Goal: Contribute content: Contribute content

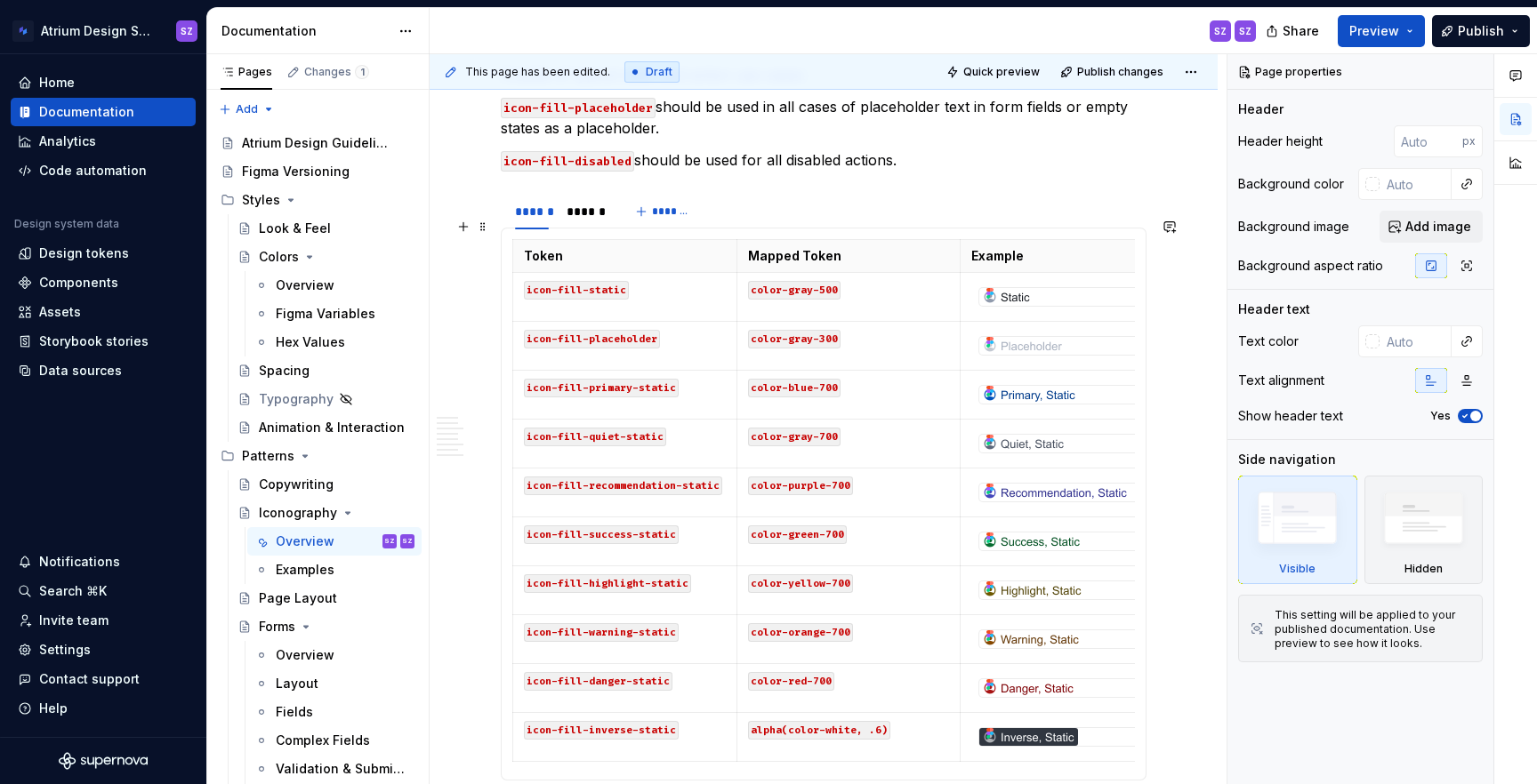
scroll to position [1397, 0]
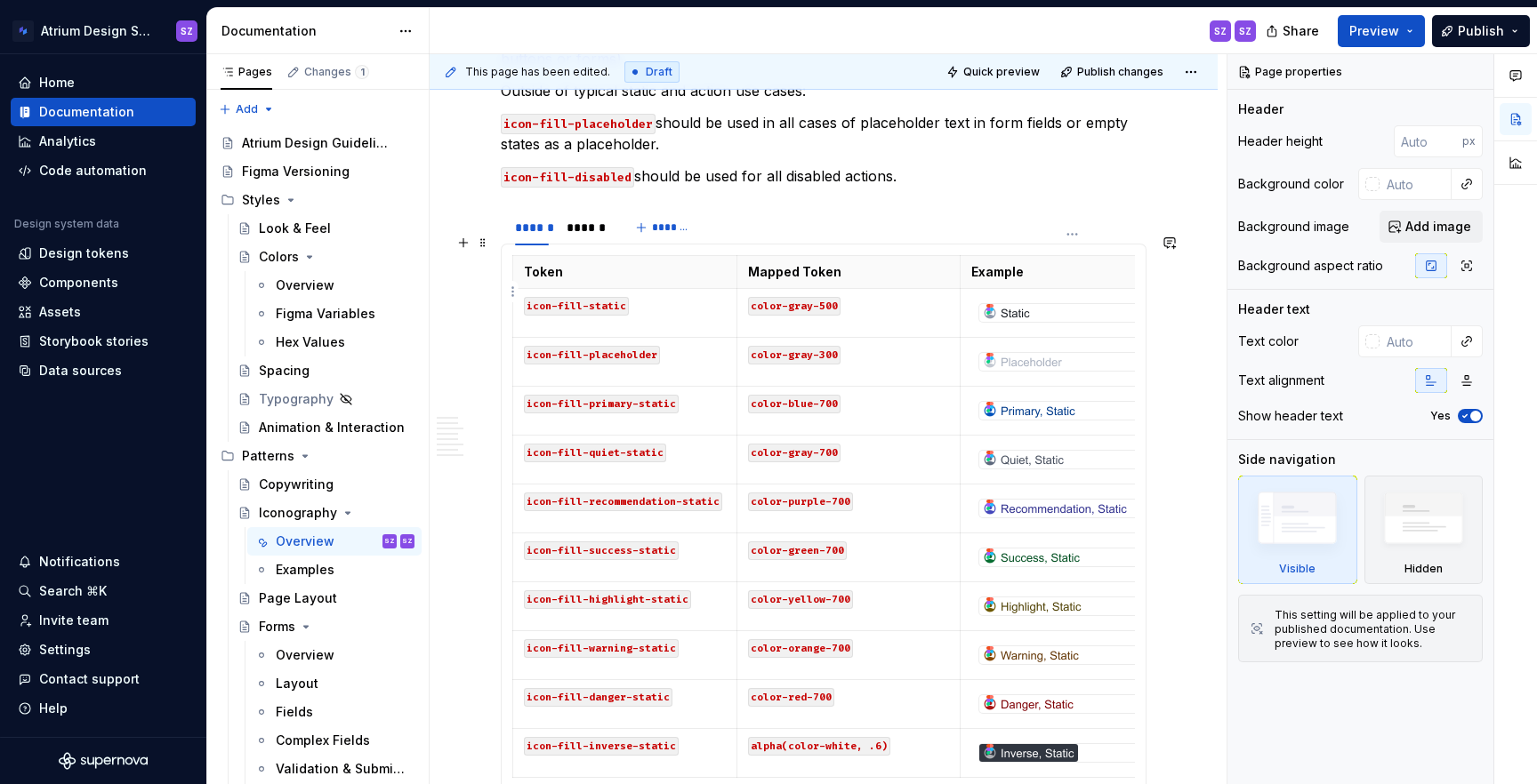
click at [1012, 304] on img at bounding box center [1006, 313] width 54 height 17
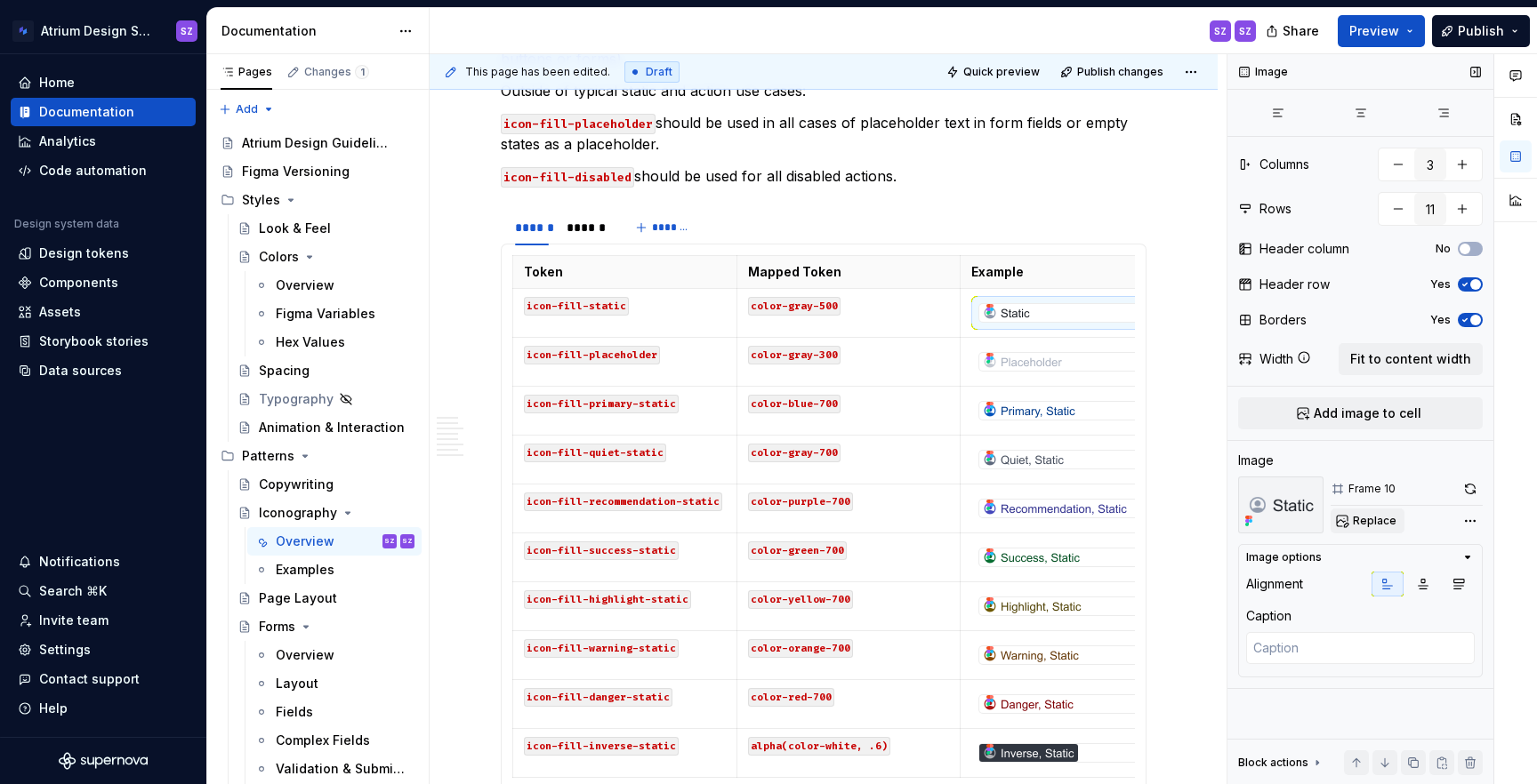
click at [1375, 526] on span "Replace" at bounding box center [1374, 521] width 44 height 15
type textarea "*"
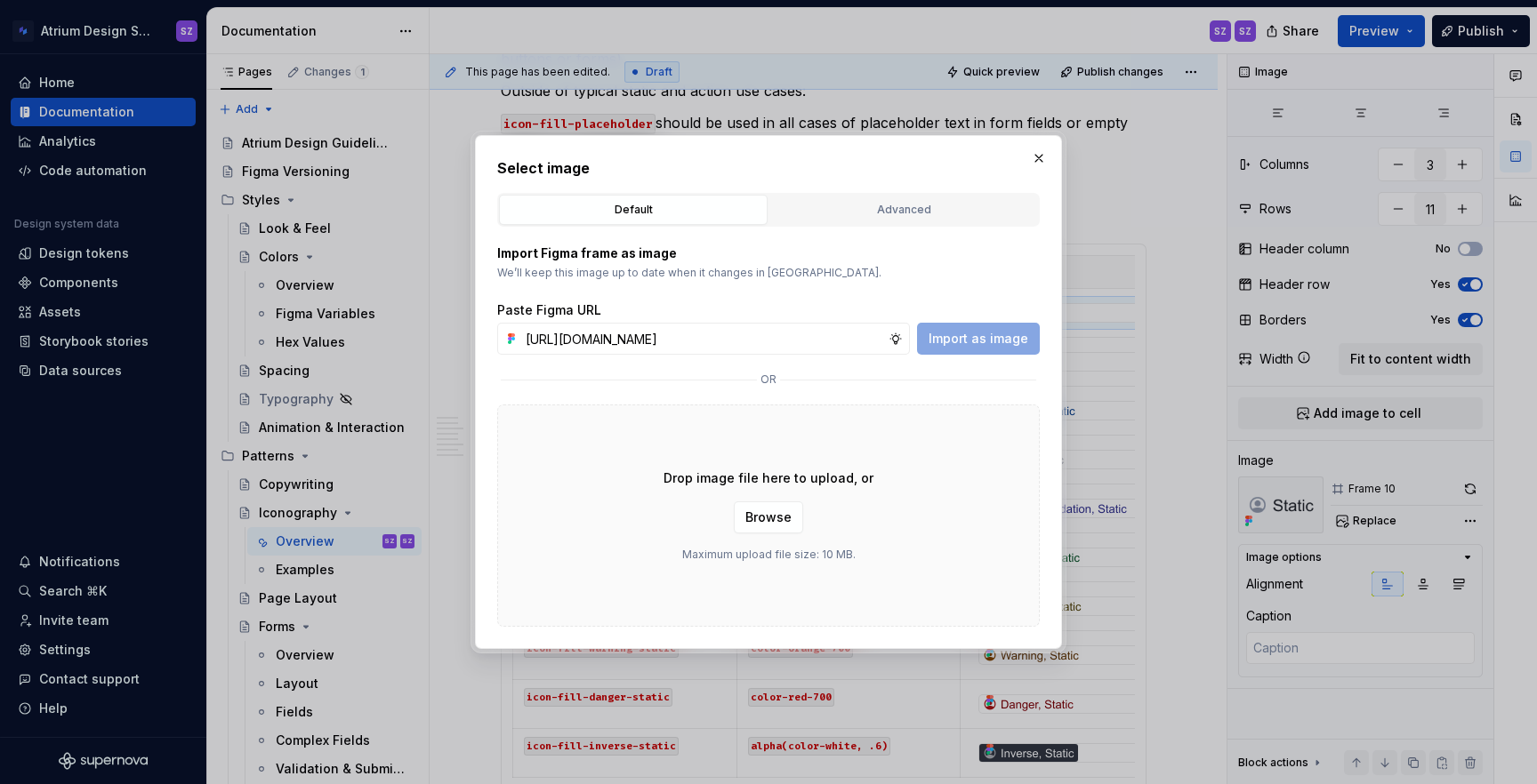
scroll to position [0, 557]
type input "https://www.figma.com/design/nDeONtxDYLQEclsje2UXe0/%E2%9D%87%EF%B8%8F-Atrium-I…"
click at [987, 345] on span "Import as image" at bounding box center [978, 339] width 100 height 17
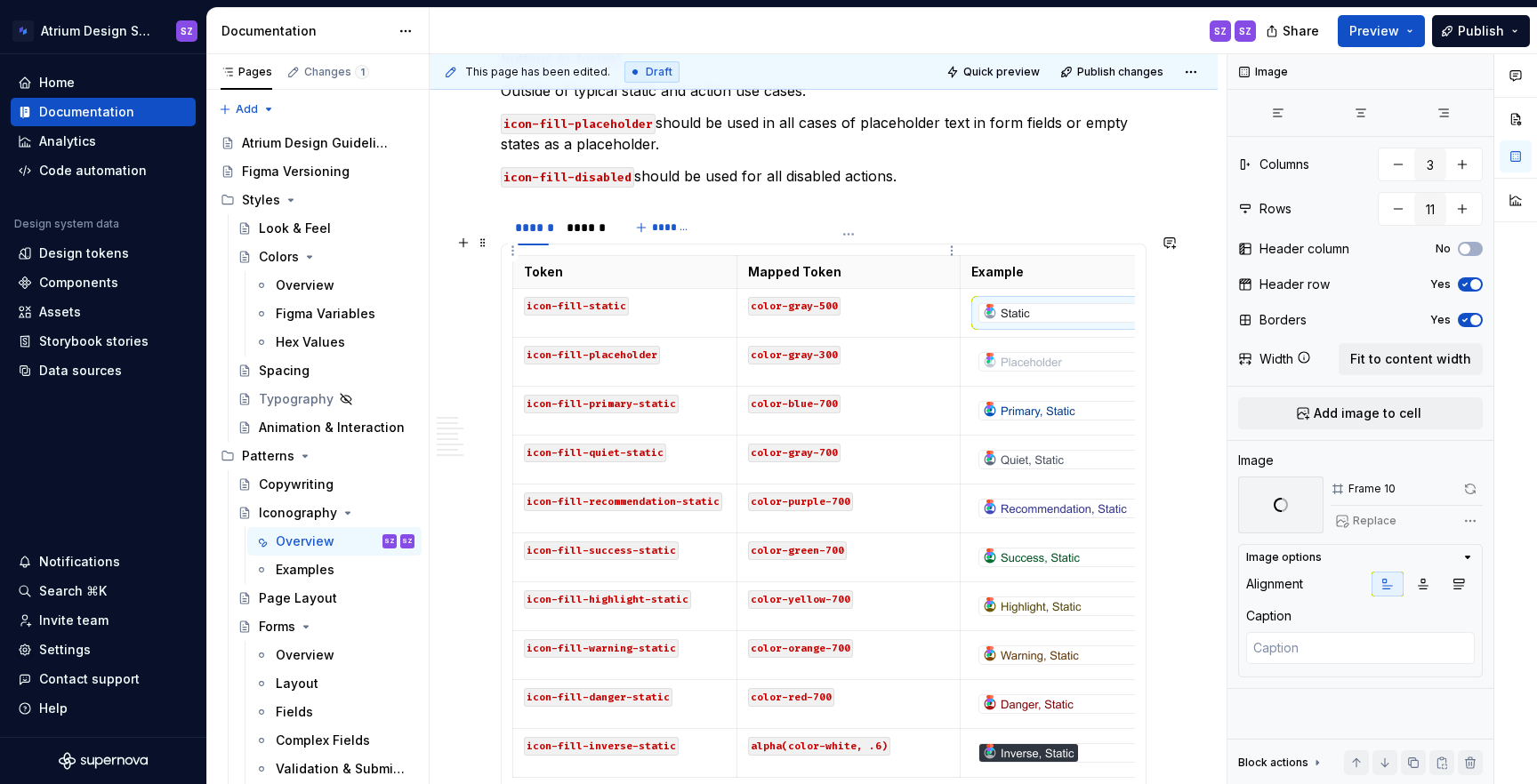
click at [929, 256] on th "Mapped Token" at bounding box center [847, 273] width 224 height 33
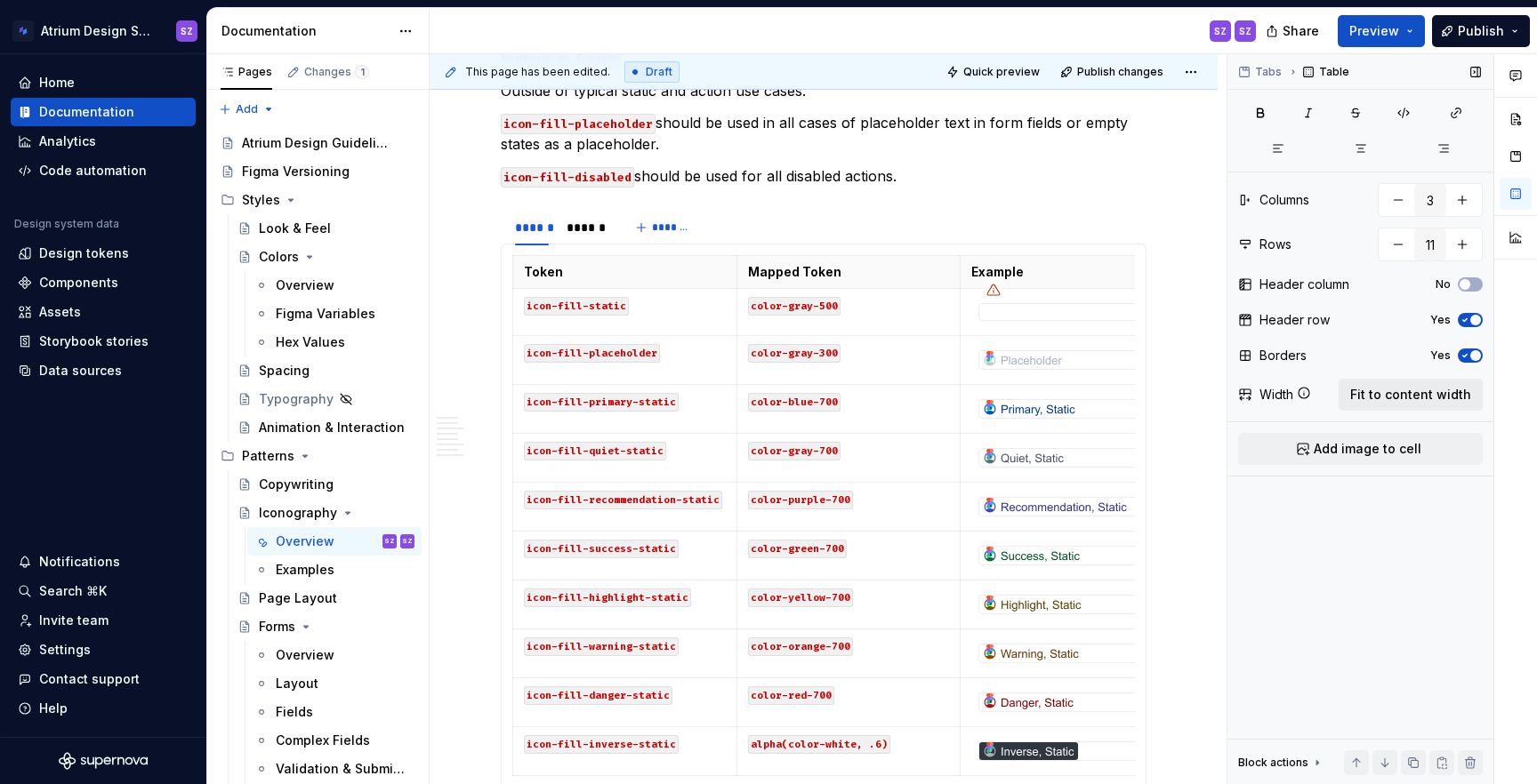
click at [1403, 401] on span "Fit to content width" at bounding box center [1410, 395] width 121 height 17
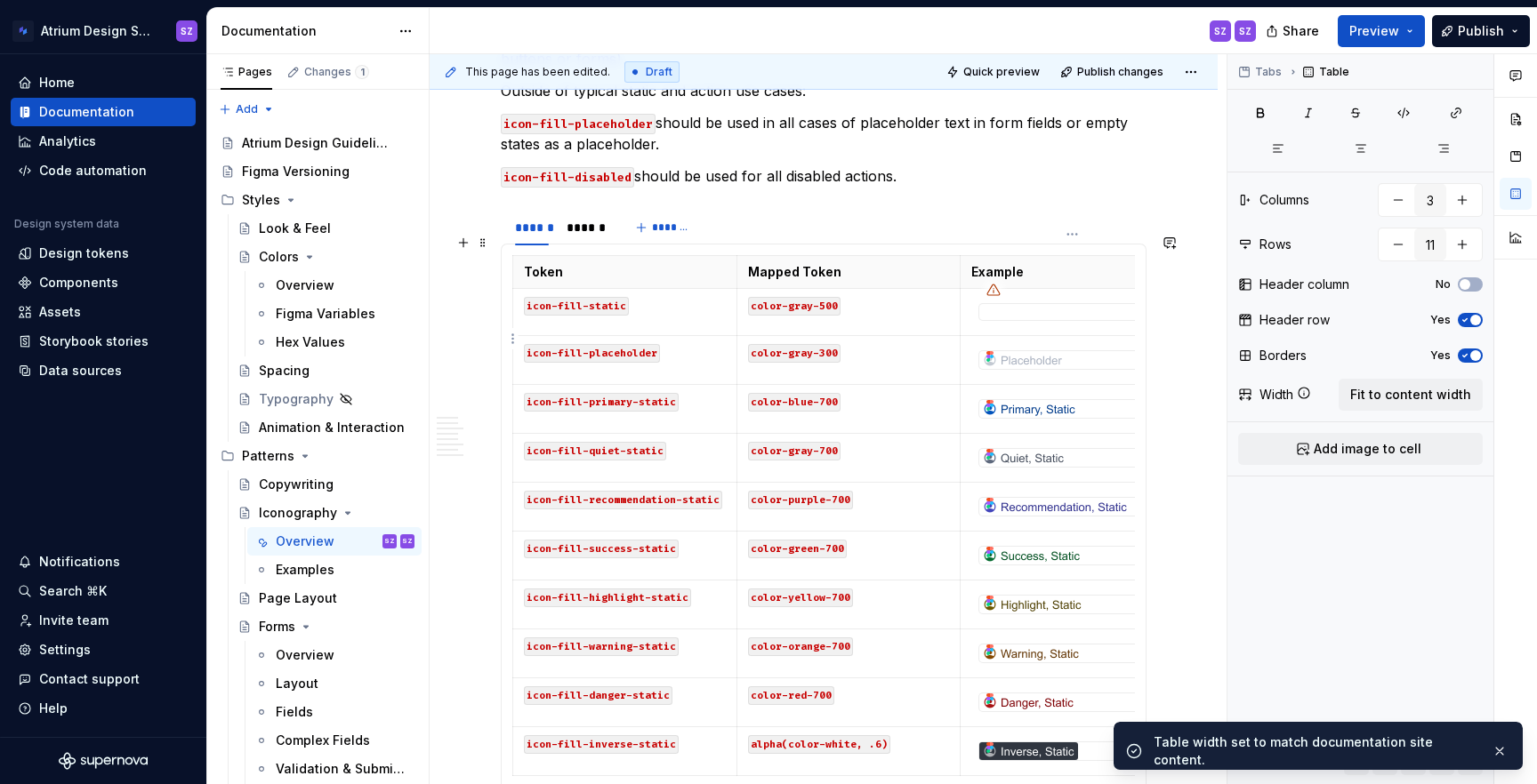
click at [1020, 351] on img at bounding box center [1022, 360] width 86 height 17
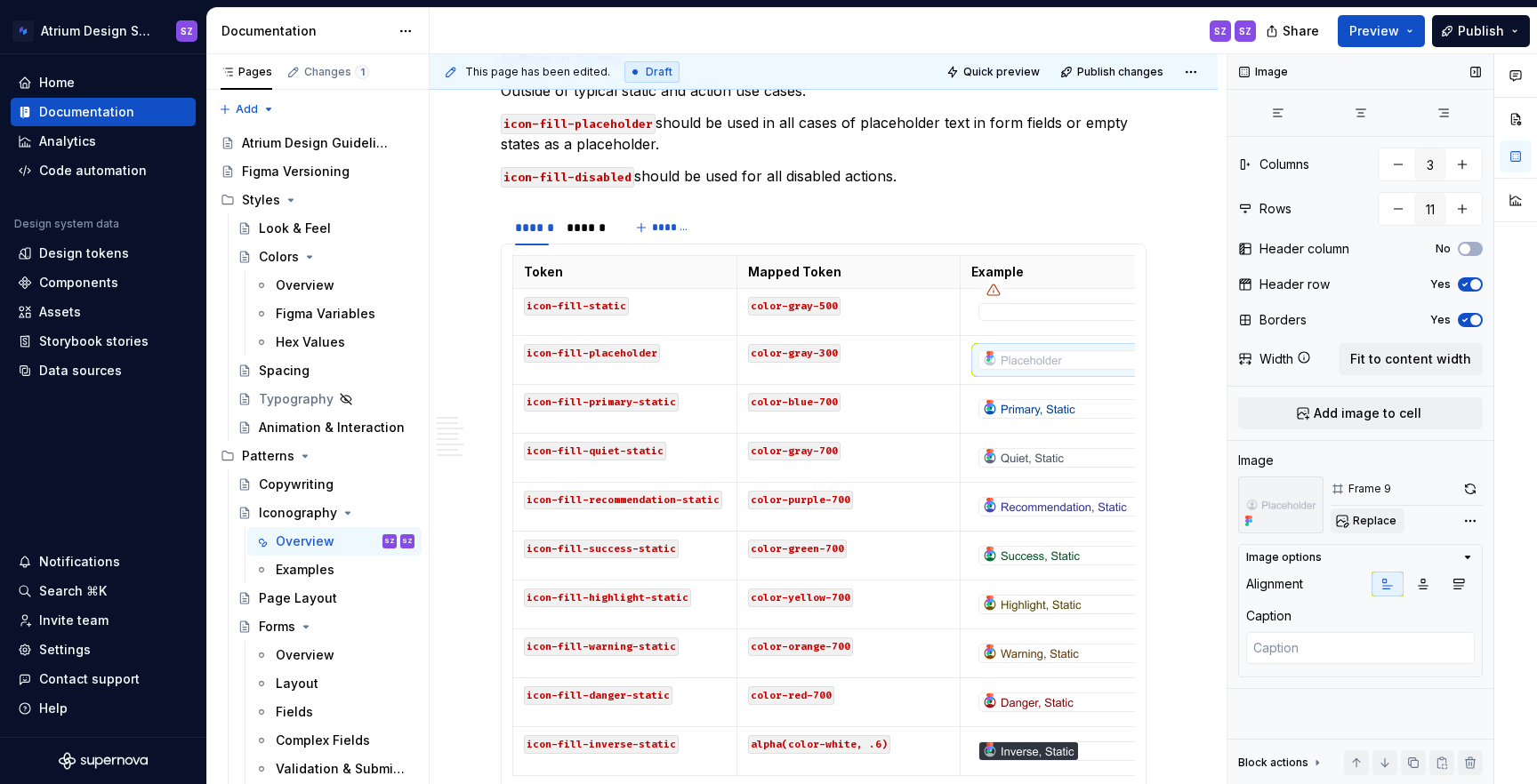
click at [1387, 522] on span "Replace" at bounding box center [1374, 521] width 44 height 15
type textarea "*"
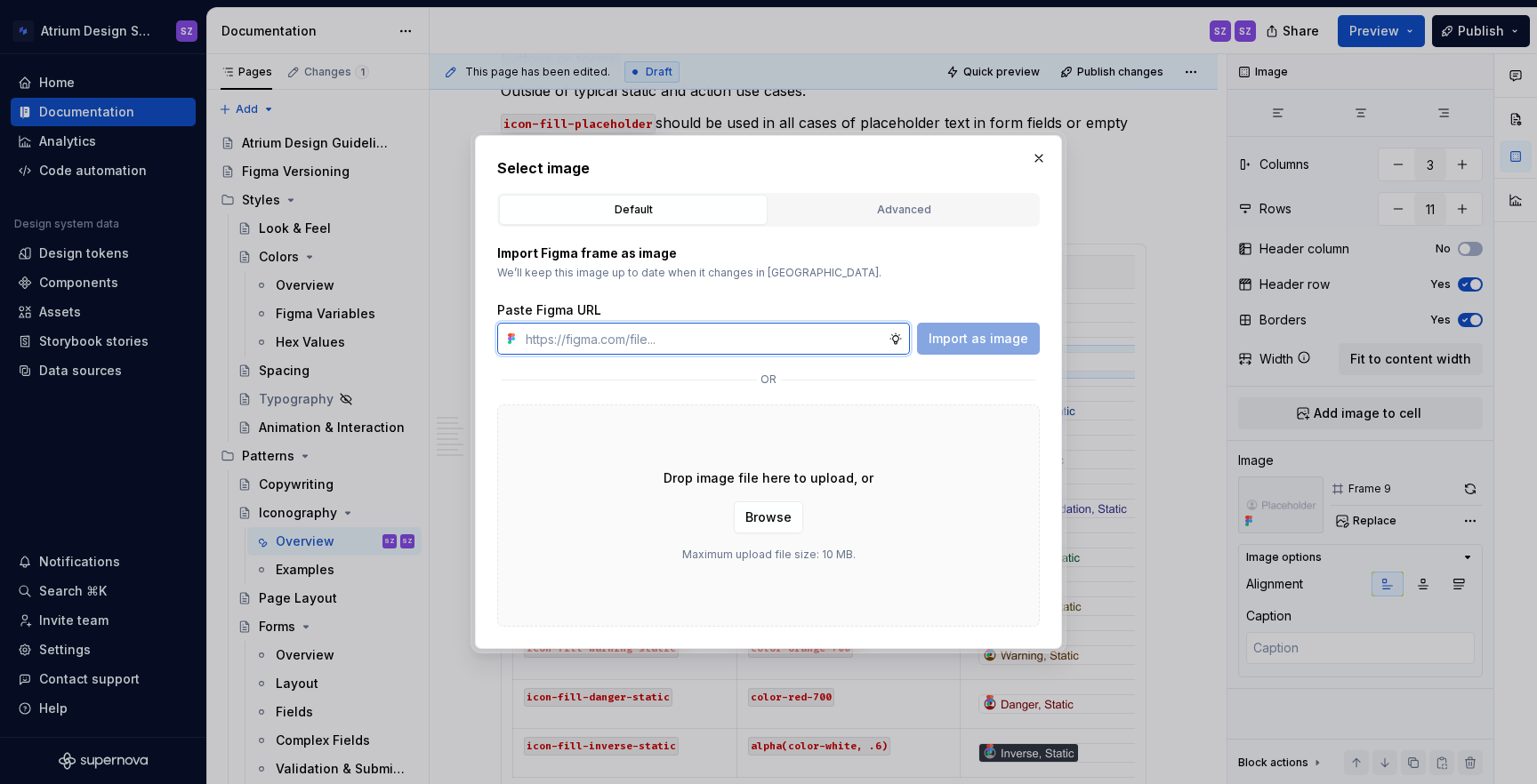
paste input "https://www.figma.com/design/nDeONtxDYLQEclsje2UXe0/%E2%9D%87%EF%B8%8F-Atrium-I…"
type input "https://www.figma.com/design/nDeONtxDYLQEclsje2UXe0/%E2%9D%87%EF%B8%8F-Atrium-I…"
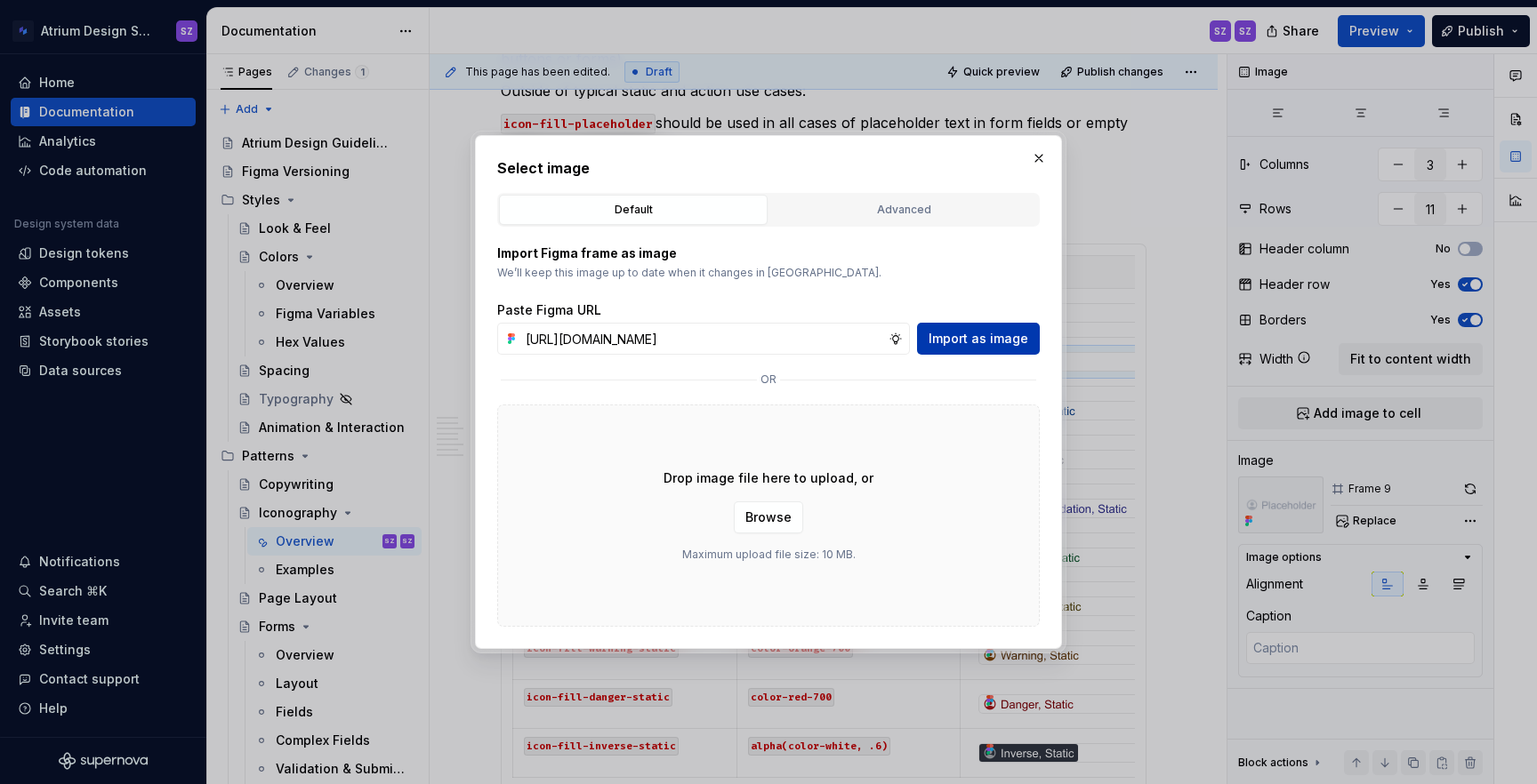
scroll to position [0, 0]
click at [991, 349] on button "Import as image" at bounding box center [978, 338] width 123 height 32
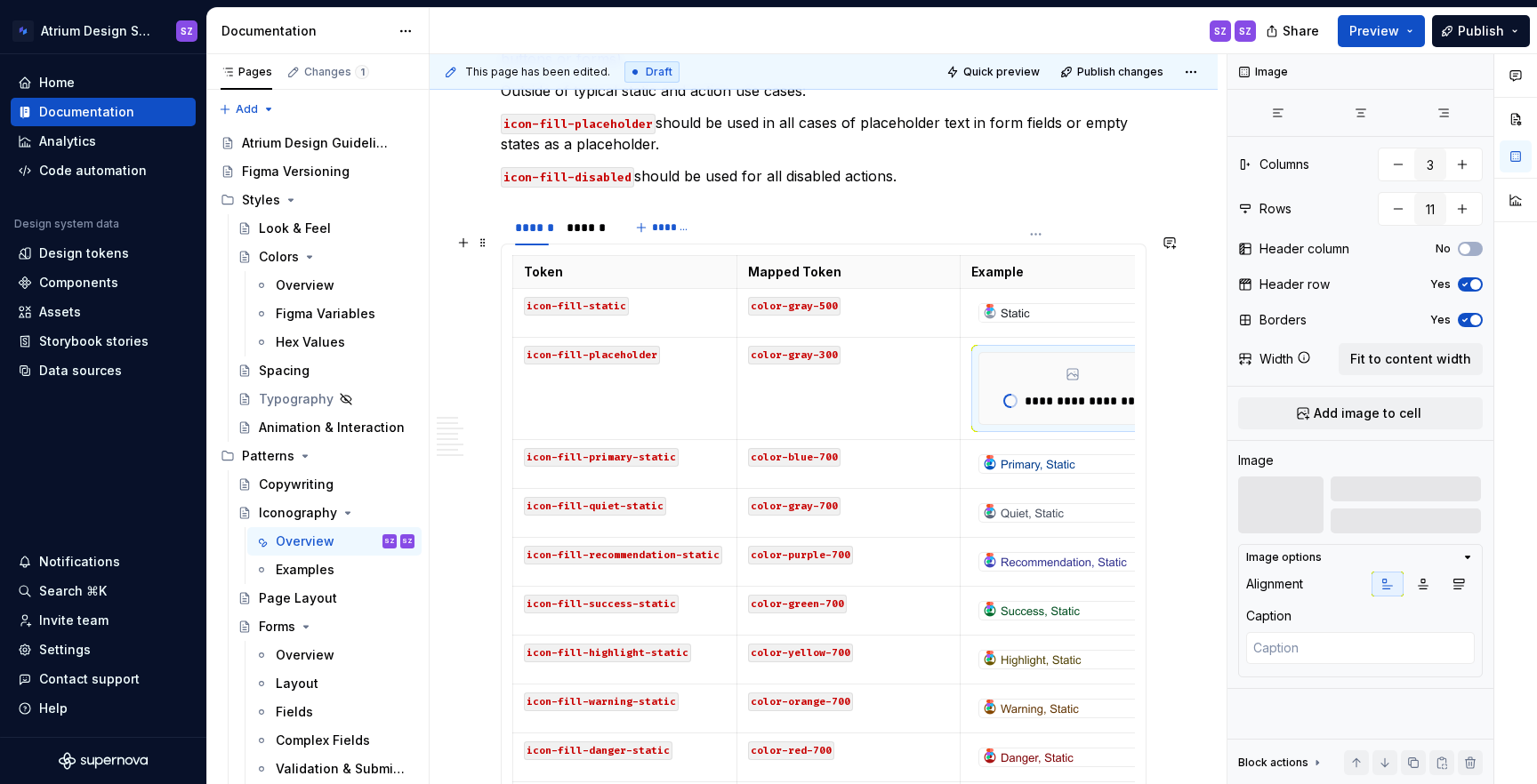
scroll to position [0, 37]
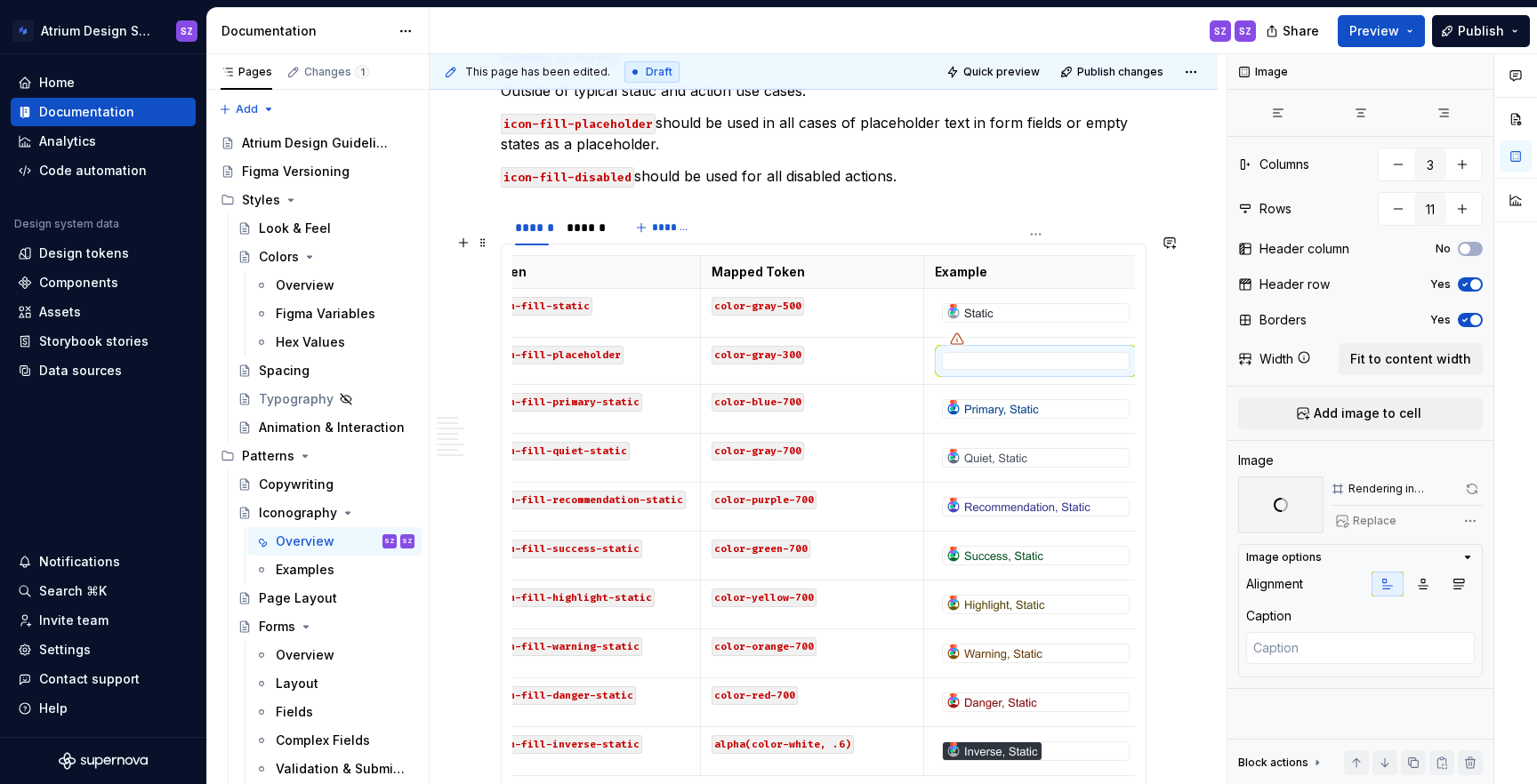
click at [1018, 400] on img at bounding box center [993, 408] width 100 height 17
click at [1385, 517] on span "Replace" at bounding box center [1374, 521] width 44 height 15
type textarea "*"
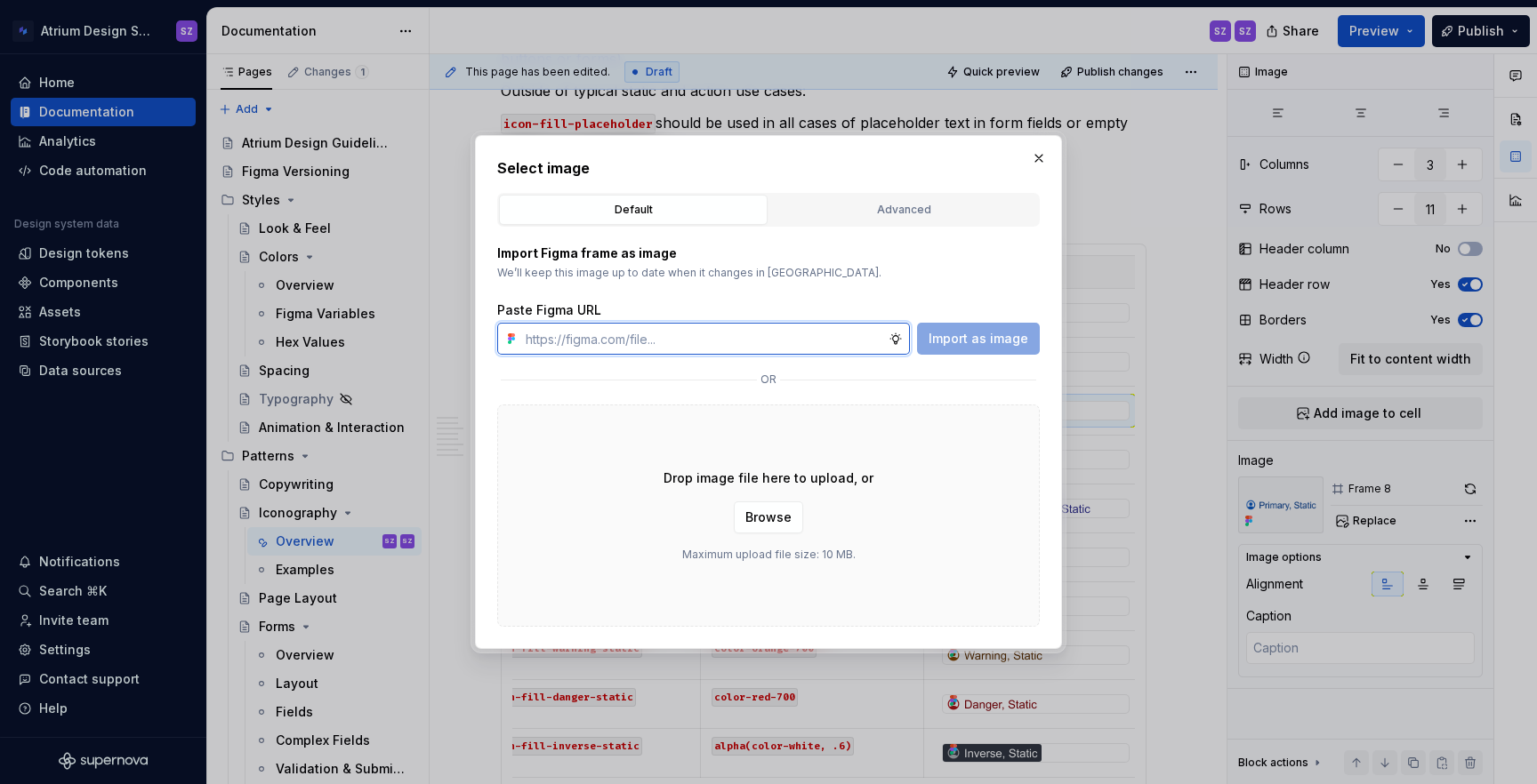
paste input "https://www.figma.com/design/nDeONtxDYLQEclsje2UXe0/%E2%9D%87%EF%B8%8F-Atrium-I…"
type input "https://www.figma.com/design/nDeONtxDYLQEclsje2UXe0/%E2%9D%87%EF%B8%8F-Atrium-I…"
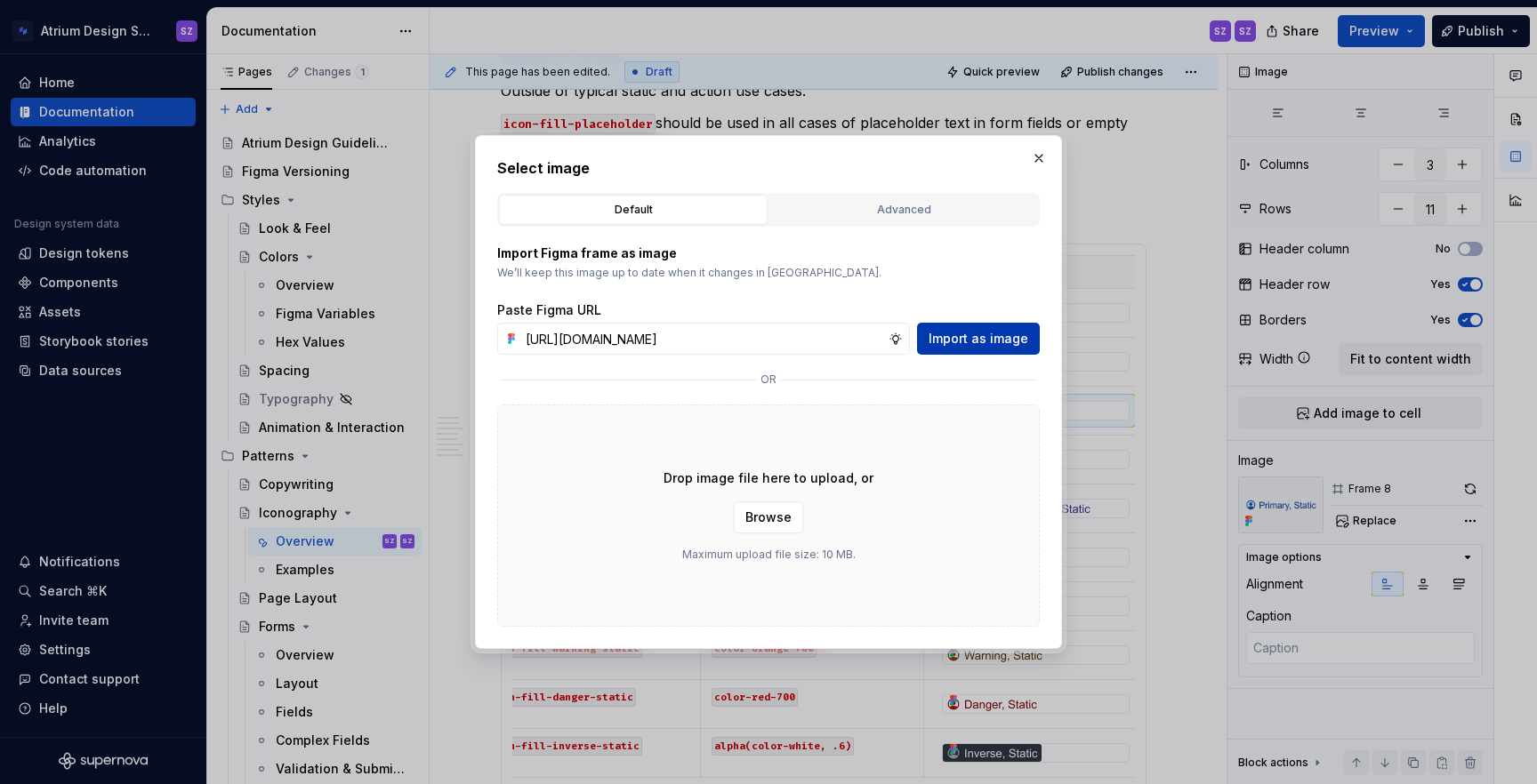
scroll to position [0, 0]
click at [944, 350] on button "Import as image" at bounding box center [978, 338] width 123 height 32
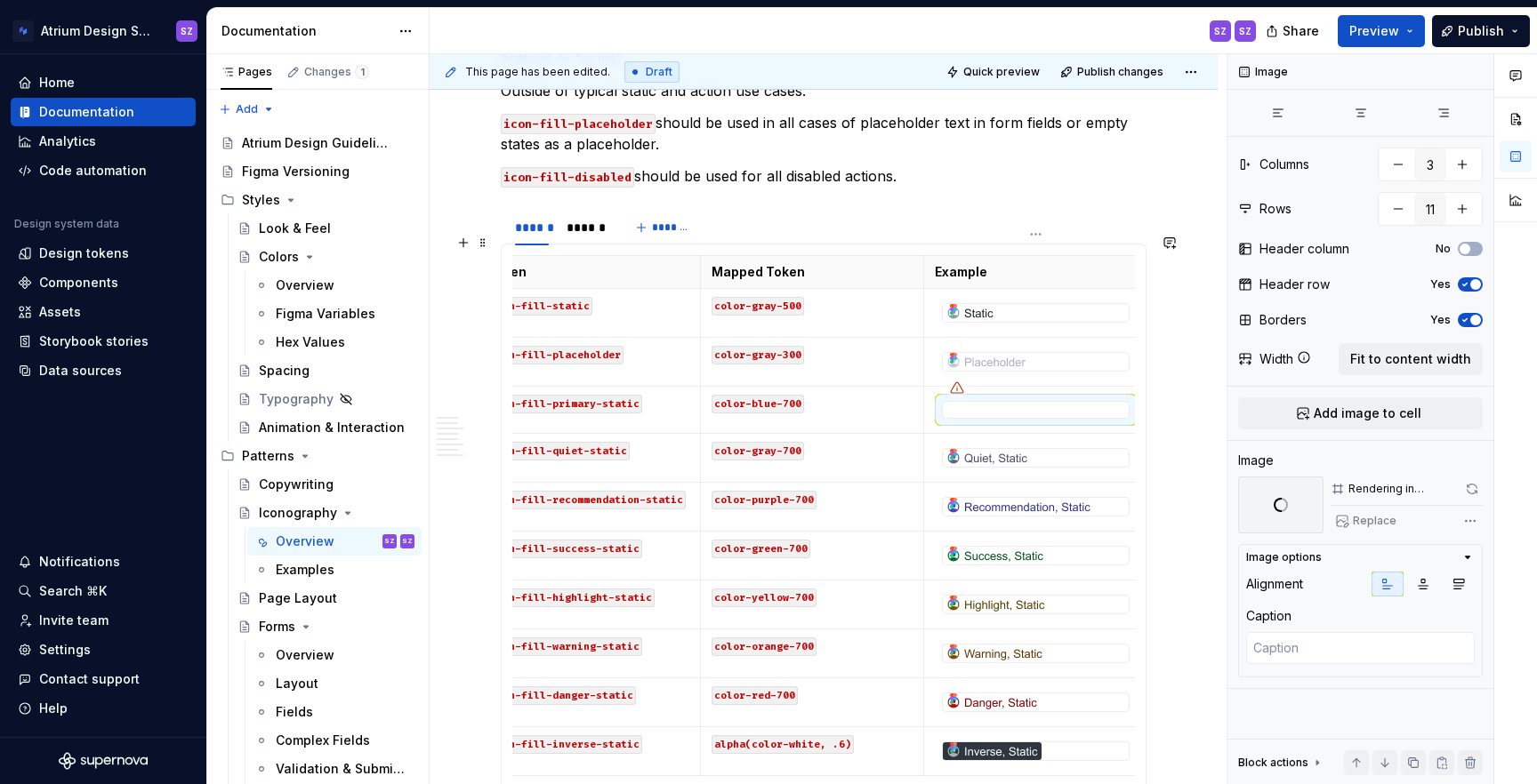
click at [987, 449] on img at bounding box center [987, 458] width 88 height 17
click at [1383, 523] on span "Replace" at bounding box center [1374, 521] width 44 height 15
type textarea "*"
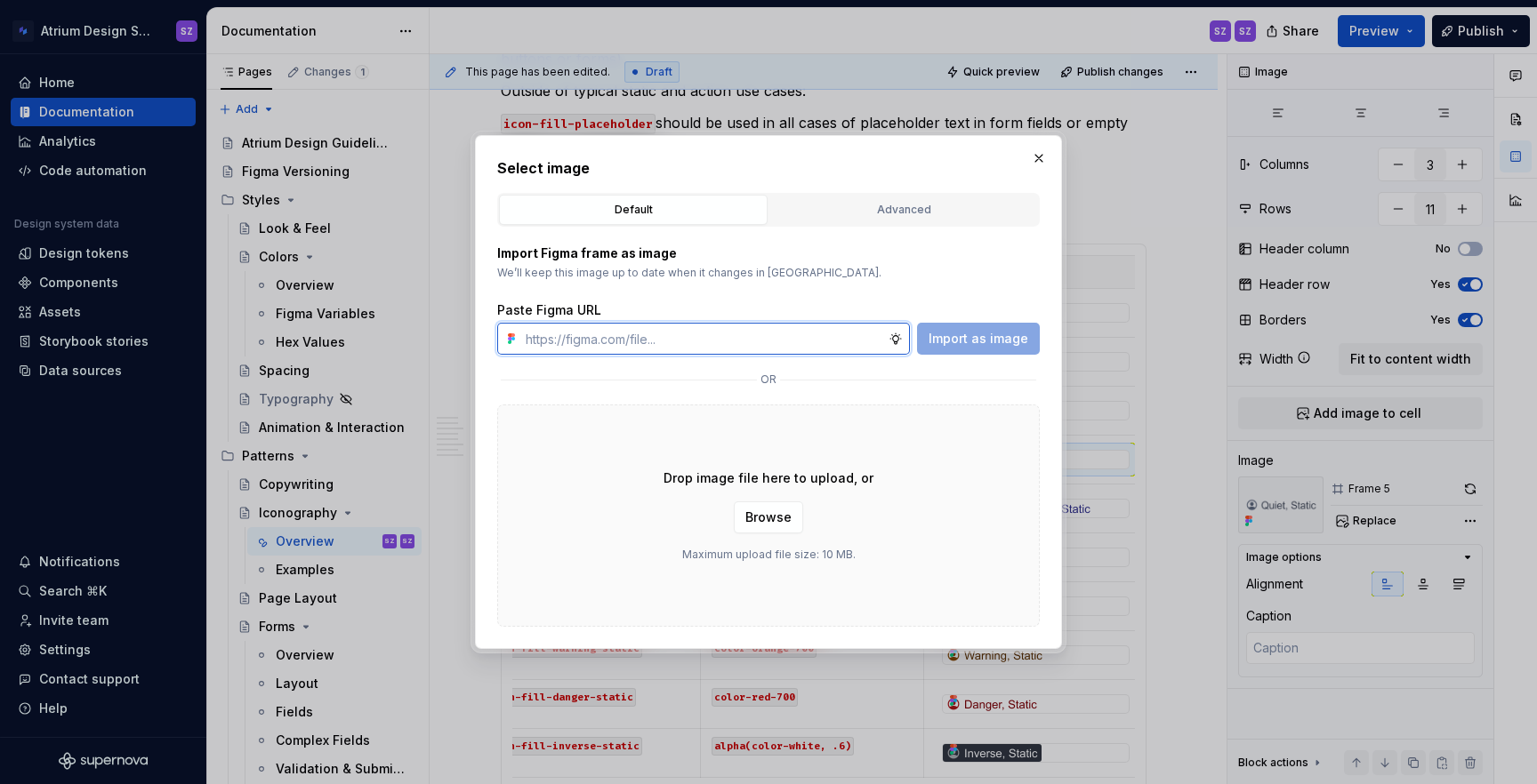
paste input "https://www.figma.com/design/nDeONtxDYLQEclsje2UXe0/%E2%9D%87%EF%B8%8F-Atrium-I…"
type input "https://www.figma.com/design/nDeONtxDYLQEclsje2UXe0/%E2%9D%87%EF%B8%8F-Atrium-I…"
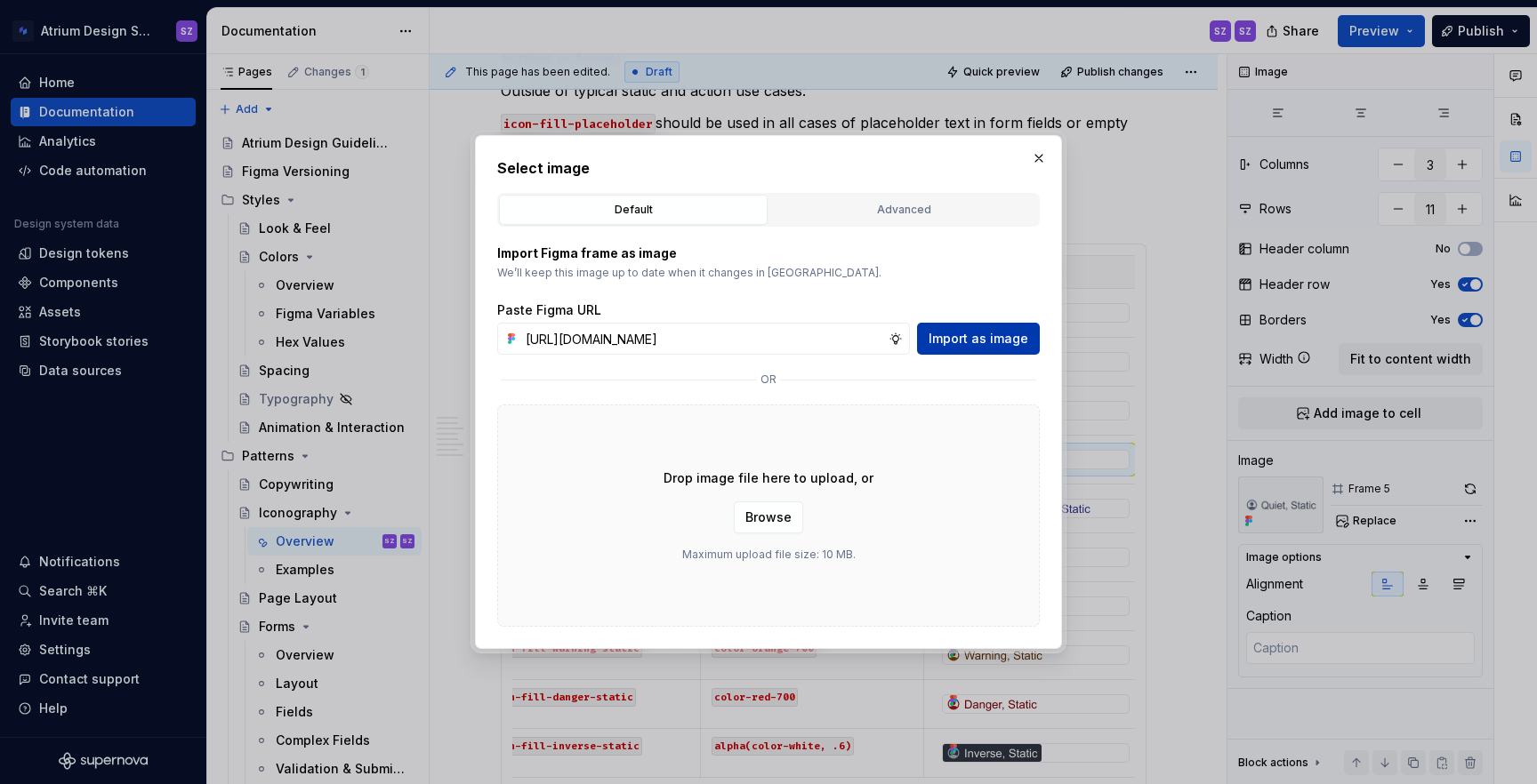
scroll to position [0, 0]
click at [994, 337] on span "Import as image" at bounding box center [978, 339] width 100 height 17
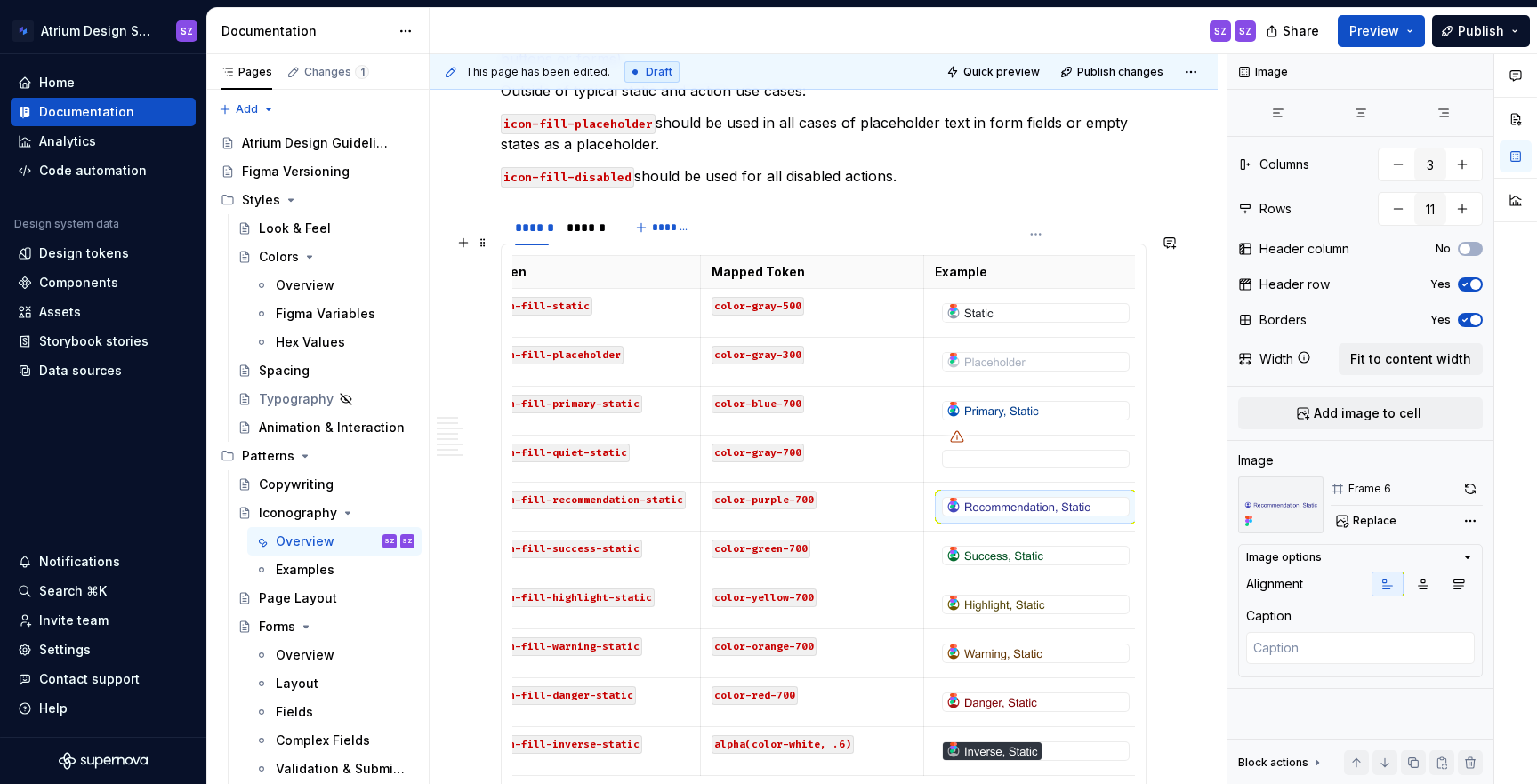
click at [1006, 498] on img at bounding box center [1019, 506] width 151 height 17
click at [1370, 520] on span "Replace" at bounding box center [1374, 521] width 44 height 15
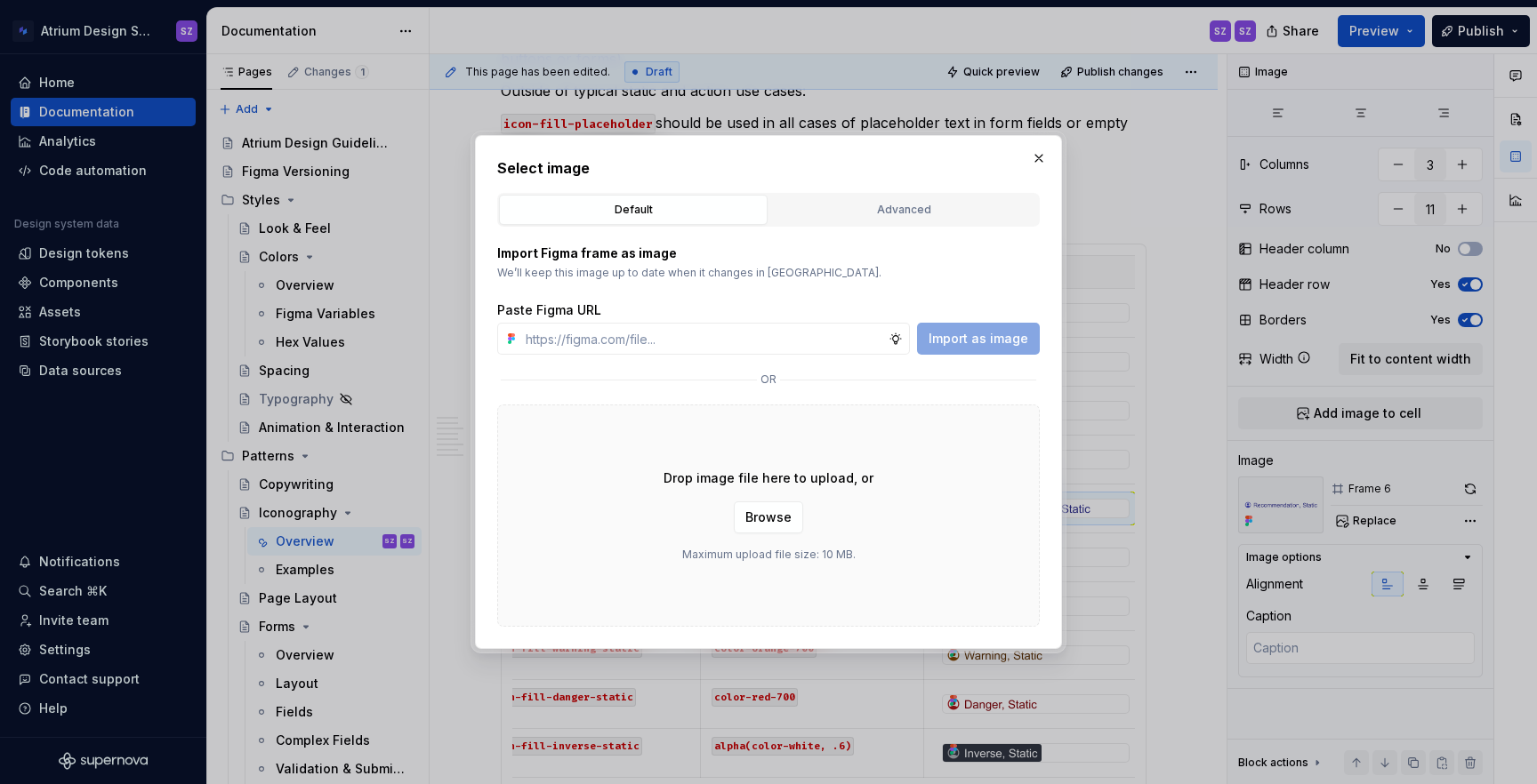
type textarea "*"
paste input "https://www.figma.com/design/nDeONtxDYLQEclsje2UXe0/%E2%9D%87%EF%B8%8F-Atrium-I…"
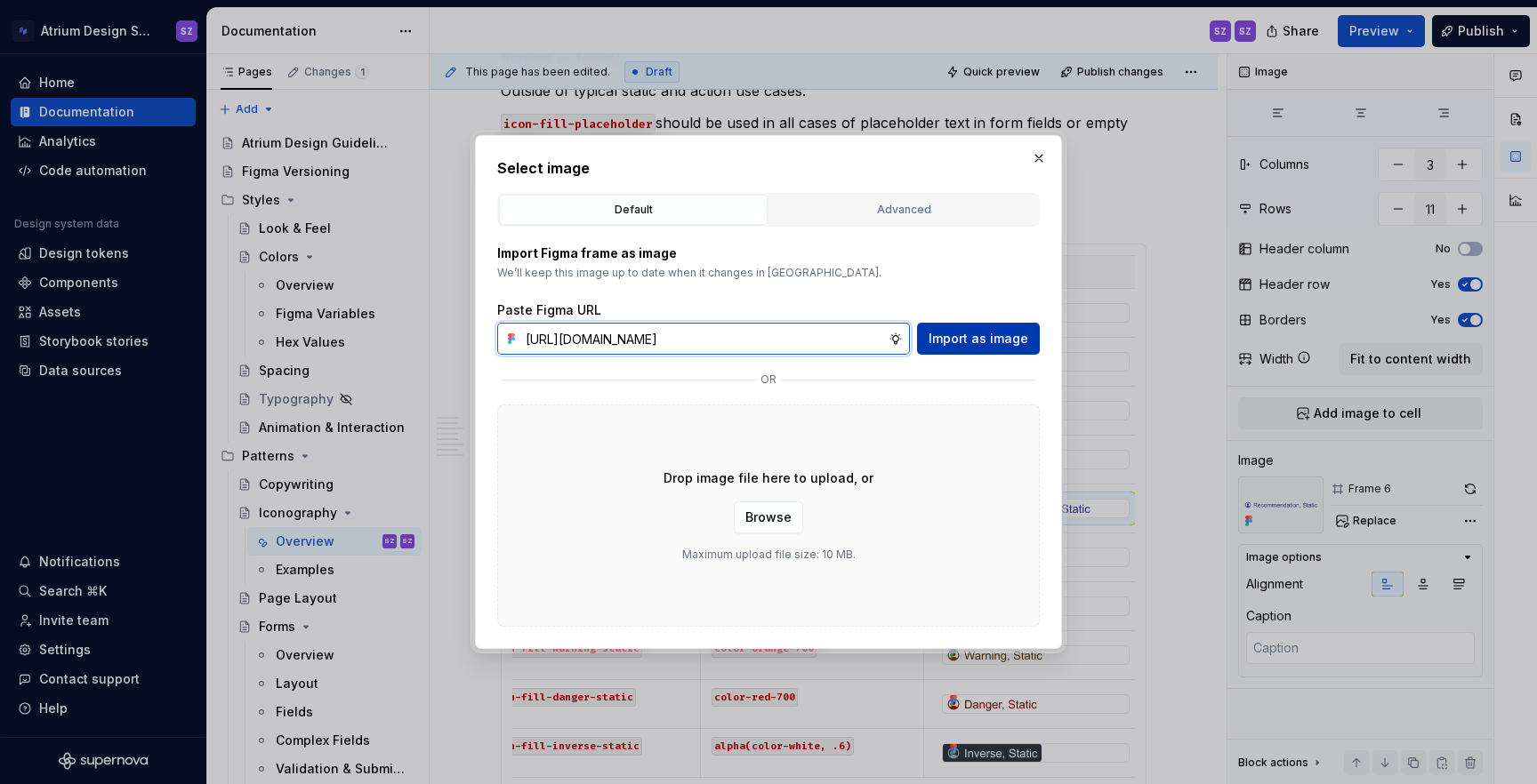
type input "https://www.figma.com/design/nDeONtxDYLQEclsje2UXe0/%E2%9D%87%EF%B8%8F-Atrium-I…"
click at [974, 334] on span "Import as image" at bounding box center [978, 339] width 100 height 17
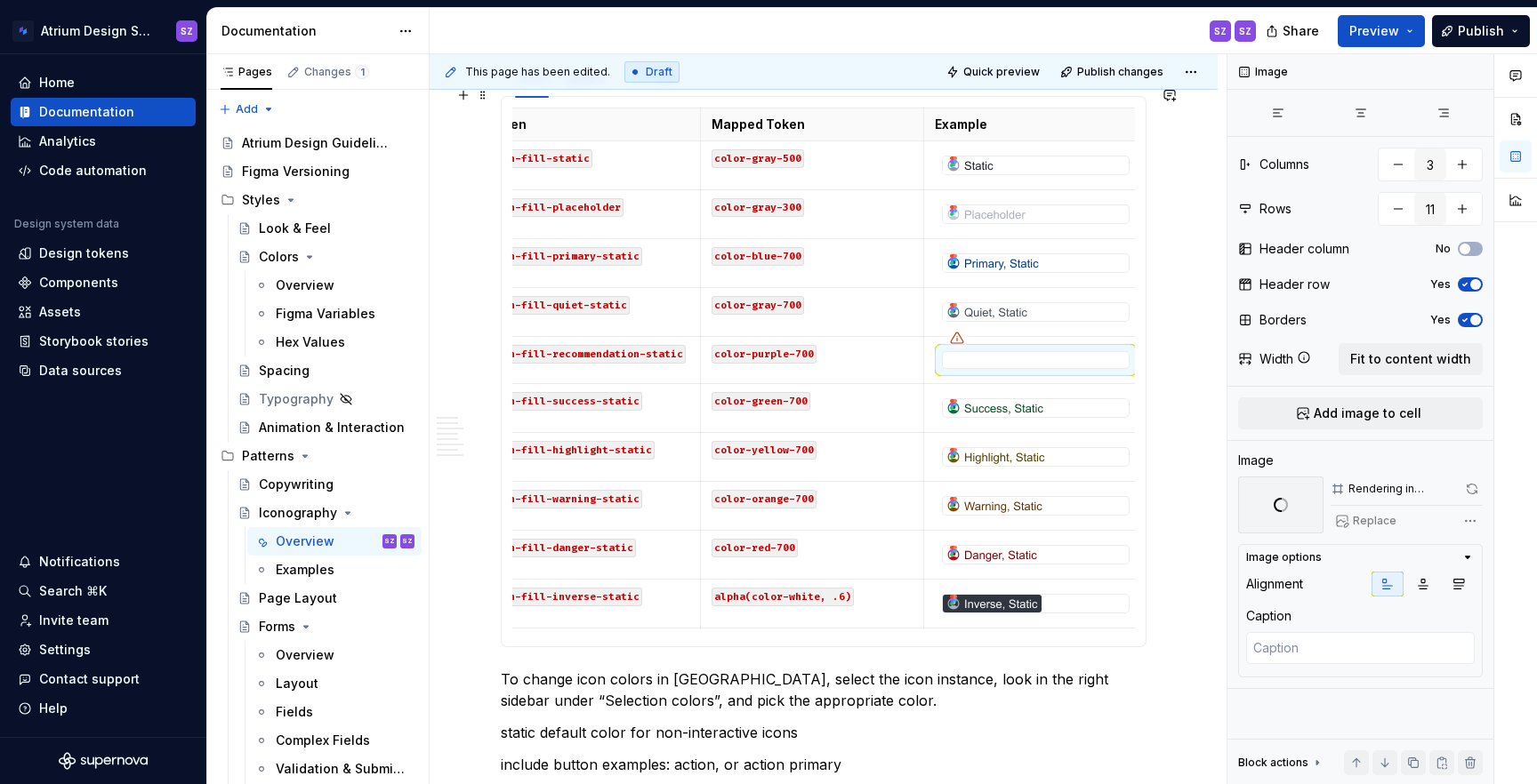
scroll to position [1546, 0]
click at [1004, 398] on img at bounding box center [995, 407] width 104 height 17
click at [1365, 517] on span "Replace" at bounding box center [1374, 521] width 44 height 15
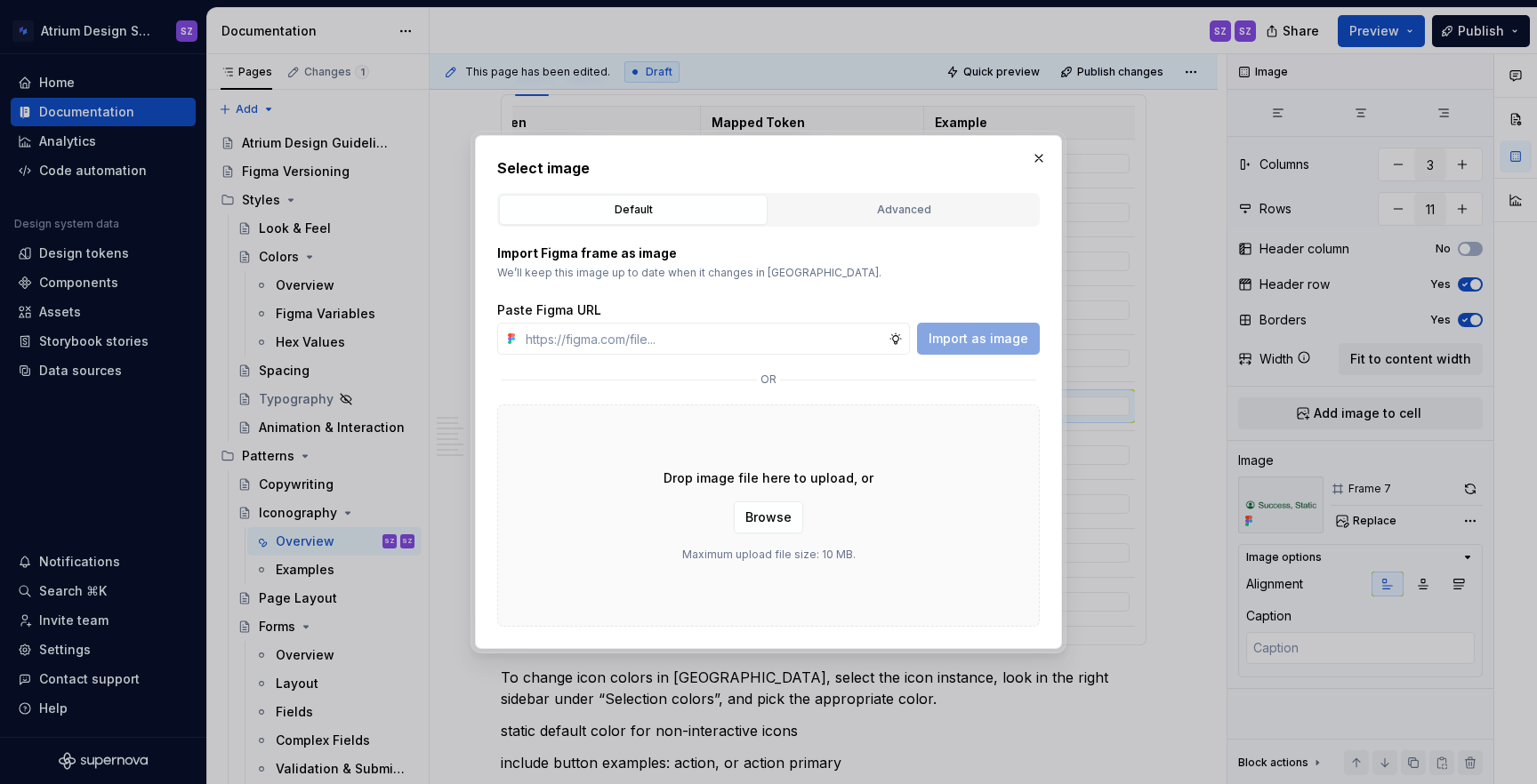
type textarea "*"
paste input "https://www.figma.com/design/nDeONtxDYLQEclsje2UXe0/%E2%9D%87%EF%B8%8F-Atrium-I…"
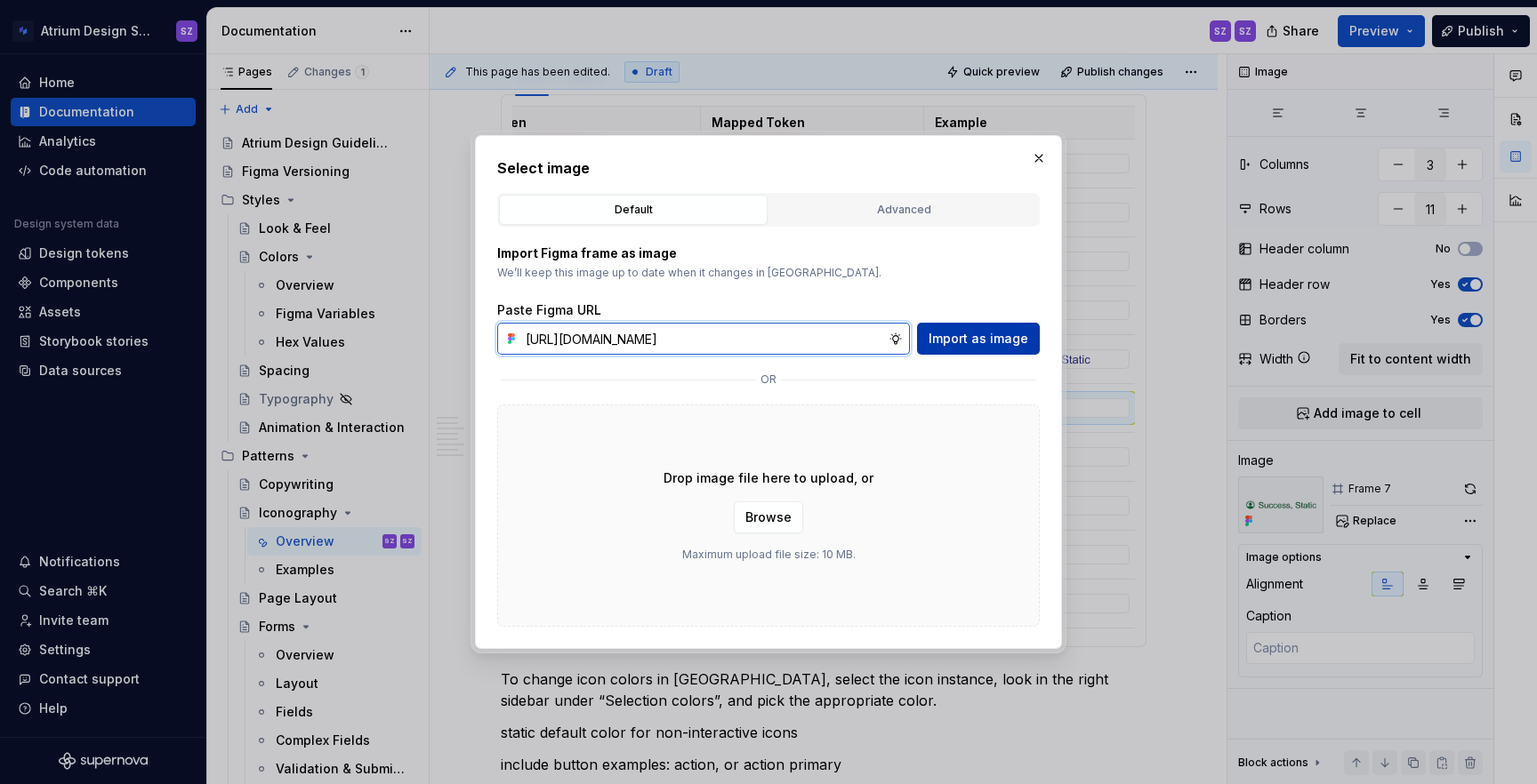
type input "https://www.figma.com/design/nDeONtxDYLQEclsje2UXe0/%E2%9D%87%EF%B8%8F-Atrium-I…"
click at [964, 343] on span "Import as image" at bounding box center [978, 339] width 100 height 17
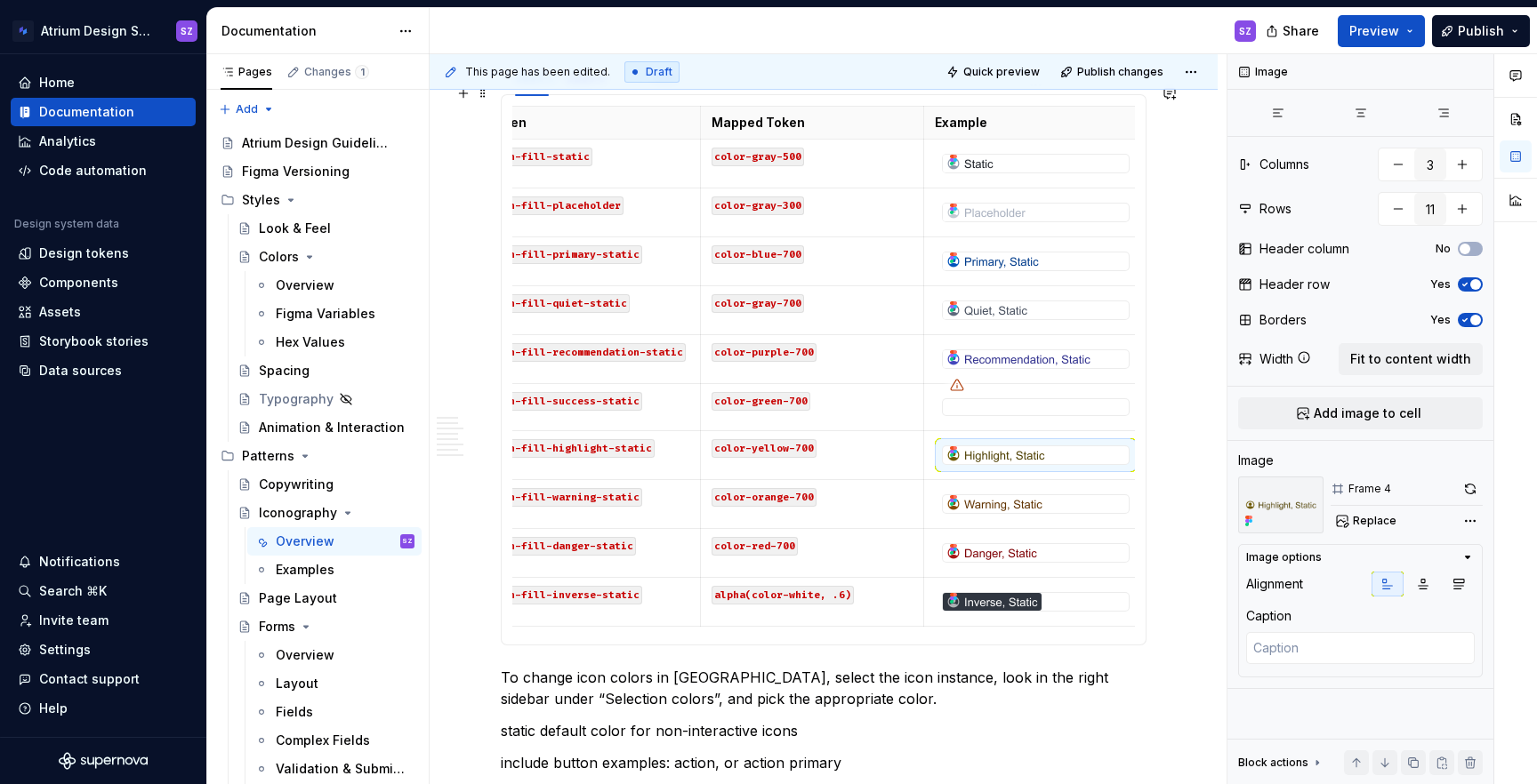
click at [996, 446] on img at bounding box center [996, 455] width 106 height 17
click at [1362, 525] on span "Replace" at bounding box center [1374, 521] width 44 height 15
type textarea "*"
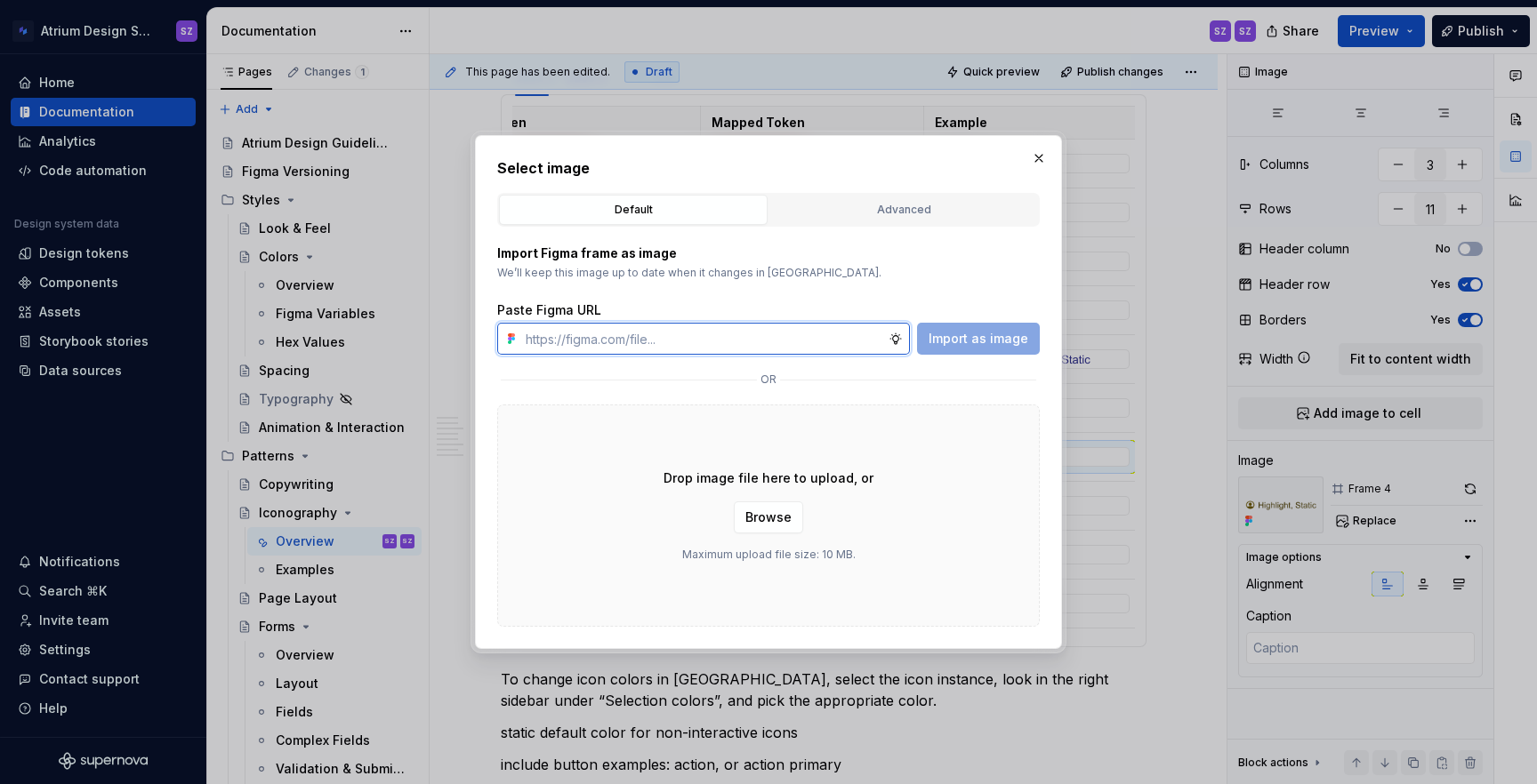
paste input "https://www.figma.com/design/nDeONtxDYLQEclsje2UXe0/%E2%9D%87%EF%B8%8F-Atrium-I…"
type input "https://www.figma.com/design/nDeONtxDYLQEclsje2UXe0/%E2%9D%87%EF%B8%8F-Atrium-I…"
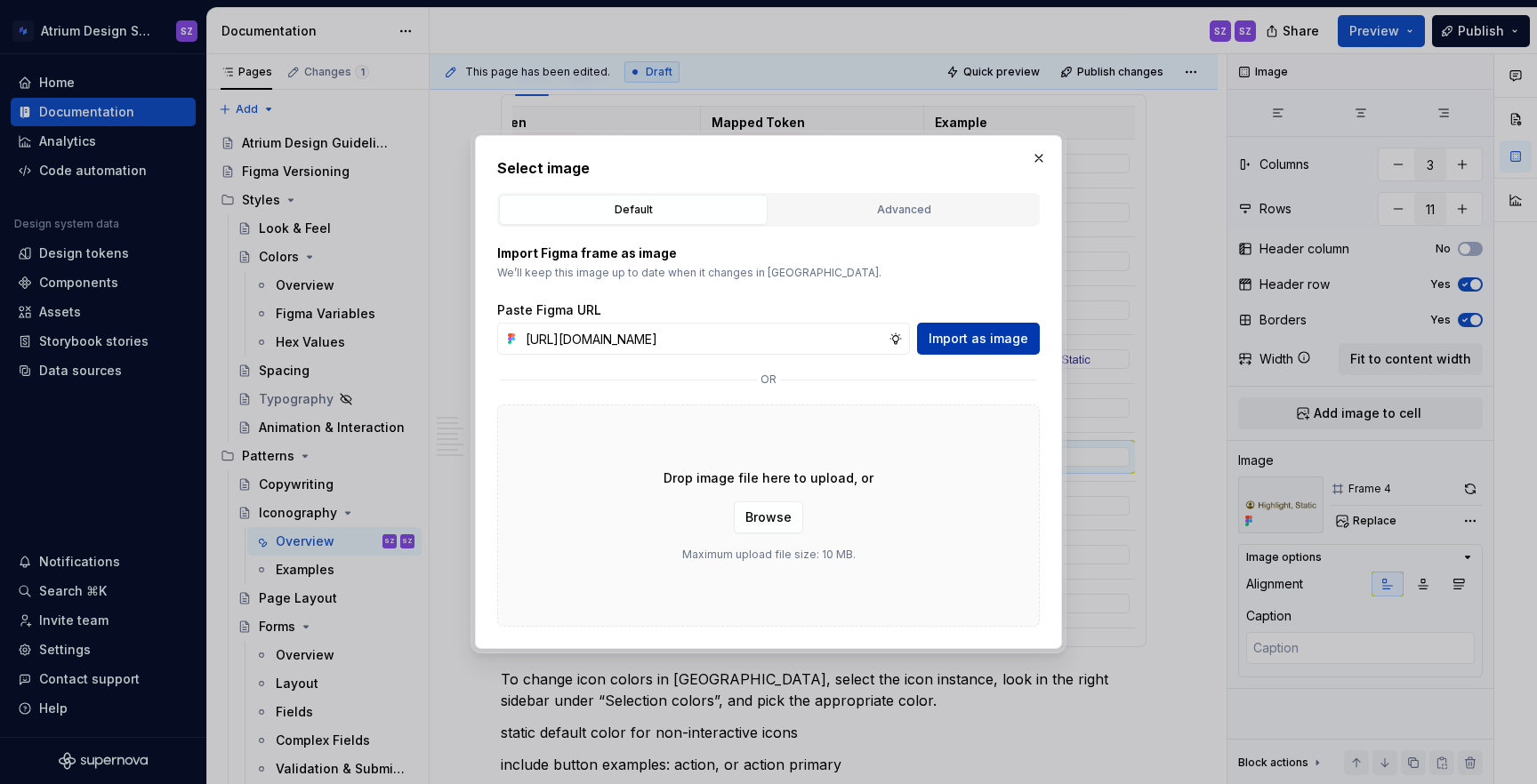
scroll to position [0, 0]
click at [990, 344] on span "Import as image" at bounding box center [978, 339] width 100 height 17
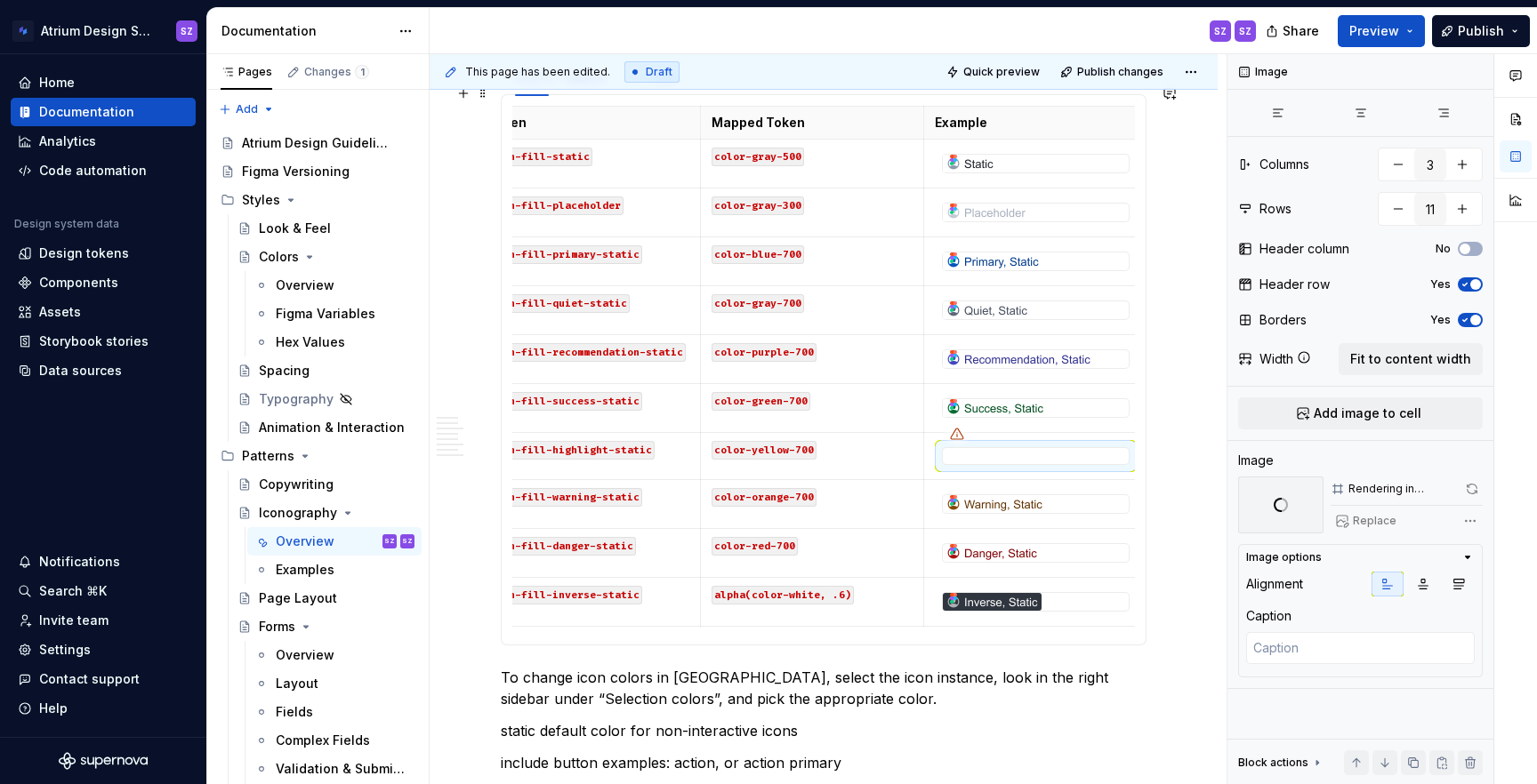
click at [998, 496] on img at bounding box center [995, 504] width 104 height 17
click at [1385, 527] on span "Replace" at bounding box center [1374, 521] width 44 height 15
type textarea "*"
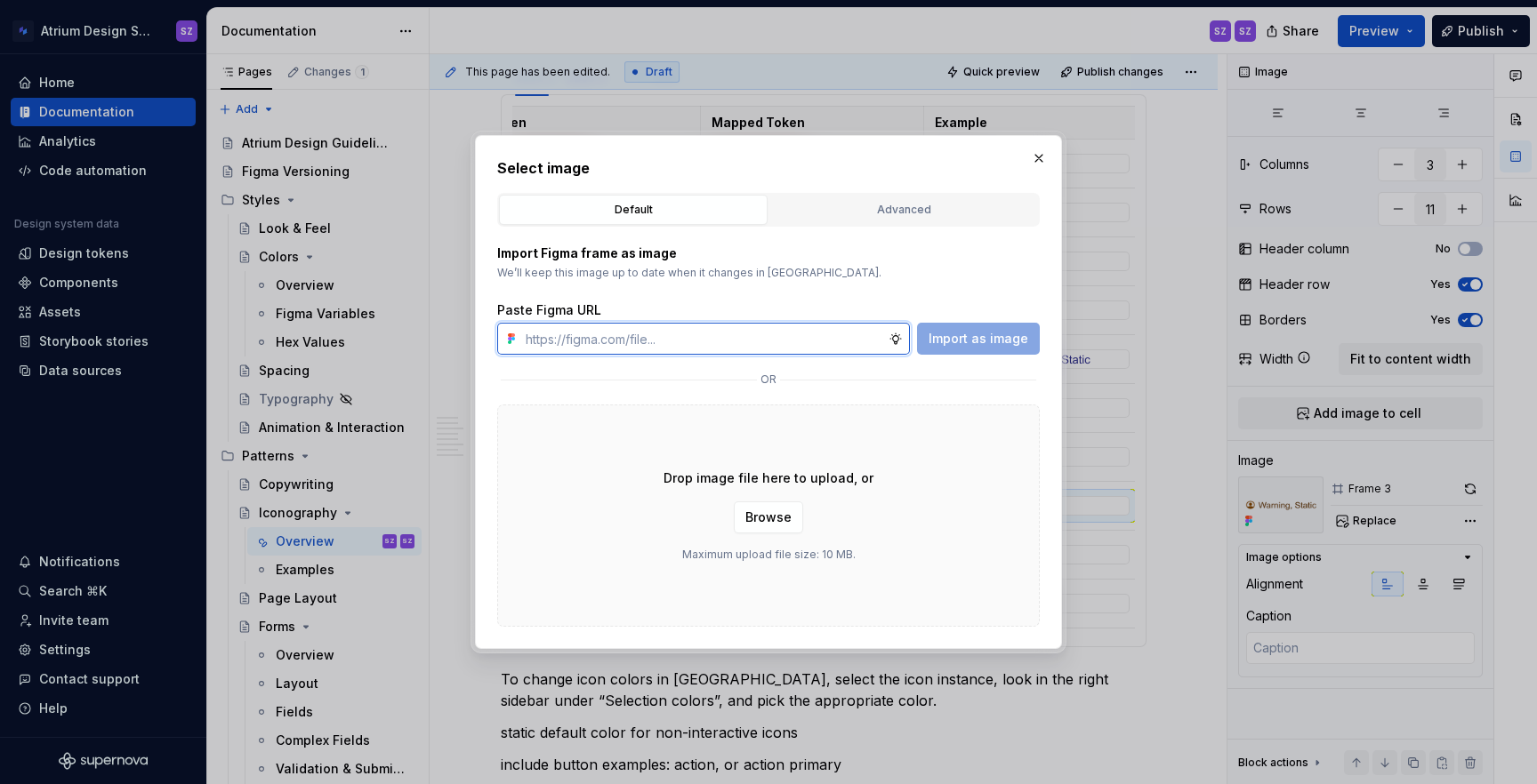
paste input "https://www.figma.com/design/nDeONtxDYLQEclsje2UXe0/%E2%9D%87%EF%B8%8F-Atrium-I…"
type input "https://www.figma.com/design/nDeONtxDYLQEclsje2UXe0/%E2%9D%87%EF%B8%8F-Atrium-I…"
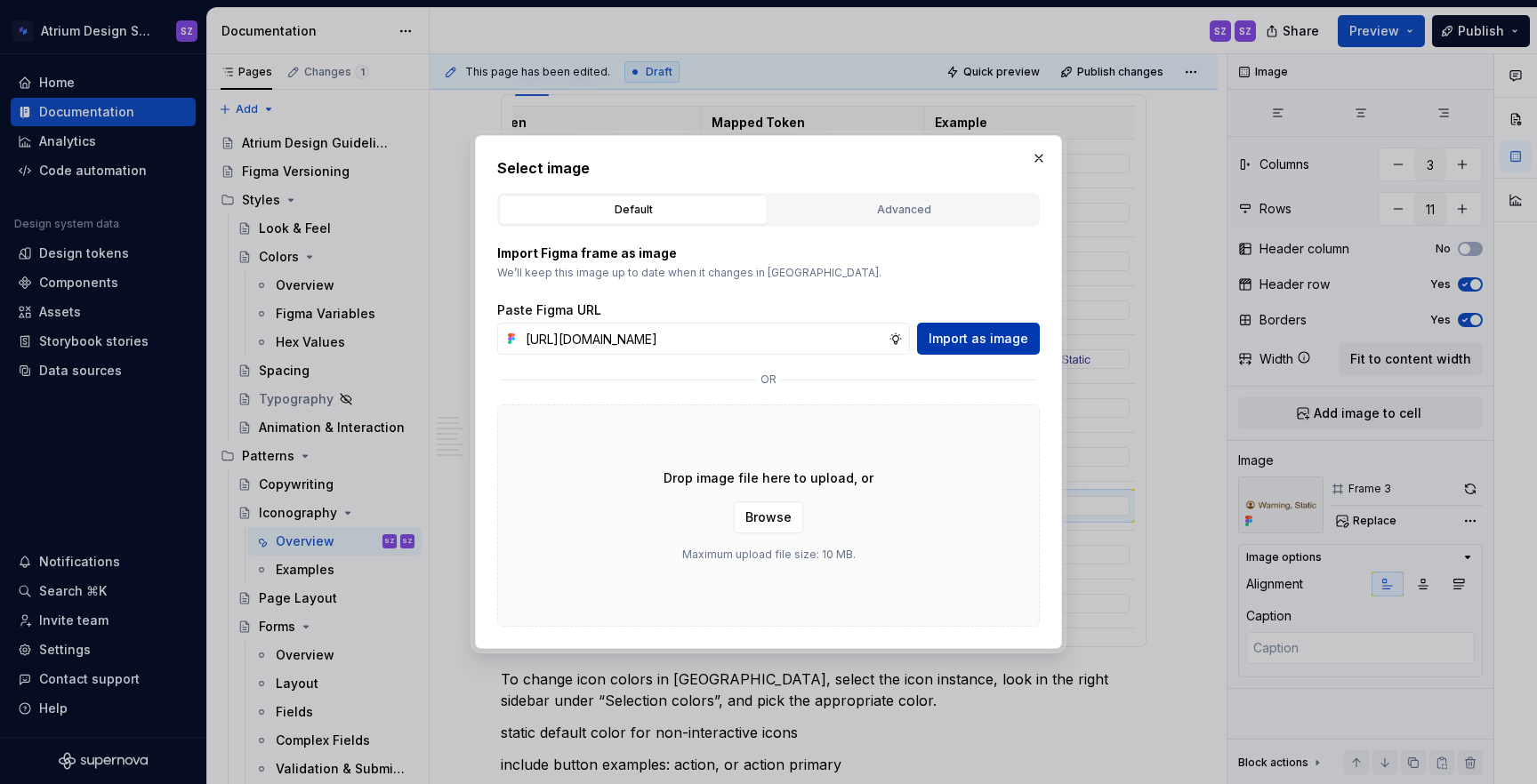
scroll to position [0, 0]
click at [975, 336] on span "Import as image" at bounding box center [978, 339] width 100 height 17
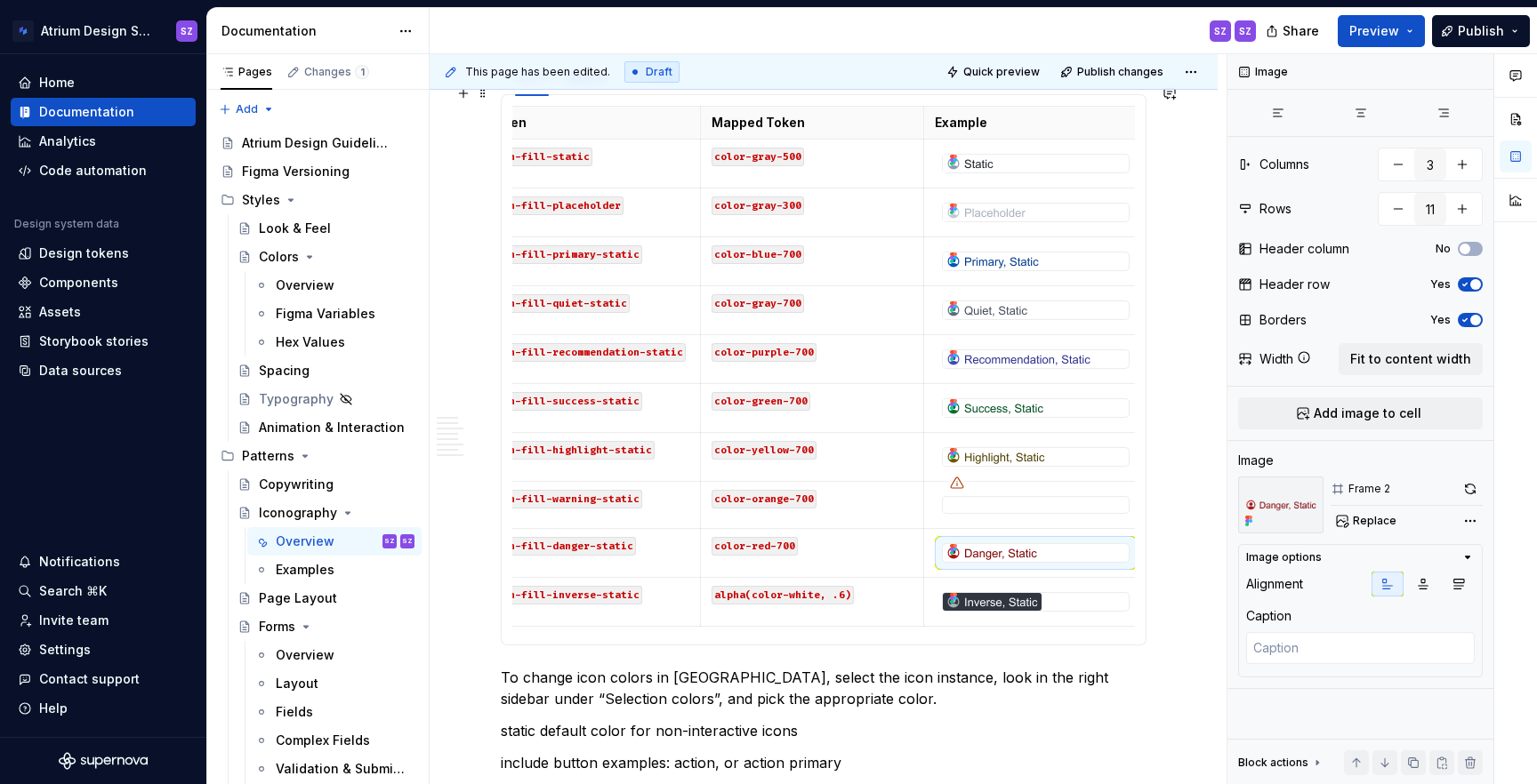
click at [1040, 544] on img at bounding box center [992, 553] width 98 height 17
click at [1373, 523] on span "Replace" at bounding box center [1374, 521] width 44 height 15
type textarea "*"
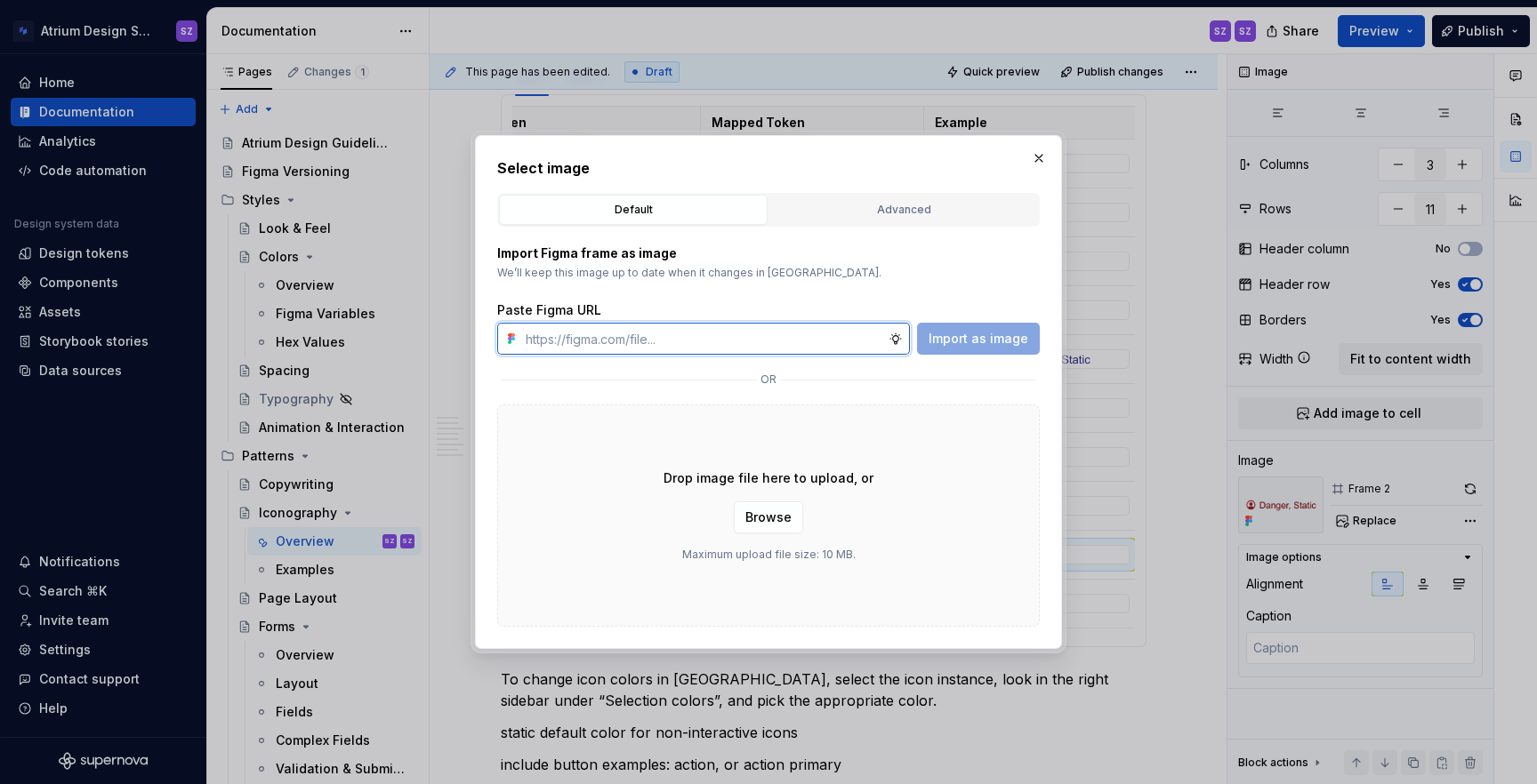
paste input "https://www.figma.com/design/nDeONtxDYLQEclsje2UXe0/%E2%9D%87%EF%B8%8F-Atrium-I…"
type input "https://www.figma.com/design/nDeONtxDYLQEclsje2UXe0/%E2%9D%87%EF%B8%8F-Atrium-I…"
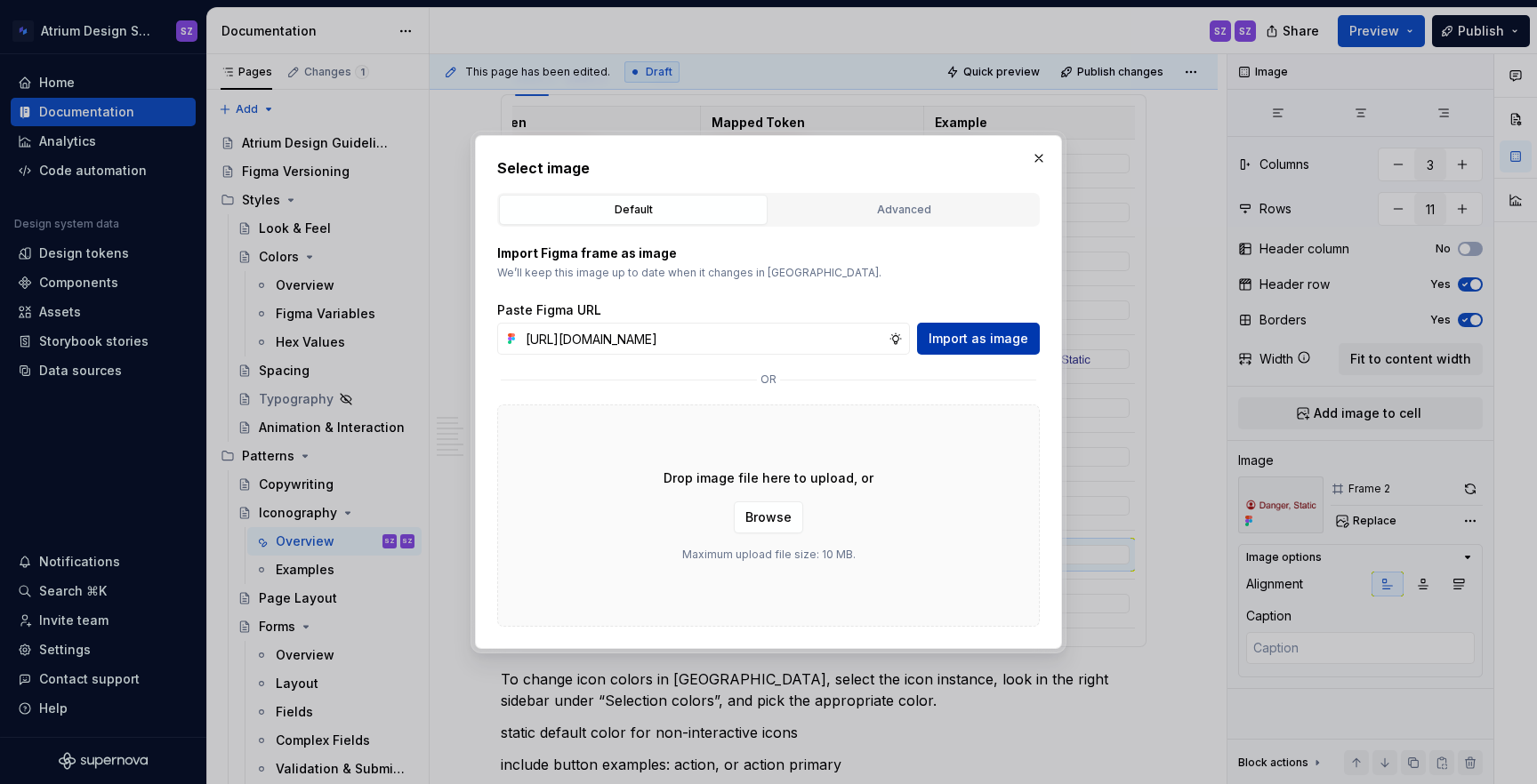
scroll to position [0, 0]
click at [972, 336] on span "Import as image" at bounding box center [978, 339] width 100 height 17
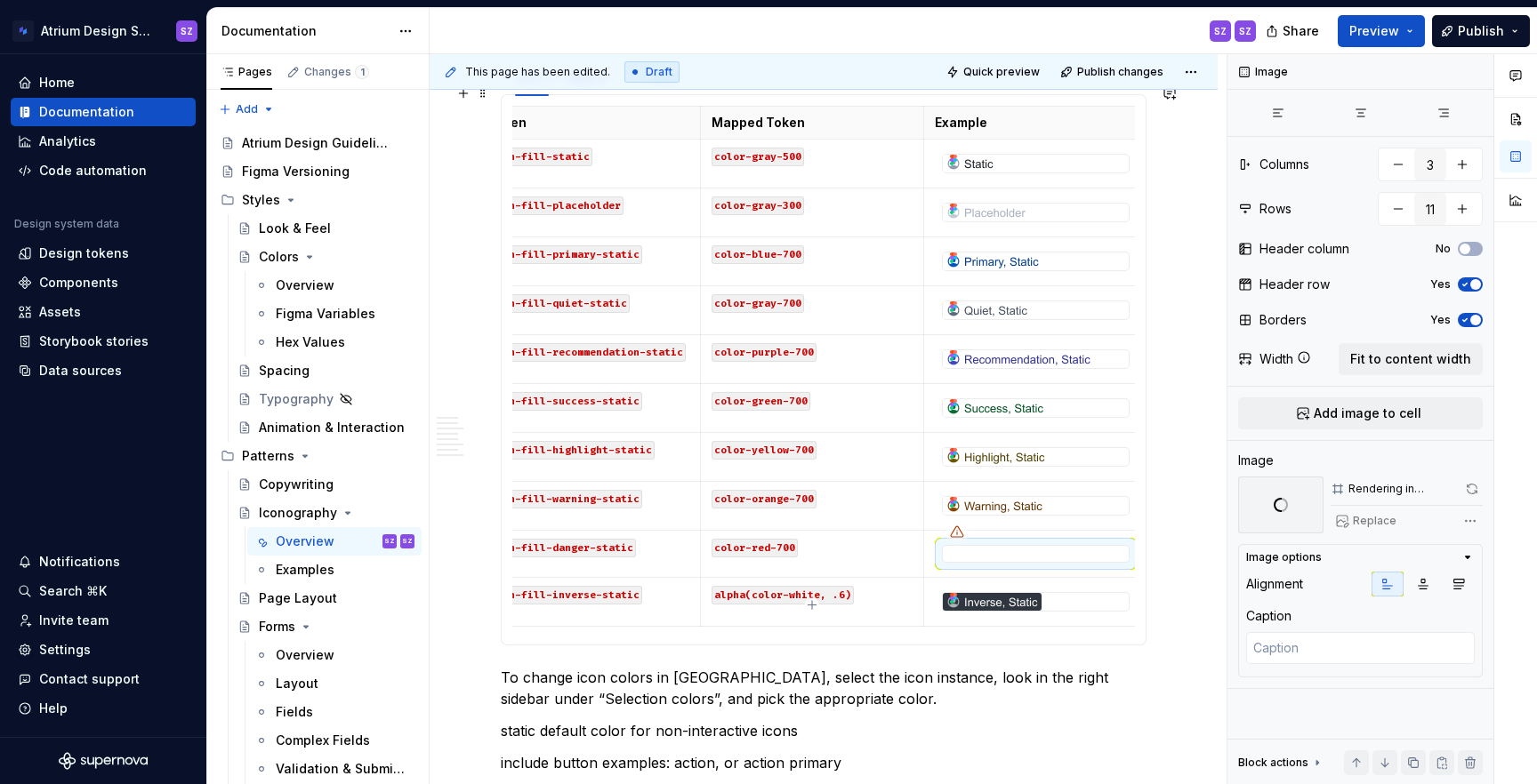
click at [1013, 593] on img at bounding box center [993, 602] width 99 height 17
click at [1370, 528] on span "Replace" at bounding box center [1374, 521] width 44 height 15
type textarea "*"
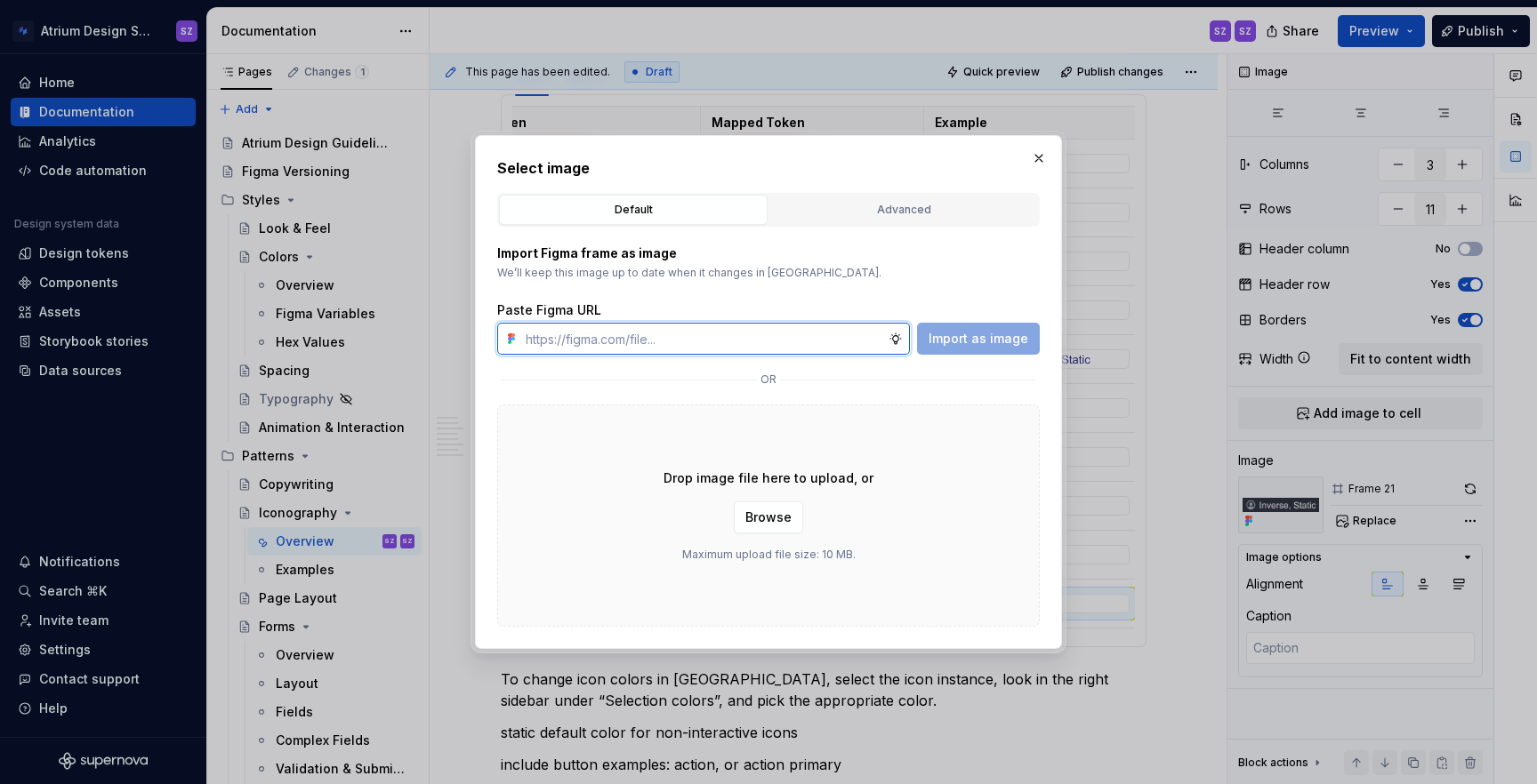
paste input "https://www.figma.com/design/nDeONtxDYLQEclsje2UXe0/%E2%9D%87%EF%B8%8F-Atrium-I…"
type input "https://www.figma.com/design/nDeONtxDYLQEclsje2UXe0/%E2%9D%87%EF%B8%8F-Atrium-I…"
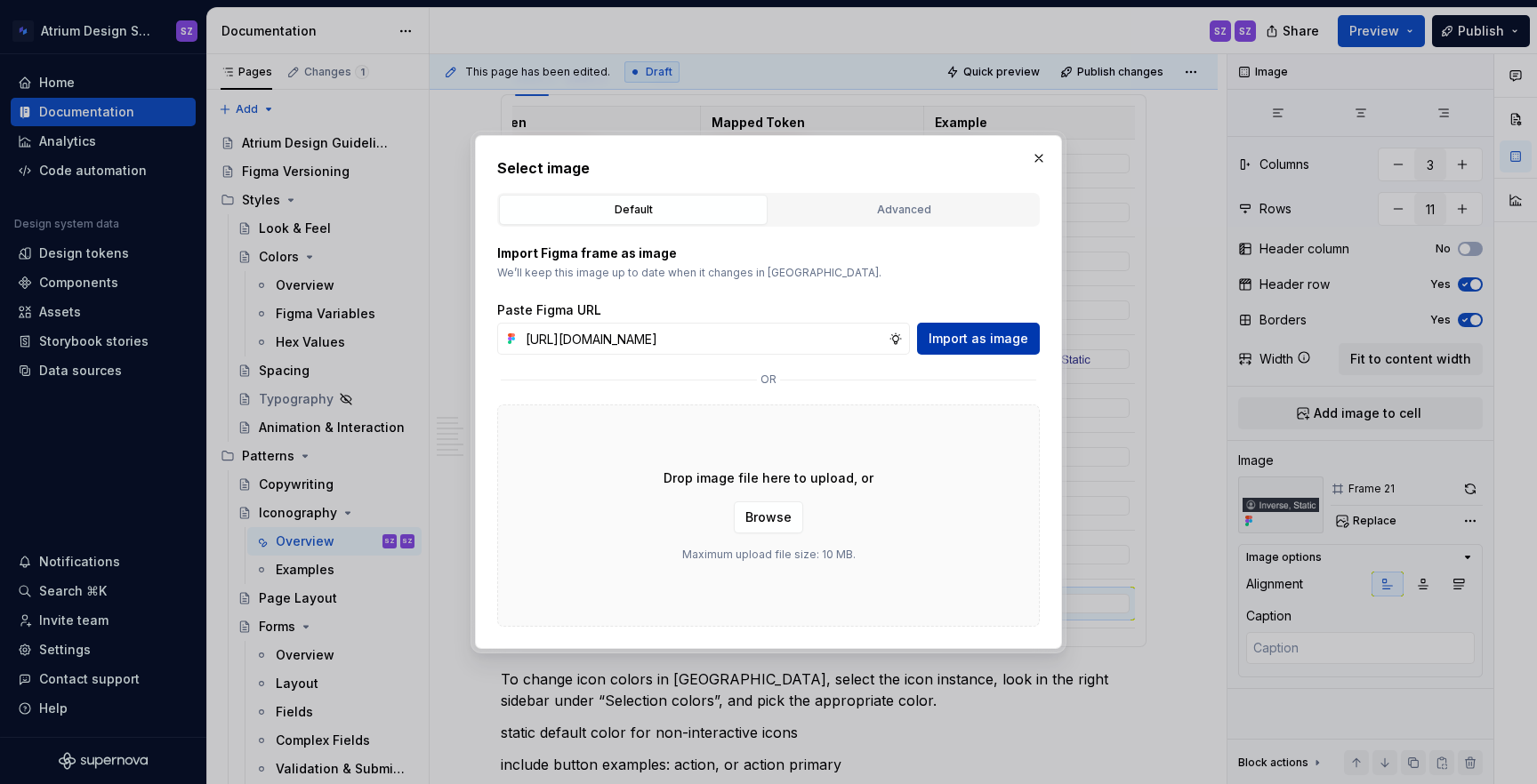
scroll to position [0, 0]
click at [984, 334] on span "Import as image" at bounding box center [978, 339] width 100 height 17
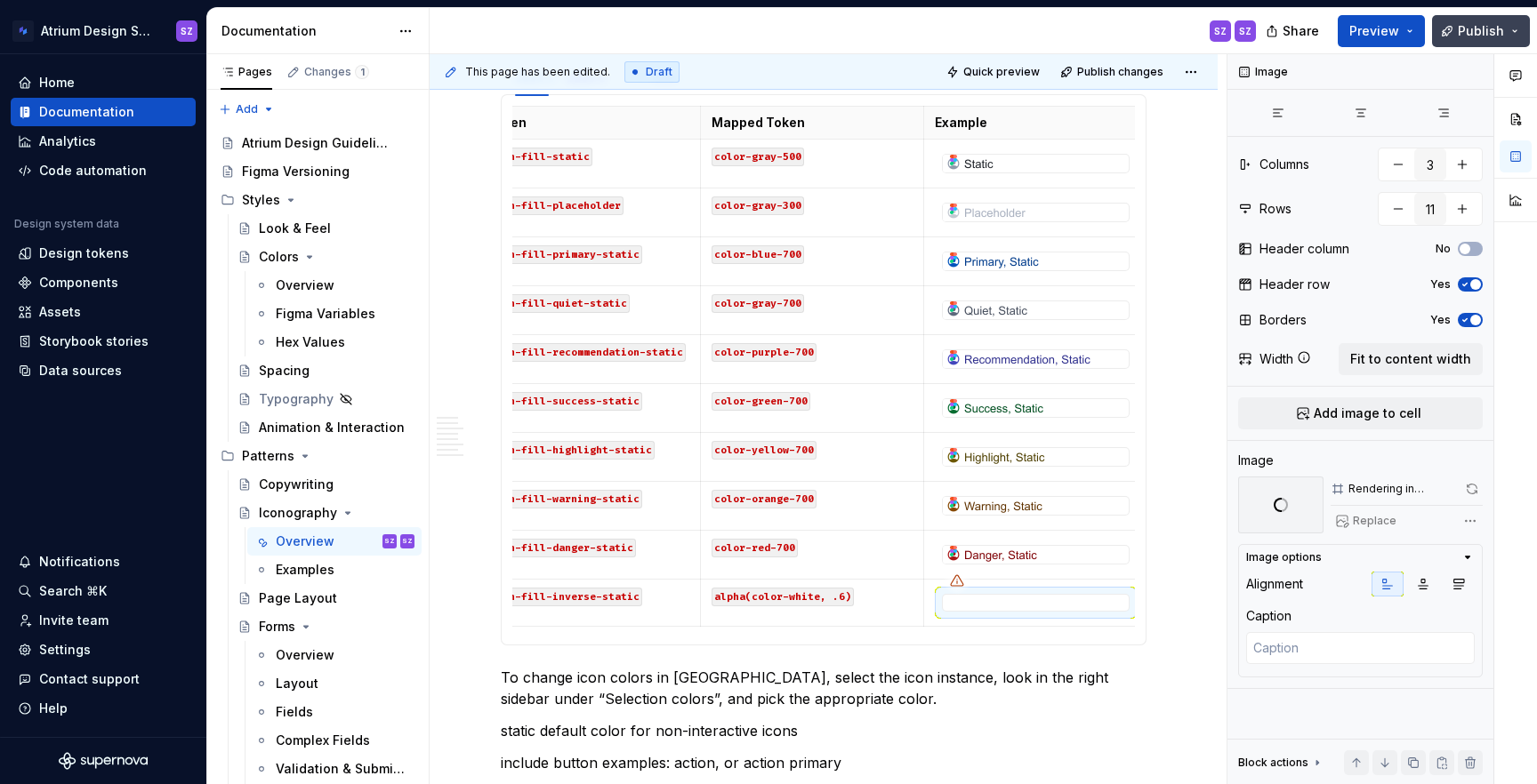
click at [1501, 25] on span "Publish" at bounding box center [1481, 31] width 46 height 17
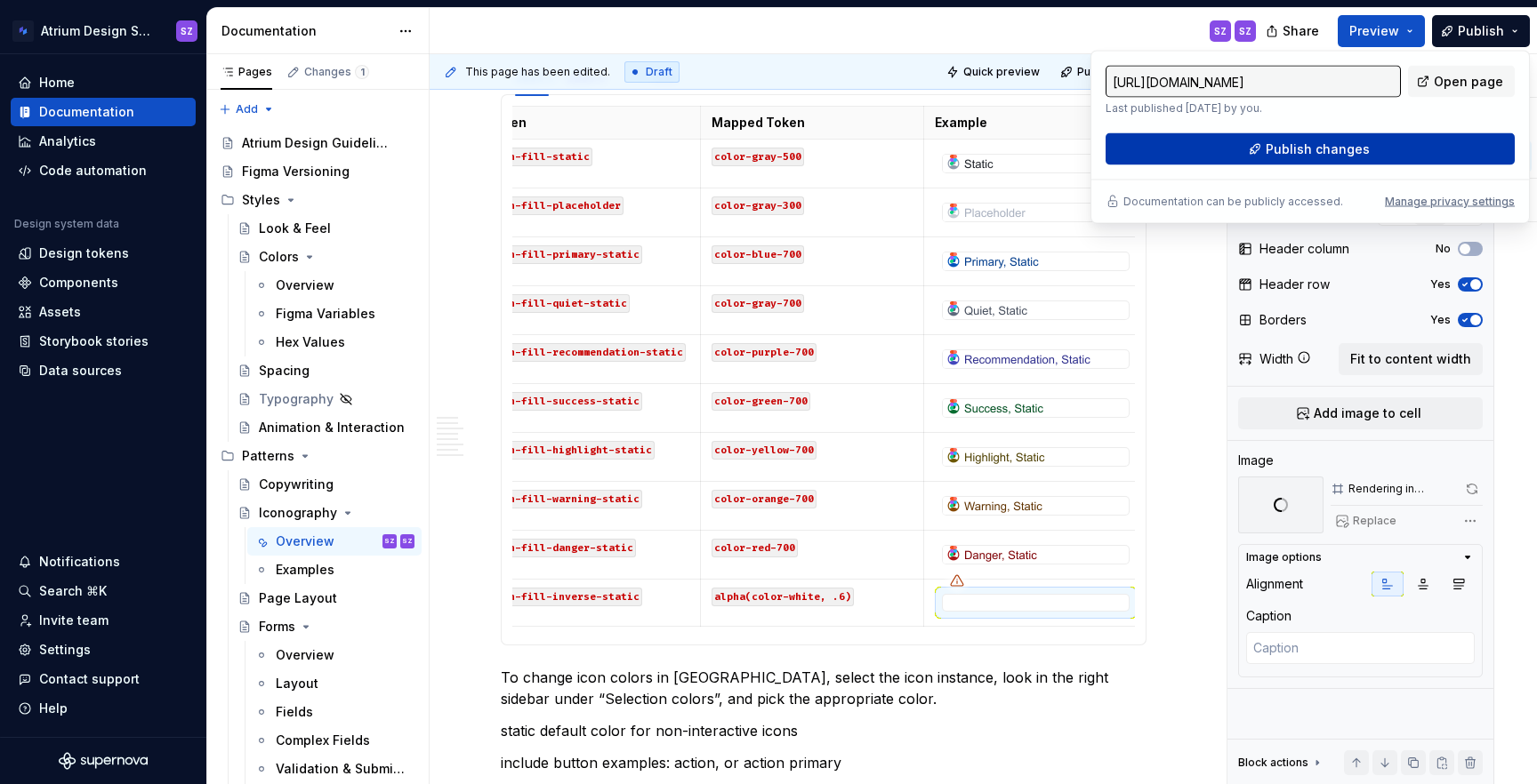
click at [1392, 145] on button "Publish changes" at bounding box center [1310, 149] width 409 height 32
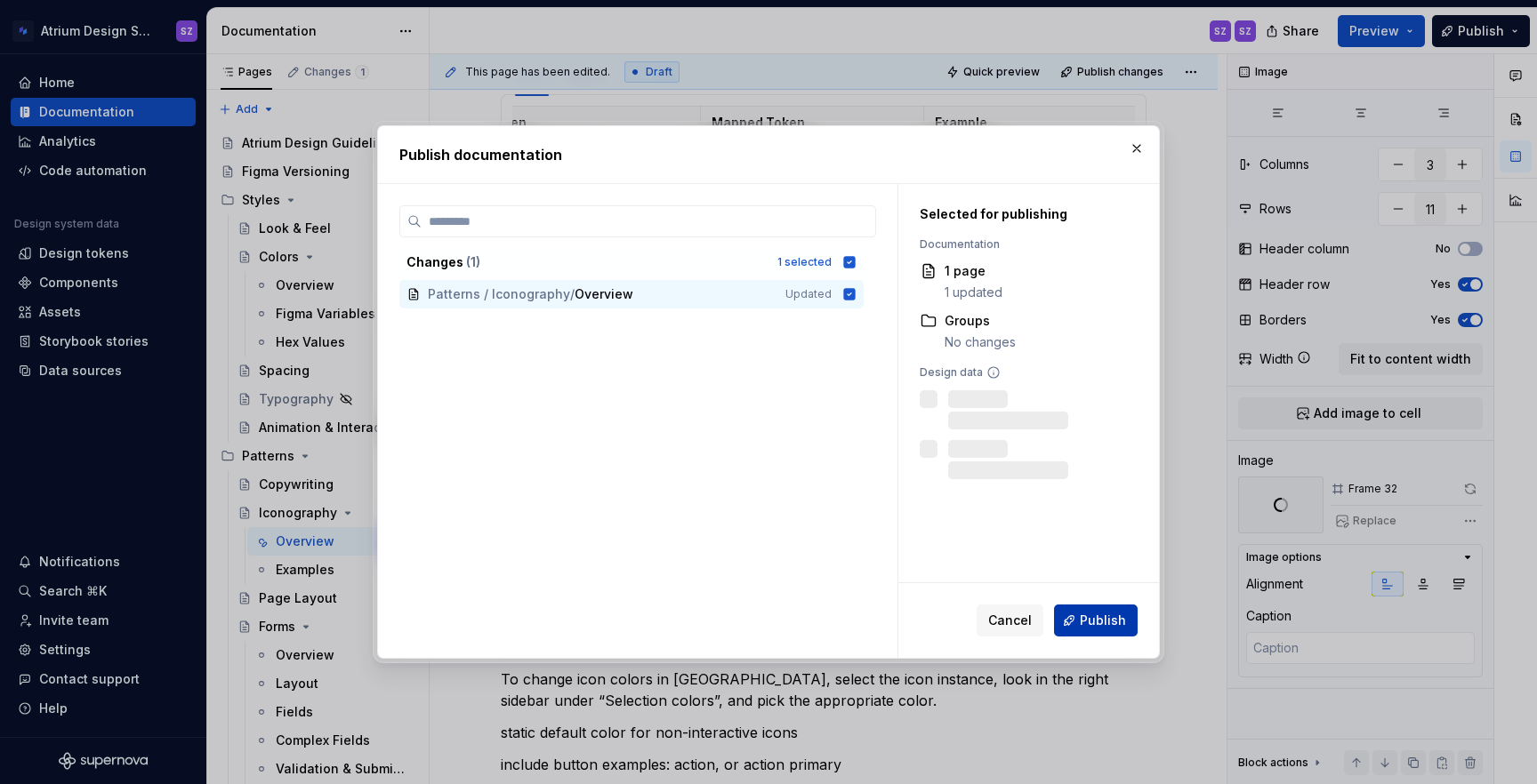
click at [1085, 616] on span "Publish" at bounding box center [1103, 620] width 46 height 17
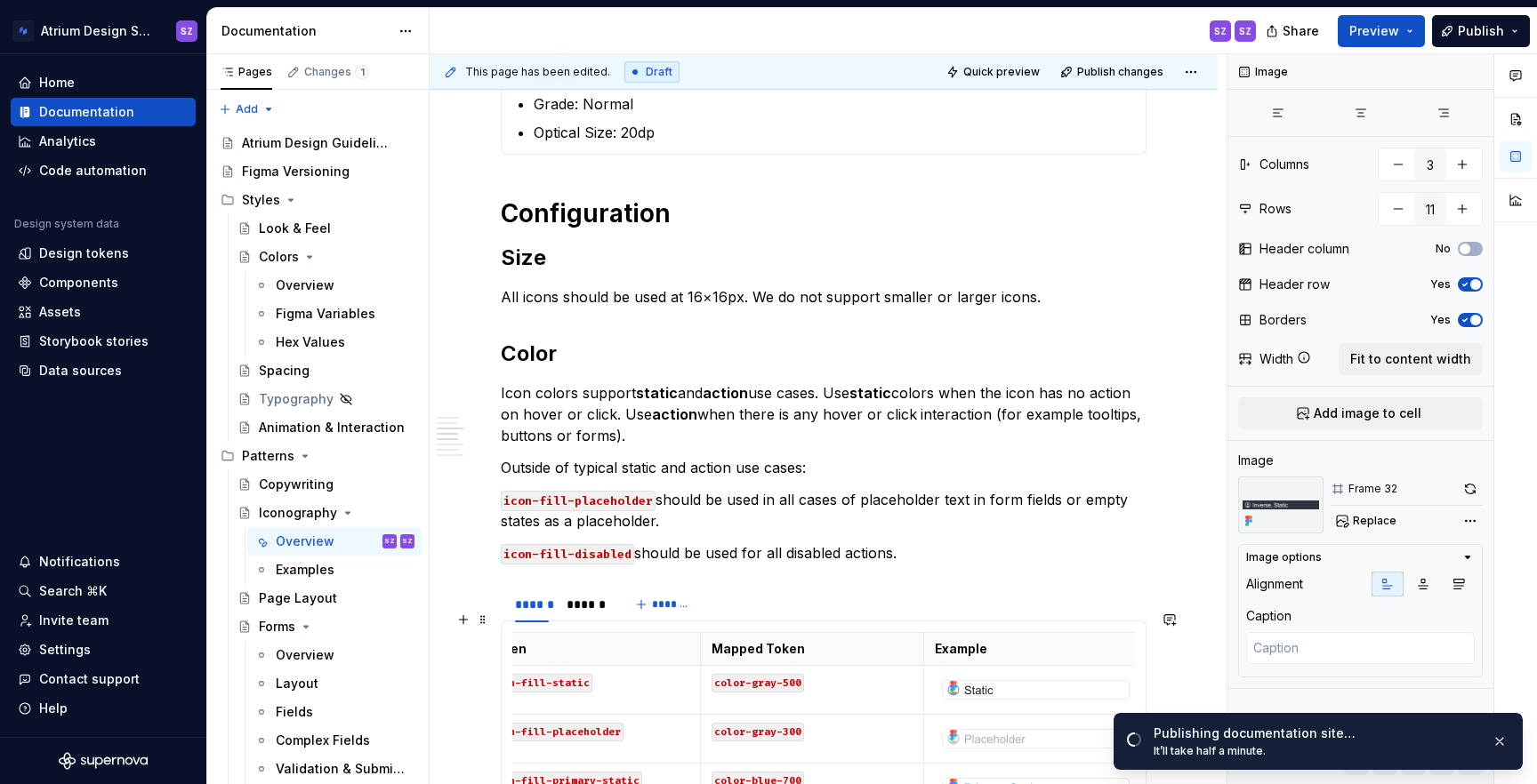
scroll to position [901, 0]
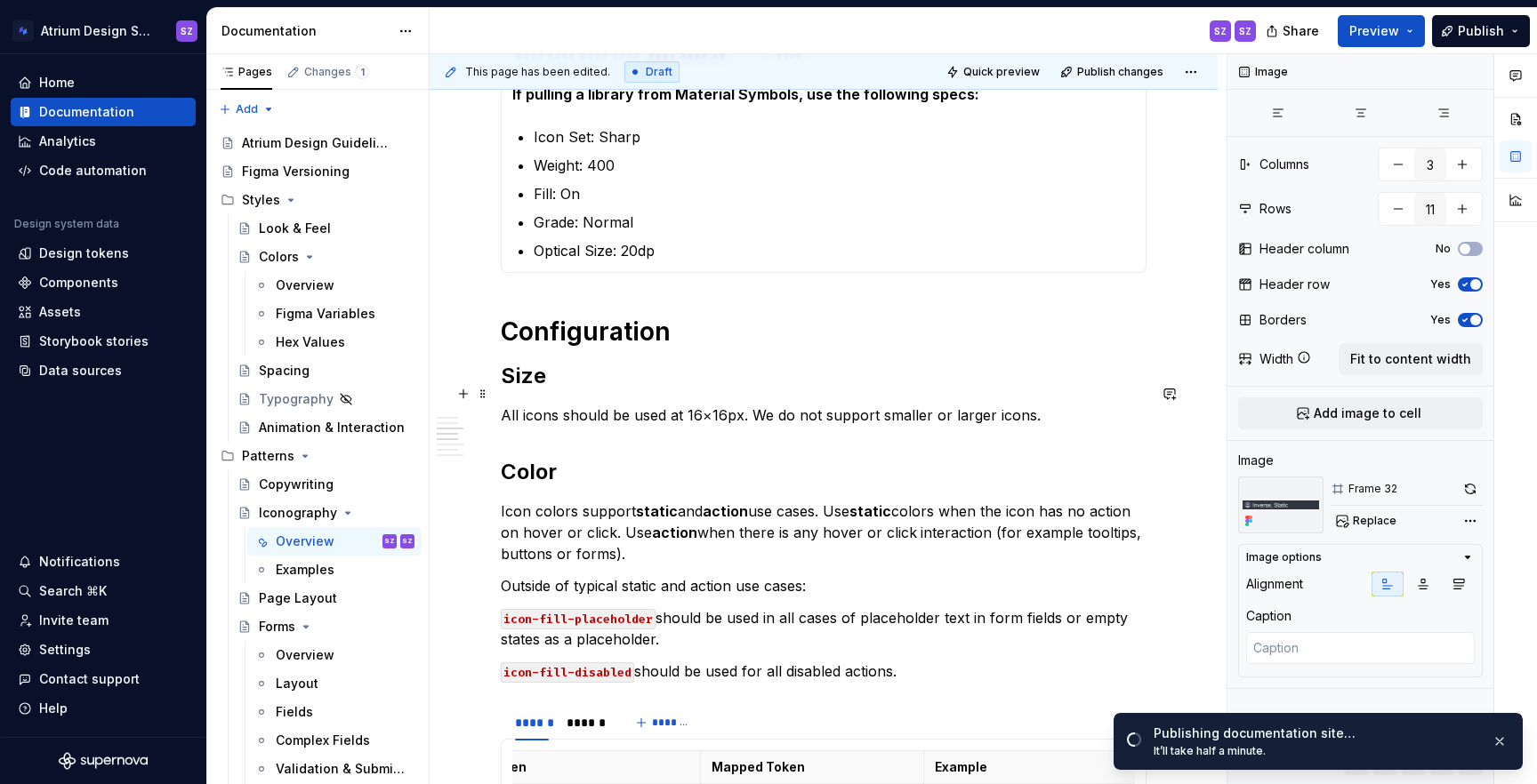
type textarea "*"
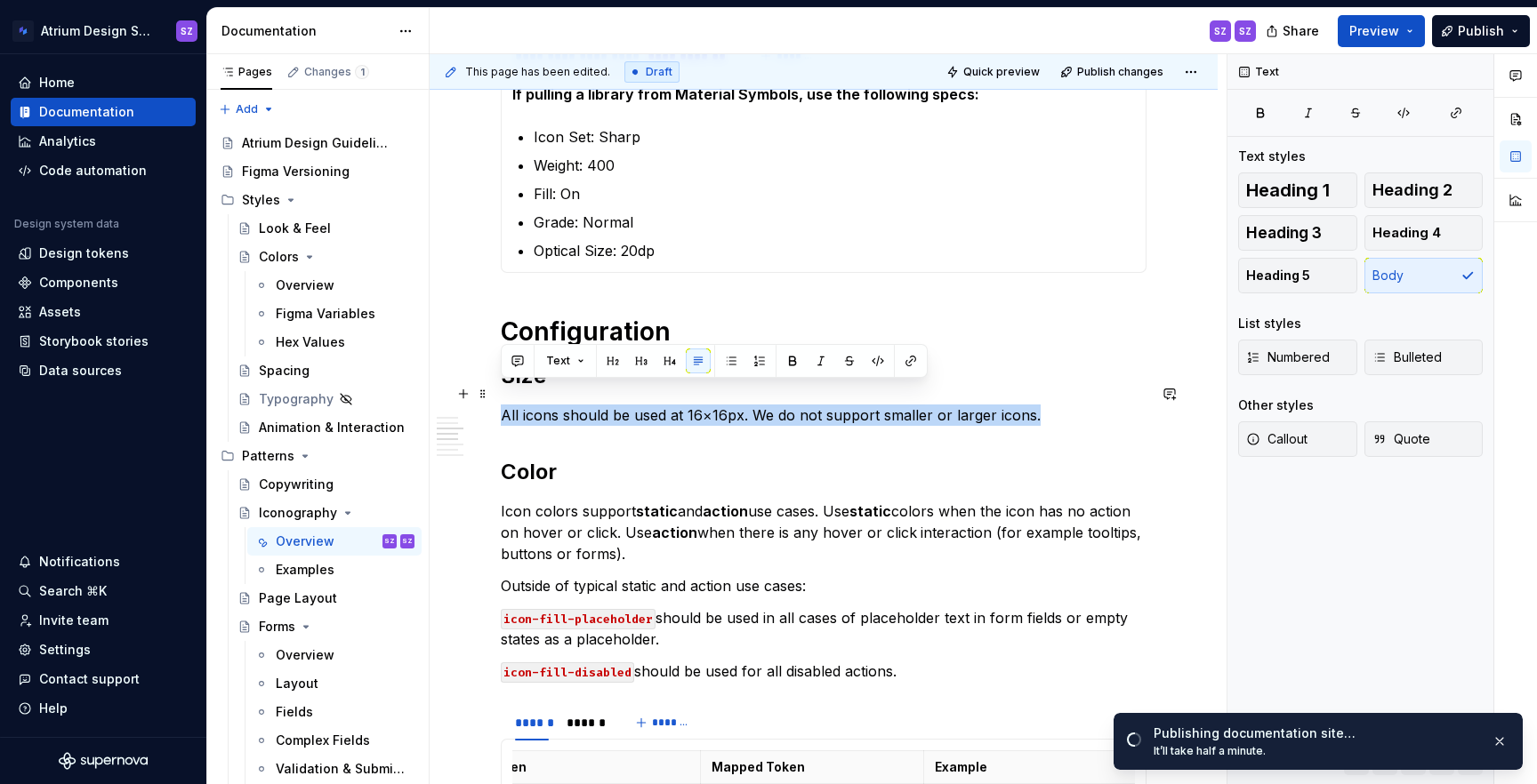
drag, startPoint x: 1055, startPoint y: 396, endPoint x: 499, endPoint y: 398, distance: 556.0
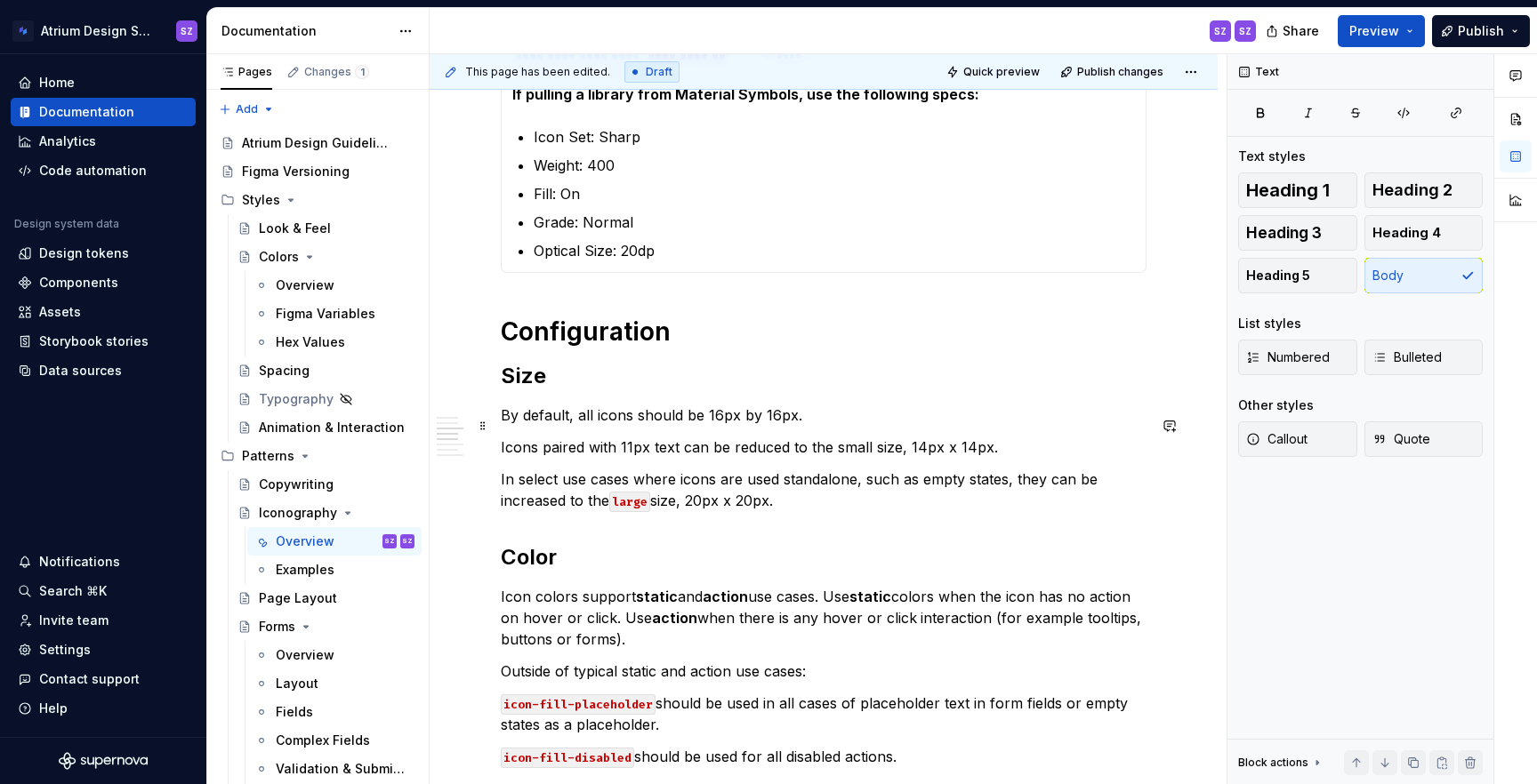
click at [944, 437] on p "Icons paired with 11px text can be reduced to the small size, 14px x 14px." at bounding box center [823, 447] width 646 height 21
click at [734, 481] on p "In select use cases where icons are used standalone, such as empty states, they…" at bounding box center [823, 490] width 646 height 43
click at [835, 437] on p "Icons paired with 11px text can be reduced to the small size, 14px by 14px." at bounding box center [823, 447] width 646 height 21
click at [871, 437] on p "Icons paired with 11px text can be reduced to the `small size, 14px by 14px." at bounding box center [823, 447] width 646 height 21
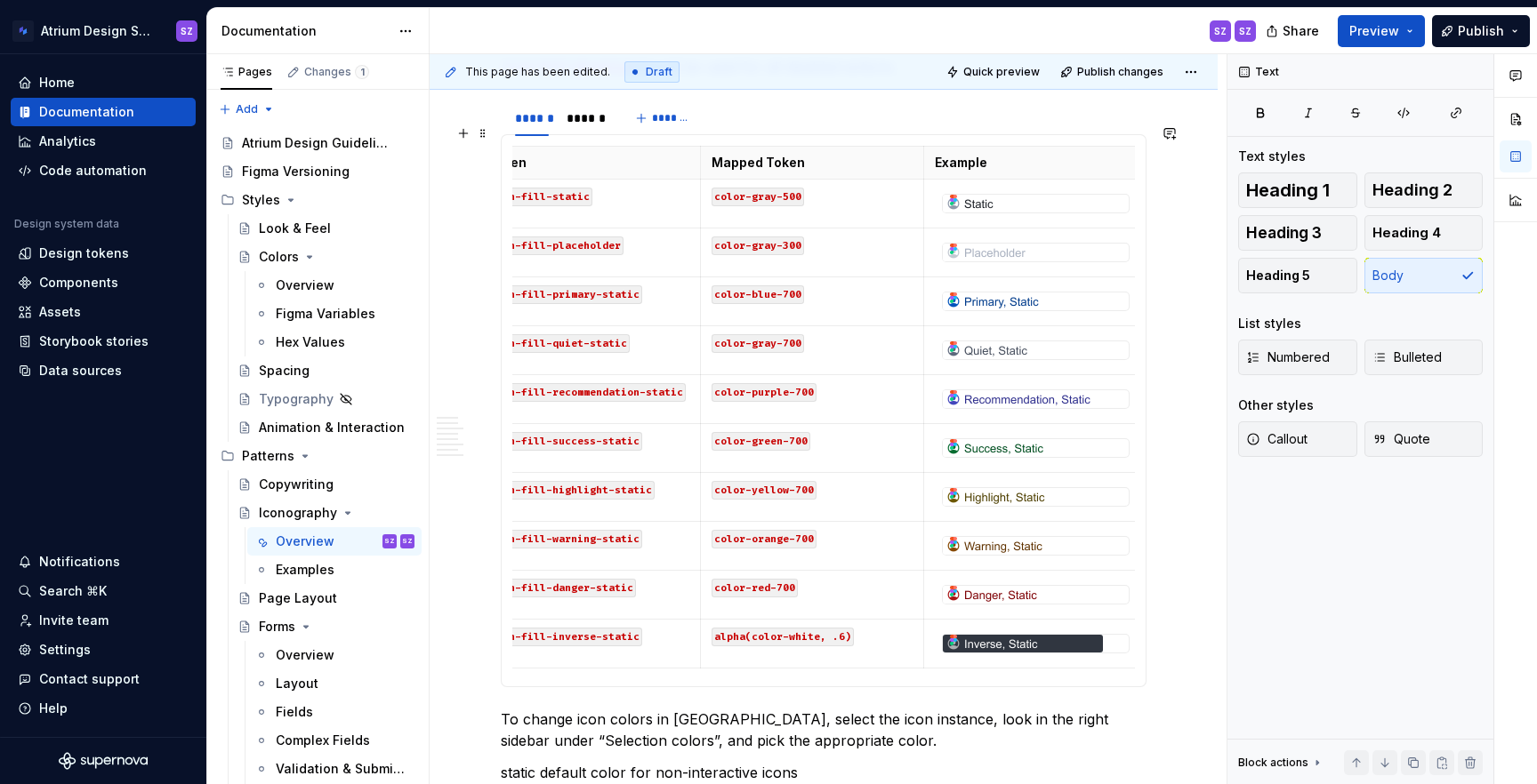
scroll to position [1479, 0]
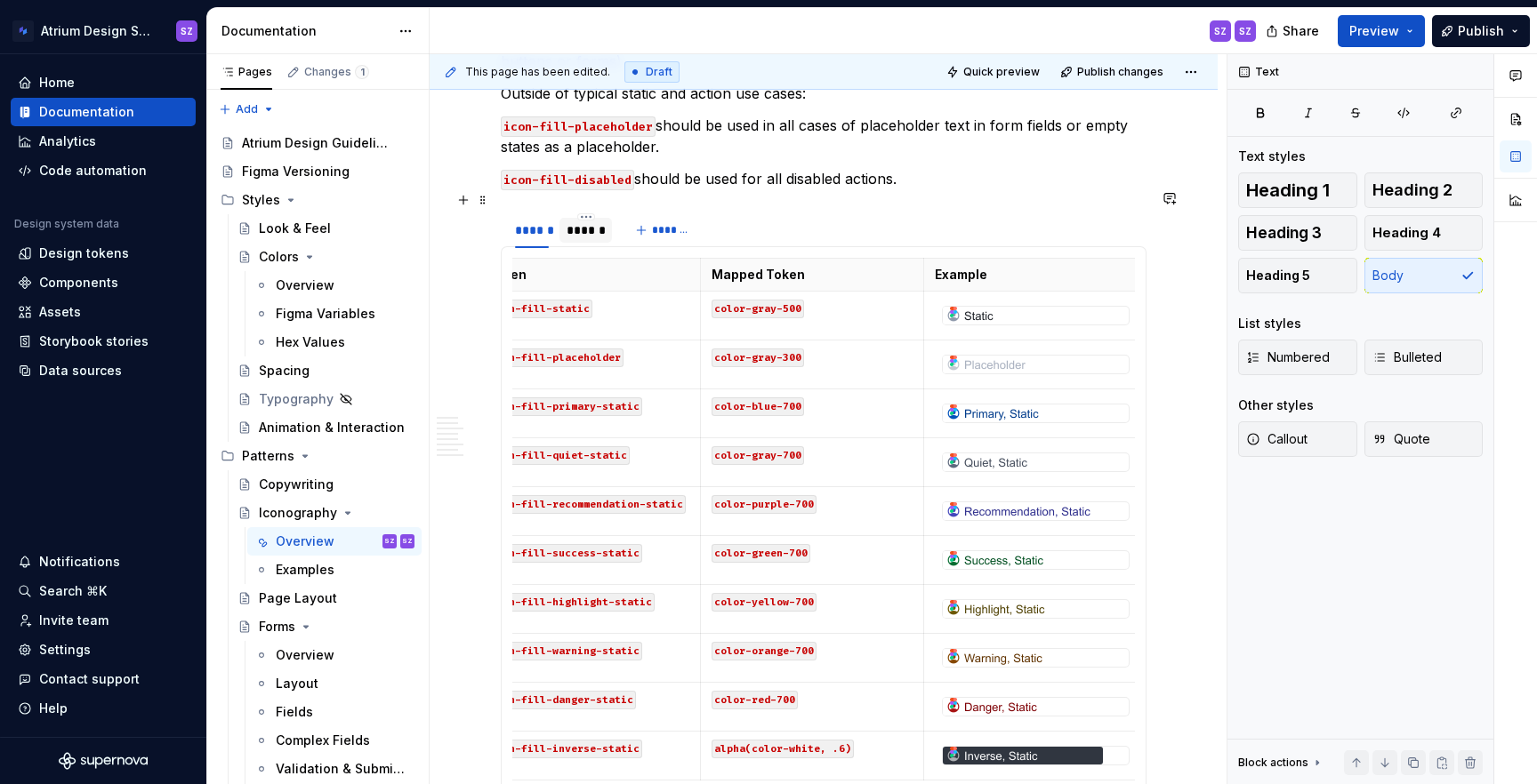
click at [598, 222] on div "******" at bounding box center [585, 230] width 38 height 17
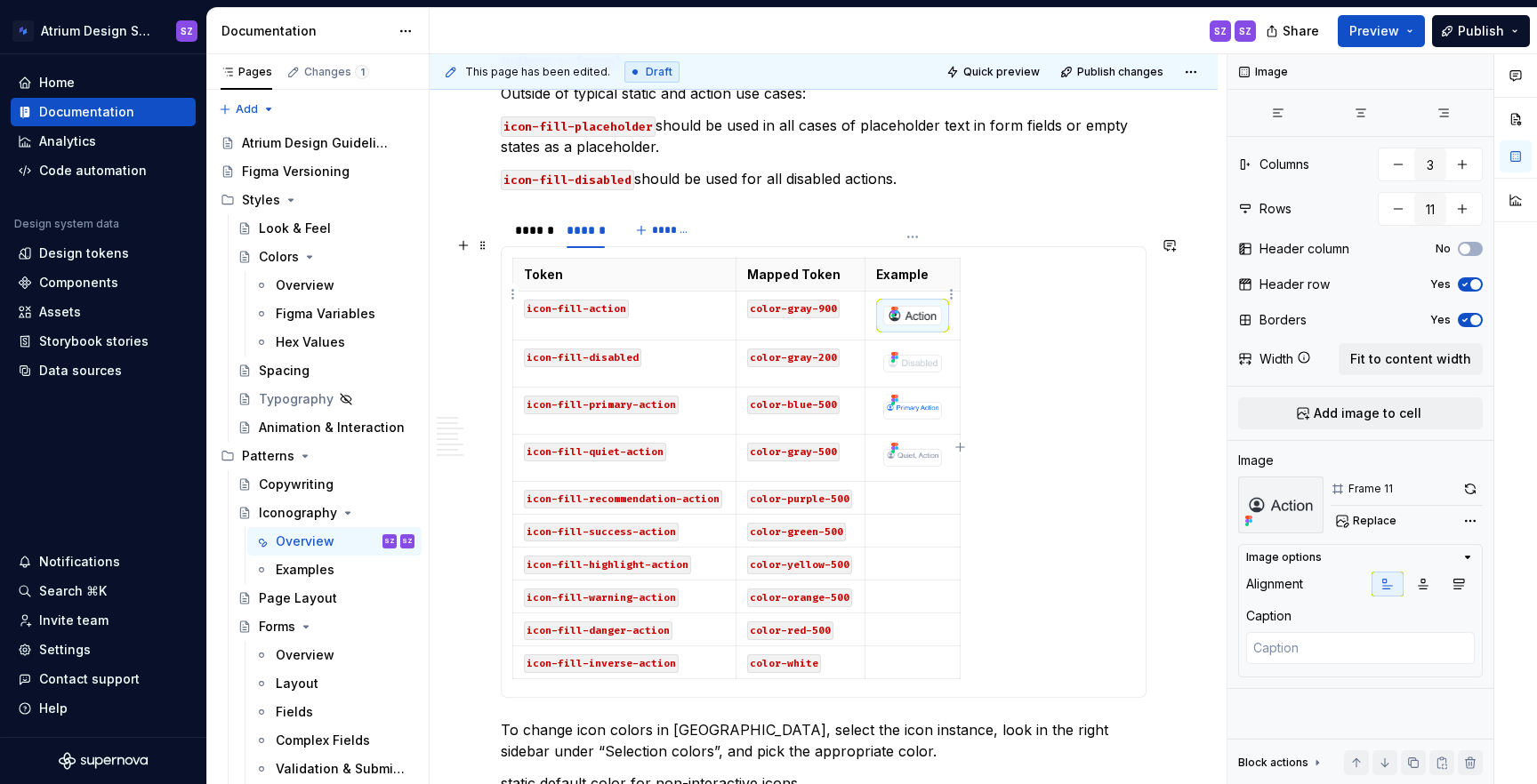
click at [922, 307] on img at bounding box center [912, 316] width 57 height 17
click at [1372, 521] on span "Replace" at bounding box center [1374, 521] width 44 height 15
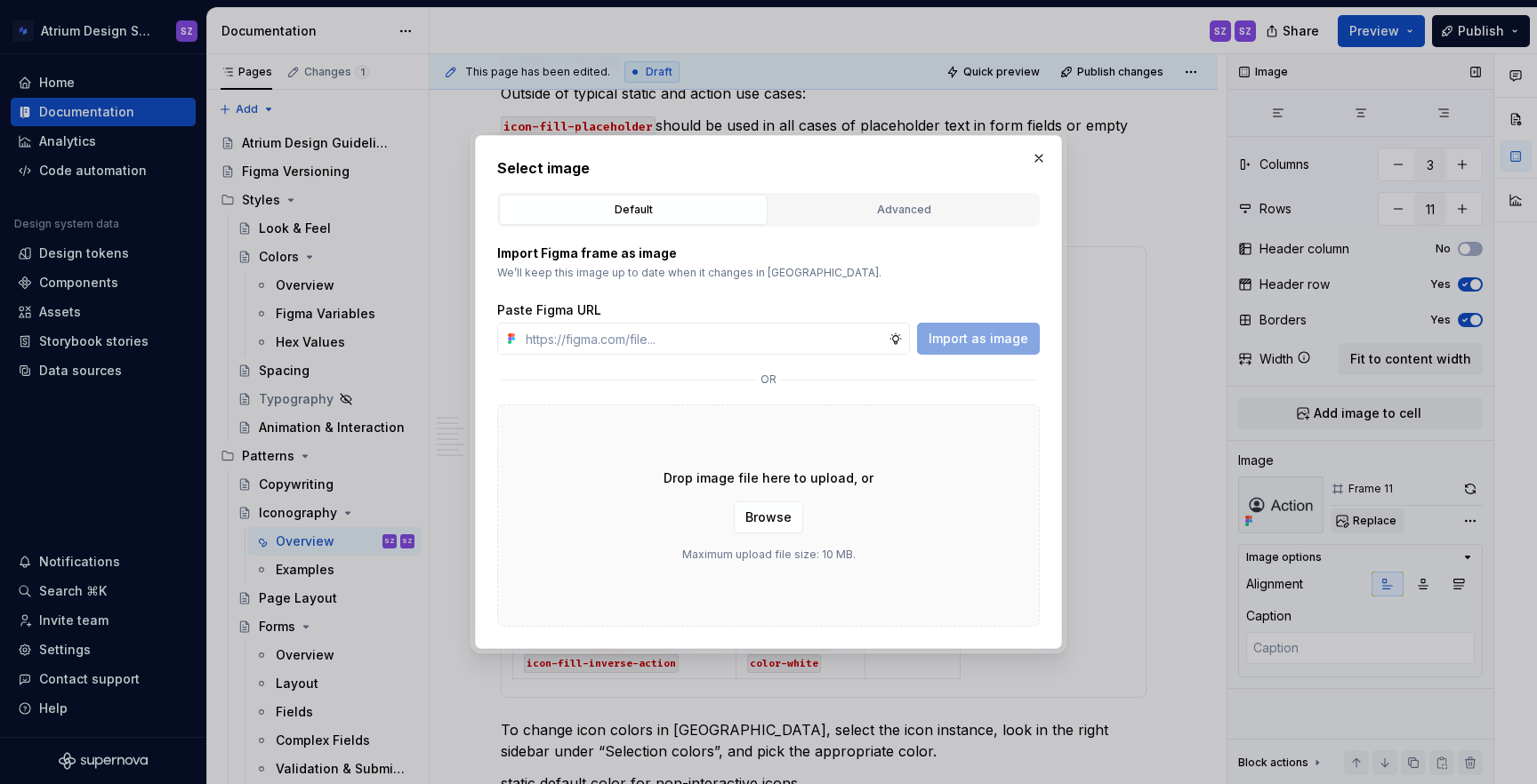
type textarea "*"
paste input "https://www.figma.com/design/nDeONtxDYLQEclsje2UXe0/%E2%9D%87%EF%B8%8F-Atrium-I…"
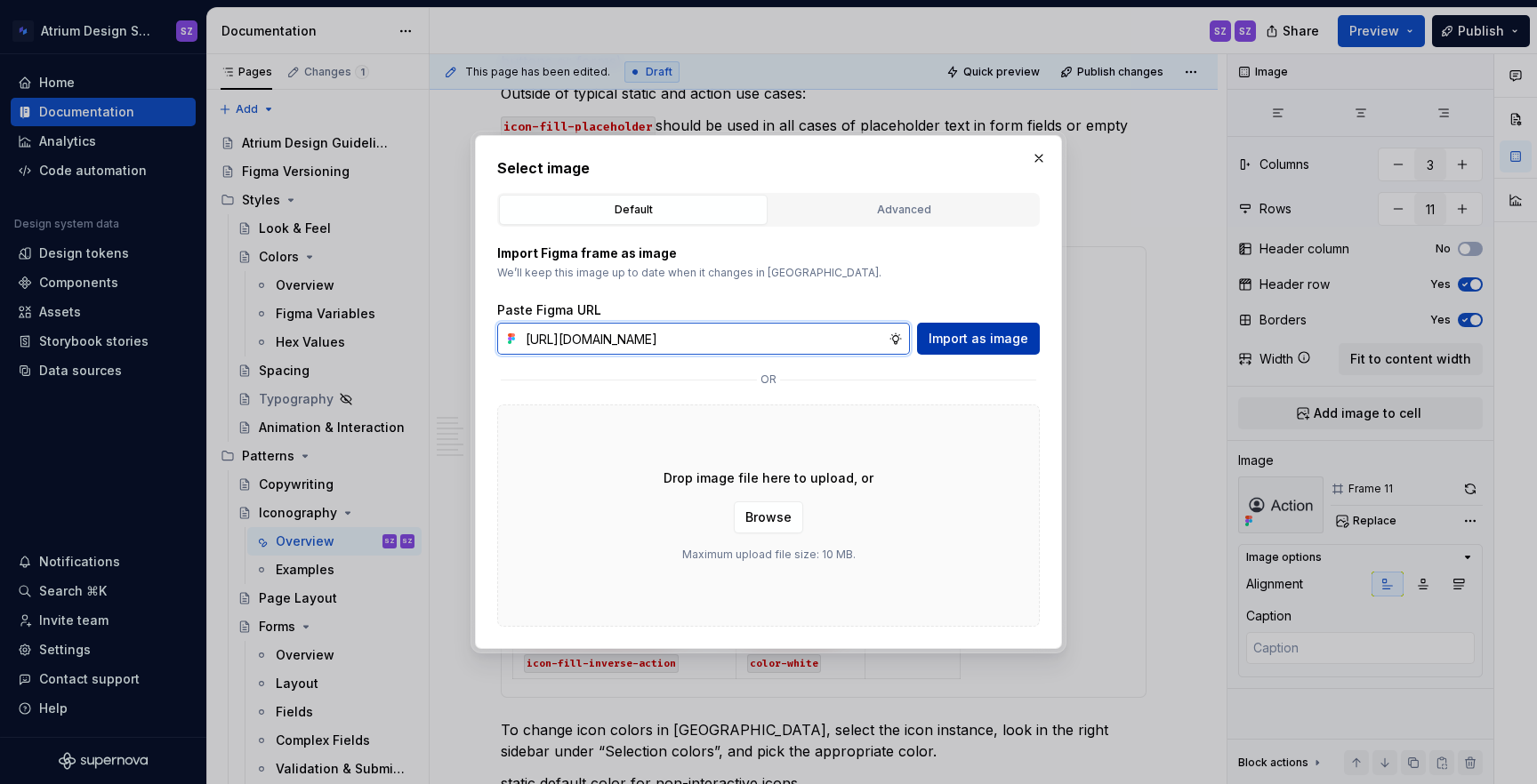
type input "https://www.figma.com/design/nDeONtxDYLQEclsje2UXe0/%E2%9D%87%EF%B8%8F-Atrium-I…"
click at [1005, 341] on span "Import as image" at bounding box center [978, 339] width 100 height 17
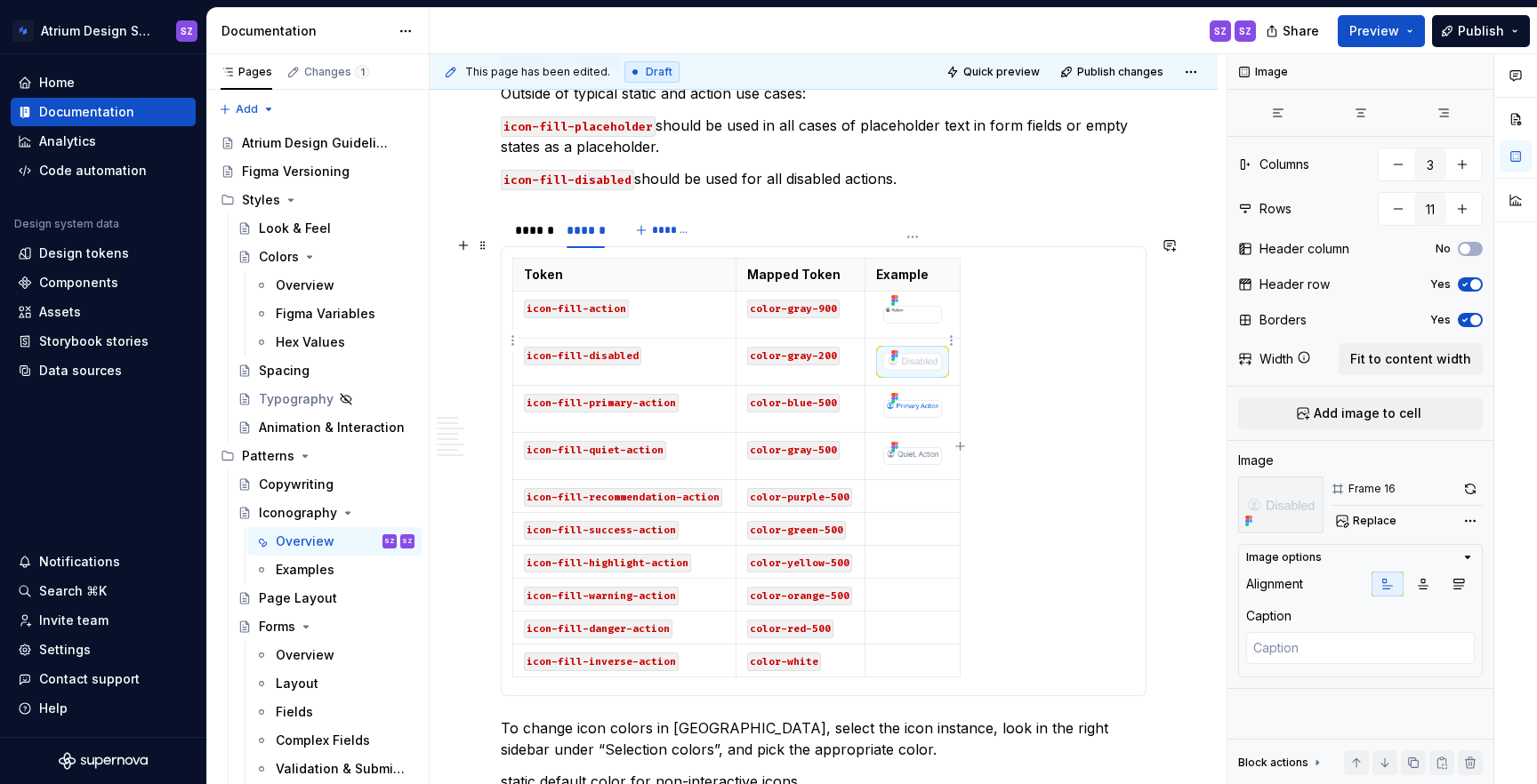
click at [907, 354] on img at bounding box center [912, 361] width 57 height 15
click at [1358, 520] on span "Replace" at bounding box center [1374, 521] width 44 height 15
type textarea "*"
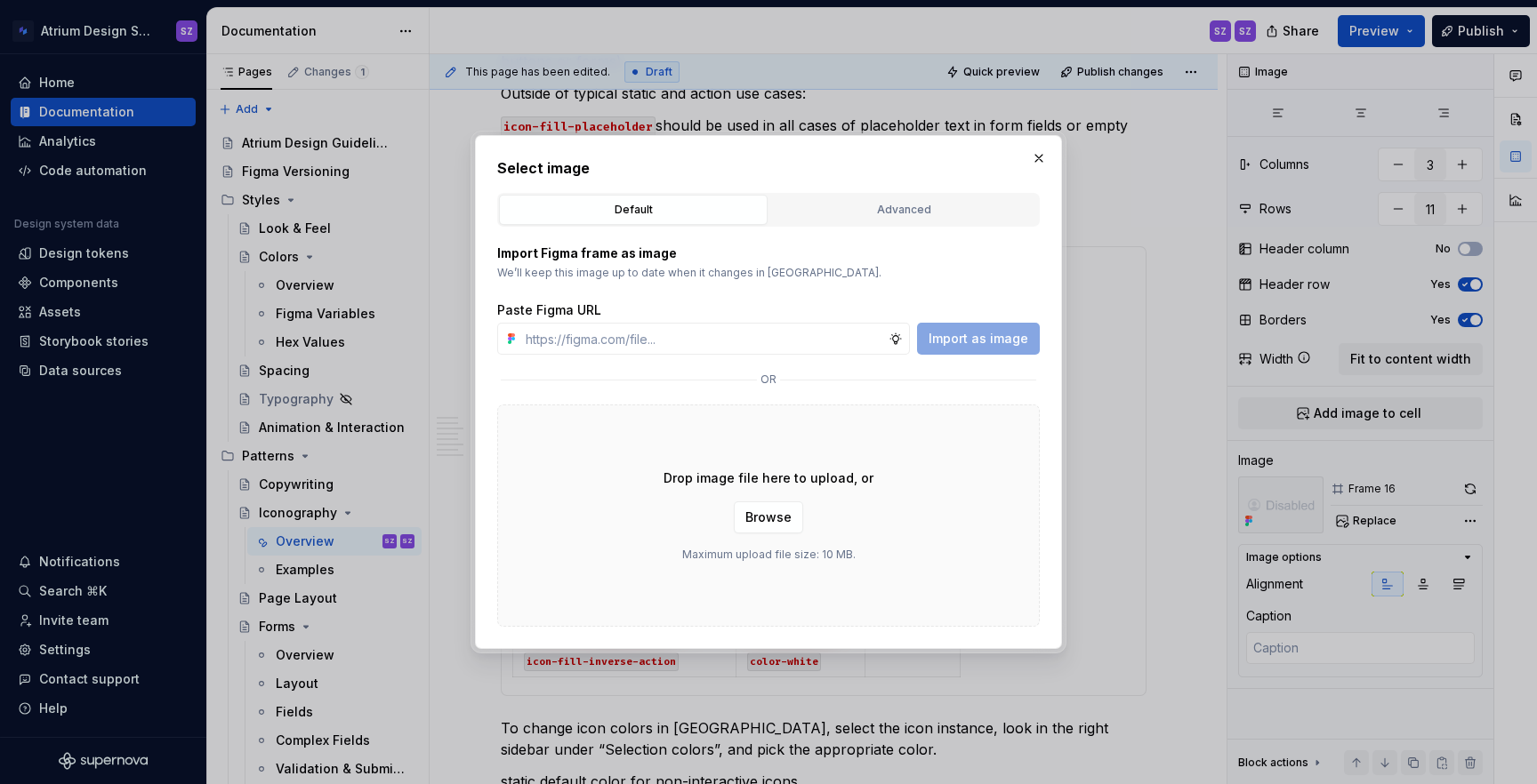
type input "https://www.figma.com/design/nDeONtxDYLQEclsje2UXe0/%E2%9D%87%EF%B8%8F-Atrium-I…"
type textarea "*"
type input "https://www.figma.com/design/nDeONtxDYLQEclsje2UXe0/%E2%9D%87%EF%B8%8F-Atrium-I…"
click at [990, 341] on span "Import as image" at bounding box center [978, 339] width 100 height 17
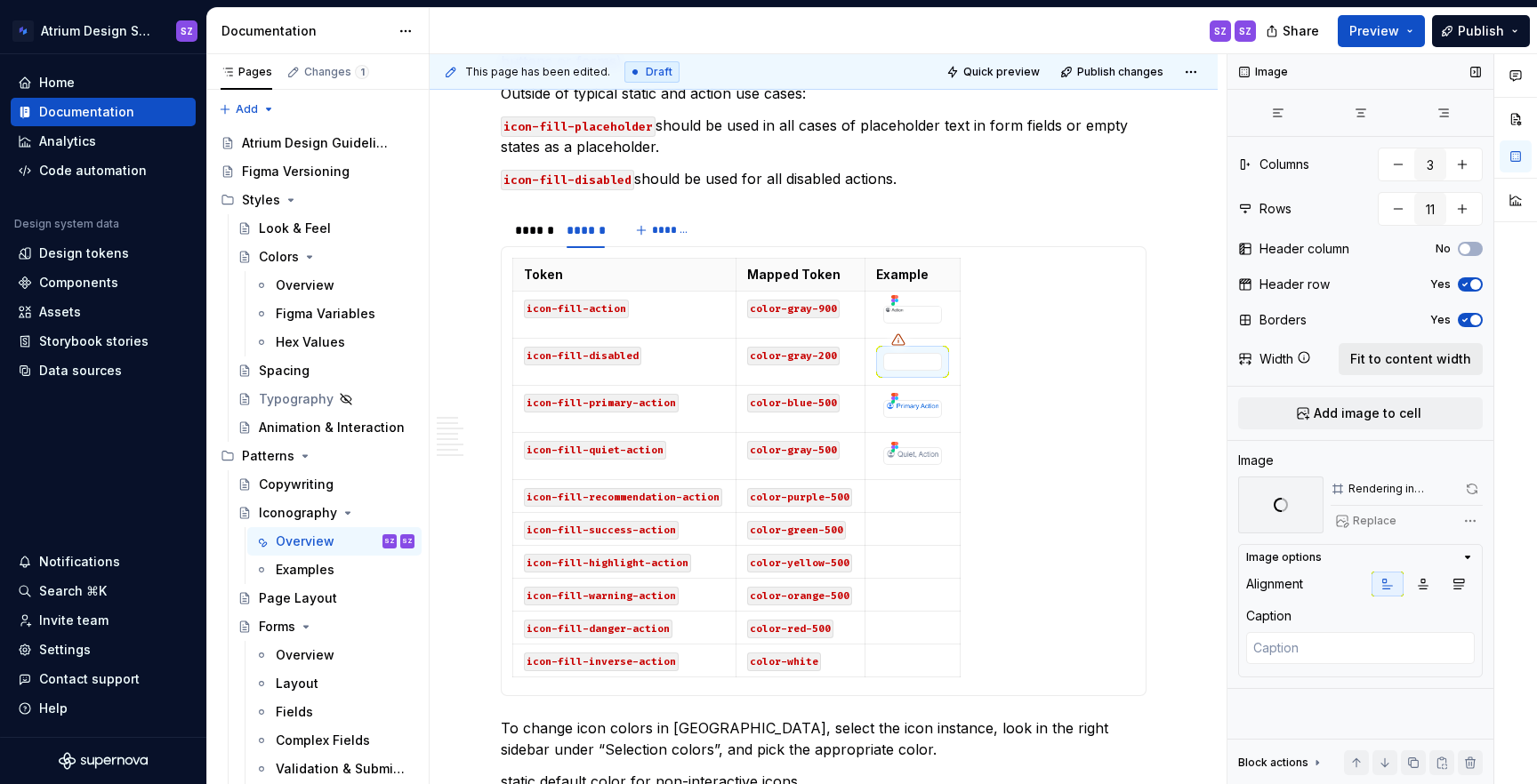
click at [1378, 352] on span "Fit to content width" at bounding box center [1410, 359] width 121 height 17
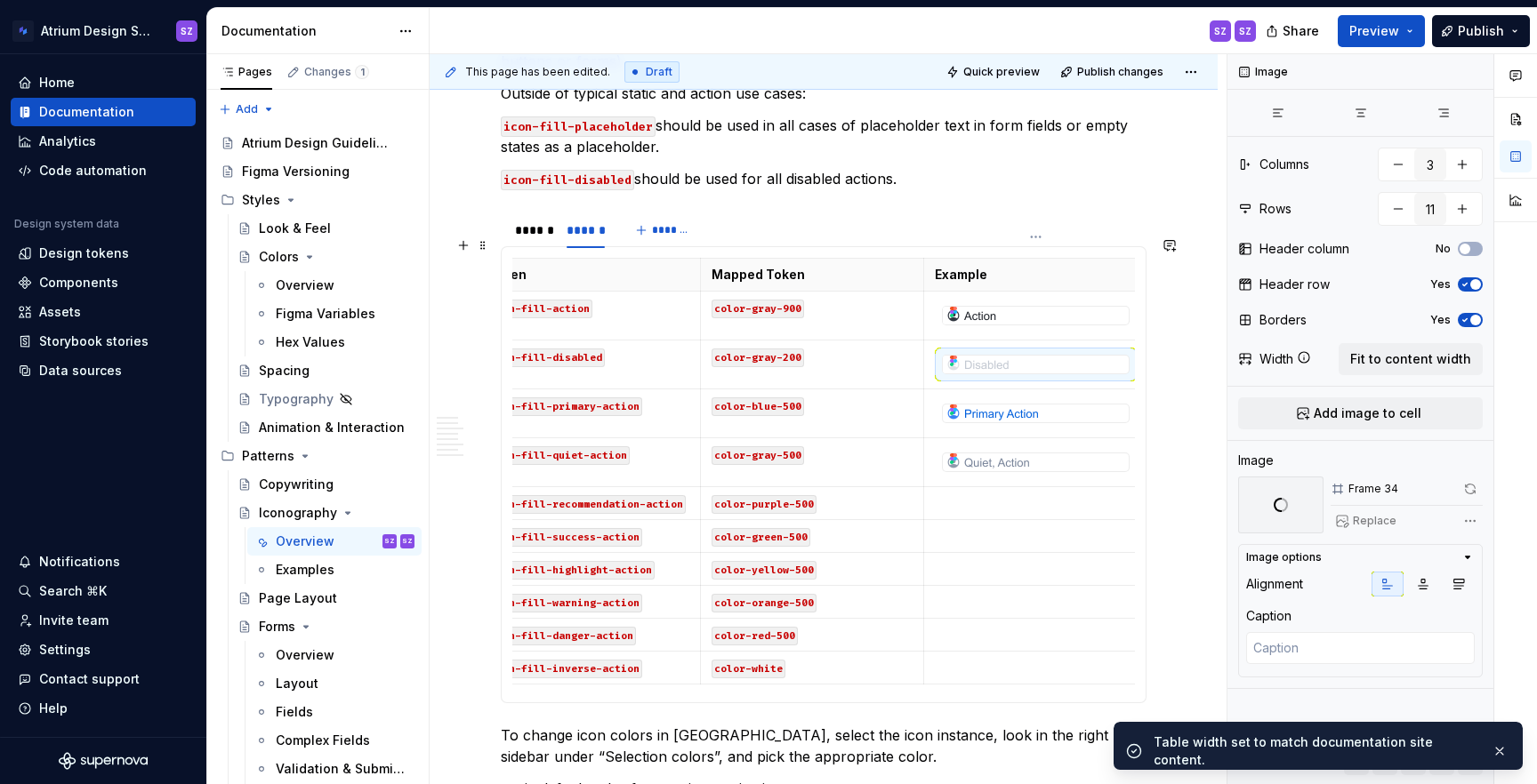
click at [1016, 405] on img at bounding box center [993, 413] width 100 height 17
click at [1387, 522] on span "Replace" at bounding box center [1374, 521] width 44 height 15
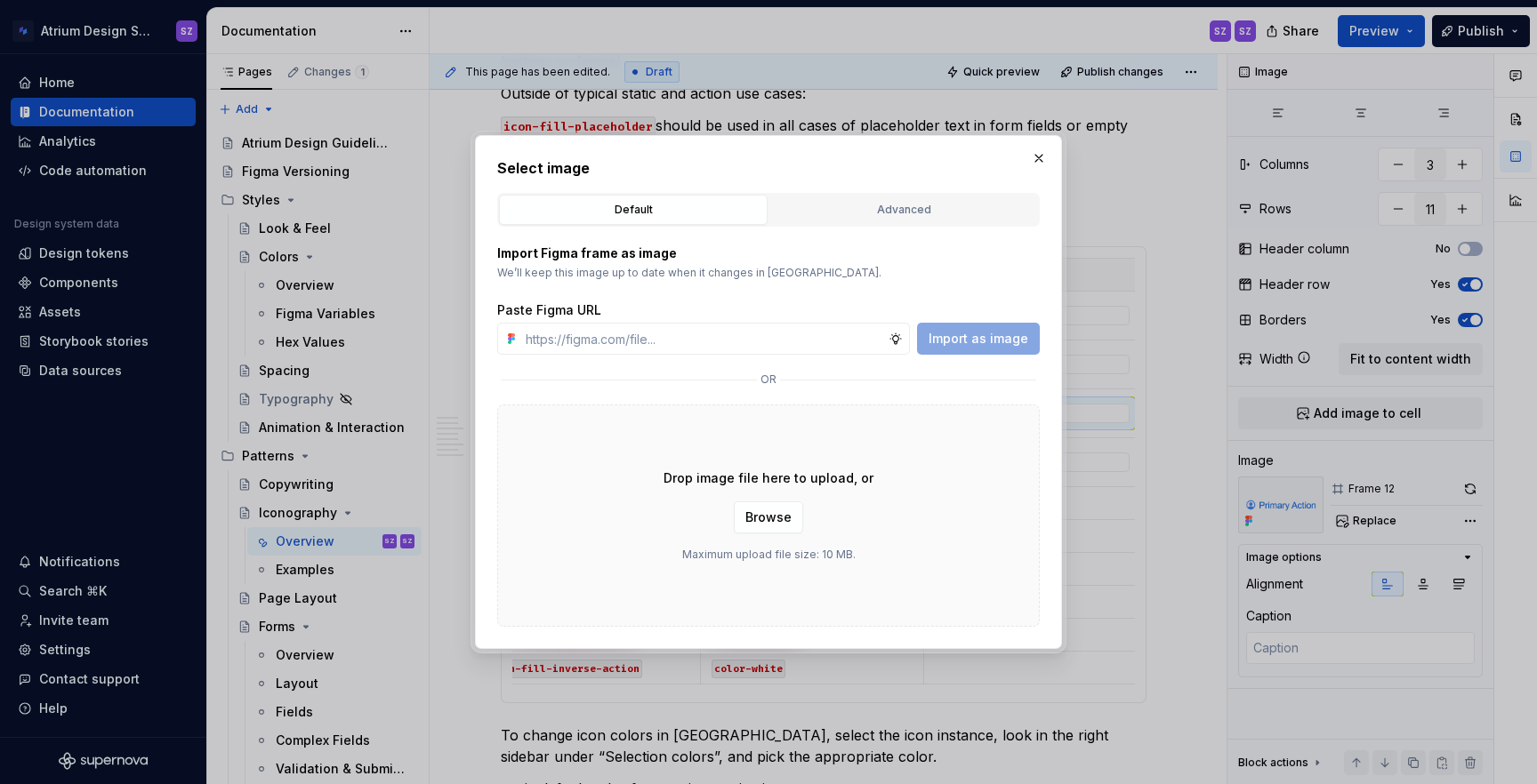
type textarea "*"
paste input "https://www.figma.com/design/nDeONtxDYLQEclsje2UXe0/%E2%9D%87%EF%B8%8F-Atrium-I…"
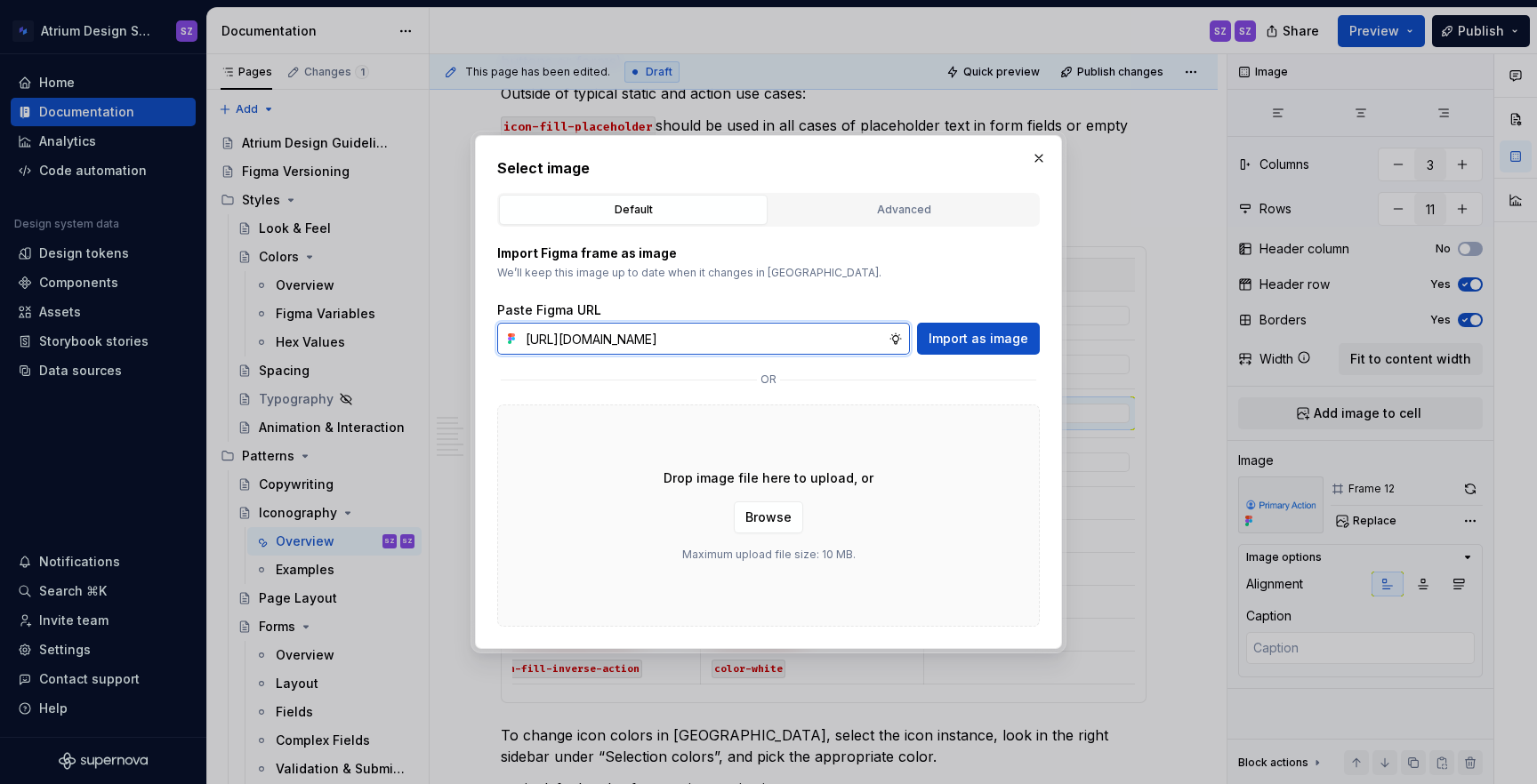
type input "https://www.figma.com/design/nDeONtxDYLQEclsje2UXe0/%E2%9D%87%EF%B8%8F-Atrium-I…"
click at [999, 321] on div "Paste Figma URL https://www.figma.com/design/nDeONtxDYLQEclsje2UXe0/%E2%9D%87%E…" at bounding box center [768, 327] width 542 height 53
click at [995, 333] on span "Import as image" at bounding box center [978, 339] width 100 height 17
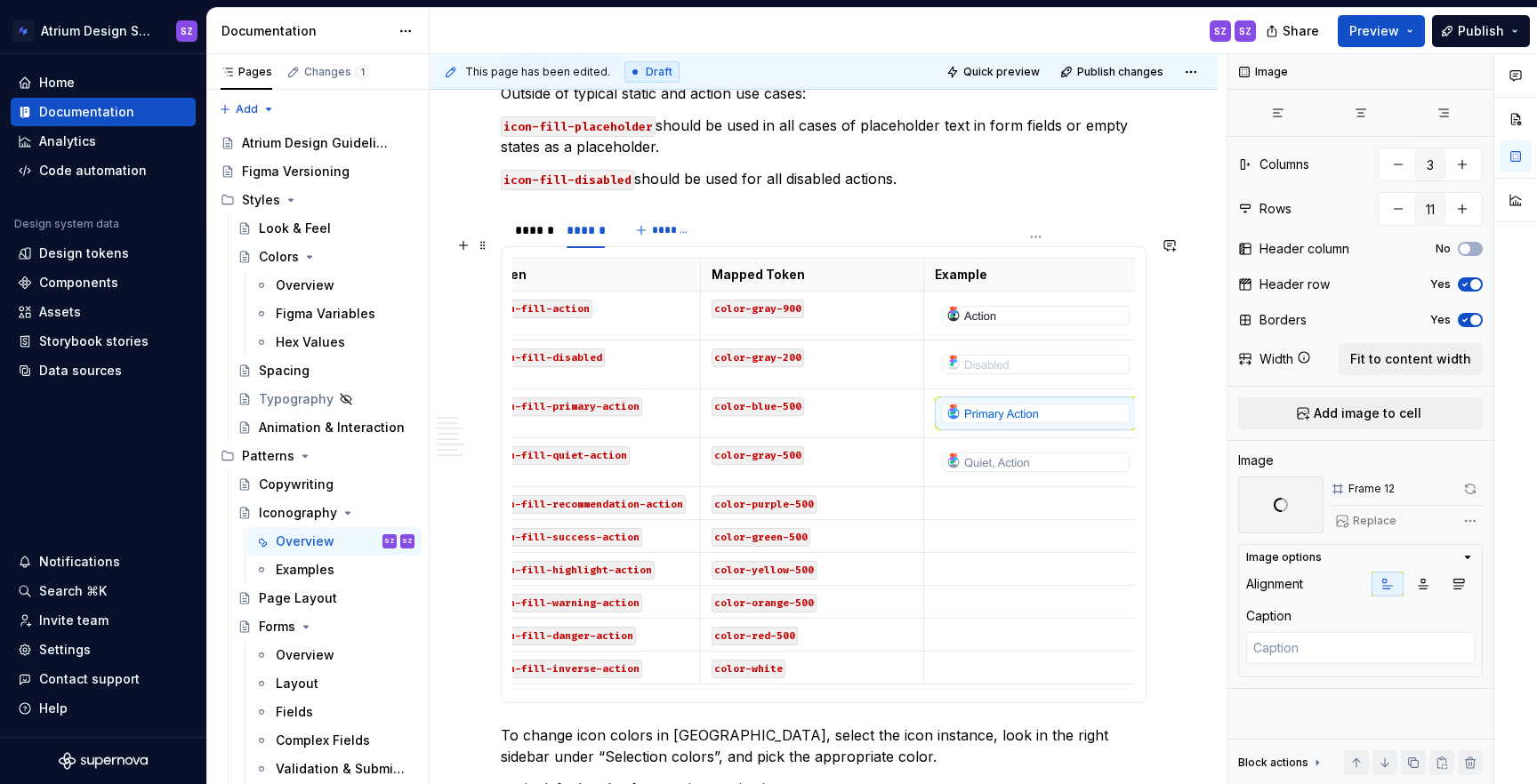
click at [976, 453] on img at bounding box center [989, 462] width 91 height 17
click at [1370, 521] on span "Replace" at bounding box center [1374, 521] width 44 height 15
type textarea "*"
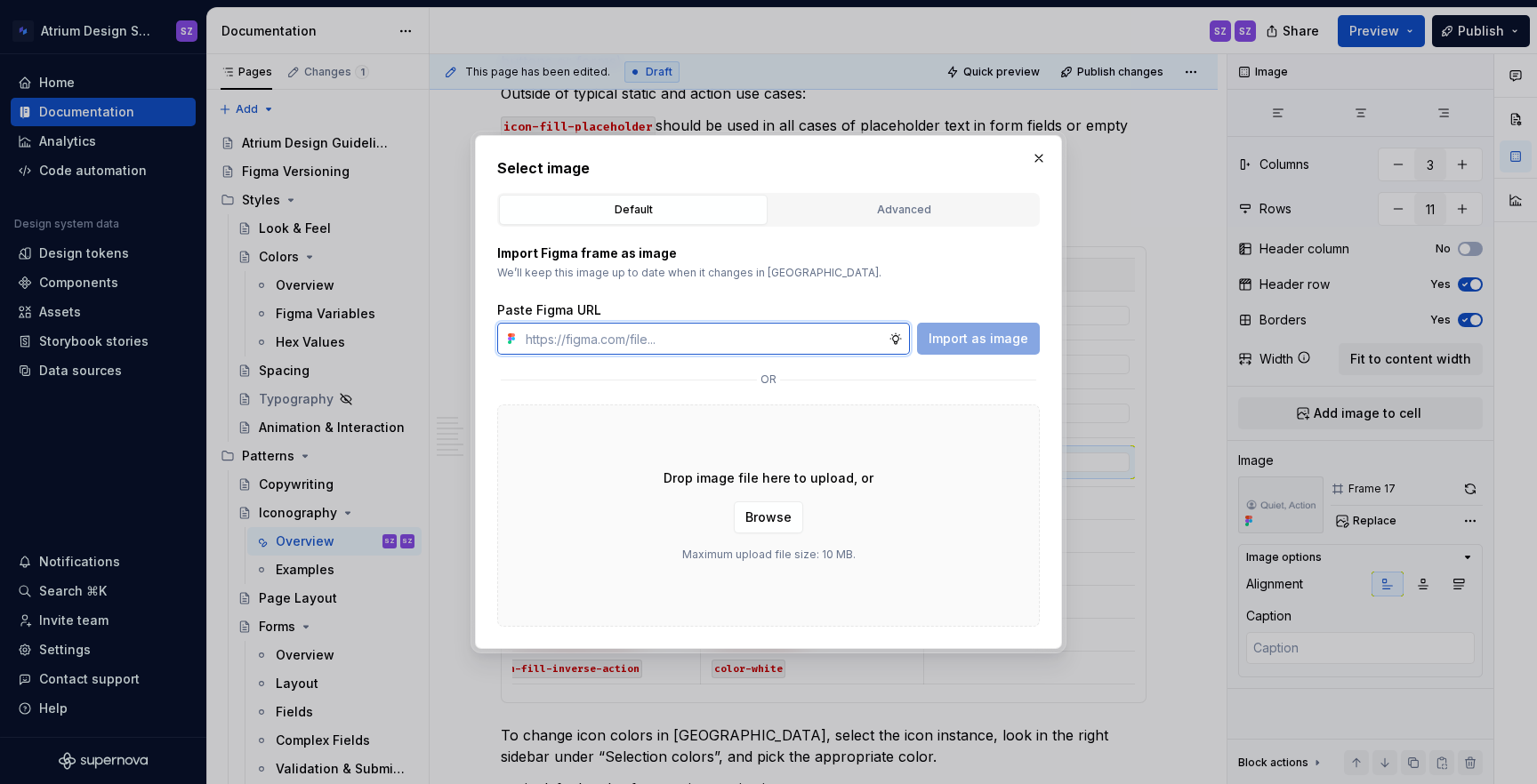
paste input "https://www.figma.com/design/nDeONtxDYLQEclsje2UXe0/%E2%9D%87%EF%B8%8F-Atrium-I…"
type input "https://www.figma.com/design/nDeONtxDYLQEclsje2UXe0/%E2%9D%87%EF%B8%8F-Atrium-I…"
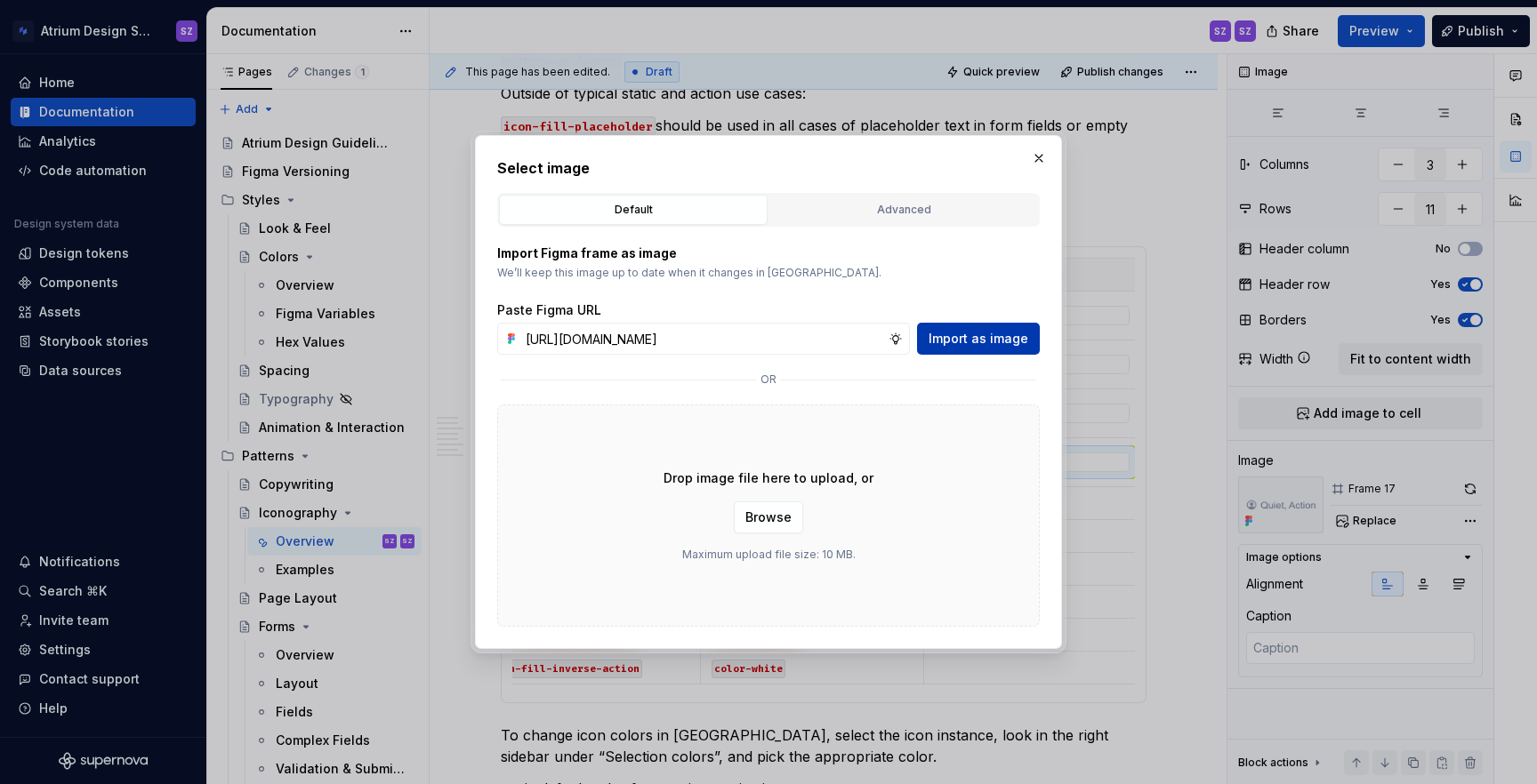
click at [969, 348] on button "Import as image" at bounding box center [978, 338] width 123 height 32
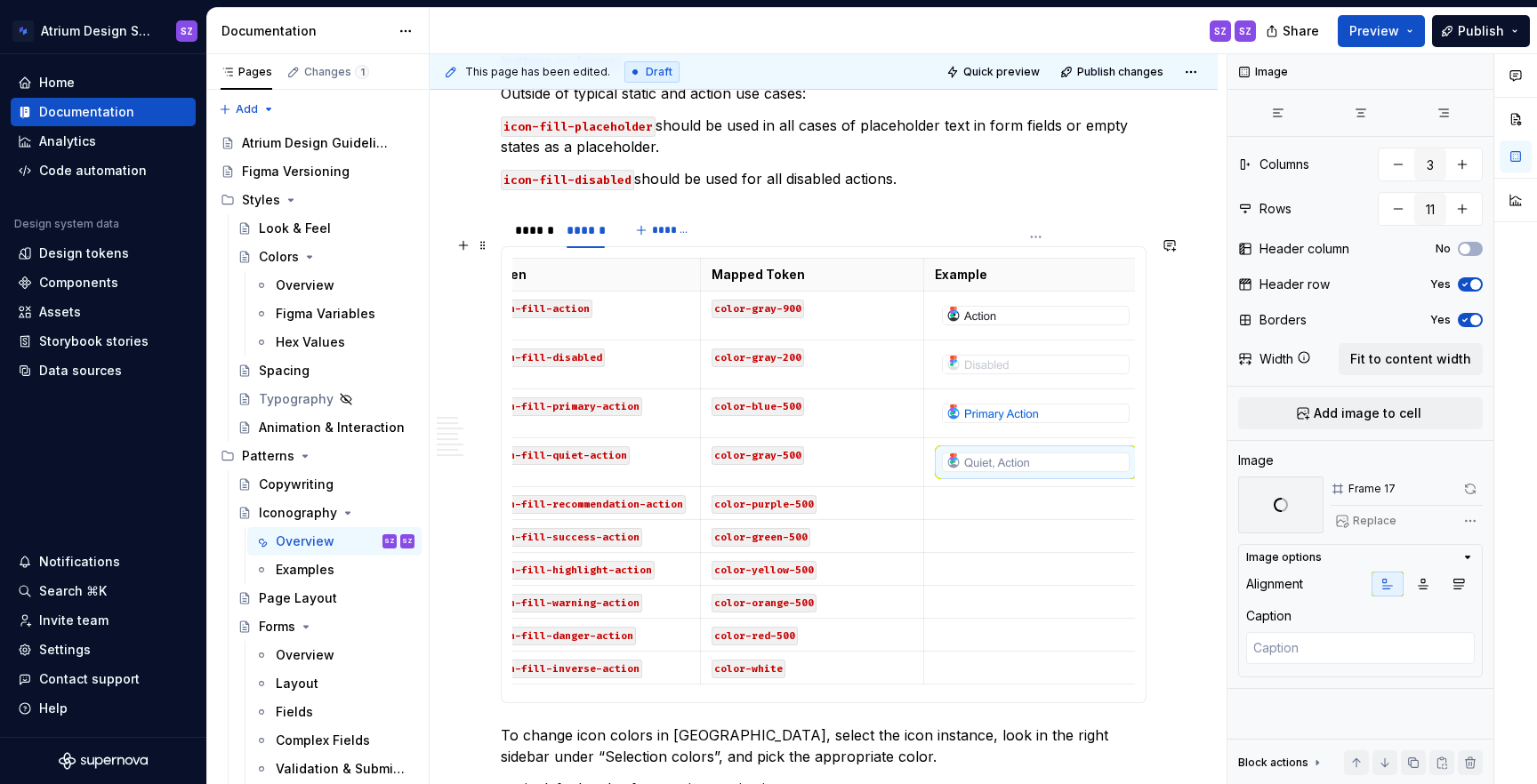
type textarea "*"
click at [973, 495] on p at bounding box center [1035, 503] width 201 height 17
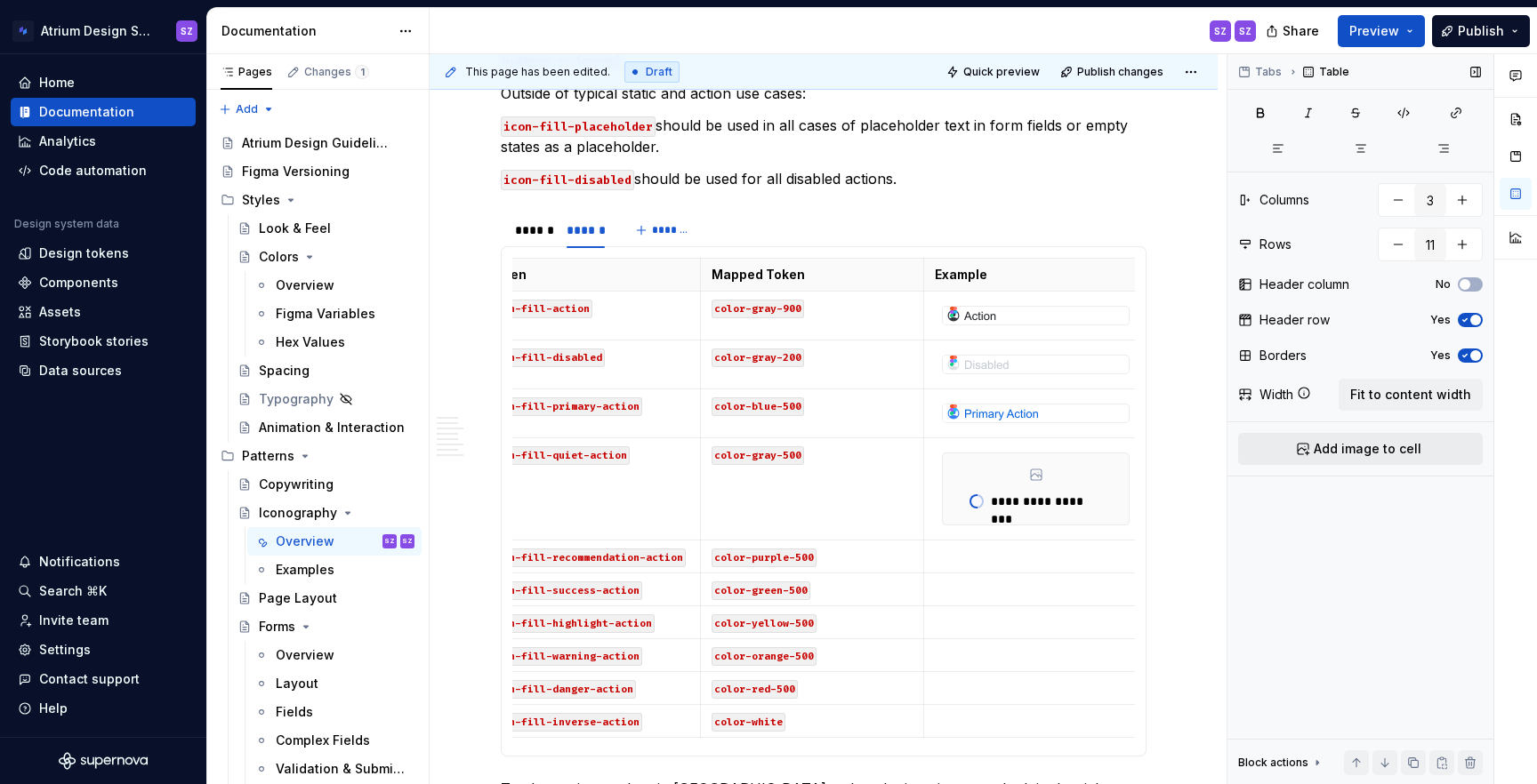
click at [1365, 452] on span "Add image to cell" at bounding box center [1368, 449] width 108 height 17
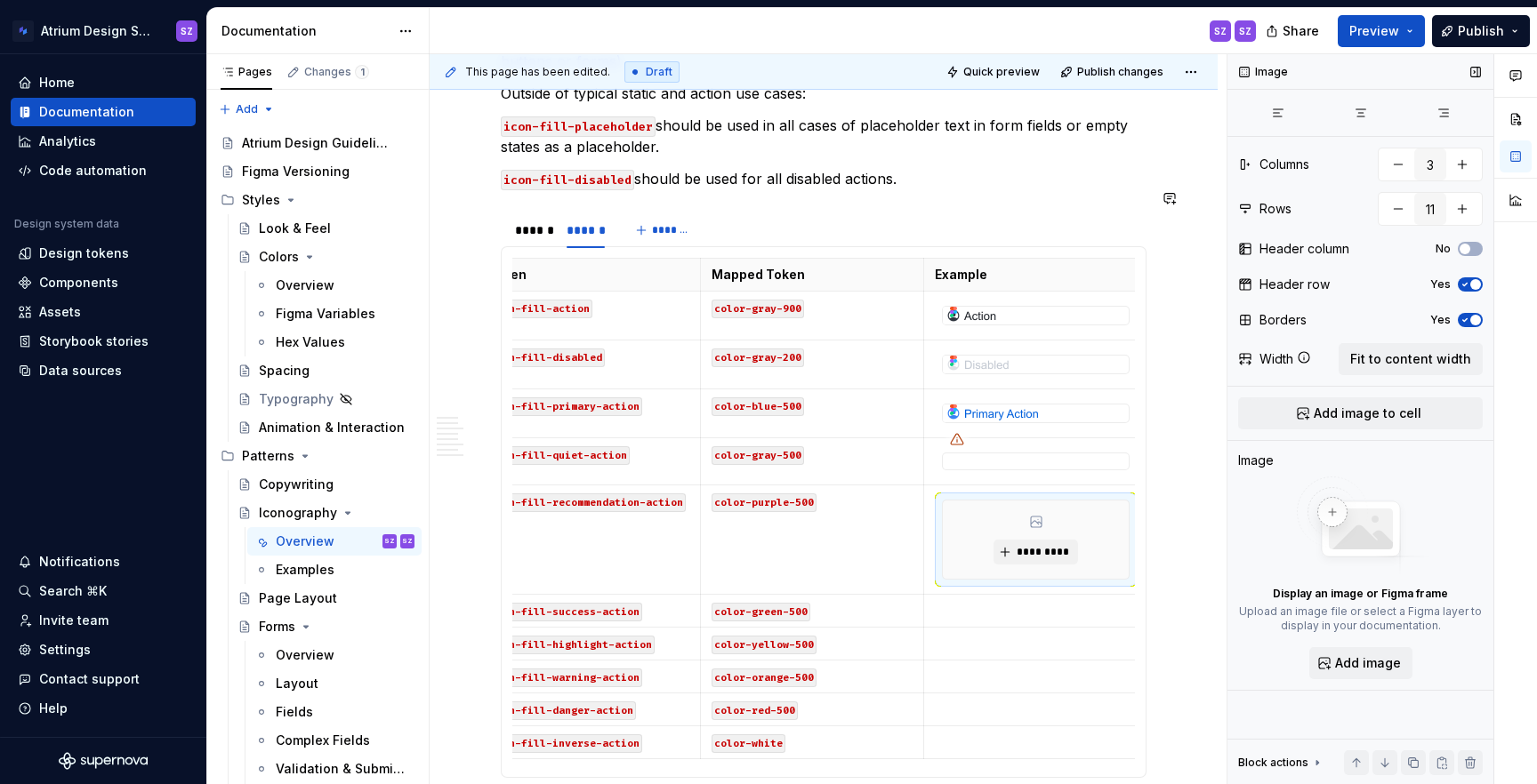
scroll to position [0, 10]
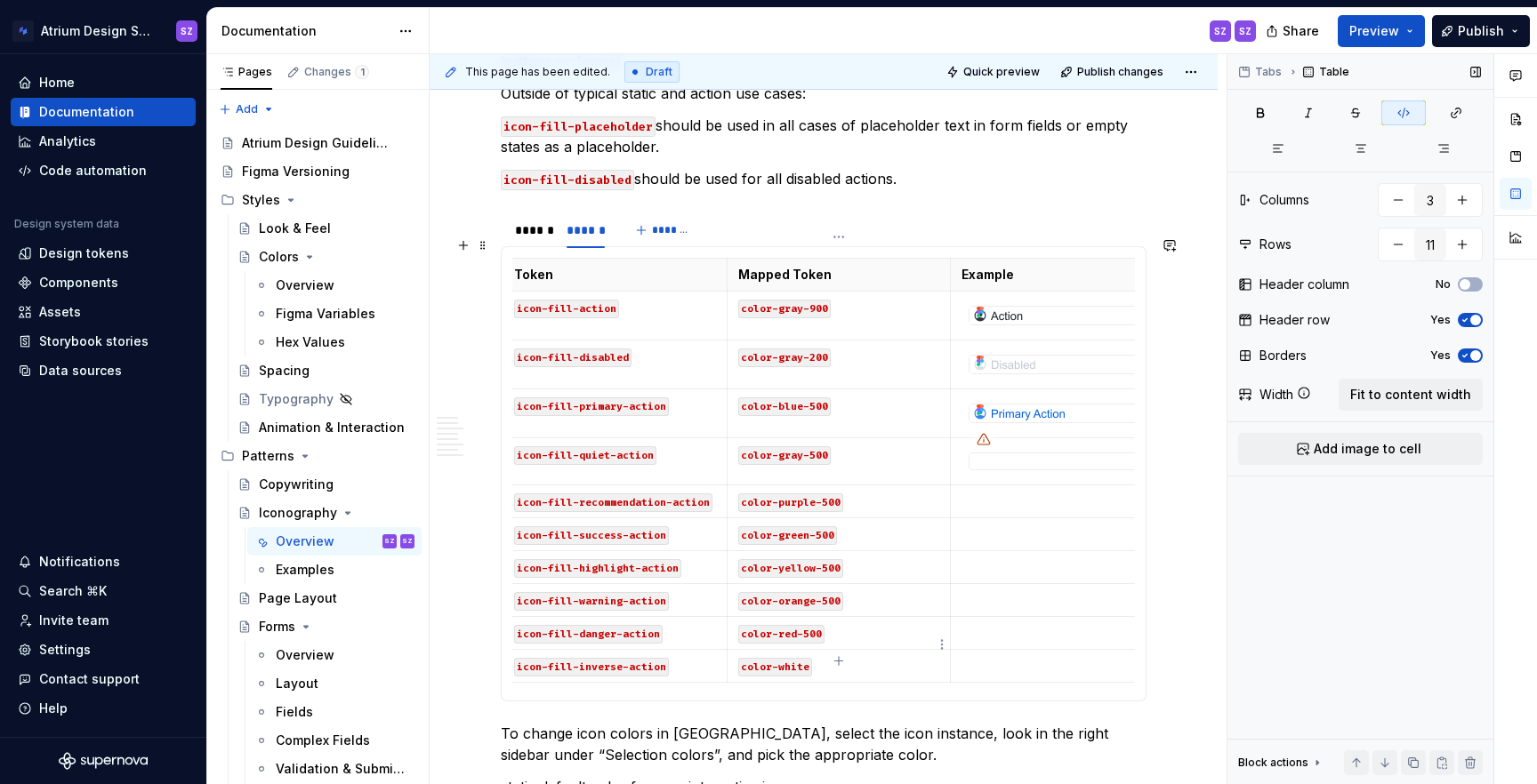
type input "4"
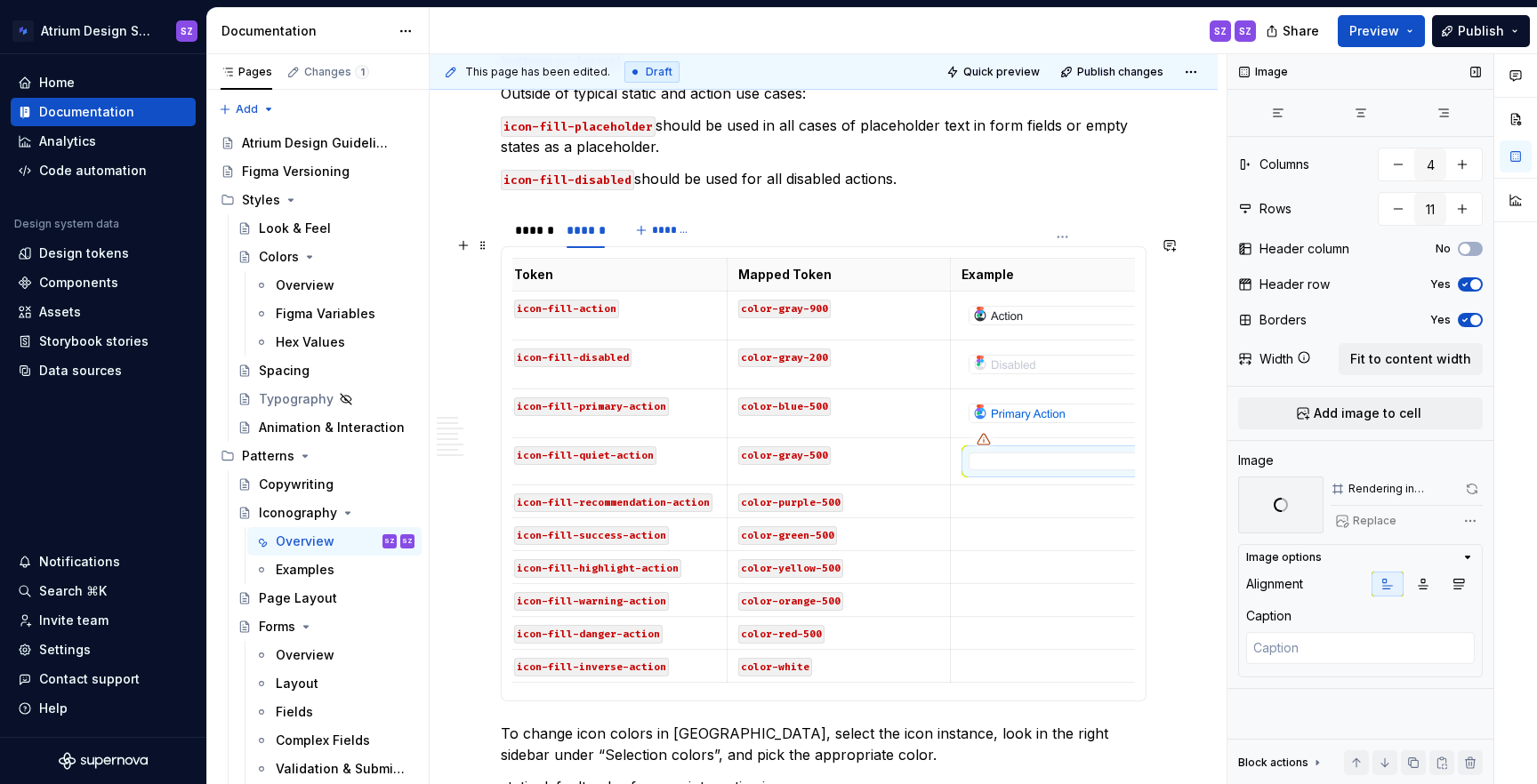
click at [1013, 452] on div at bounding box center [1062, 461] width 188 height 17
click at [1051, 495] on p at bounding box center [1062, 503] width 201 height 17
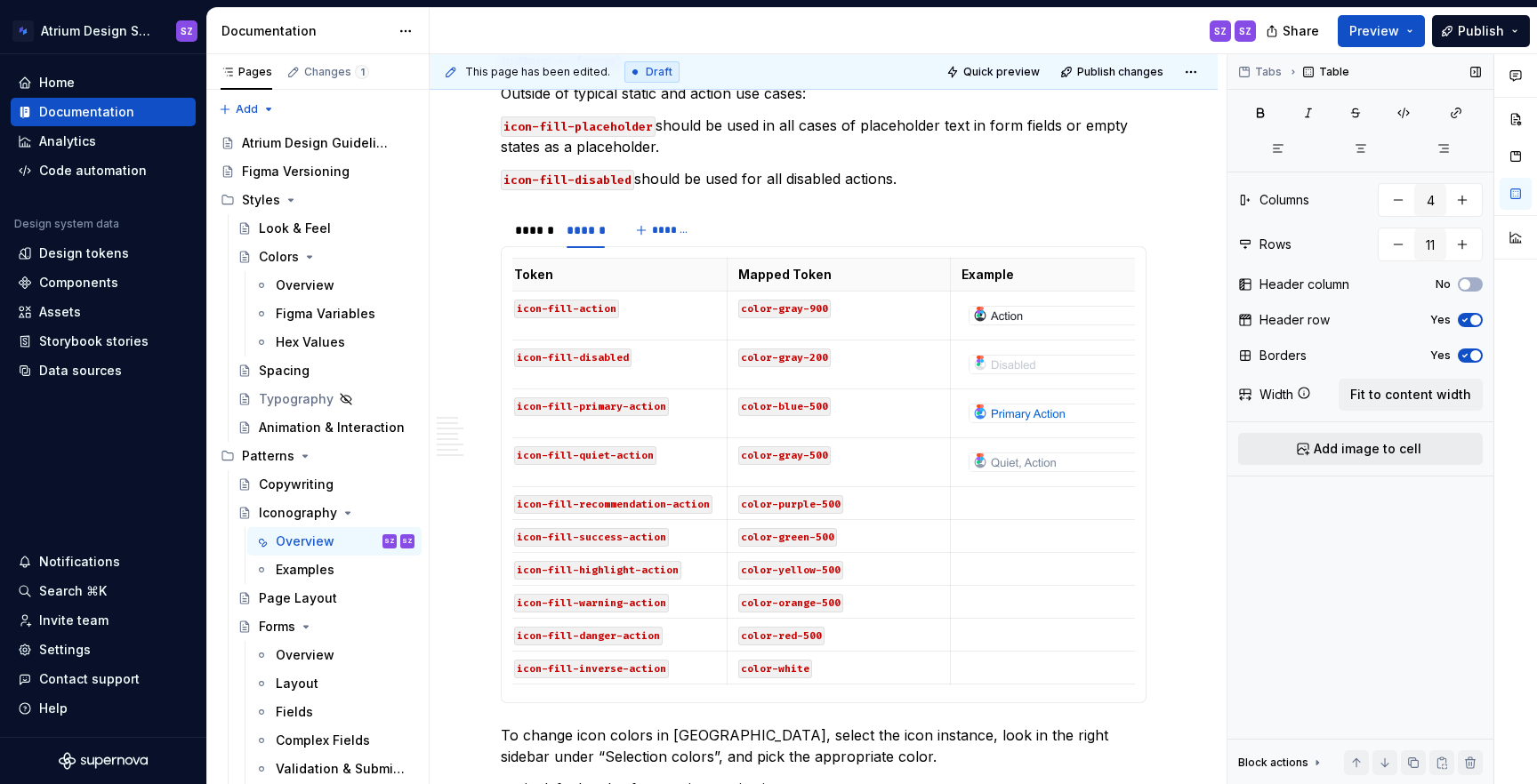
click at [1341, 454] on span "Add image to cell" at bounding box center [1368, 449] width 108 height 17
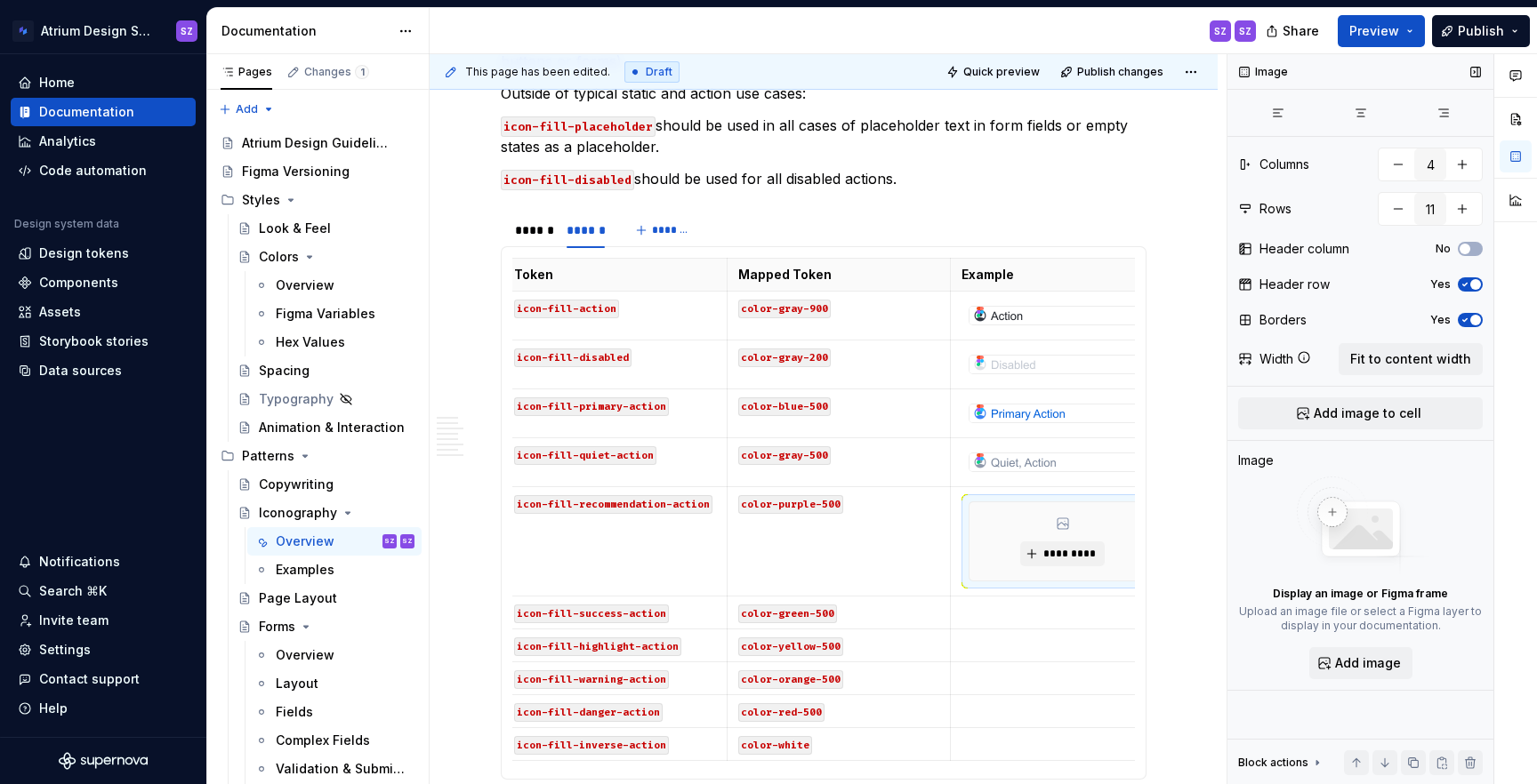
scroll to position [0, 37]
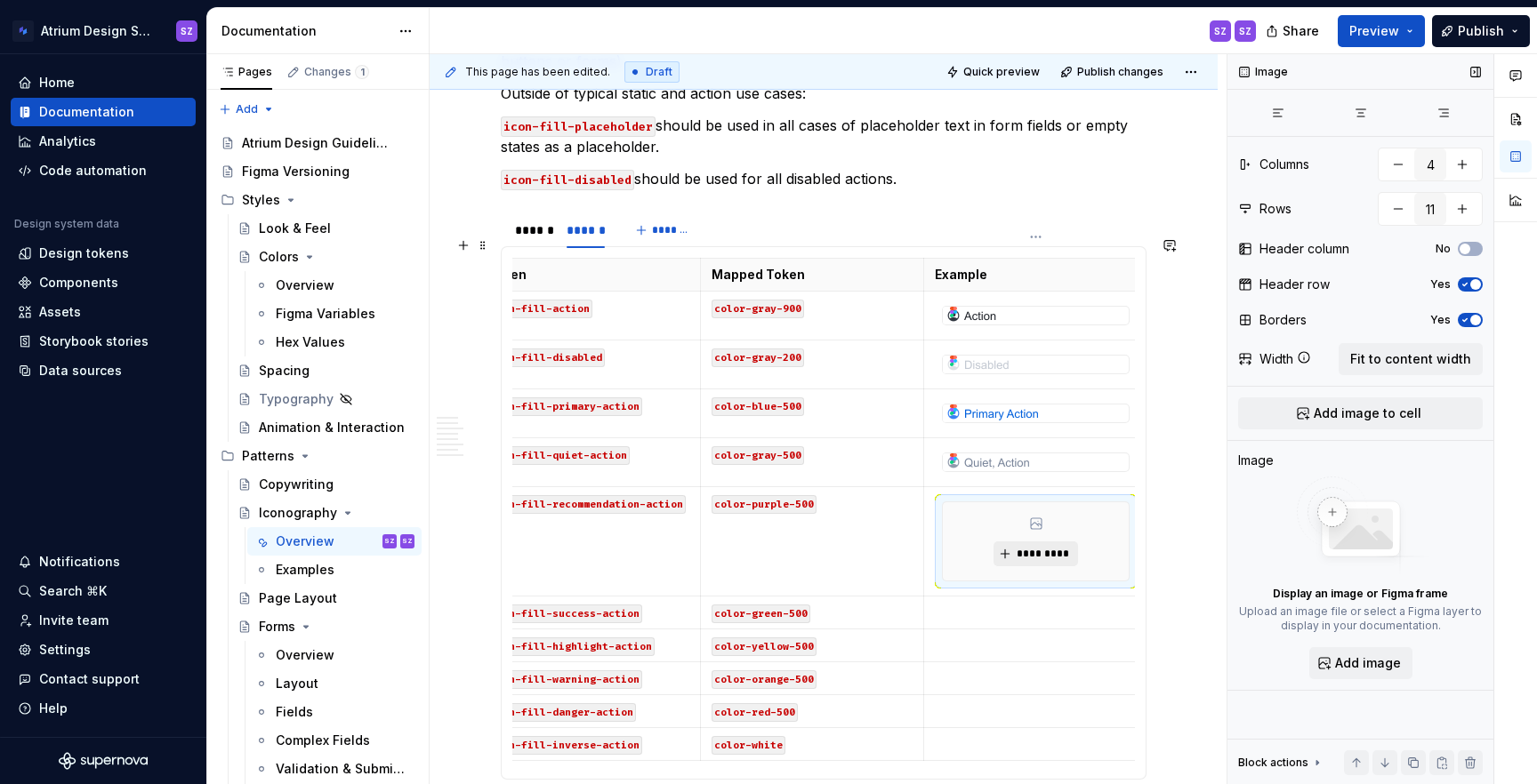
click at [1053, 547] on span "*********" at bounding box center [1043, 554] width 54 height 15
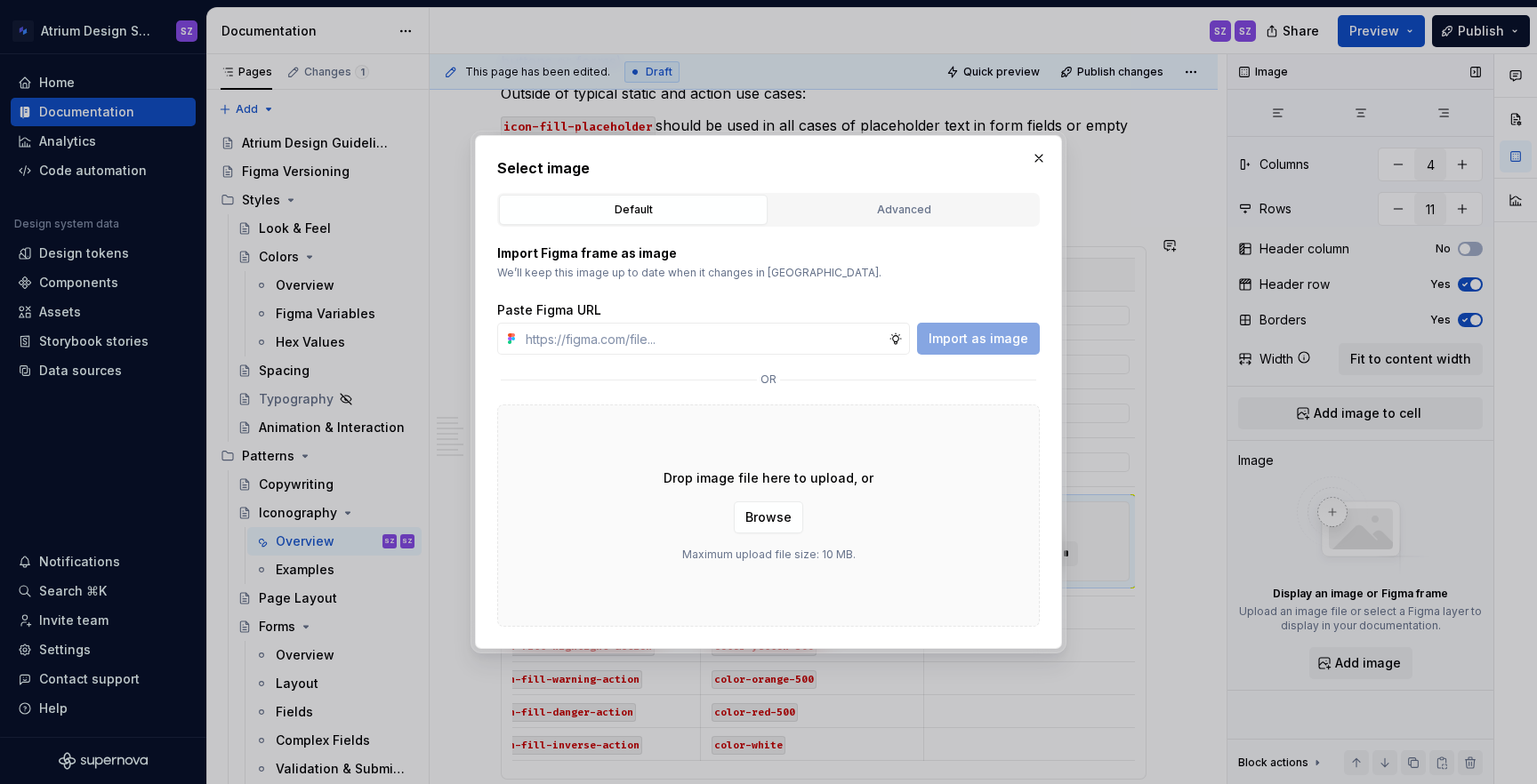
type textarea "*"
paste input "https://www.figma.com/design/nDeONtxDYLQEclsje2UXe0/%E2%9D%87%EF%B8%8F-Atrium-I…"
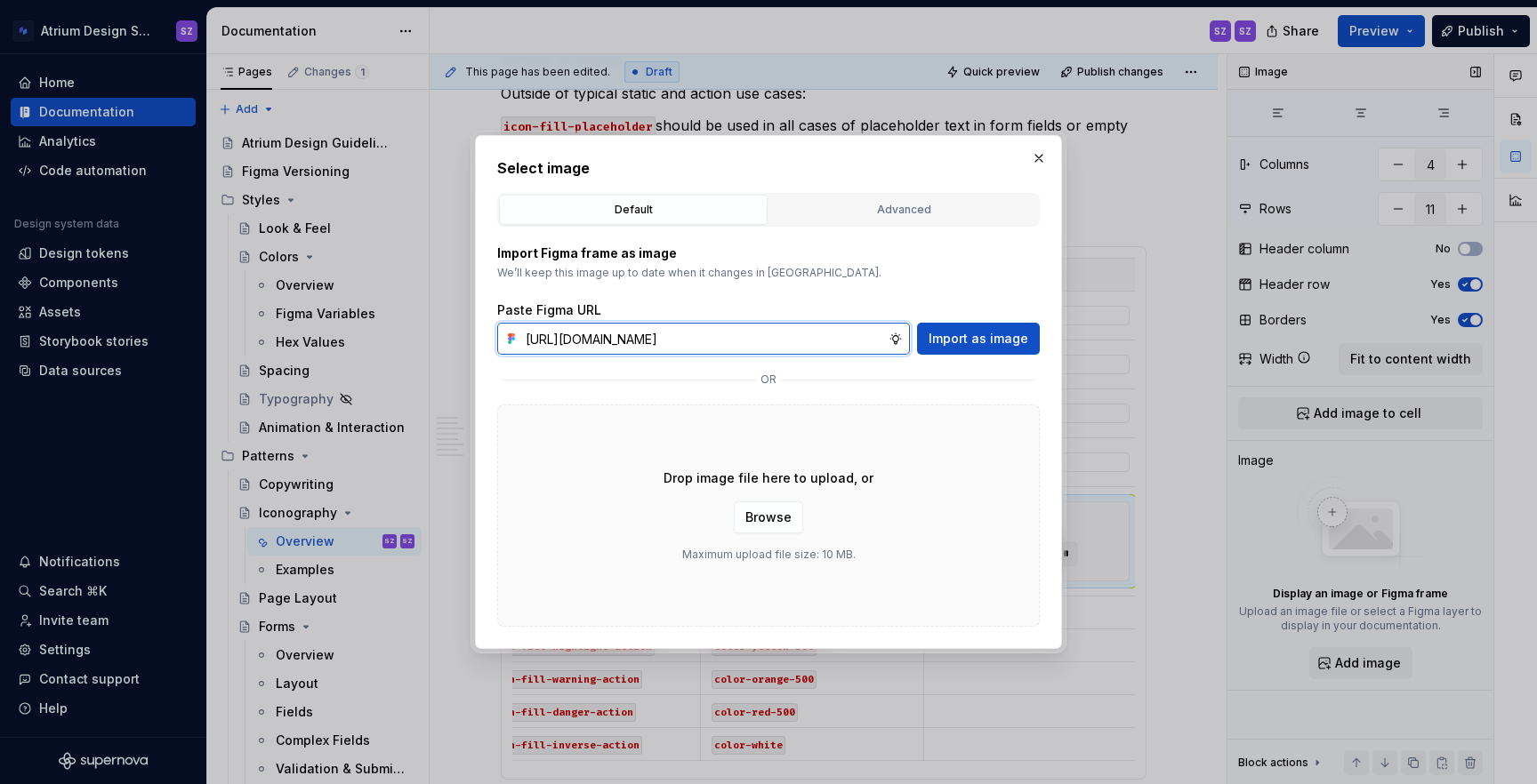
scroll to position [0, 558]
type input "https://www.figma.com/design/nDeONtxDYLQEclsje2UXe0/%E2%9D%87%EF%B8%8F-Atrium-I…"
click at [959, 347] on button "Import as image" at bounding box center [978, 338] width 123 height 32
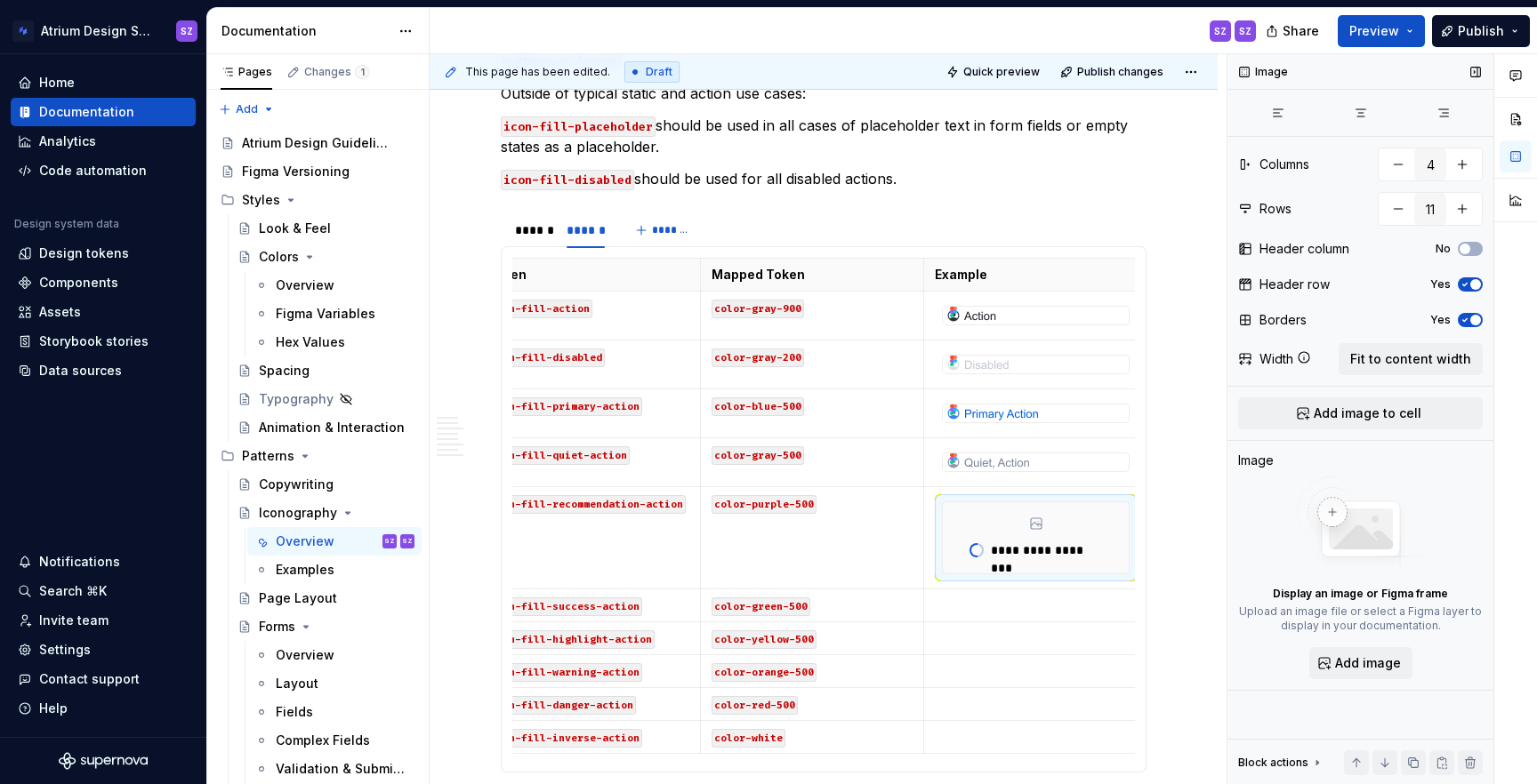
type textarea "*"
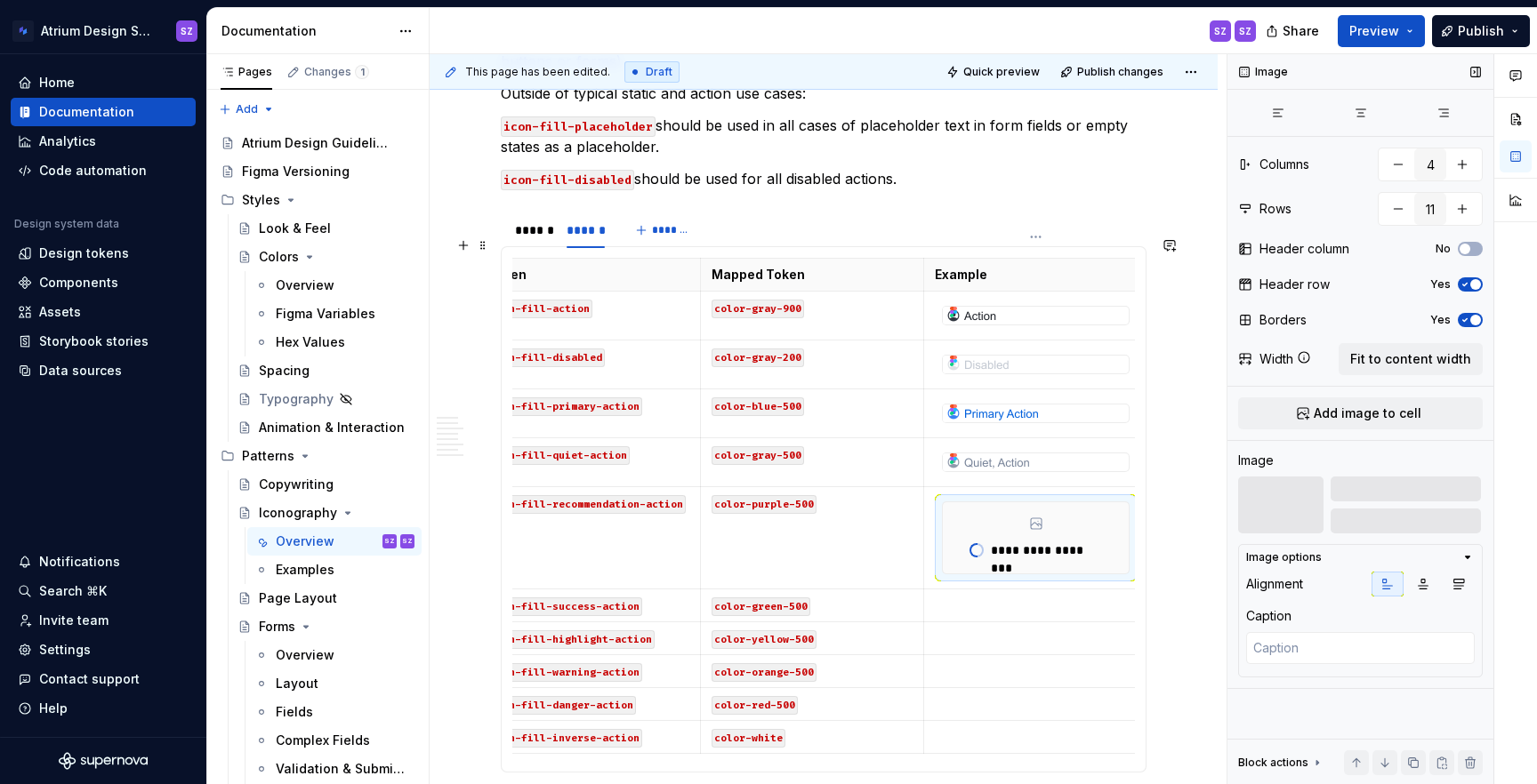
click at [966, 596] on p at bounding box center [1035, 605] width 201 height 17
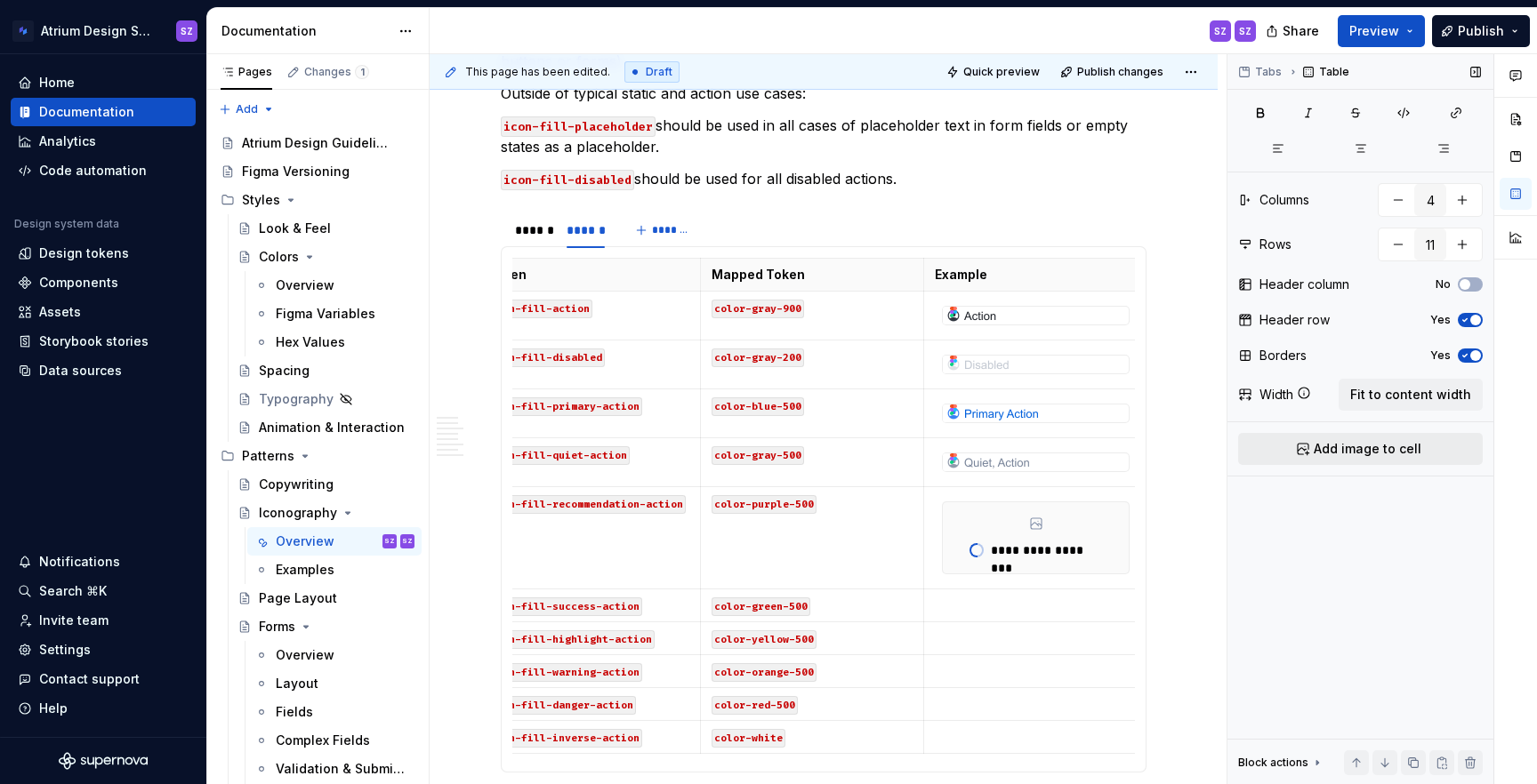
click at [1305, 451] on button "Add image to cell" at bounding box center [1361, 448] width 245 height 32
type input "5"
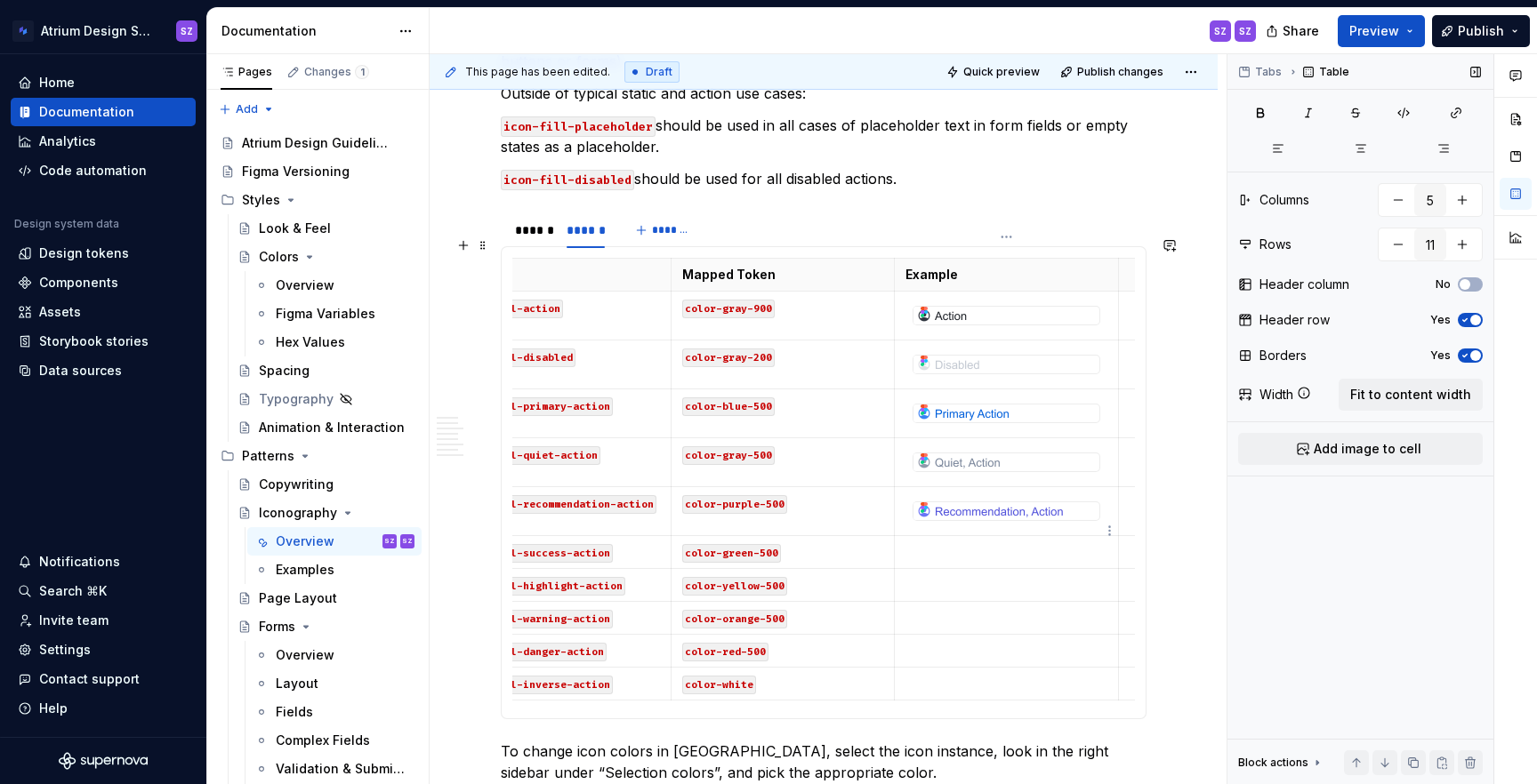
click at [986, 543] on p at bounding box center [1006, 552] width 201 height 17
click at [1352, 449] on span "Add image to cell" at bounding box center [1368, 449] width 108 height 17
click at [1033, 543] on p at bounding box center [1007, 552] width 201 height 17
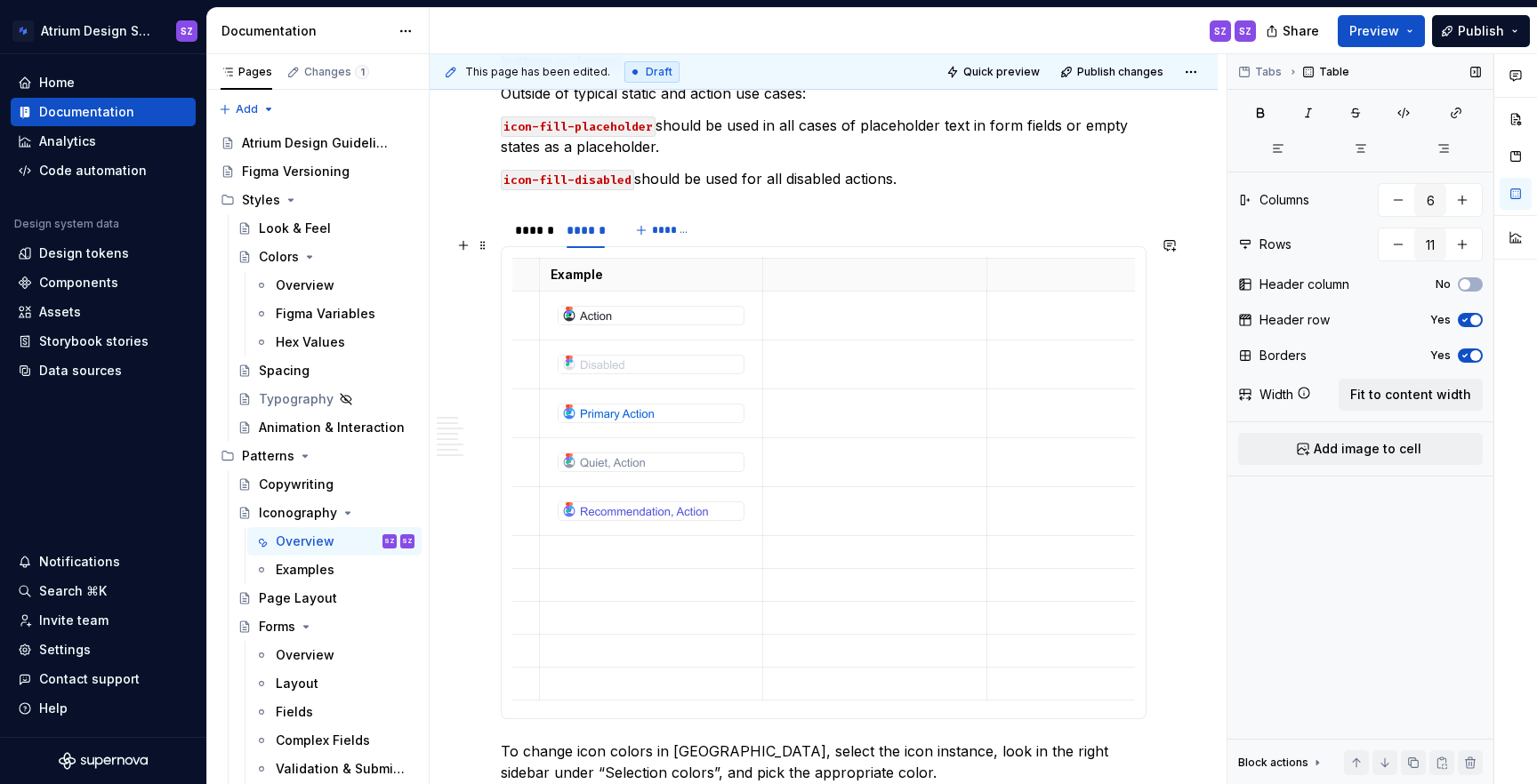
scroll to position [0, 531]
click at [817, 266] on p at bounding box center [766, 275] width 201 height 17
click at [766, 241] on html "Atrium Design System SZ Home Documentation Analytics Code automation Design sys…" at bounding box center [768, 392] width 1537 height 784
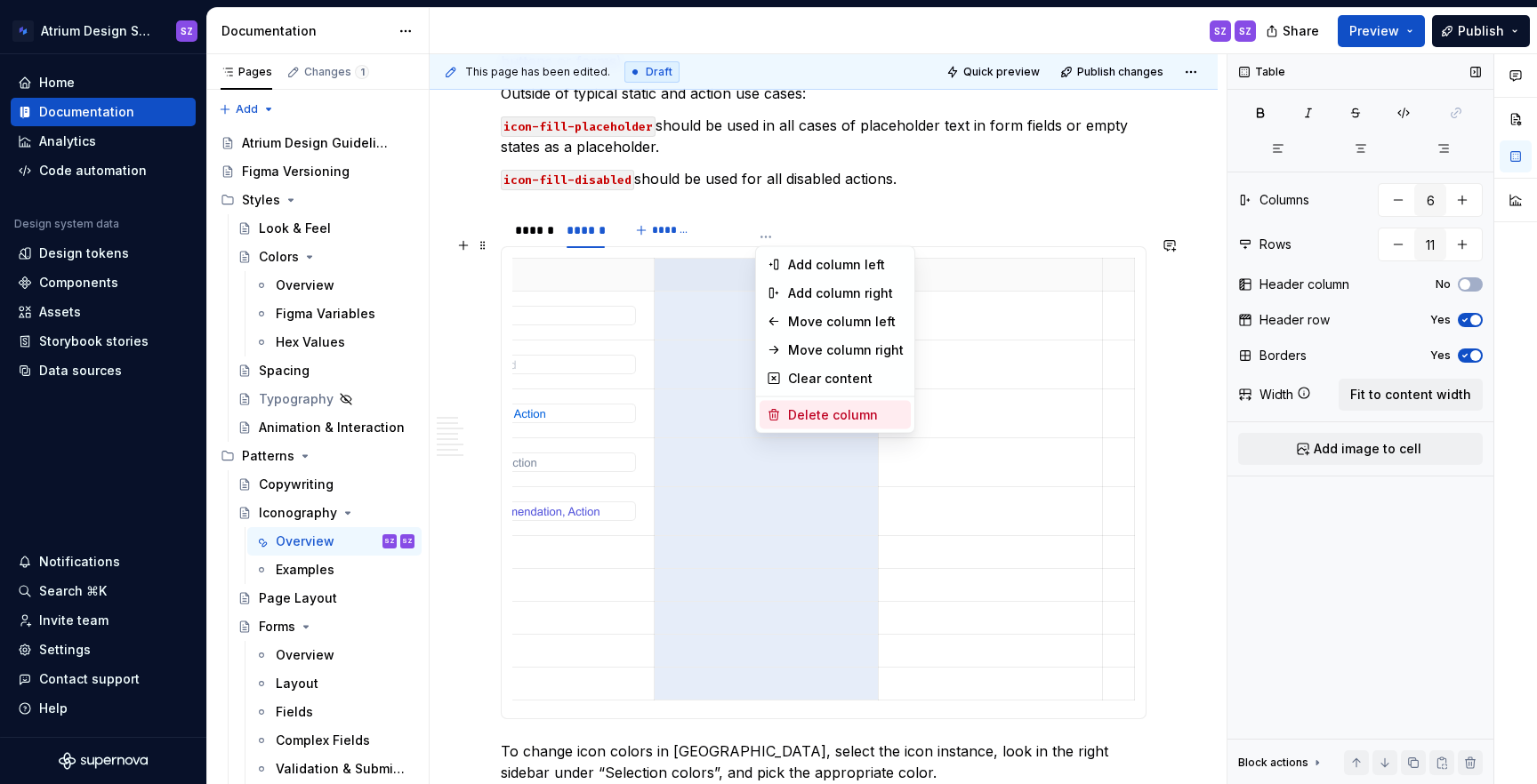
click at [817, 414] on div "Delete column" at bounding box center [845, 415] width 115 height 17
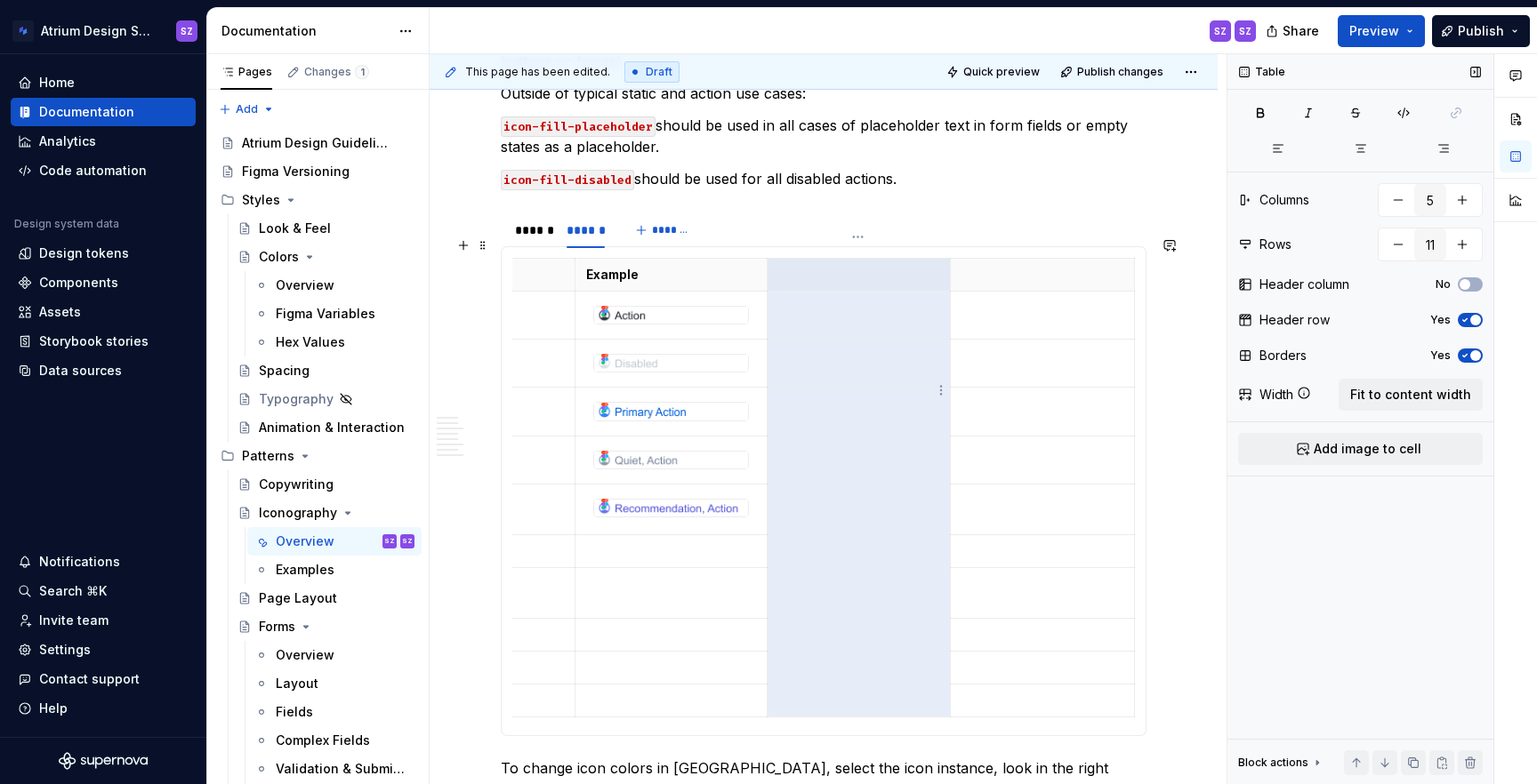
scroll to position [0, 307]
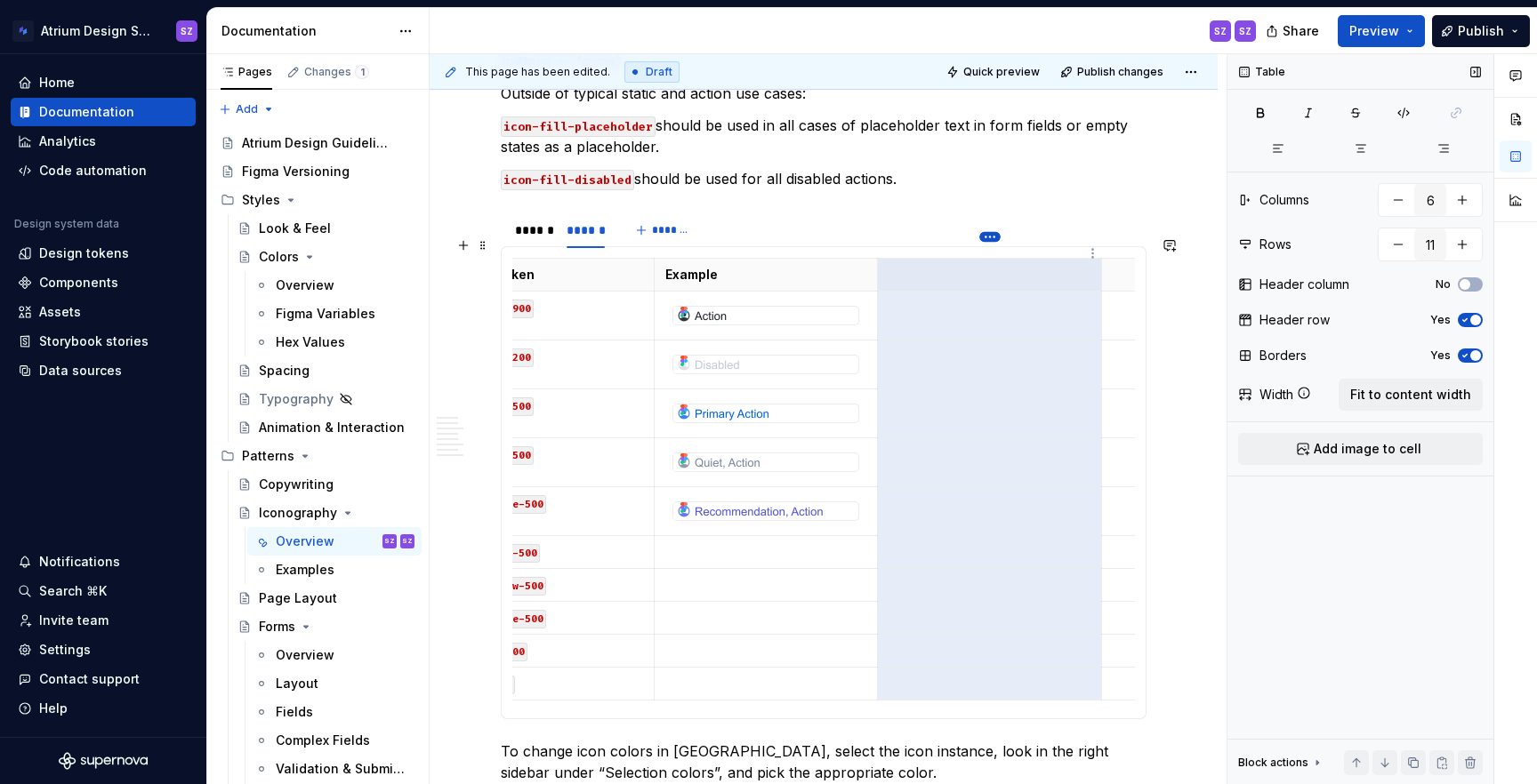
click at [995, 239] on html "Atrium Design System SZ Home Documentation Analytics Code automation Design sys…" at bounding box center [768, 392] width 1537 height 784
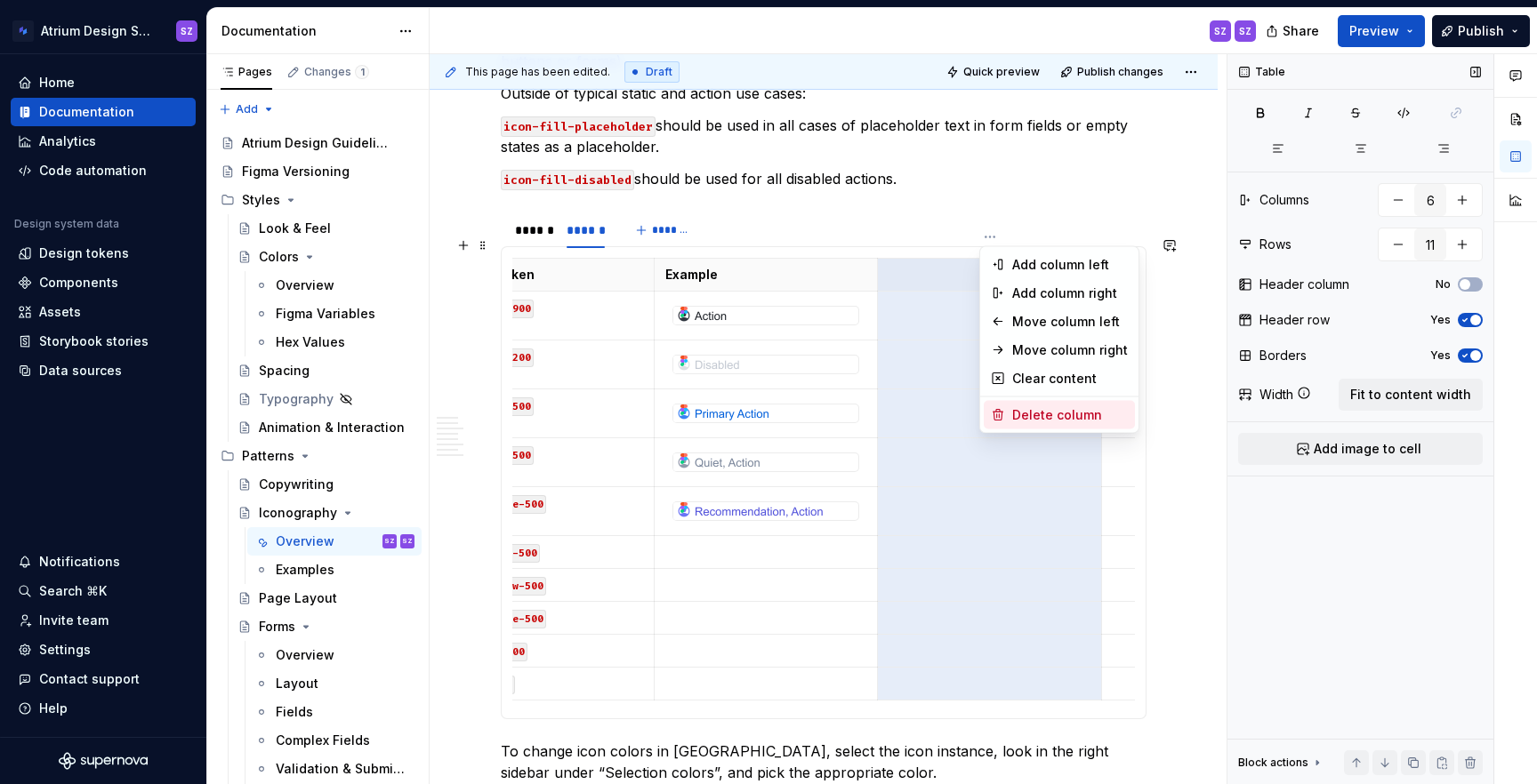
click at [1039, 407] on div "Delete column" at bounding box center [1069, 415] width 115 height 17
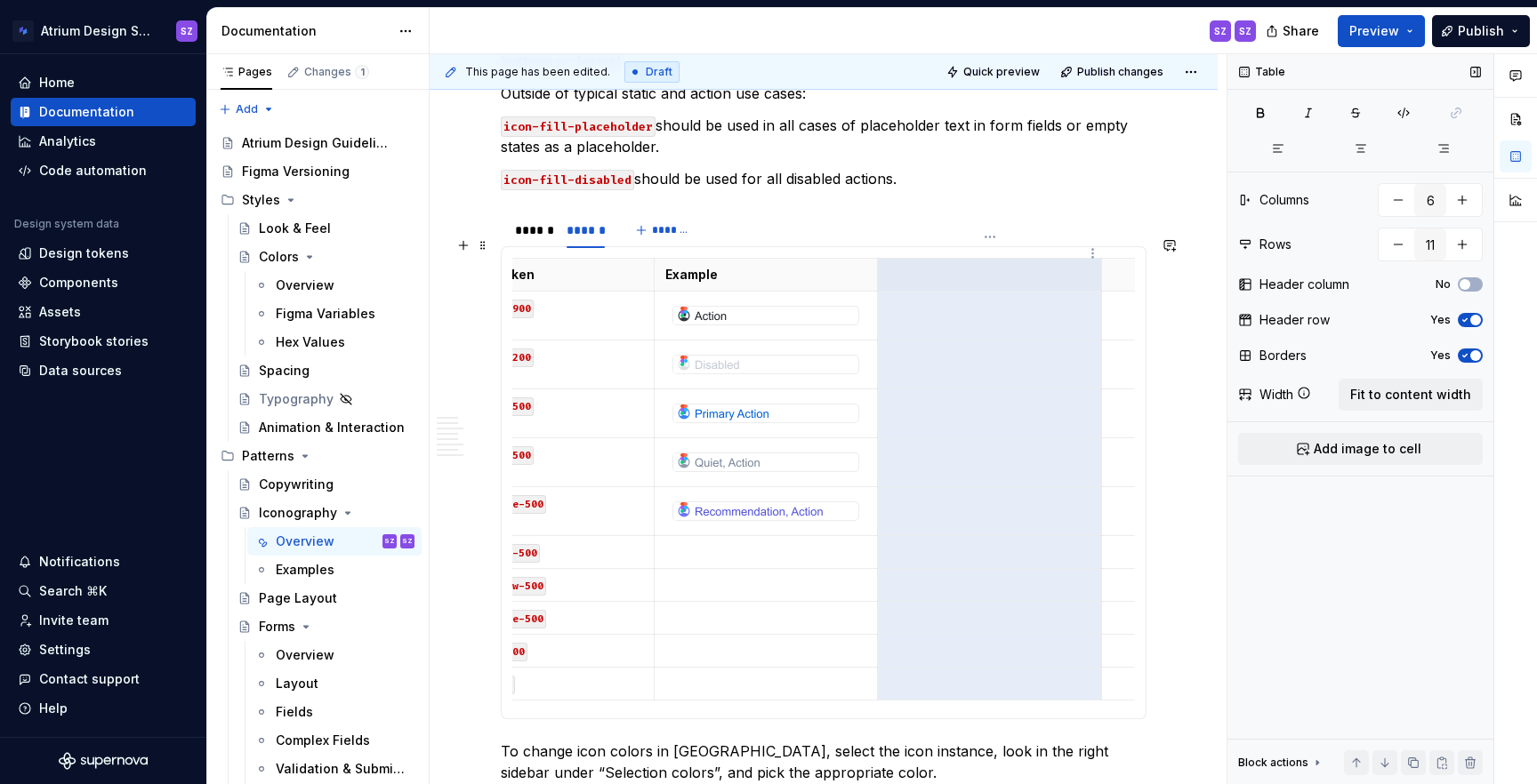
click at [990, 238] on html "Atrium Design System SZ Home Documentation Analytics Code automation Design sys…" at bounding box center [768, 392] width 1537 height 784
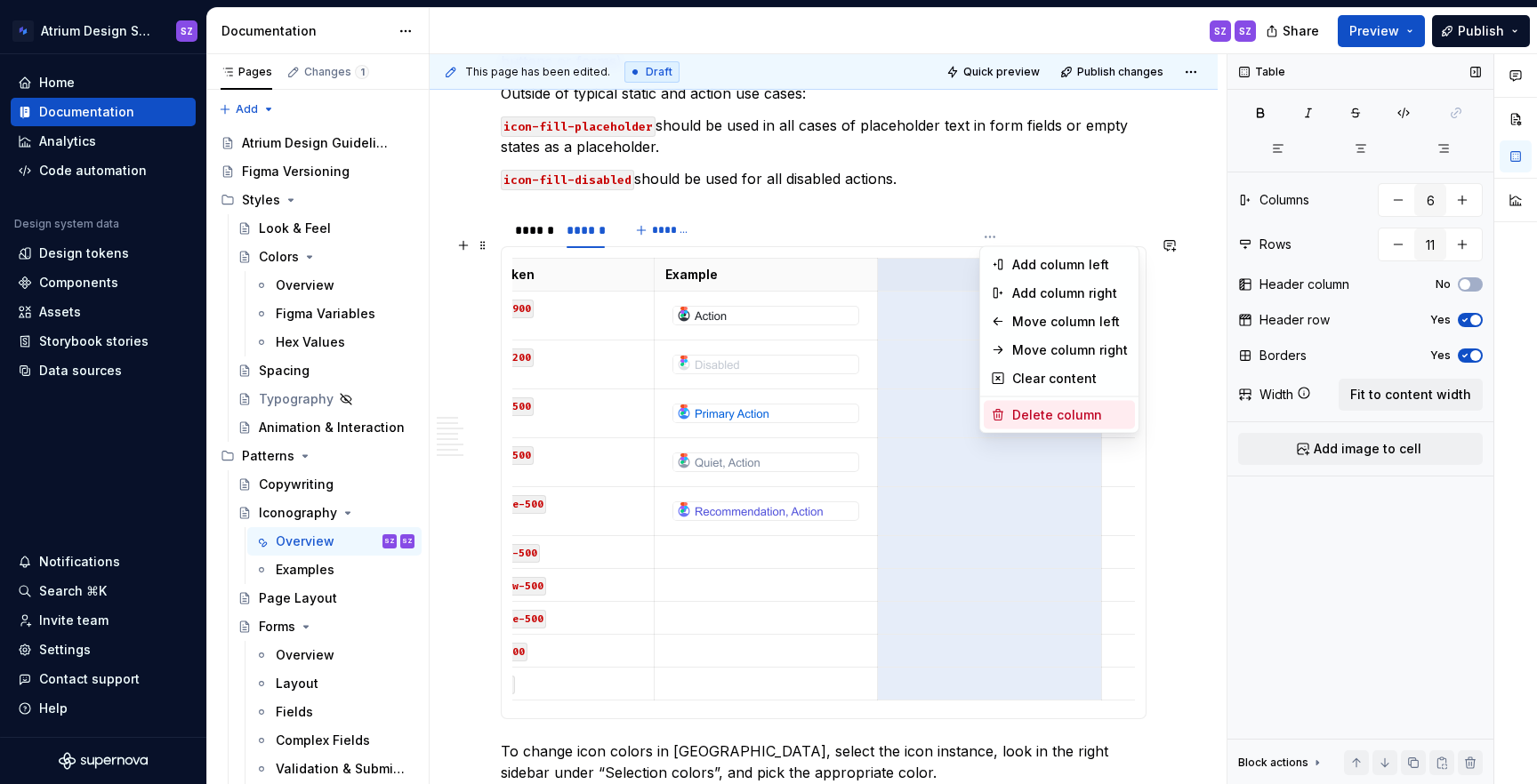
click at [1027, 412] on div "Delete column" at bounding box center [1069, 415] width 115 height 17
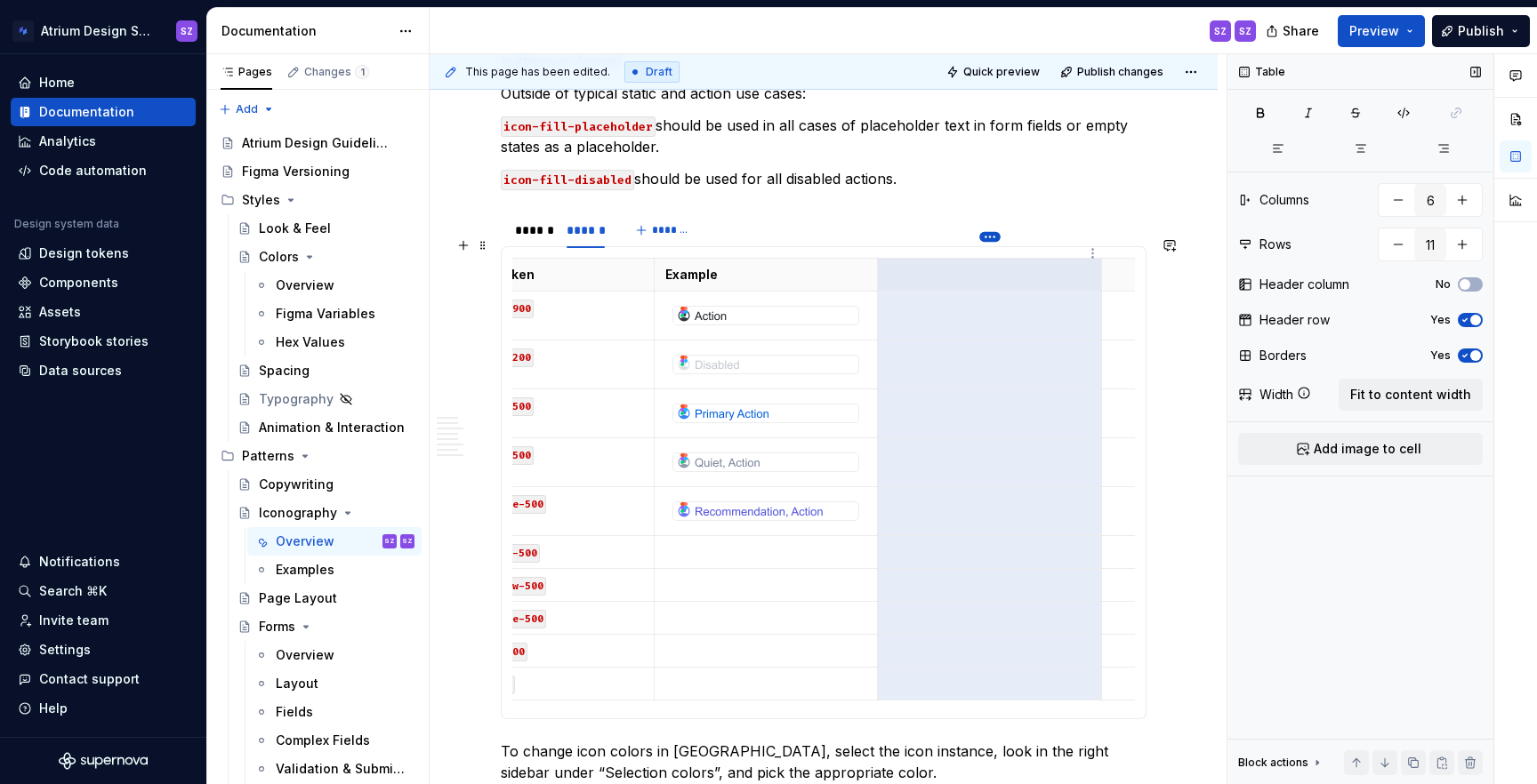
click at [990, 235] on html "Atrium Design System SZ Home Documentation Analytics Code automation Design sys…" at bounding box center [768, 392] width 1537 height 784
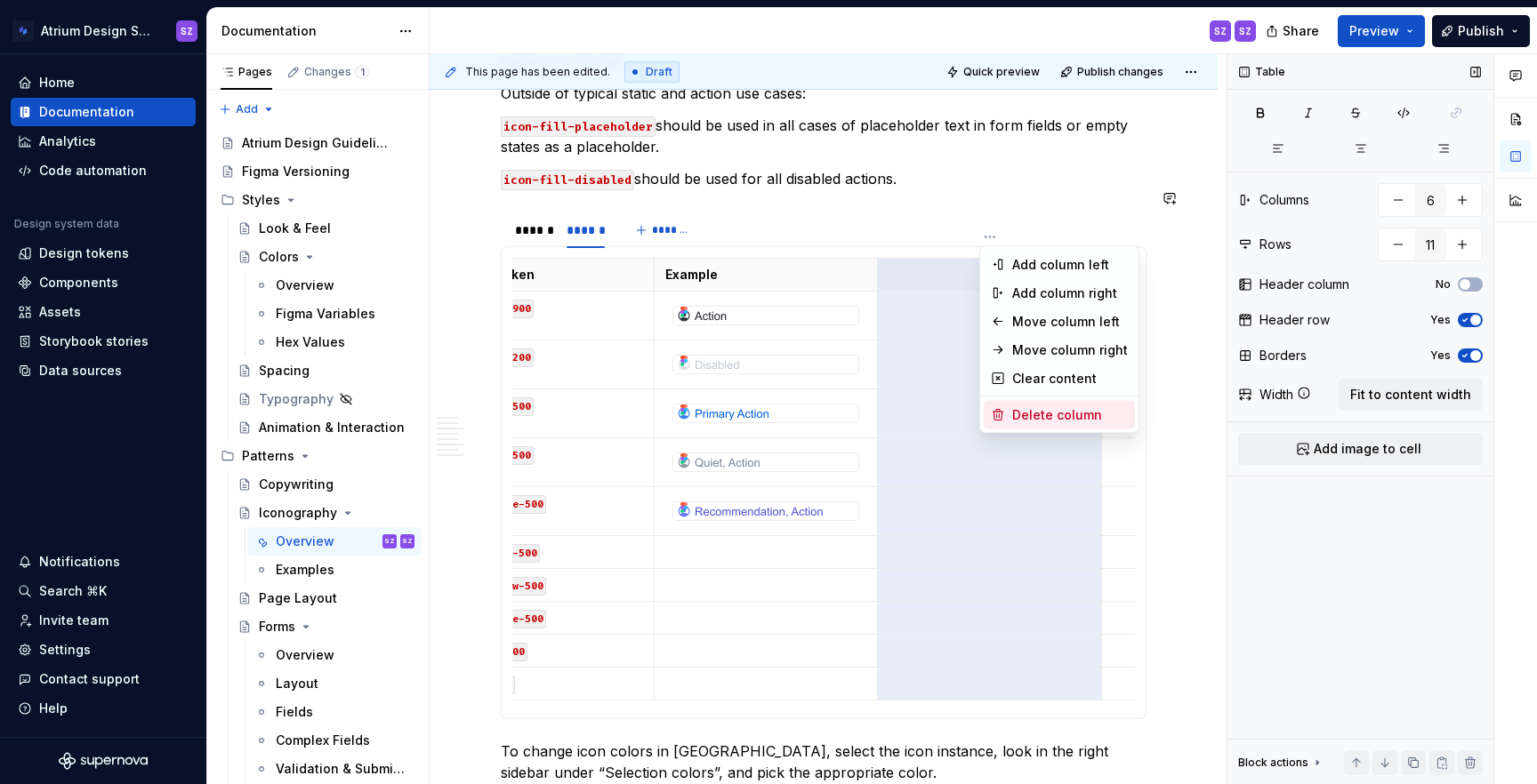
click at [1010, 409] on div "Delete column" at bounding box center [1060, 414] width 151 height 28
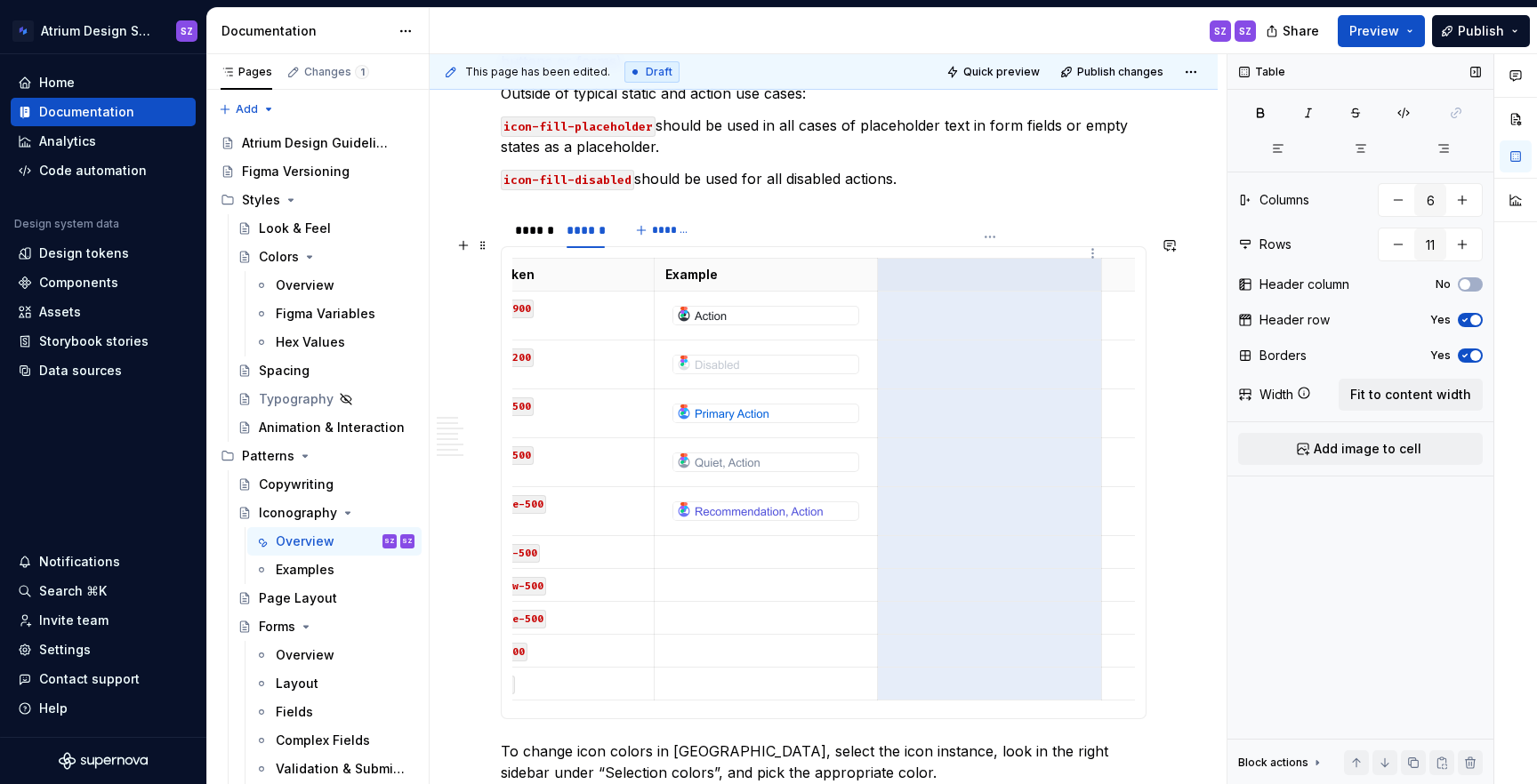
click at [994, 238] on html "Atrium Design System SZ Home Documentation Analytics Code automation Design sys…" at bounding box center [768, 392] width 1537 height 784
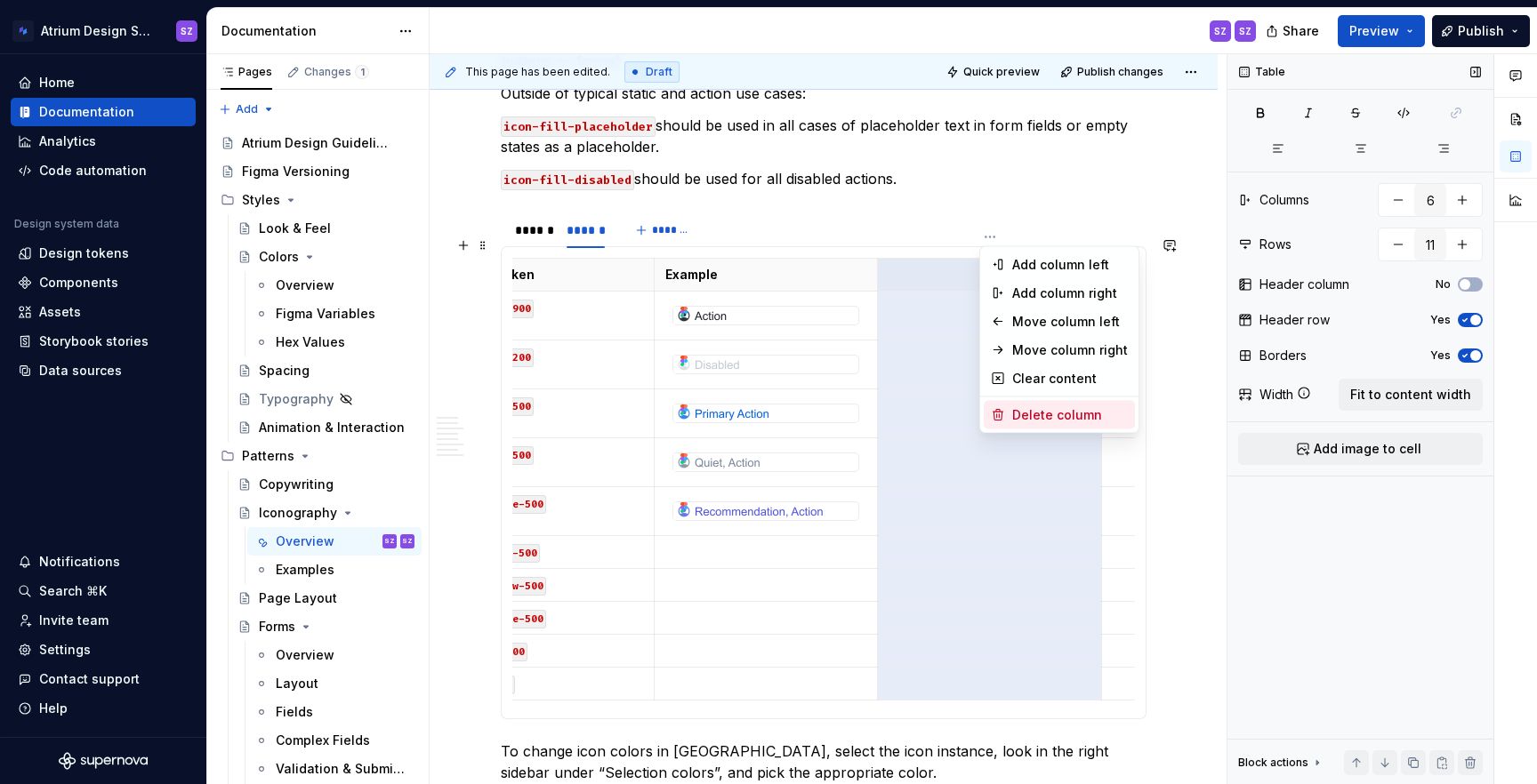
click at [1033, 416] on div "Delete column" at bounding box center [1069, 415] width 115 height 17
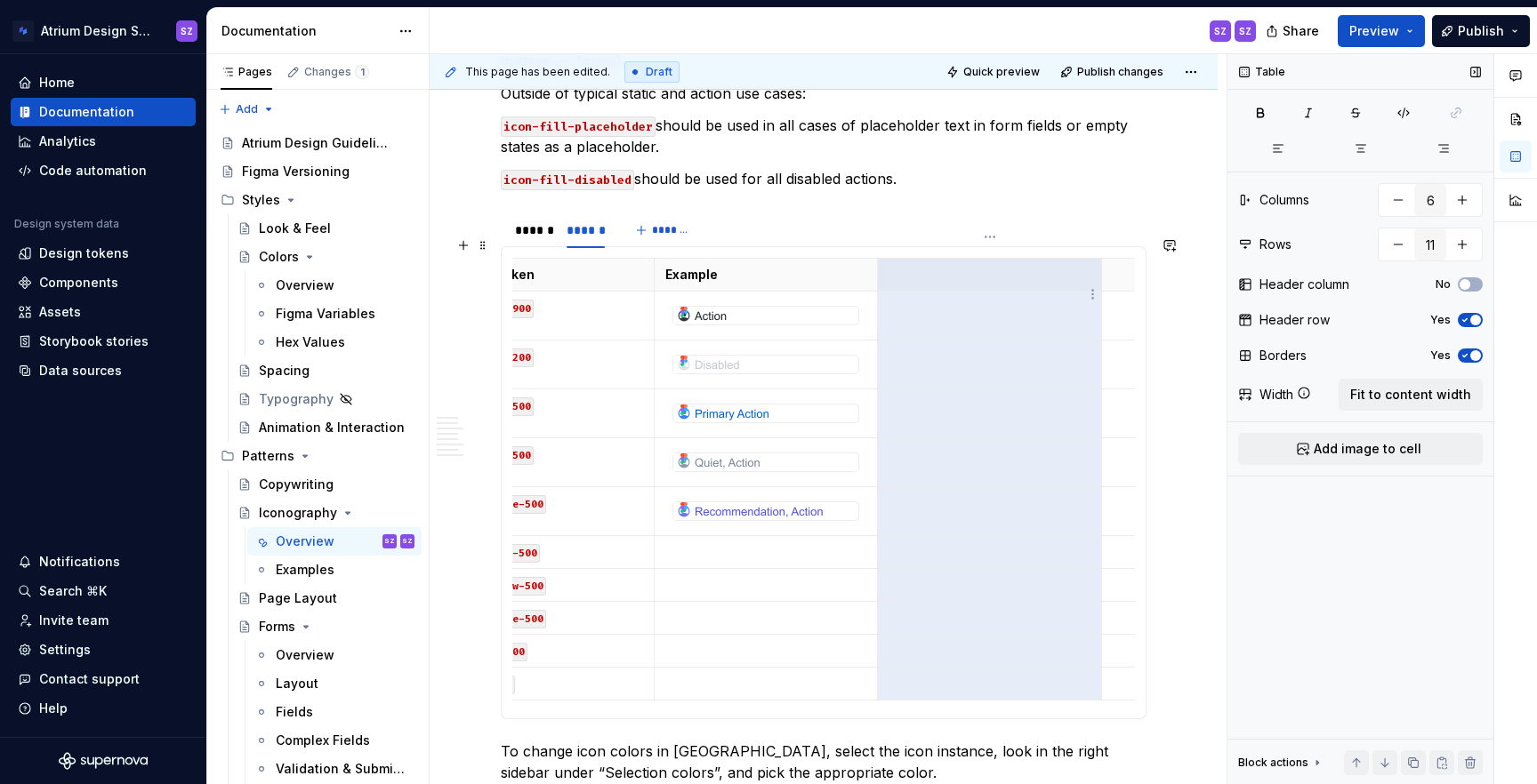
click at [1008, 298] on td at bounding box center [990, 316] width 224 height 49
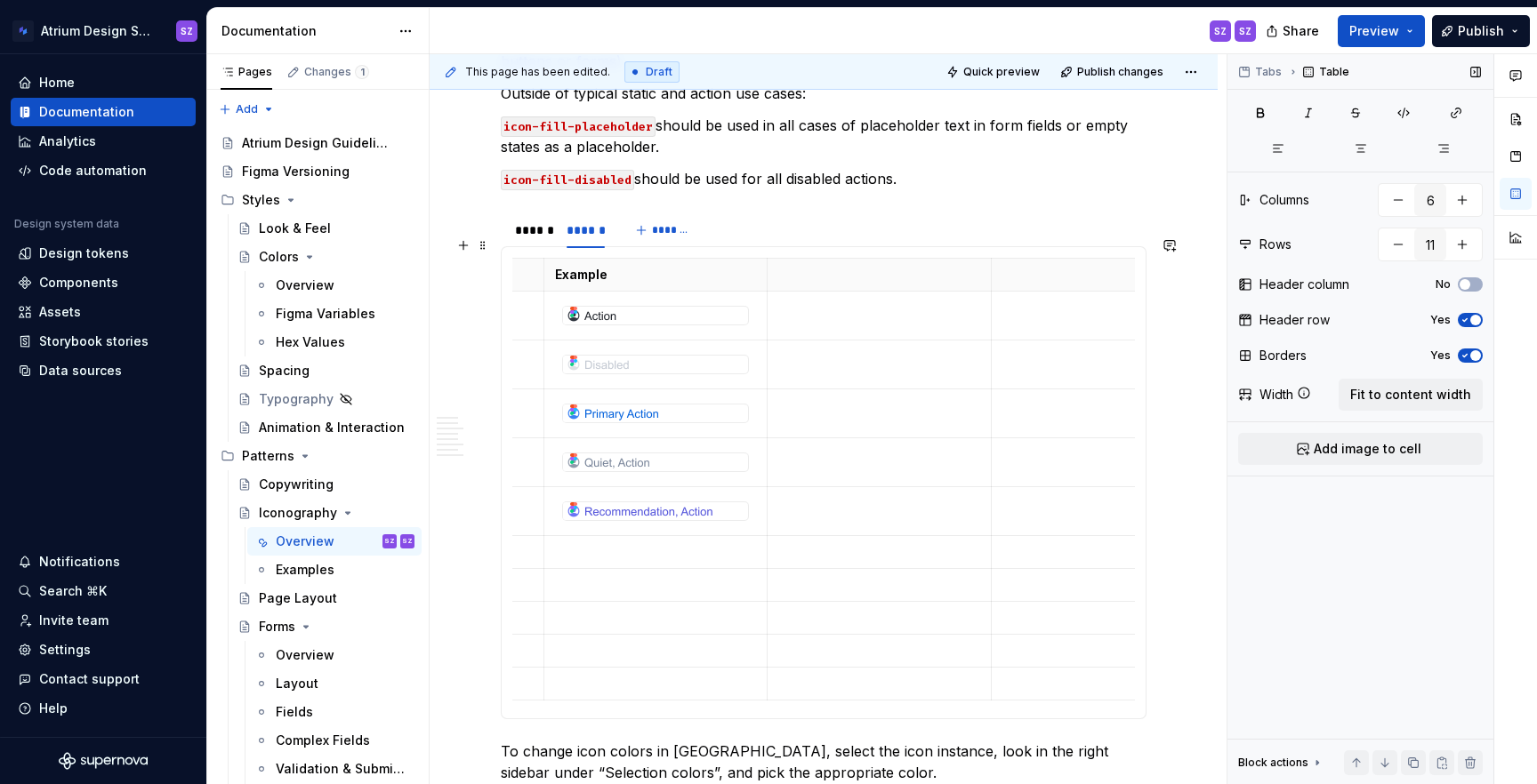
scroll to position [0, 531]
click at [1045, 266] on p at bounding box center [990, 275] width 201 height 17
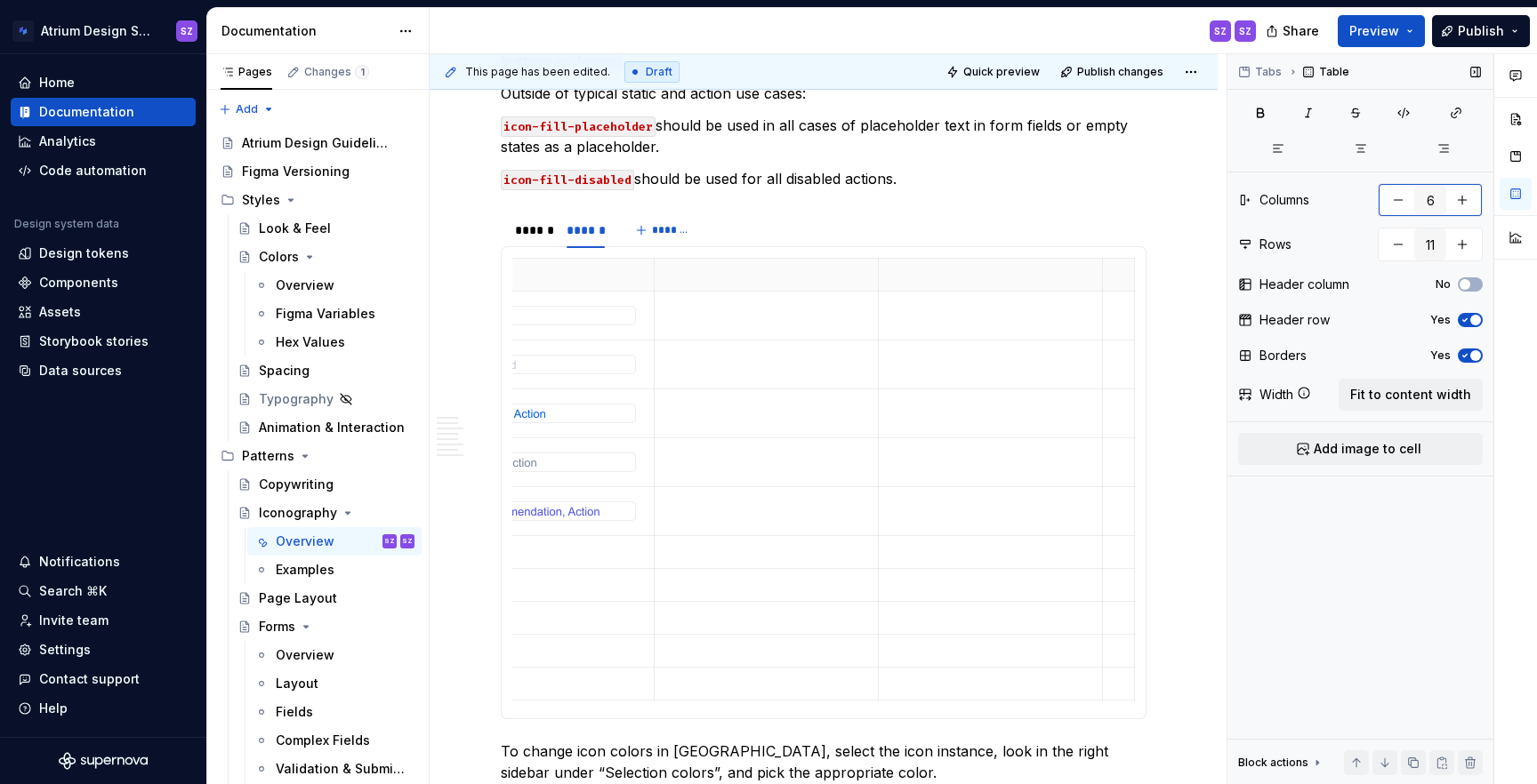
click at [1398, 204] on button "button" at bounding box center [1398, 199] width 32 height 32
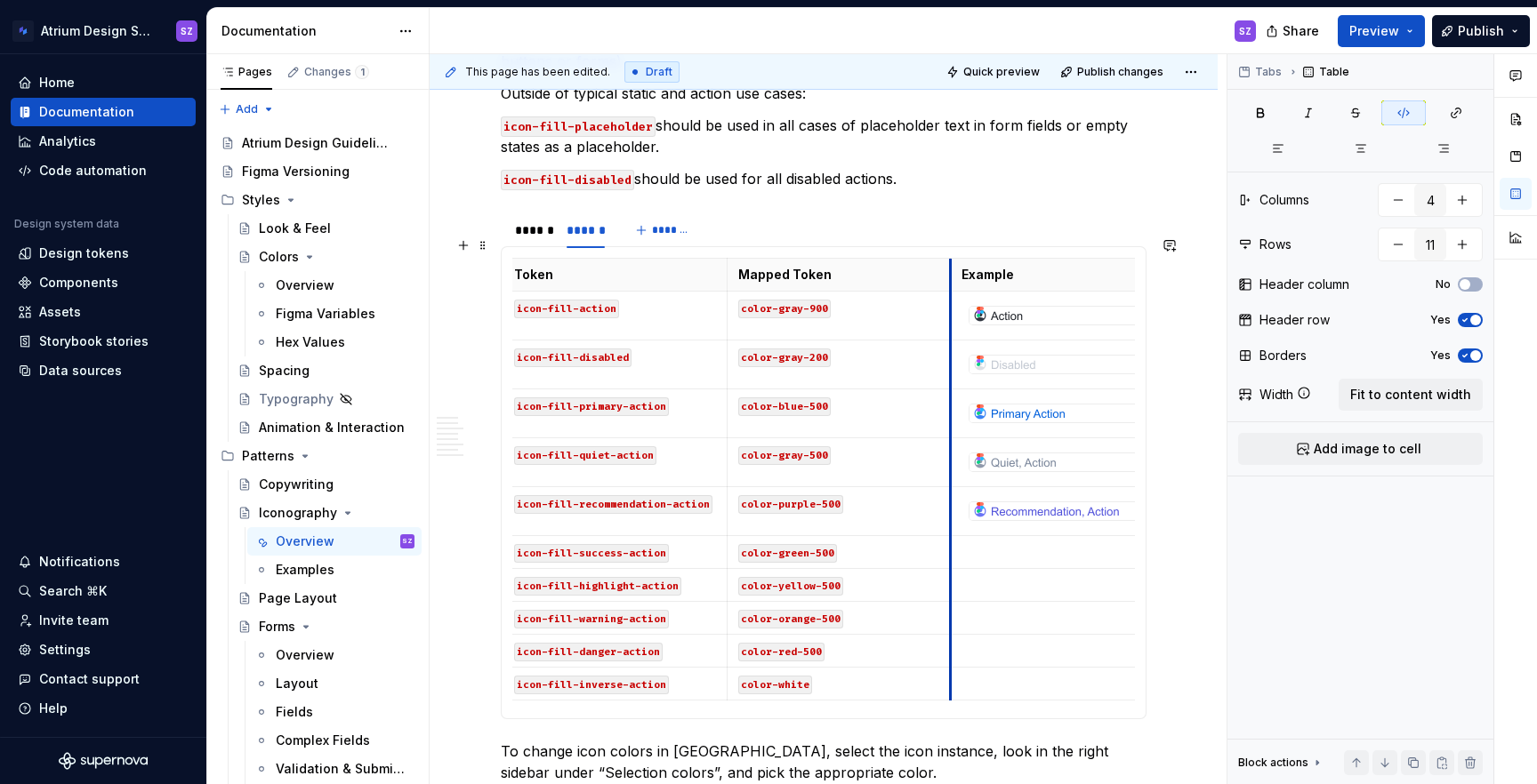
scroll to position [0, 275]
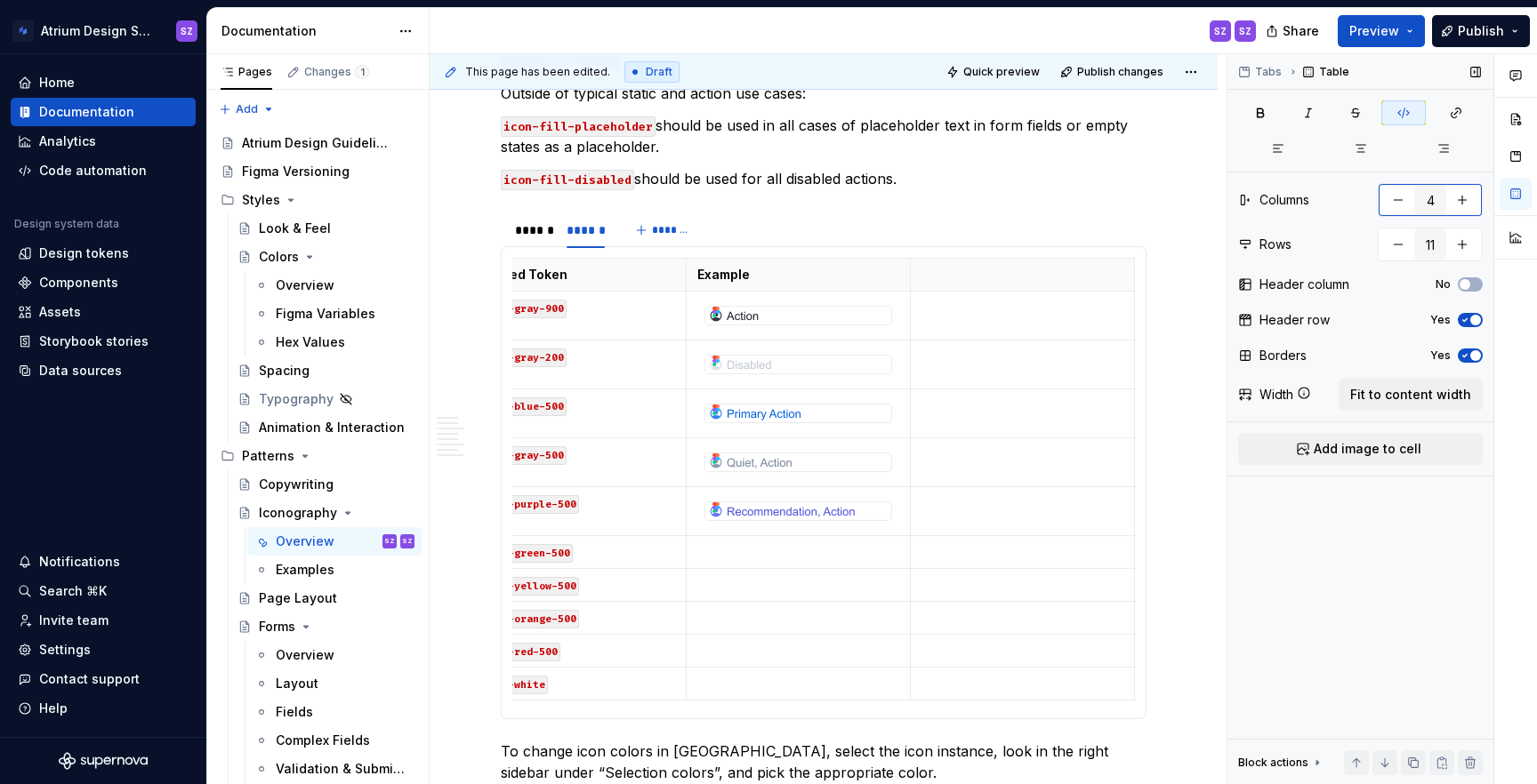
click at [1388, 206] on button "button" at bounding box center [1398, 199] width 32 height 32
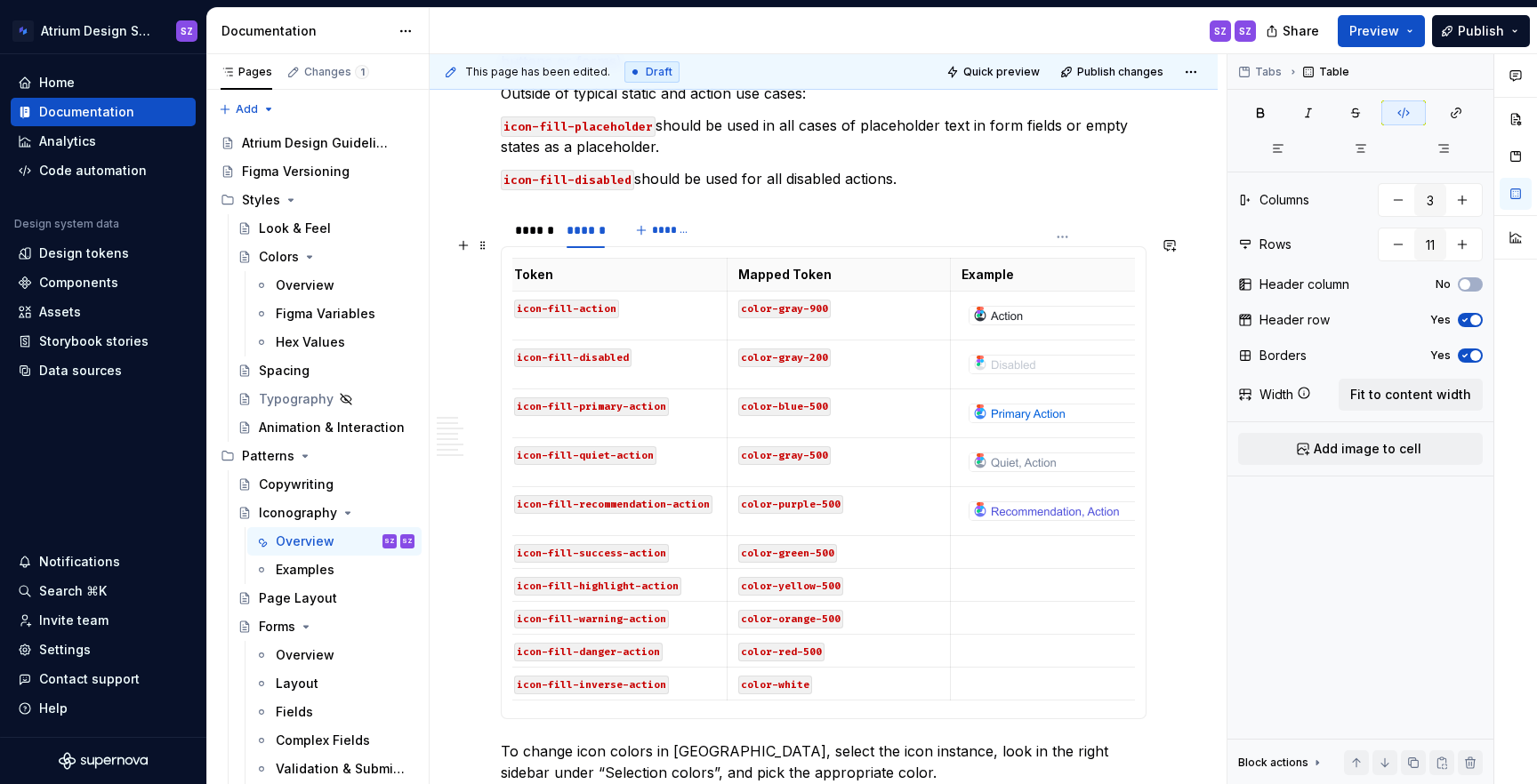
type input "4"
click at [1010, 511] on td at bounding box center [1062, 511] width 224 height 49
click at [1401, 401] on span "Fit to content width" at bounding box center [1410, 395] width 121 height 17
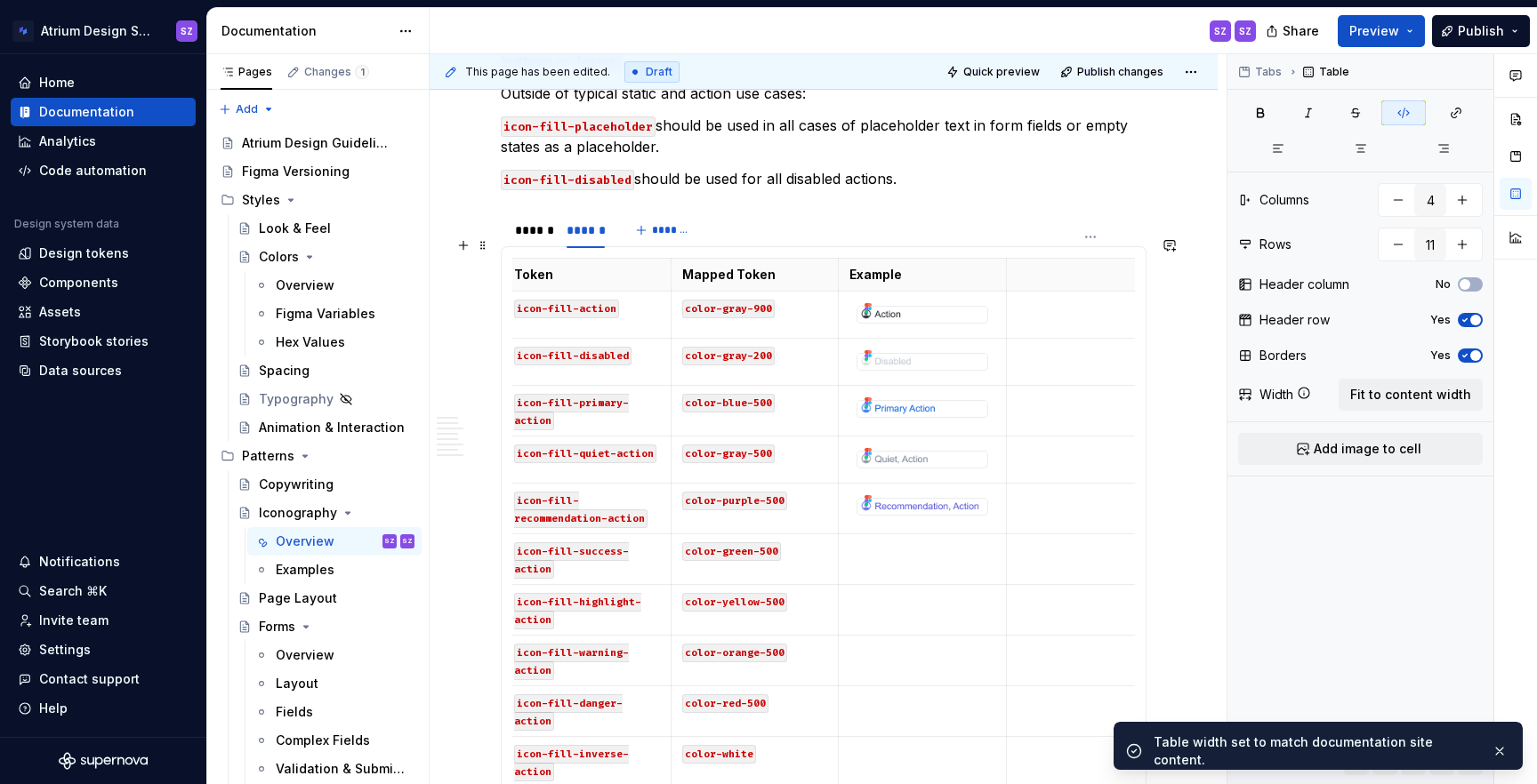
scroll to position [0, 50]
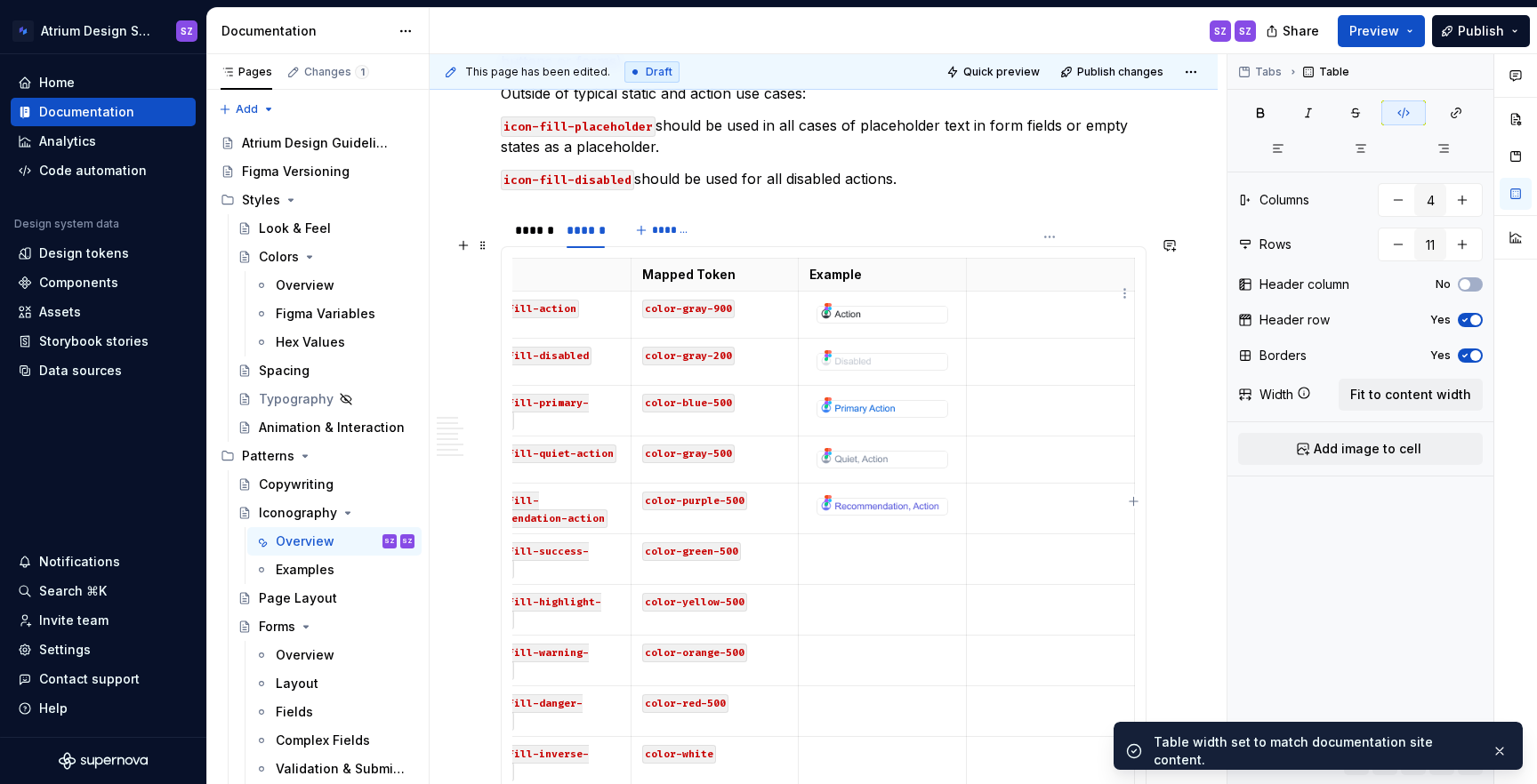
click at [1040, 262] on th at bounding box center [1051, 275] width 169 height 33
type textarea "*"
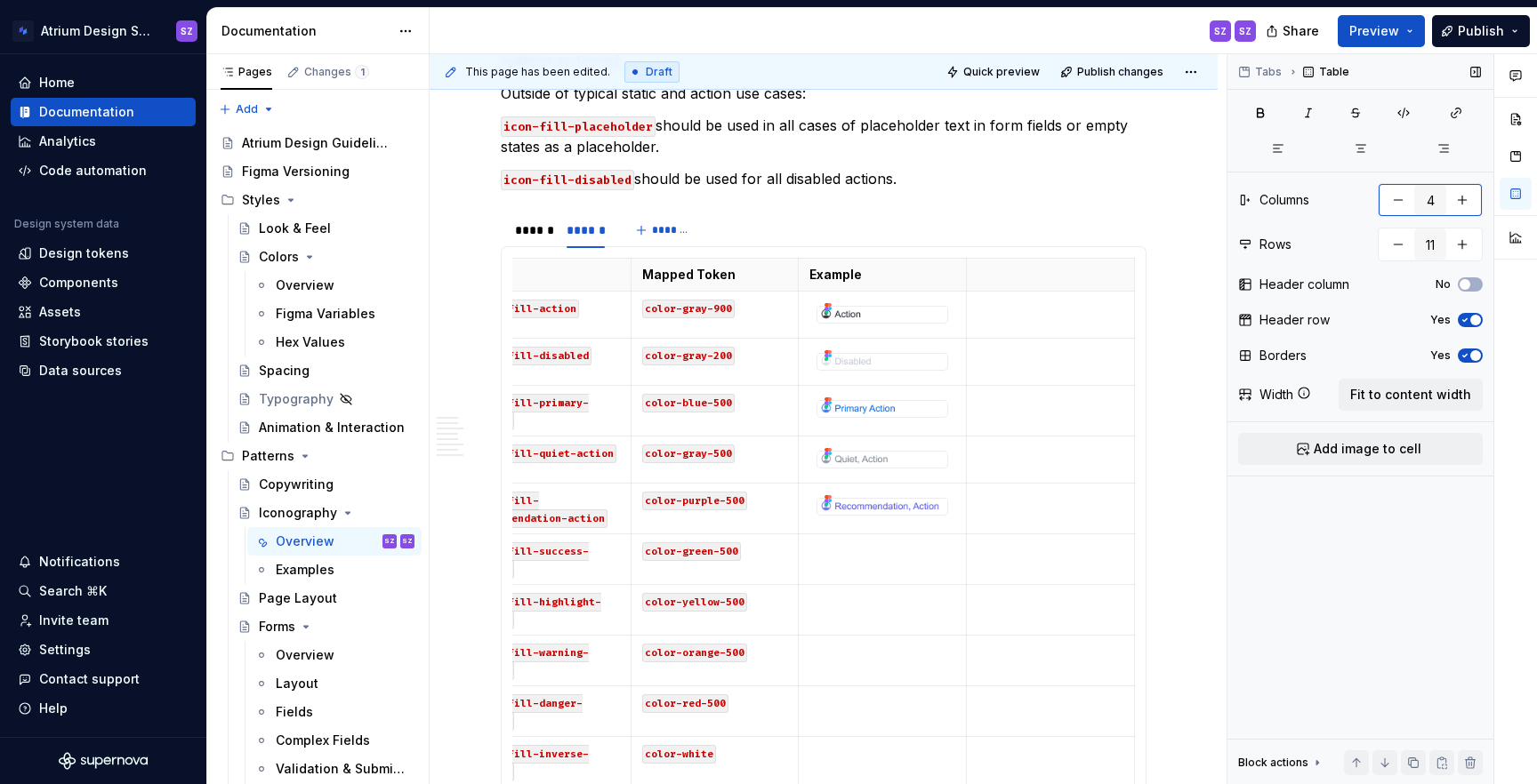
click at [1390, 207] on button "button" at bounding box center [1398, 199] width 32 height 32
type input "3"
type textarea "*"
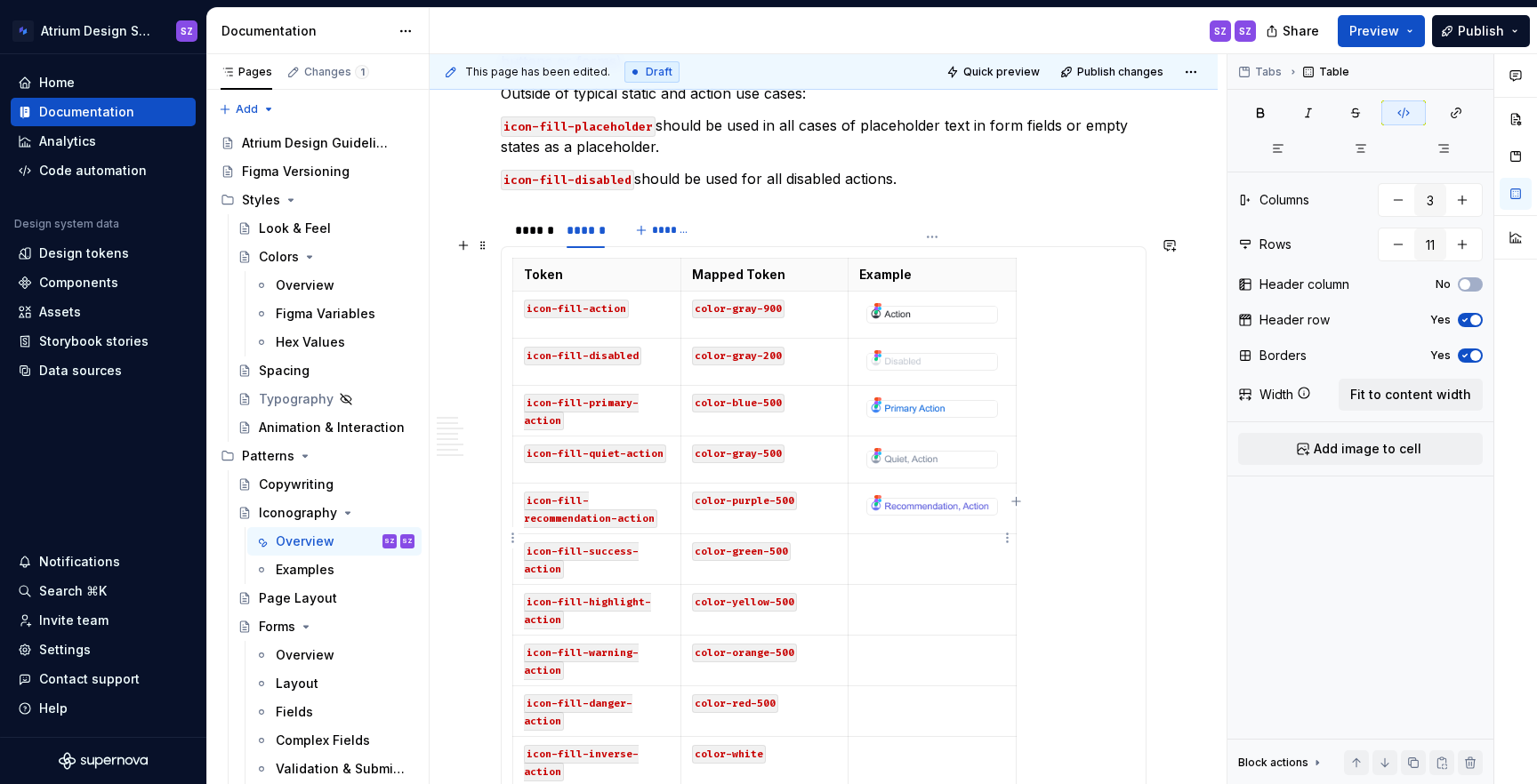
type input "4"
click at [1381, 392] on span "Fit to content width" at bounding box center [1410, 395] width 121 height 17
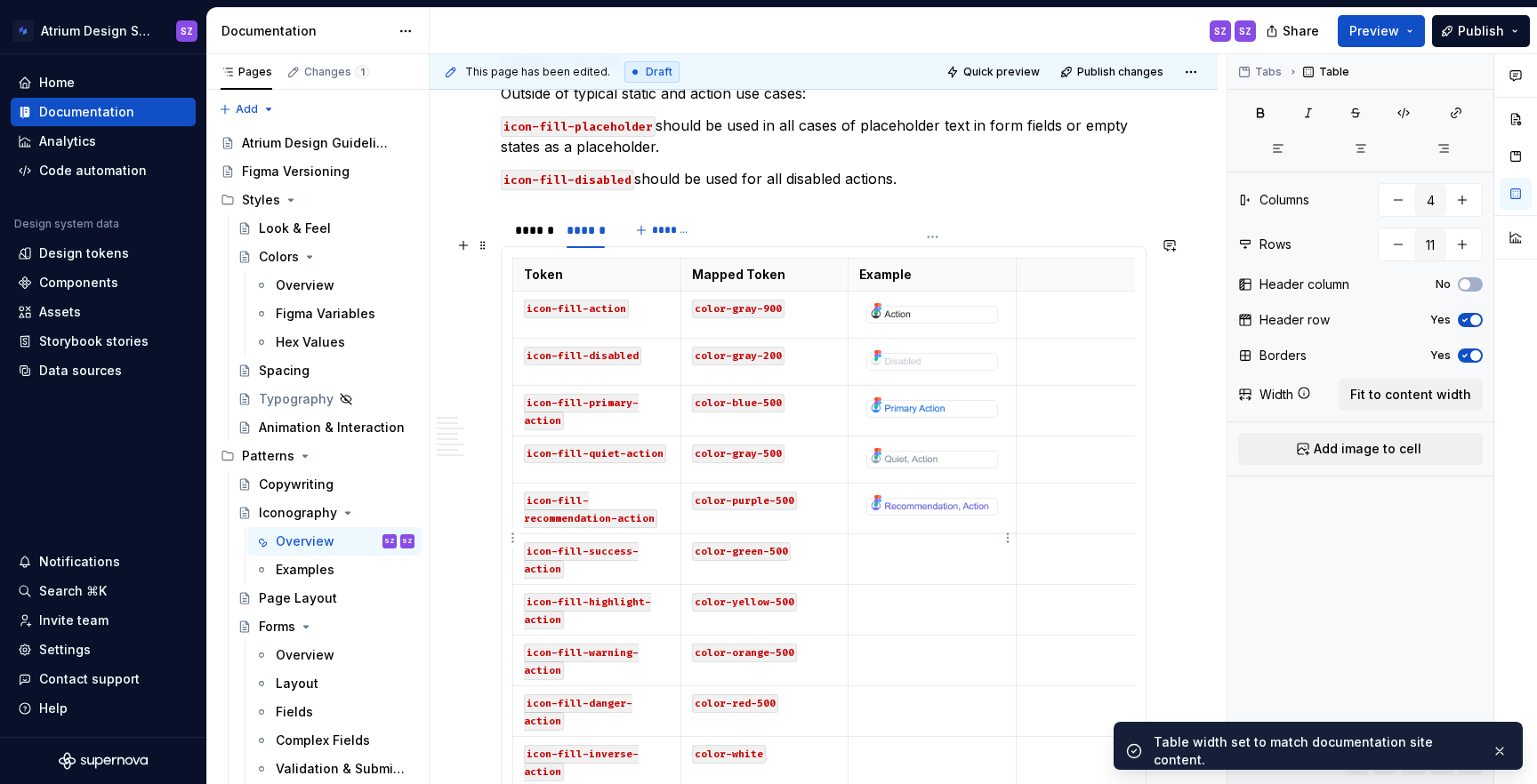
click at [950, 543] on td at bounding box center [933, 559] width 169 height 50
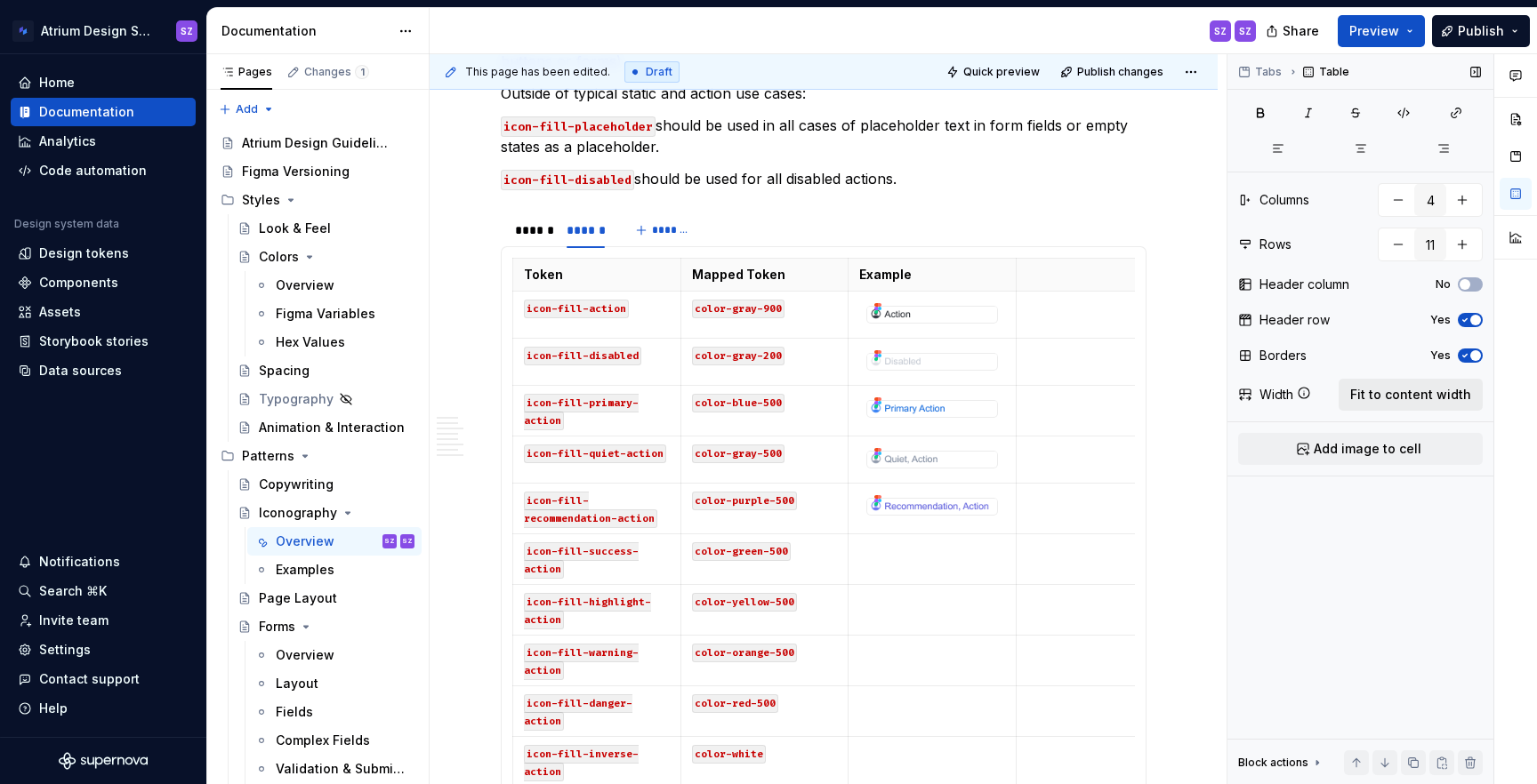
click at [1396, 401] on span "Fit to content width" at bounding box center [1410, 395] width 121 height 17
type textarea "*"
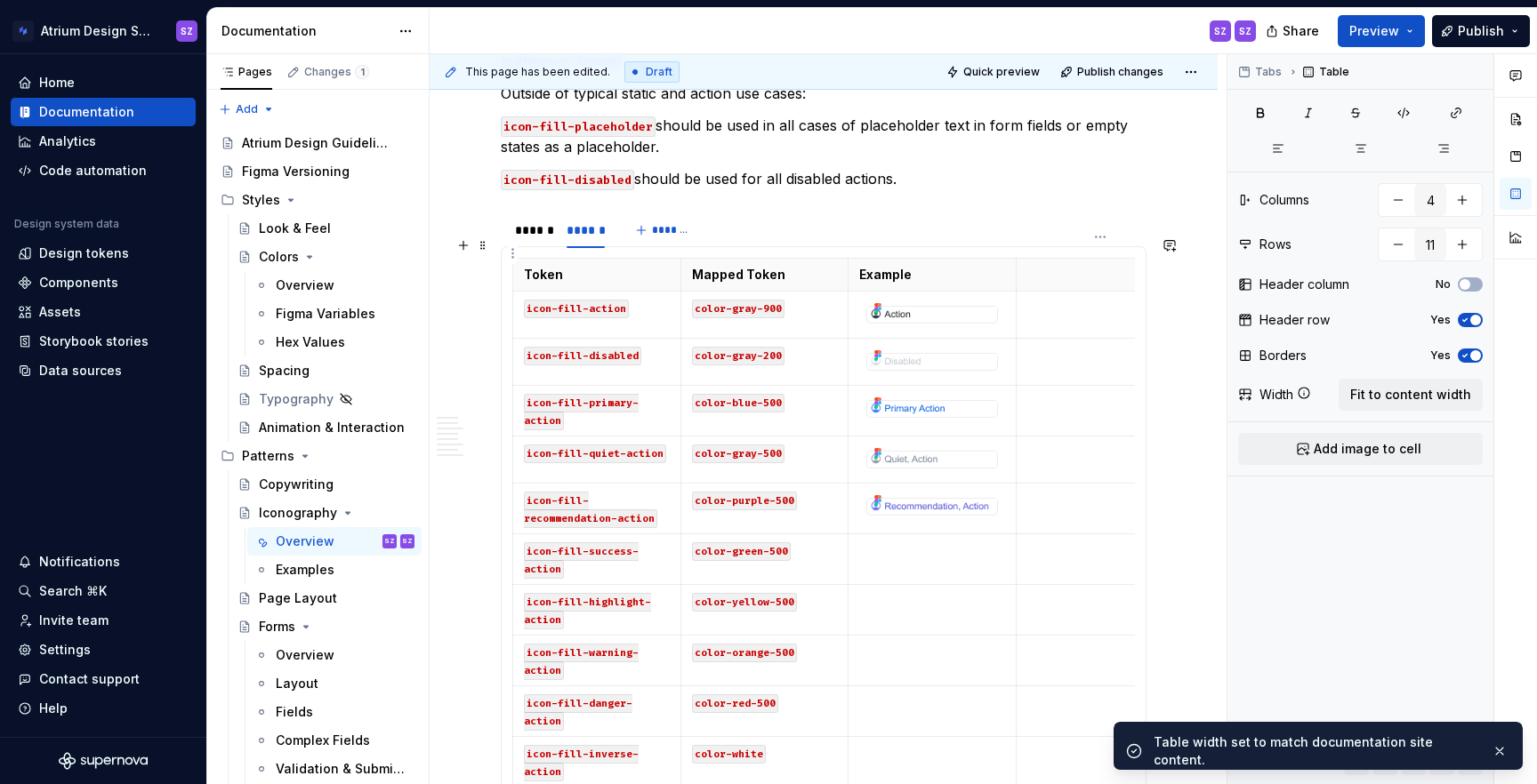
click at [1067, 266] on p at bounding box center [1100, 275] width 146 height 17
click at [1395, 194] on button "button" at bounding box center [1398, 199] width 32 height 32
type input "4"
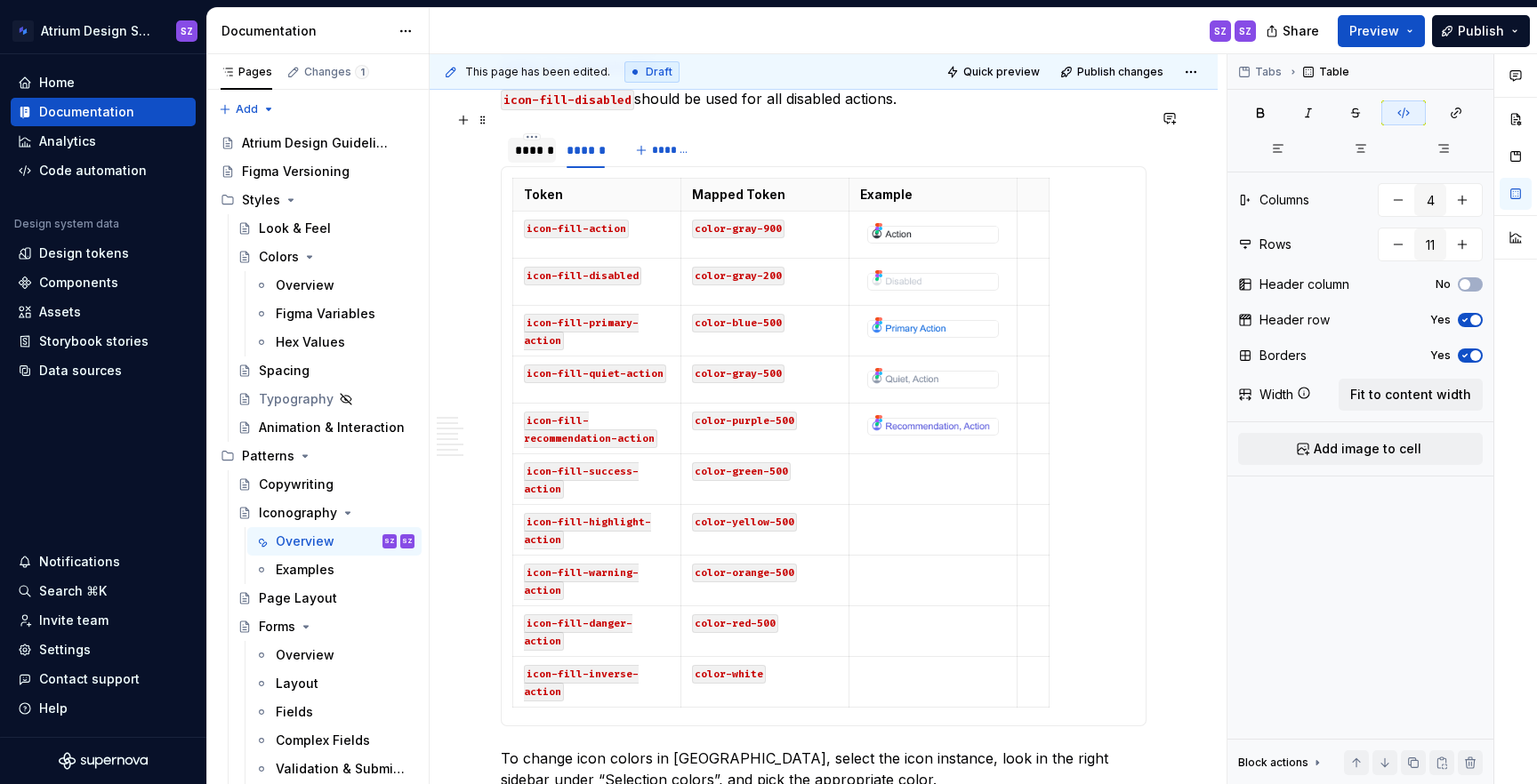
click at [524, 141] on div "******" at bounding box center [532, 150] width 34 height 17
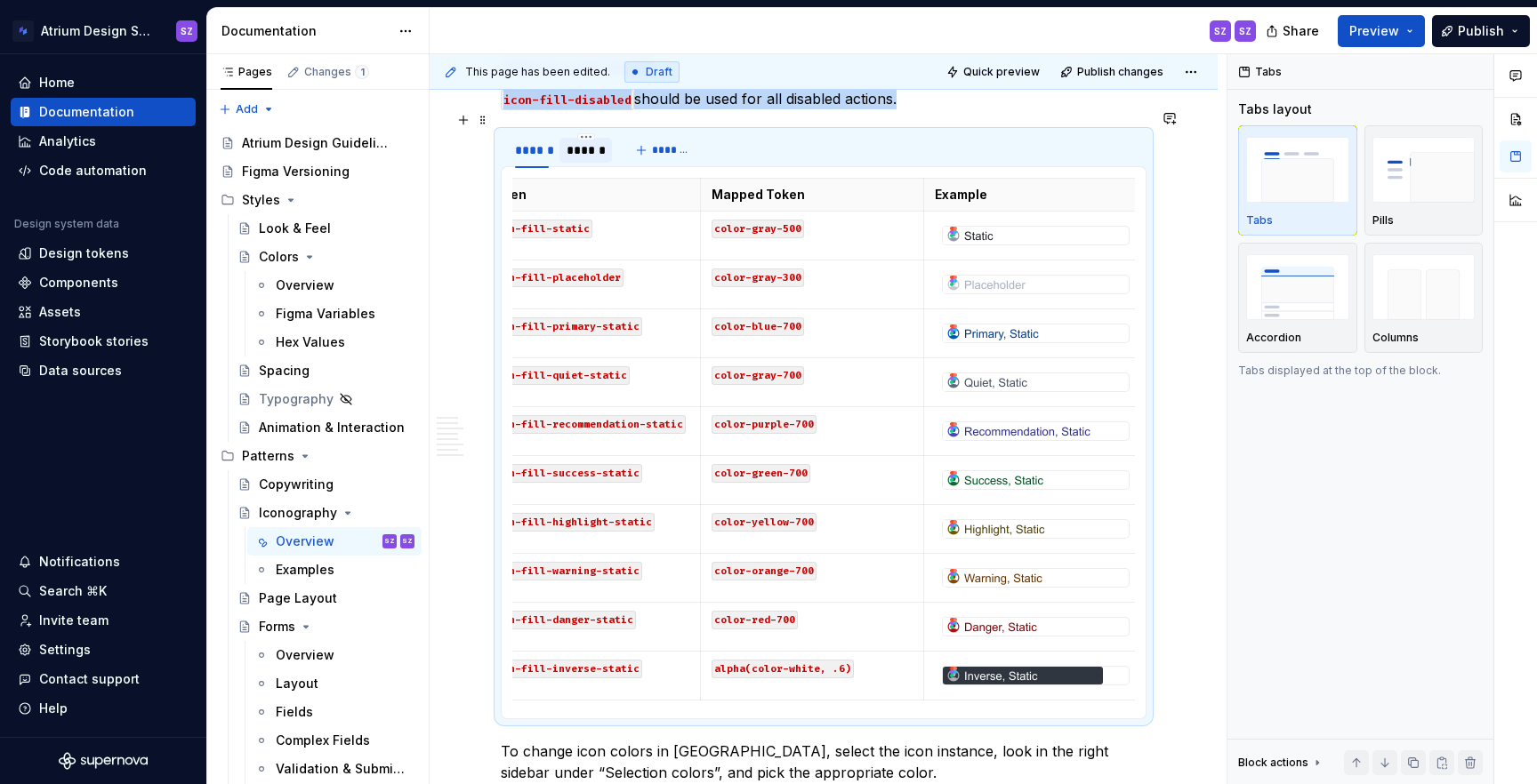
click at [594, 141] on div "******" at bounding box center [585, 150] width 38 height 17
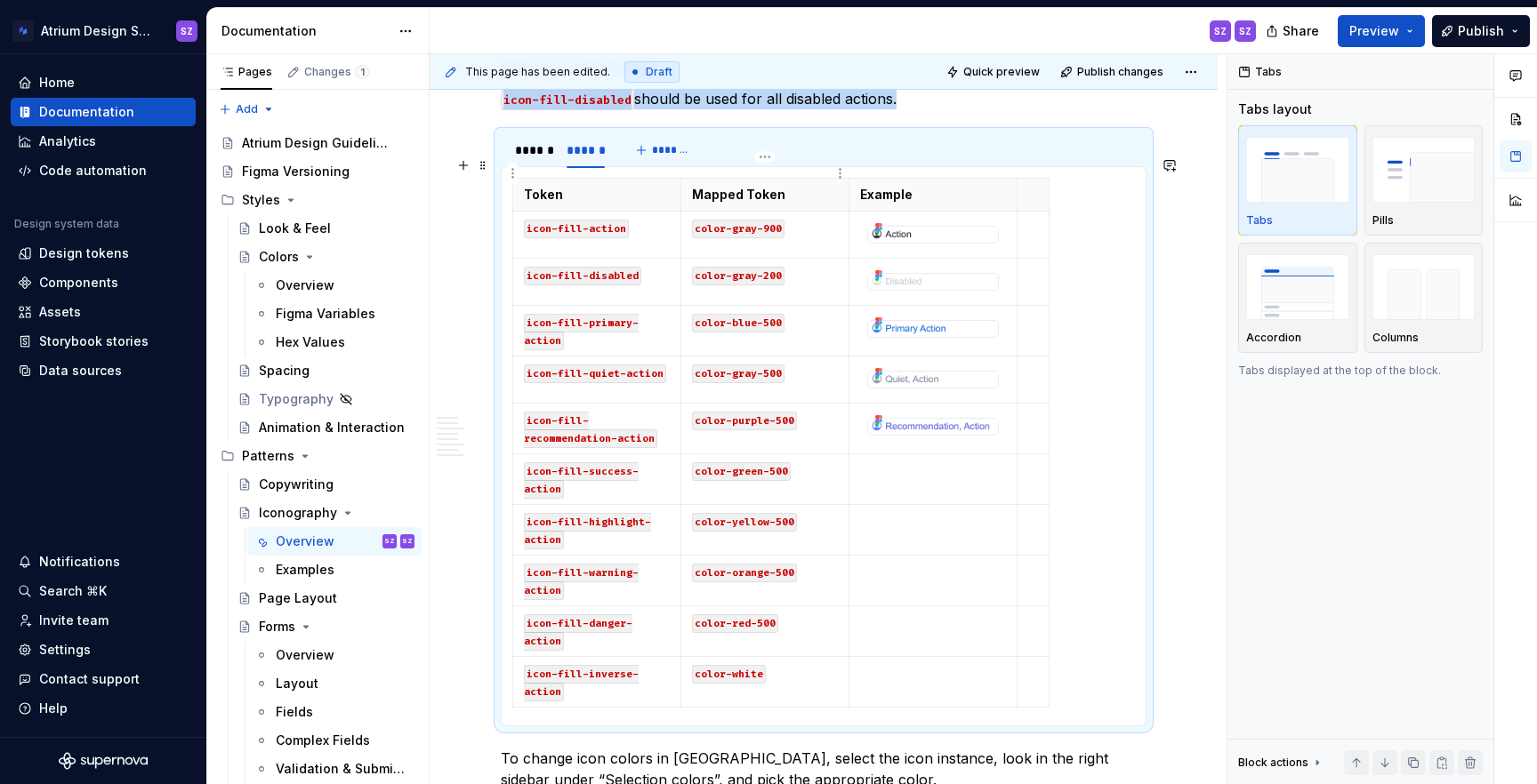
click at [766, 186] on p "Mapped Token" at bounding box center [765, 195] width 146 height 17
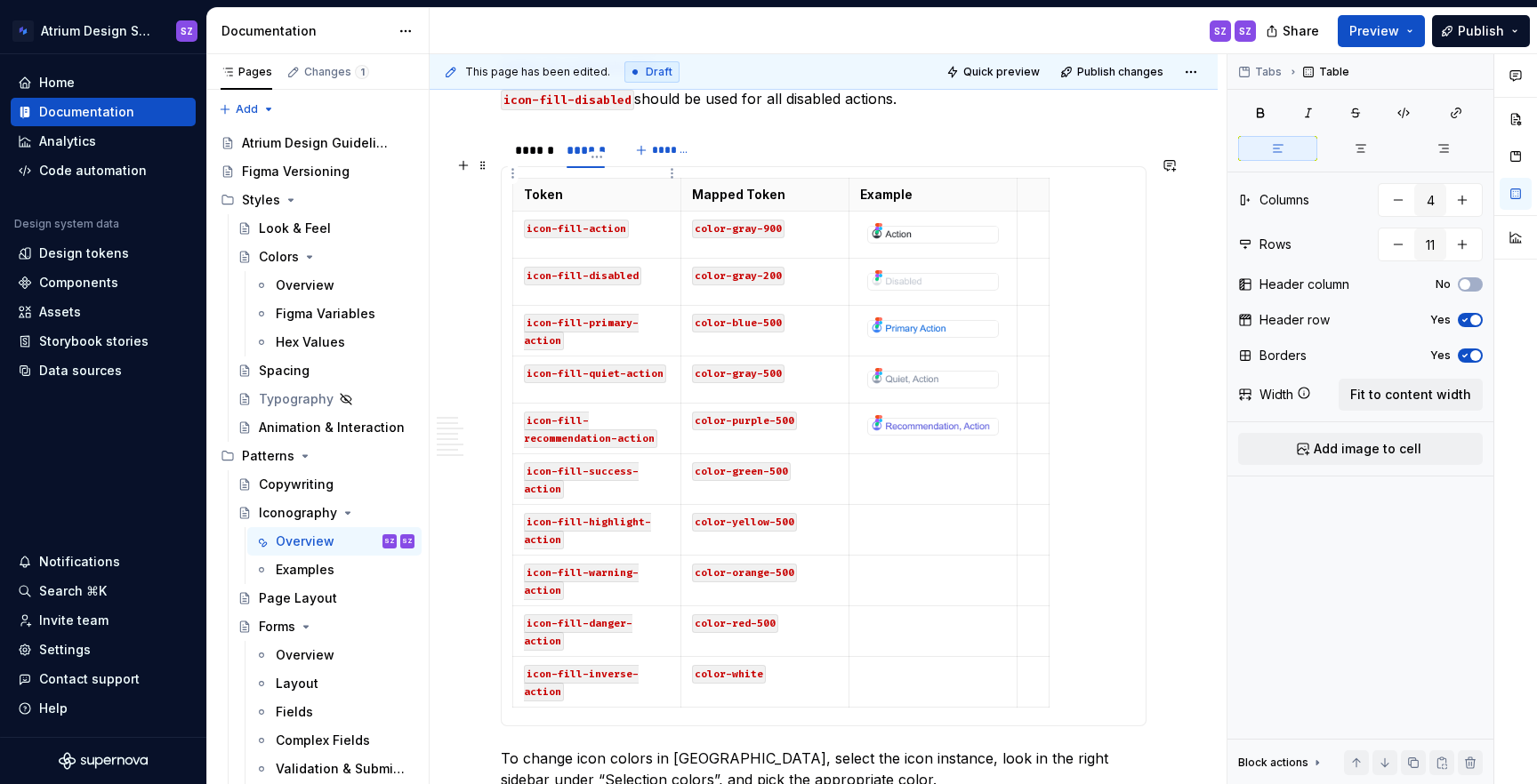
click at [594, 186] on p "Token" at bounding box center [597, 195] width 146 height 17
click at [1393, 394] on span "Fit to content width" at bounding box center [1410, 395] width 121 height 17
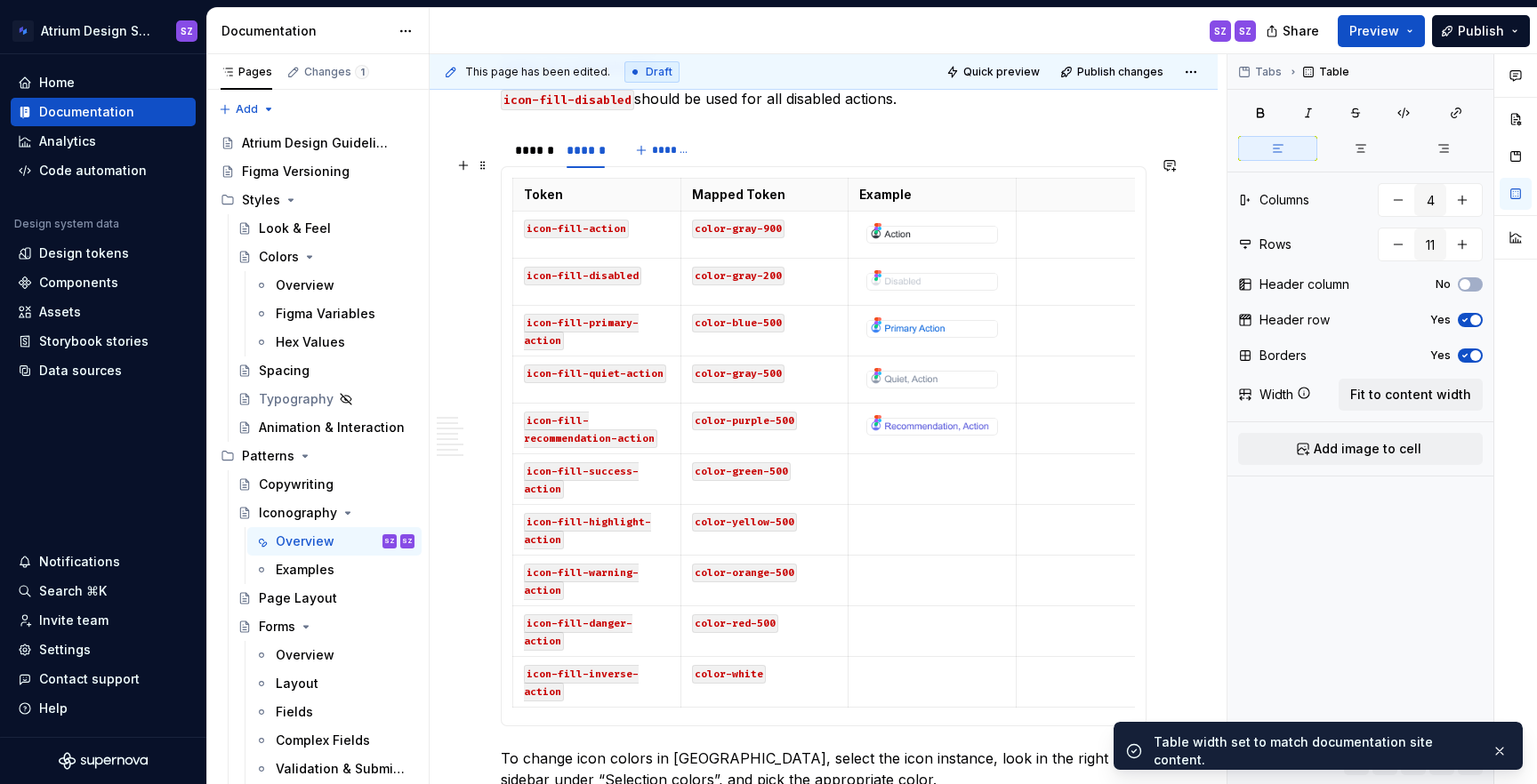
scroll to position [0, 50]
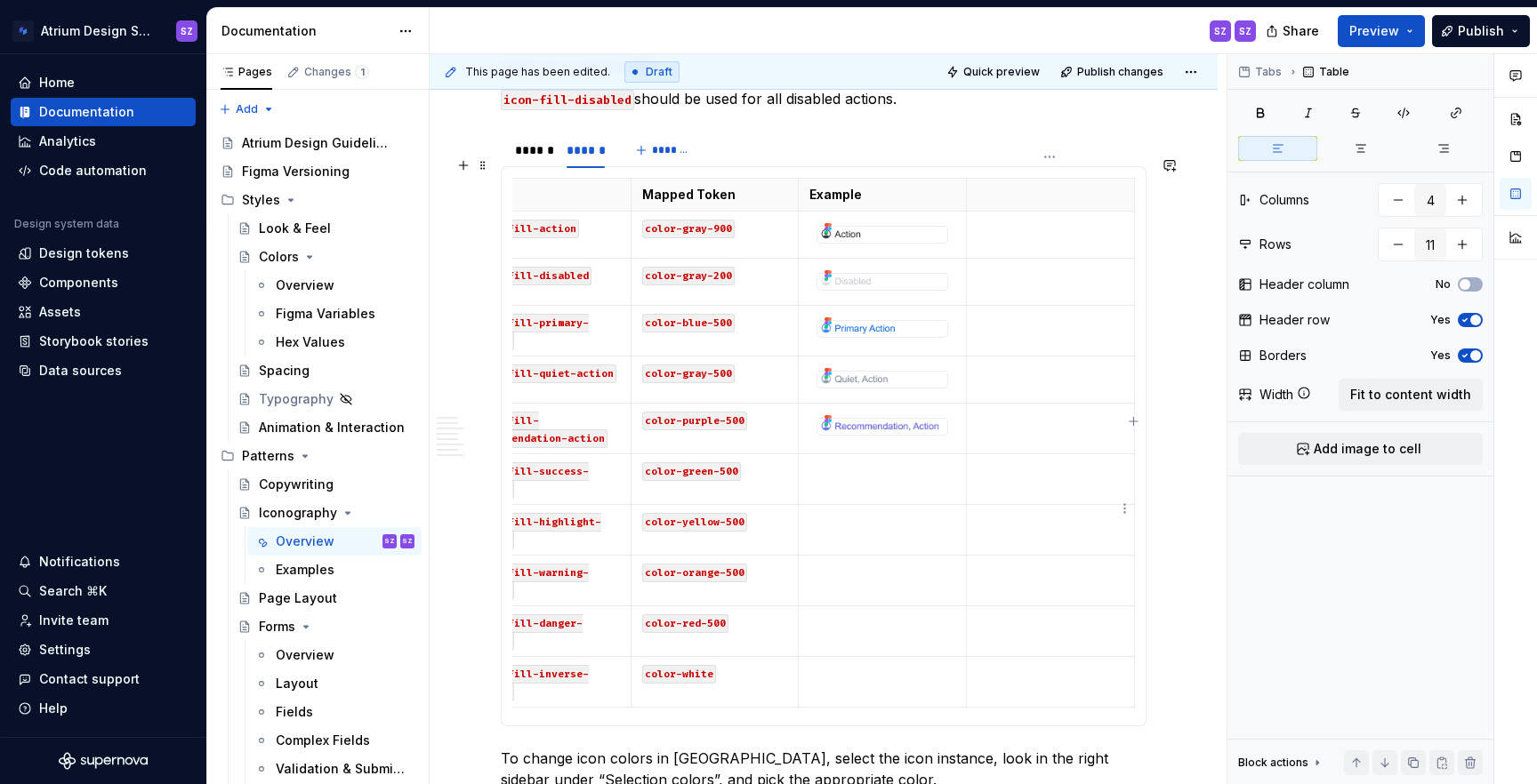
type textarea "*"
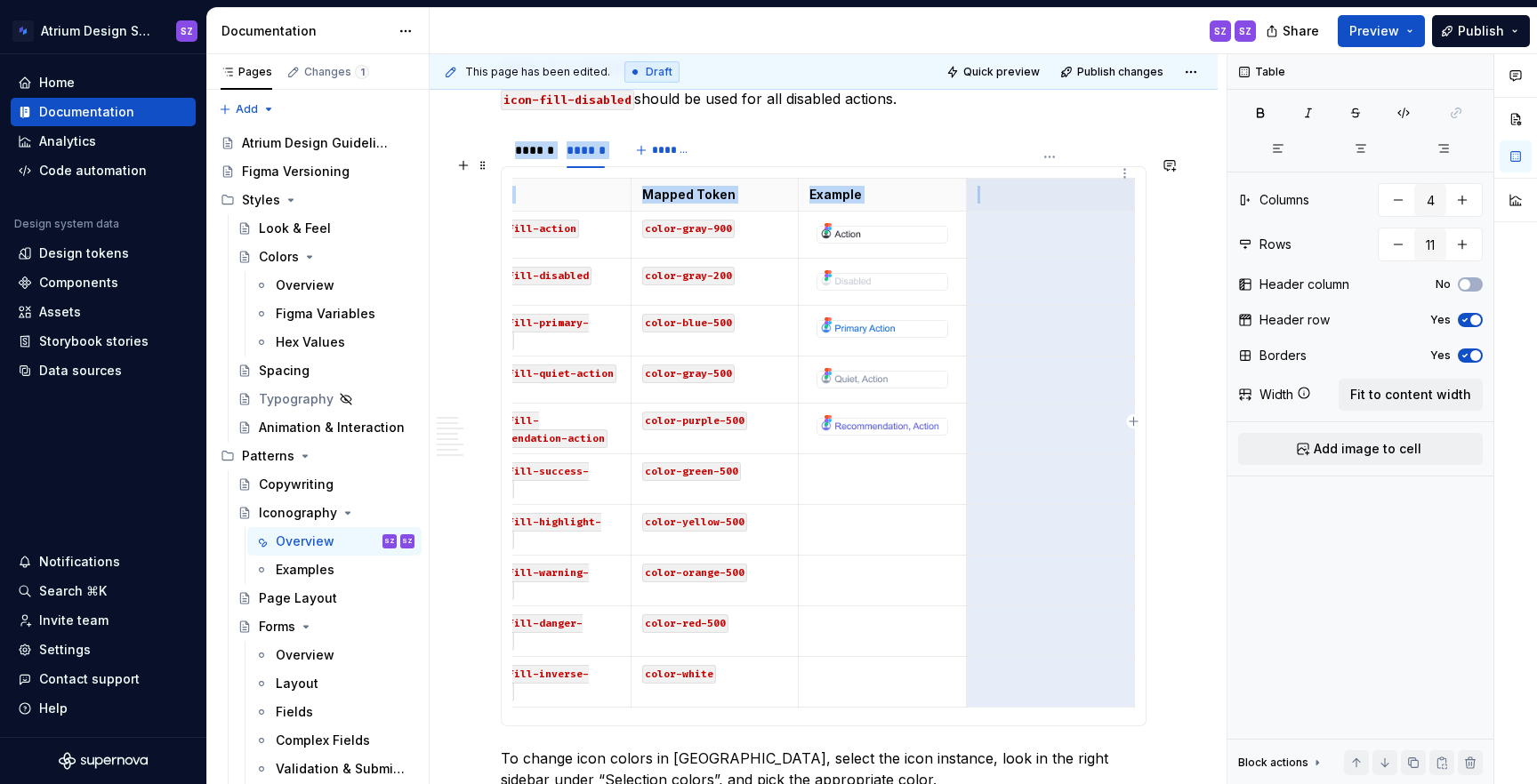
scroll to position [1522, 0]
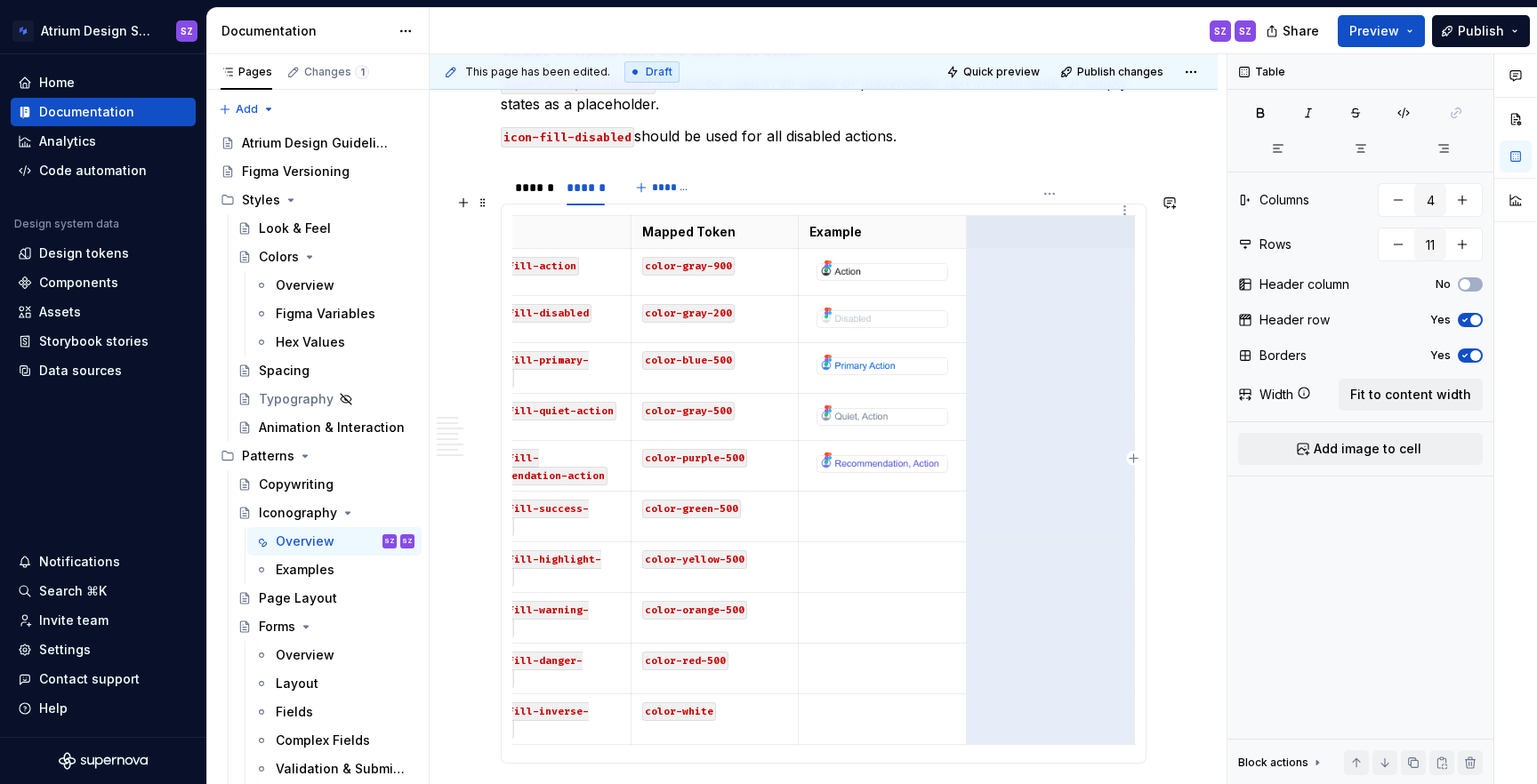
drag, startPoint x: 1009, startPoint y: 638, endPoint x: 1034, endPoint y: 213, distance: 425.7
click at [1034, 216] on tbody "Token Mapped Token Example icon-fill-action color-gray-900 icon-fill-disabled c…" at bounding box center [799, 480] width 671 height 528
click at [1404, 209] on button "button" at bounding box center [1398, 199] width 32 height 32
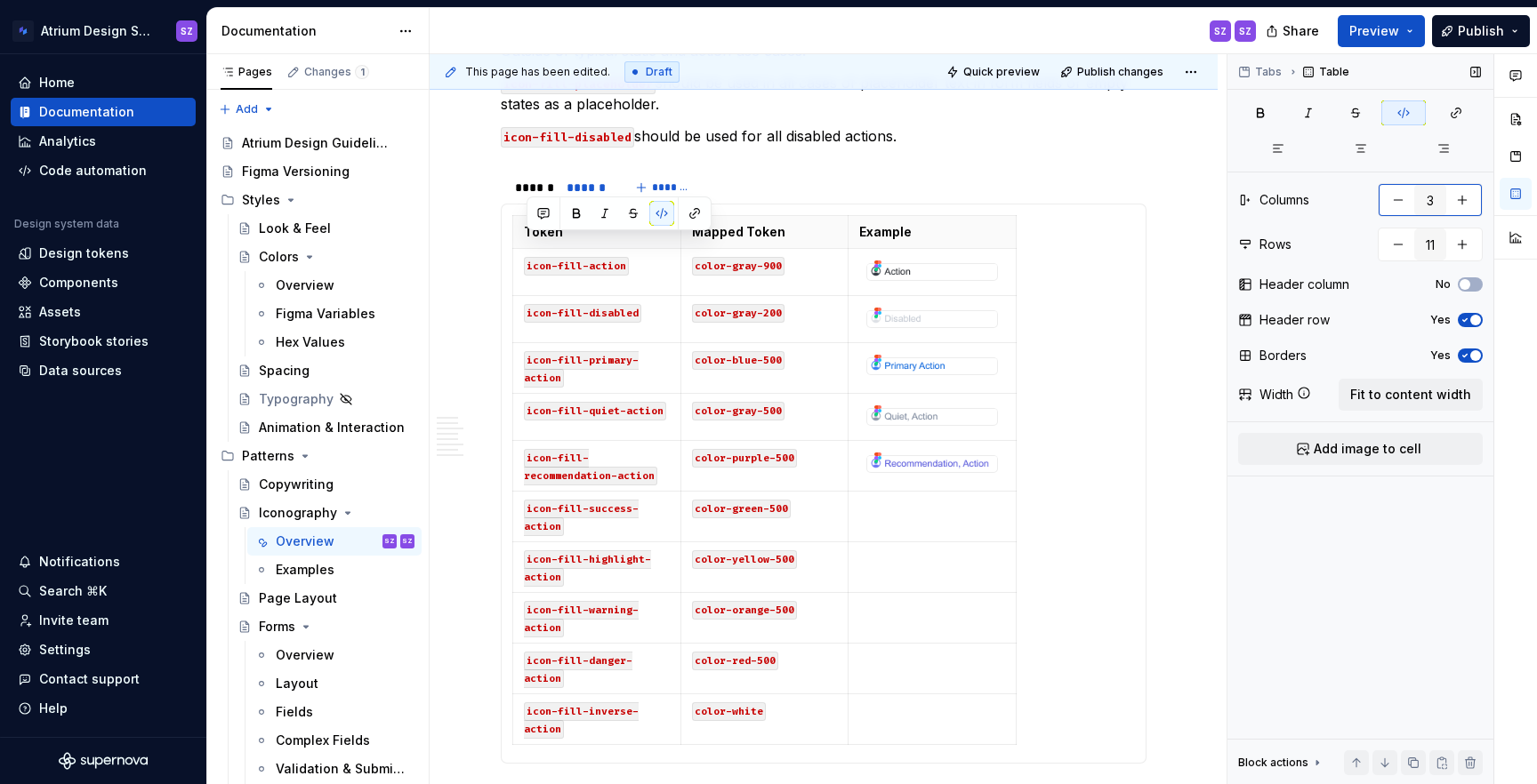
scroll to position [0, 0]
type input "4"
click at [890, 492] on td at bounding box center [934, 517] width 169 height 50
click at [1316, 449] on span "Add image to cell" at bounding box center [1368, 449] width 108 height 17
type input "5"
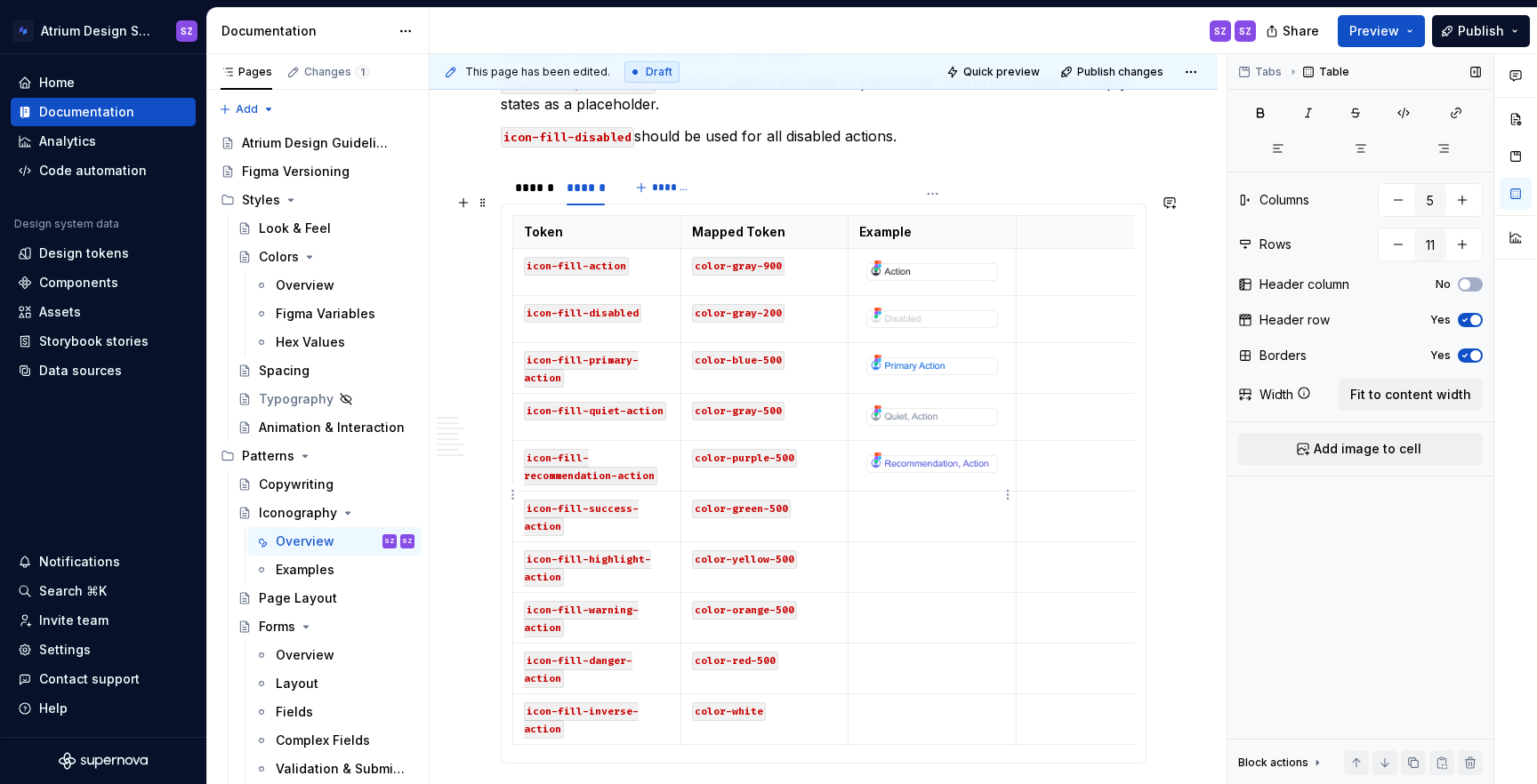
click at [927, 504] on td at bounding box center [933, 517] width 169 height 50
click at [1330, 441] on span "Add image to cell" at bounding box center [1368, 449] width 108 height 17
click at [910, 507] on td at bounding box center [933, 517] width 169 height 50
click at [1335, 449] on span "Add image to cell" at bounding box center [1368, 449] width 108 height 17
type input "7"
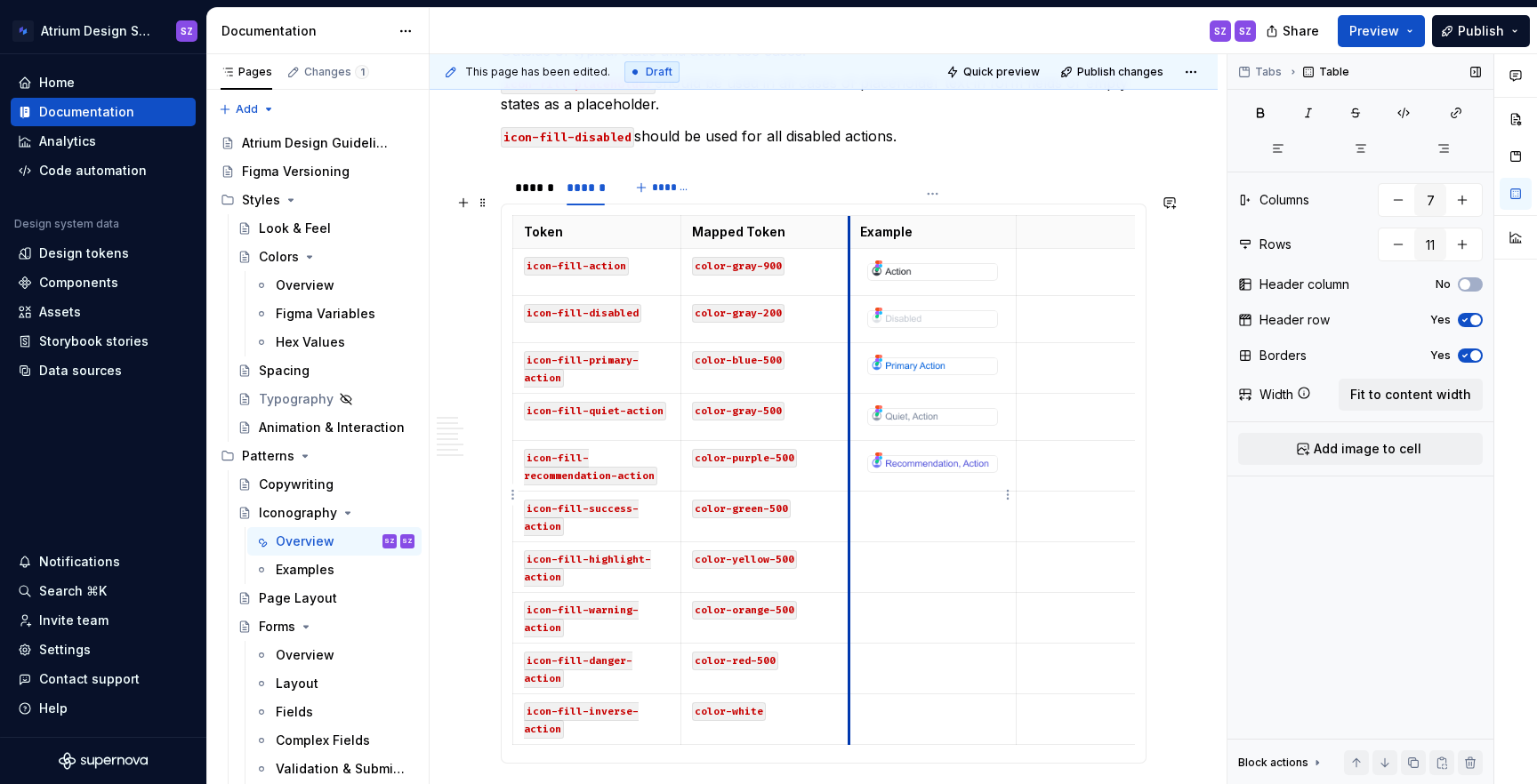
click at [846, 509] on td "color-green-500" at bounding box center [765, 517] width 169 height 50
click at [899, 509] on td at bounding box center [933, 517] width 169 height 50
click at [1012, 497] on html "Atrium Design System SZ Home Documentation Analytics Code automation Design sys…" at bounding box center [768, 392] width 1537 height 784
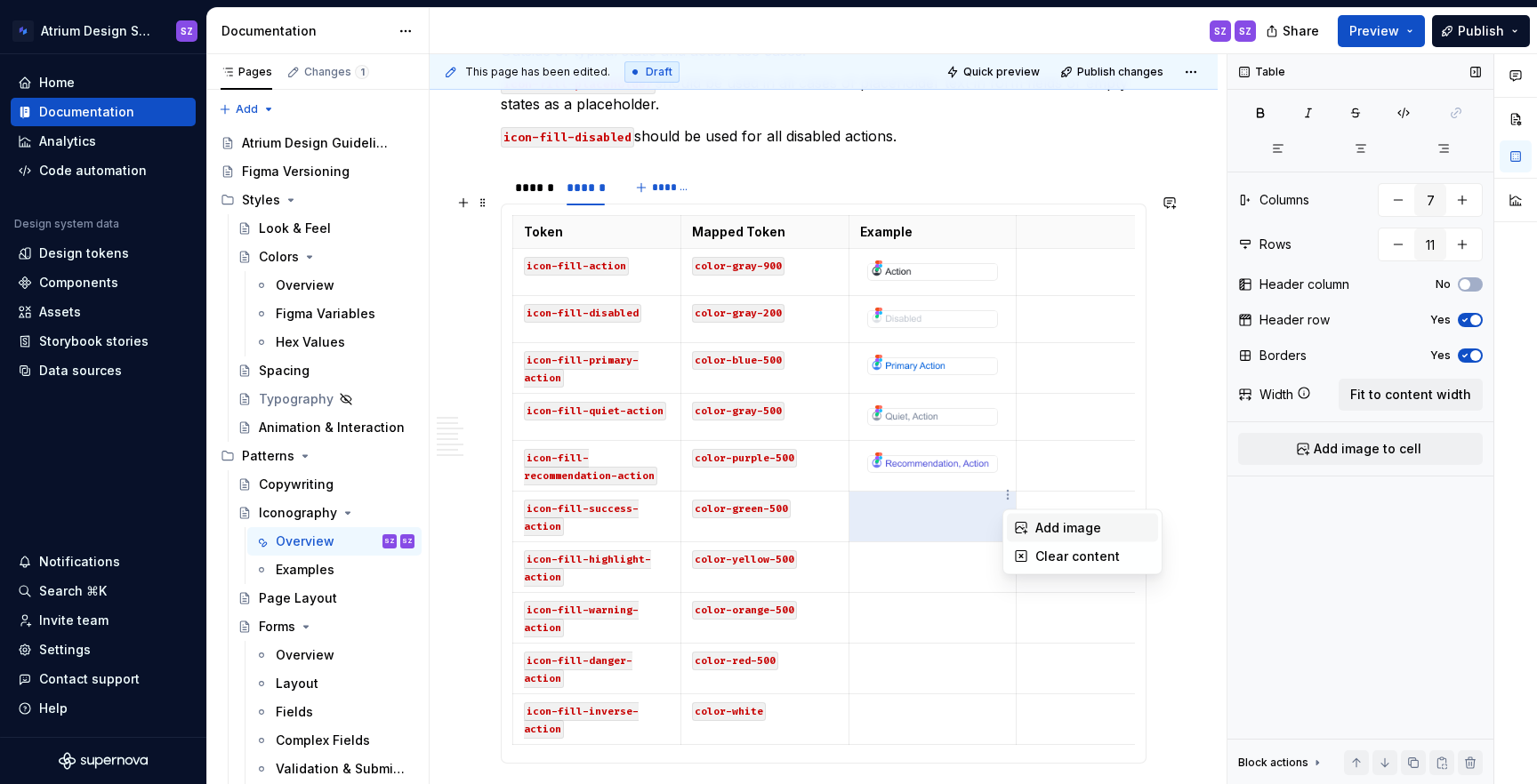
click at [1029, 518] on div "Add image" at bounding box center [1083, 528] width 151 height 28
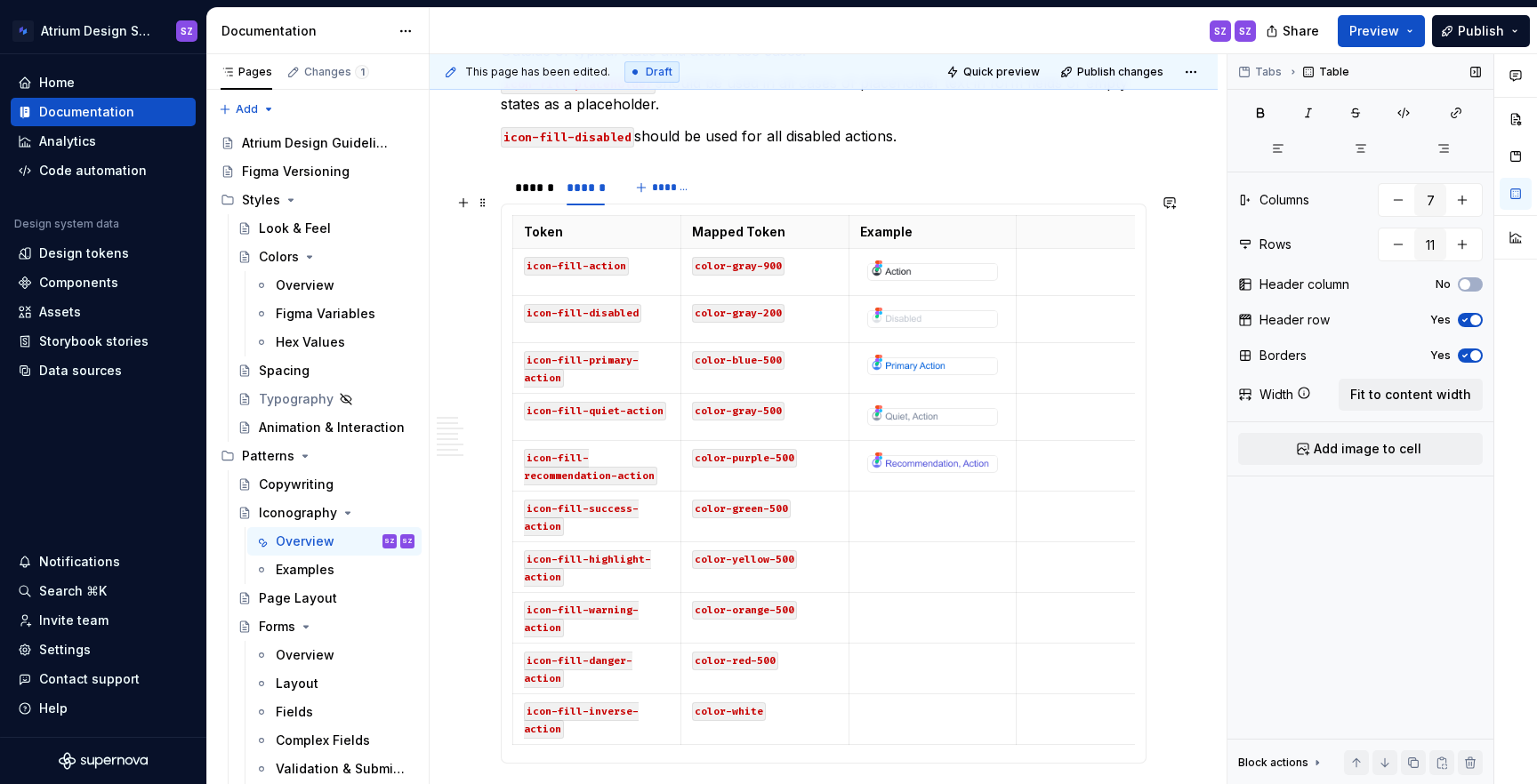
type input "8"
click at [1004, 495] on html "Atrium Design System SZ Home Documentation Analytics Code automation Design sys…" at bounding box center [768, 392] width 1537 height 784
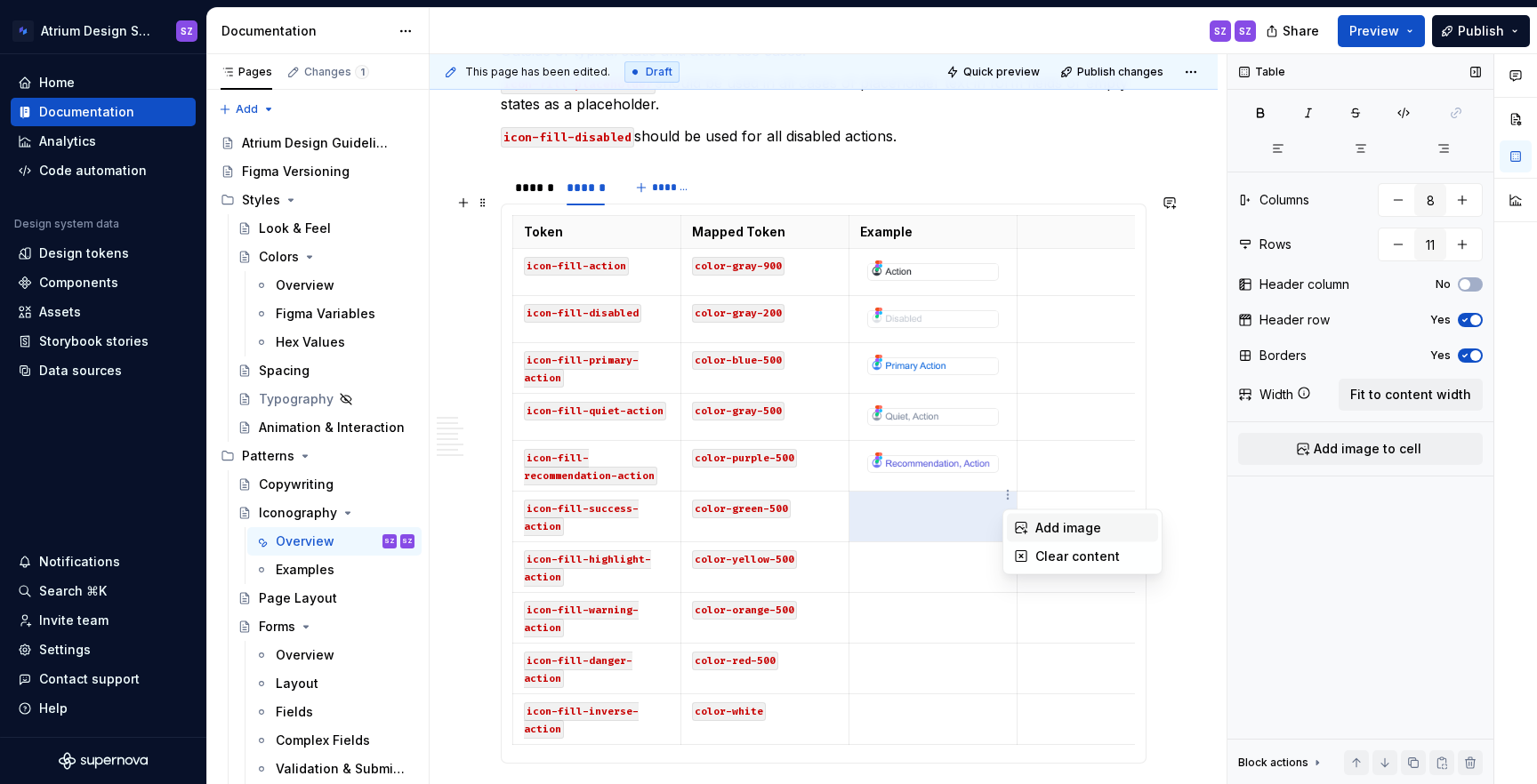
click at [1058, 530] on div "Add image" at bounding box center [1092, 528] width 115 height 17
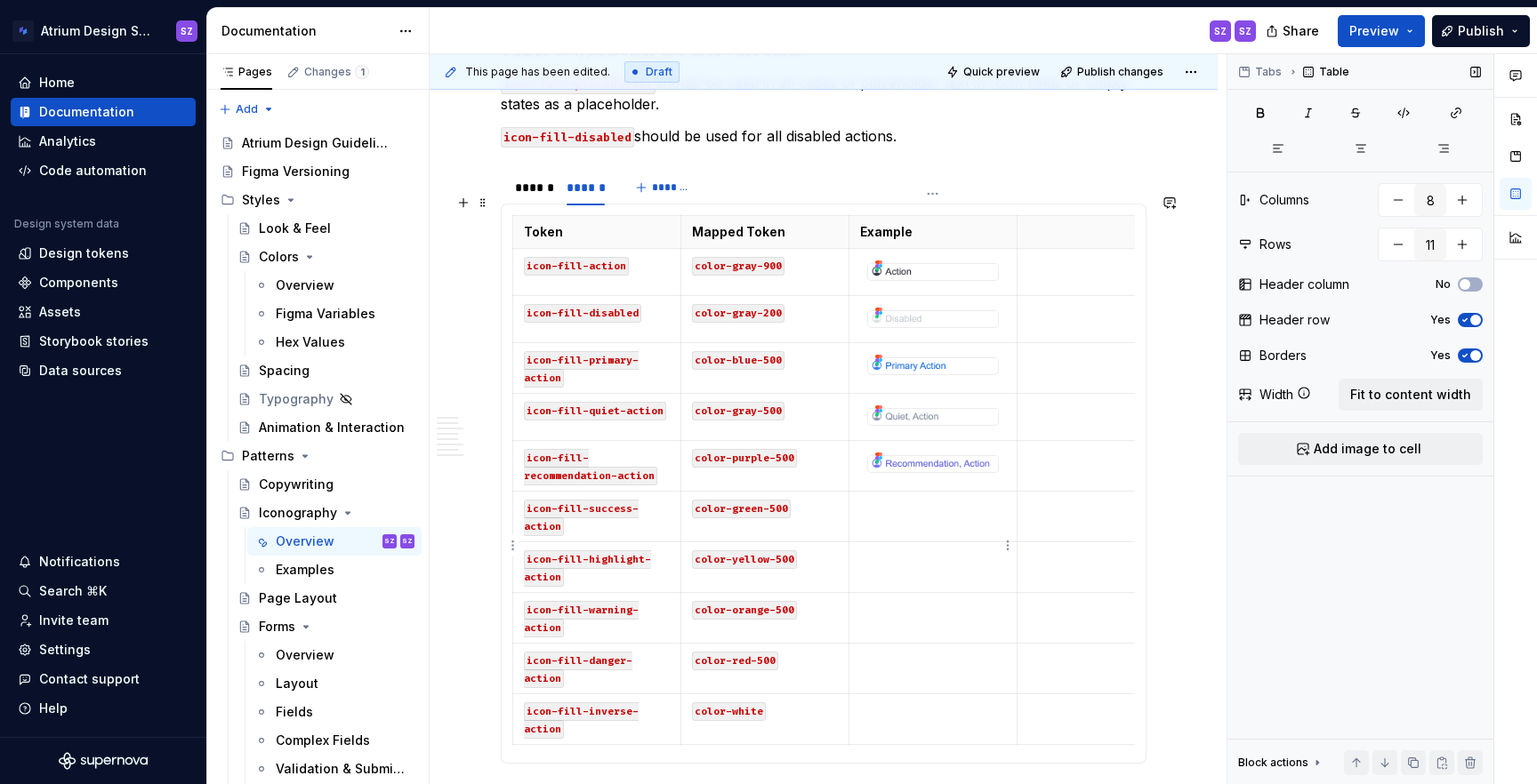
click at [955, 550] on p at bounding box center [933, 558] width 146 height 17
type input "9"
click at [1474, 39] on button "Publish" at bounding box center [1481, 31] width 98 height 32
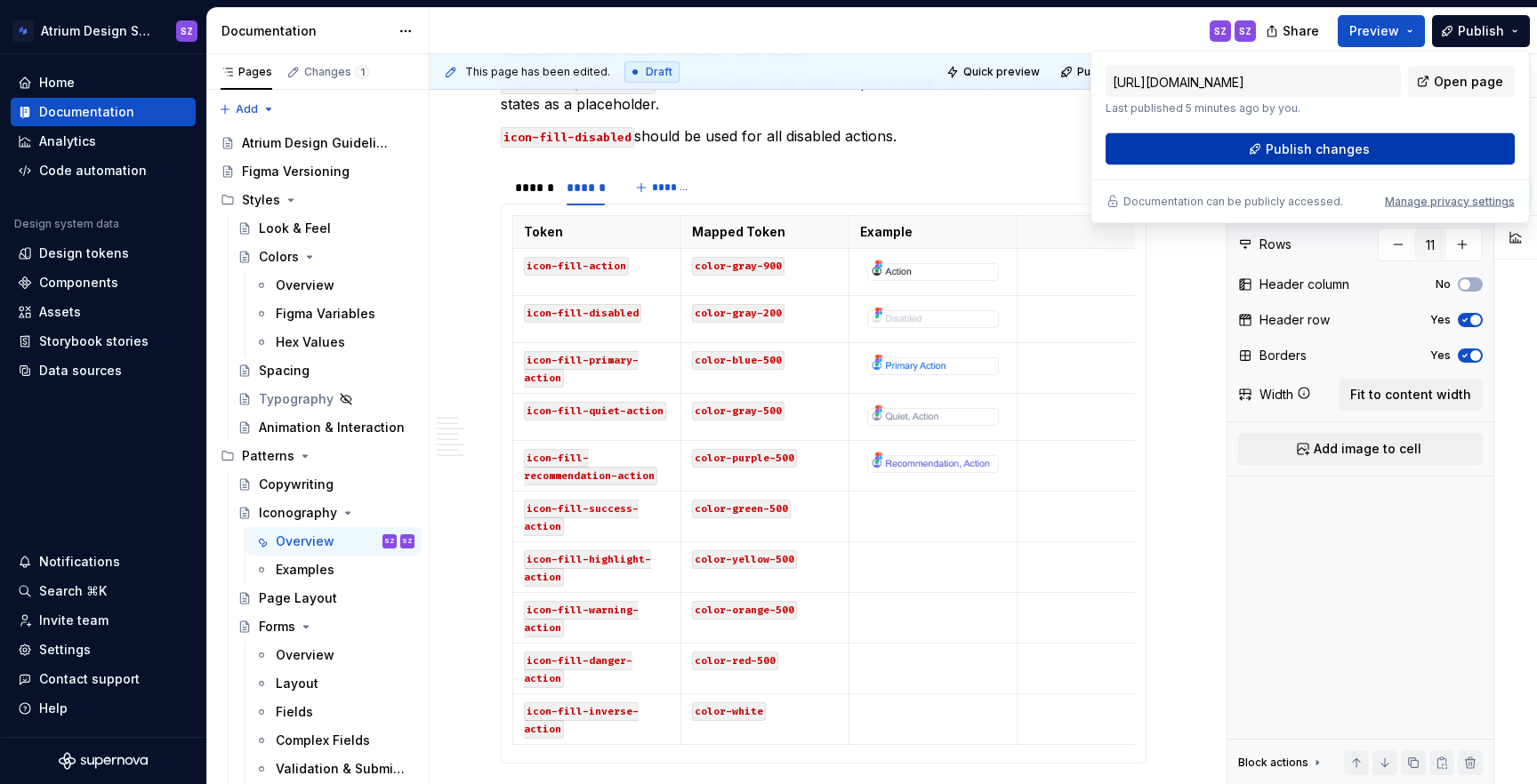
click at [1419, 144] on button "Publish changes" at bounding box center [1310, 149] width 409 height 32
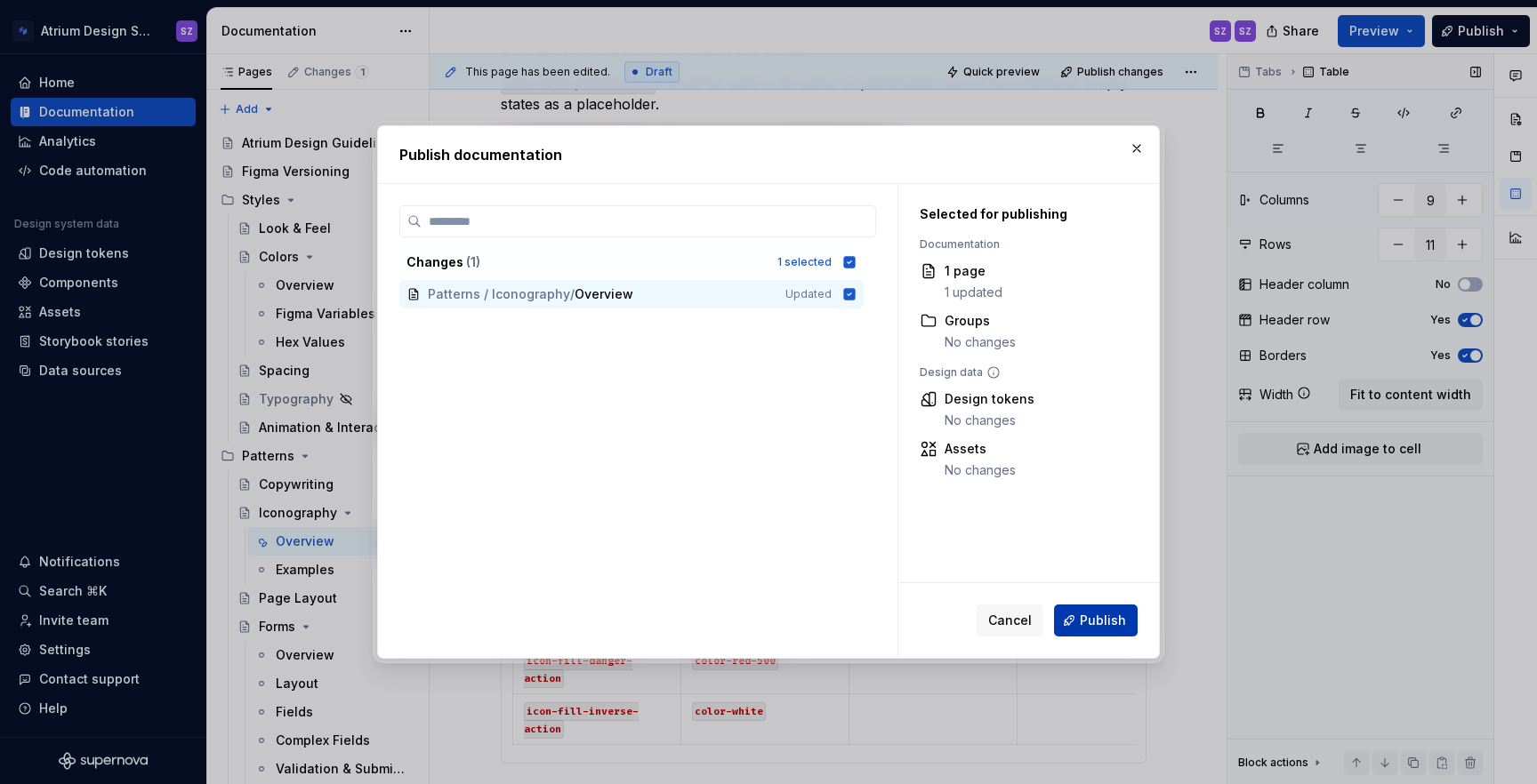
click at [1113, 630] on button "Publish" at bounding box center [1095, 620] width 83 height 32
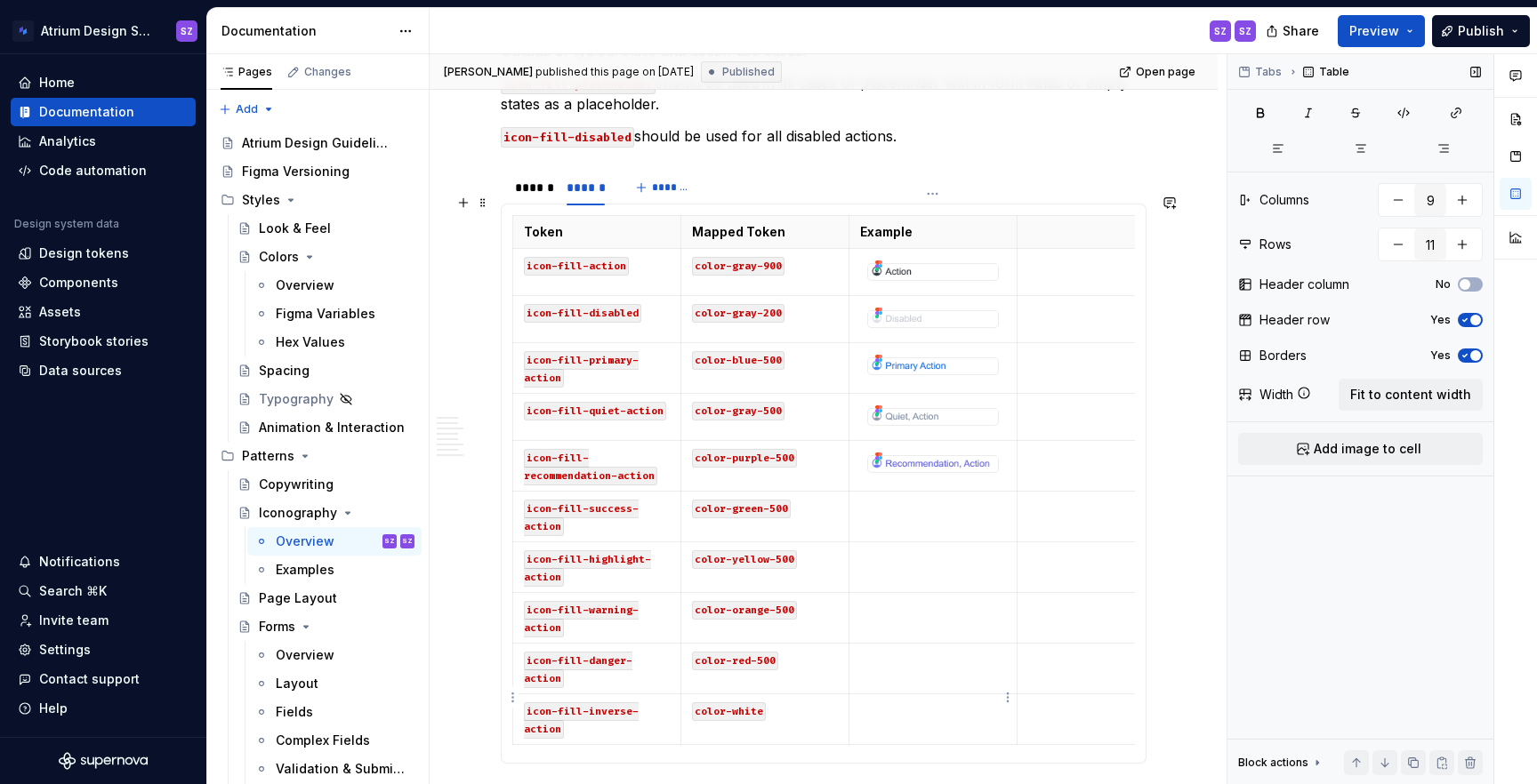
click at [938, 715] on td at bounding box center [933, 719] width 169 height 50
click at [1353, 446] on span "Add image to cell" at bounding box center [1368, 449] width 108 height 17
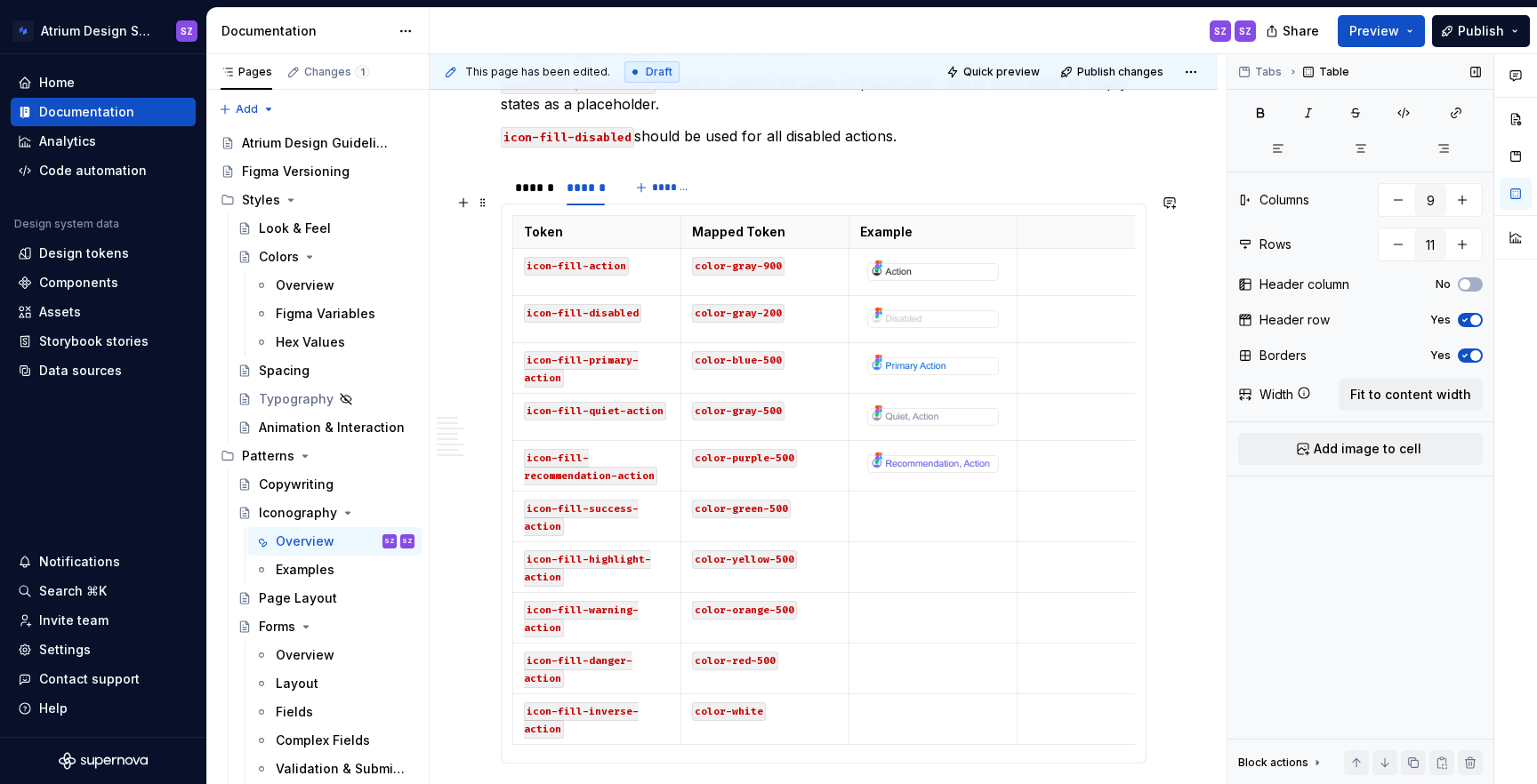
type textarea "*"
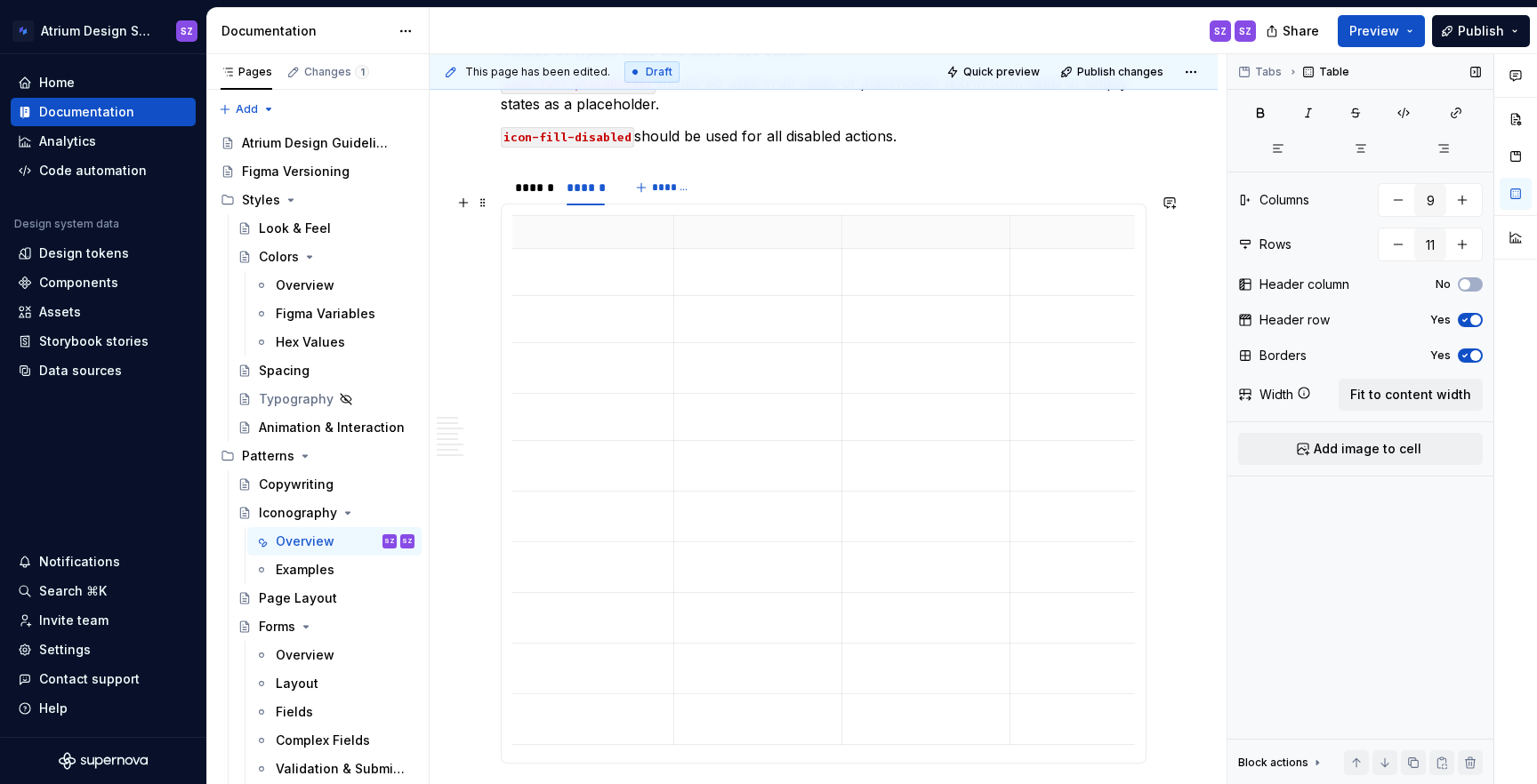
type input "10"
type textarea "*"
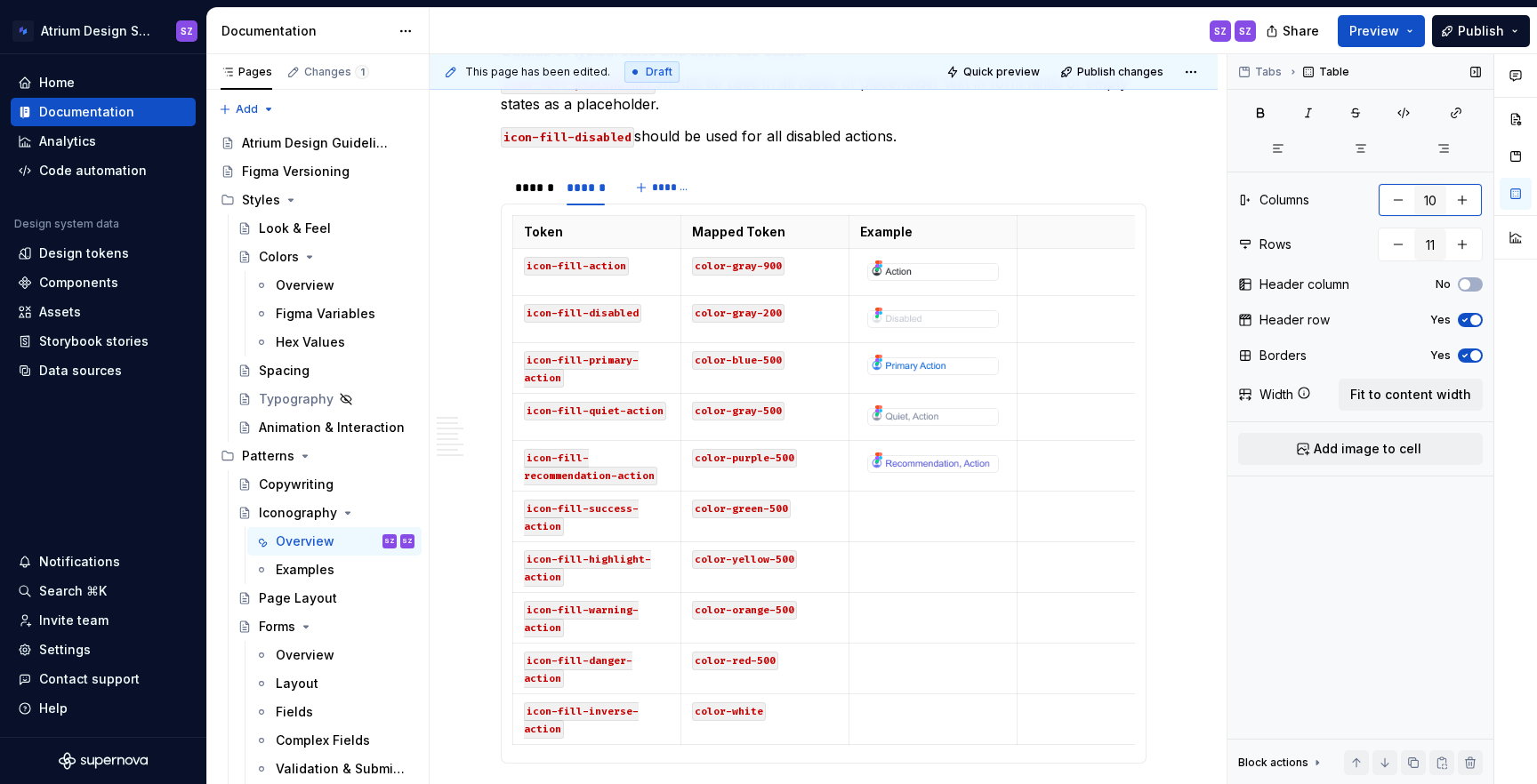
click at [1401, 200] on button "button" at bounding box center [1398, 199] width 32 height 32
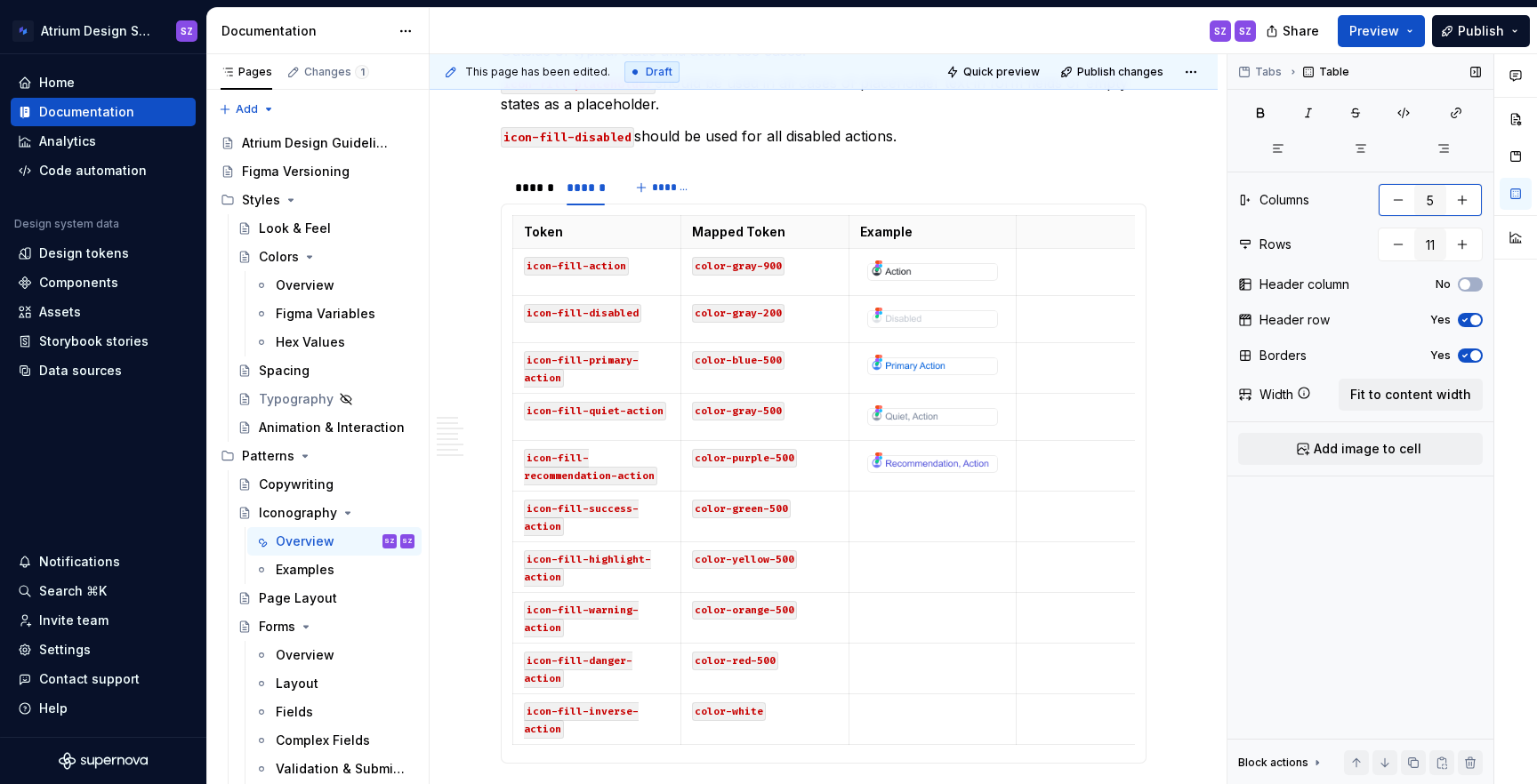
click at [1401, 200] on button "button" at bounding box center [1398, 199] width 32 height 32
type input "4"
click at [1401, 200] on button "button" at bounding box center [1398, 199] width 32 height 32
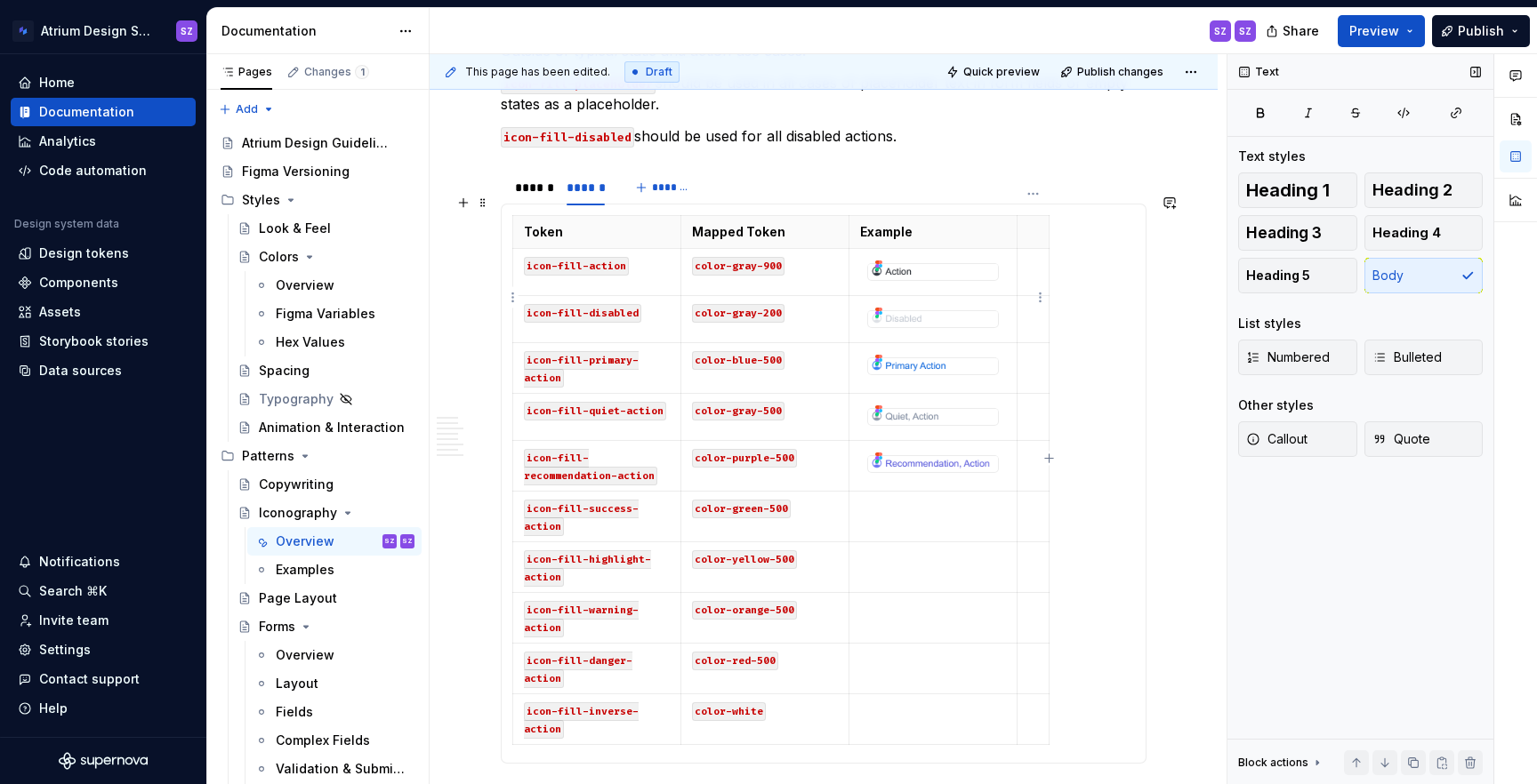
click at [1030, 303] on p at bounding box center [1033, 312] width 10 height 17
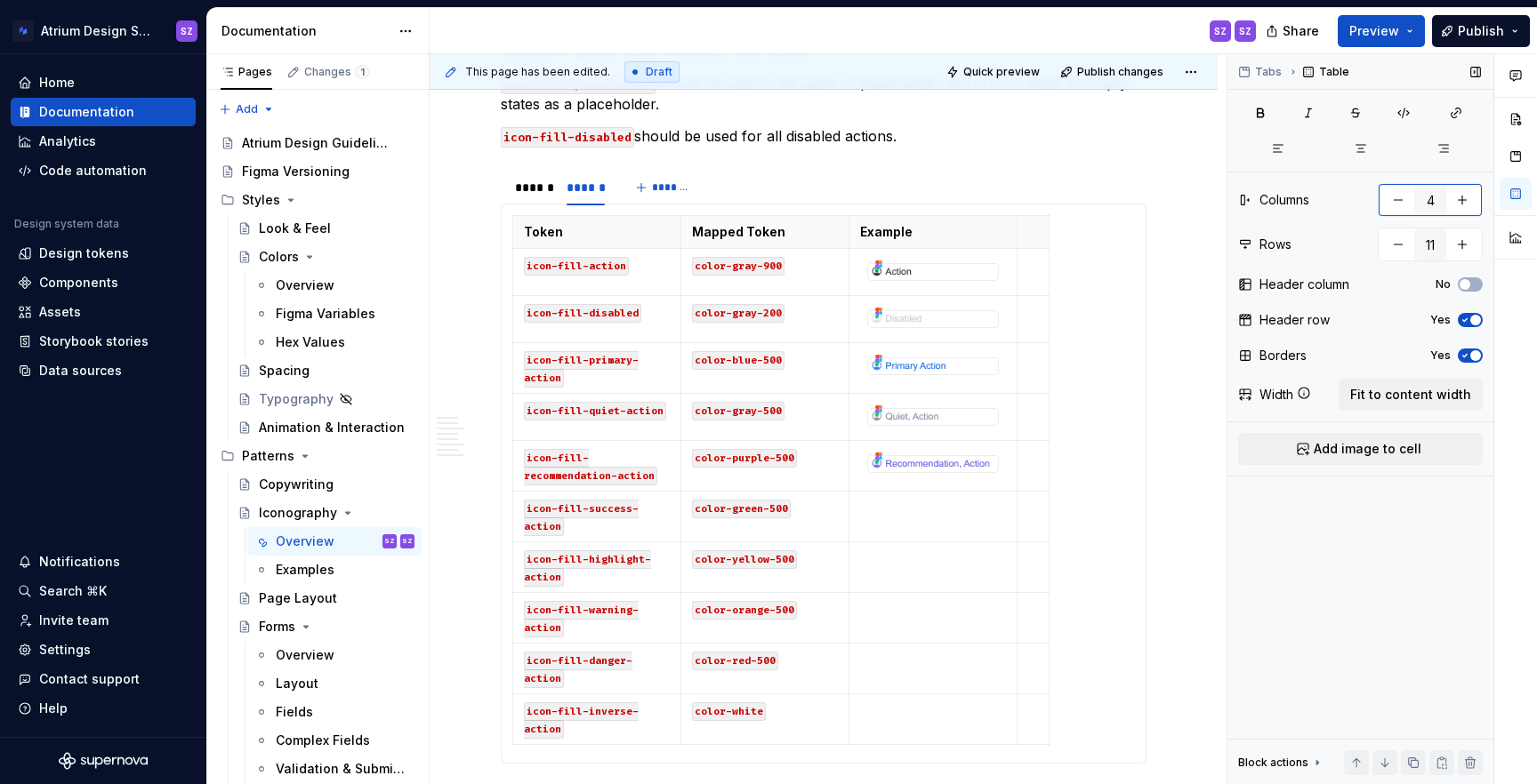
click at [1394, 200] on button "button" at bounding box center [1398, 199] width 32 height 32
type input "4"
click at [1453, 35] on button "Publish" at bounding box center [1481, 31] width 98 height 32
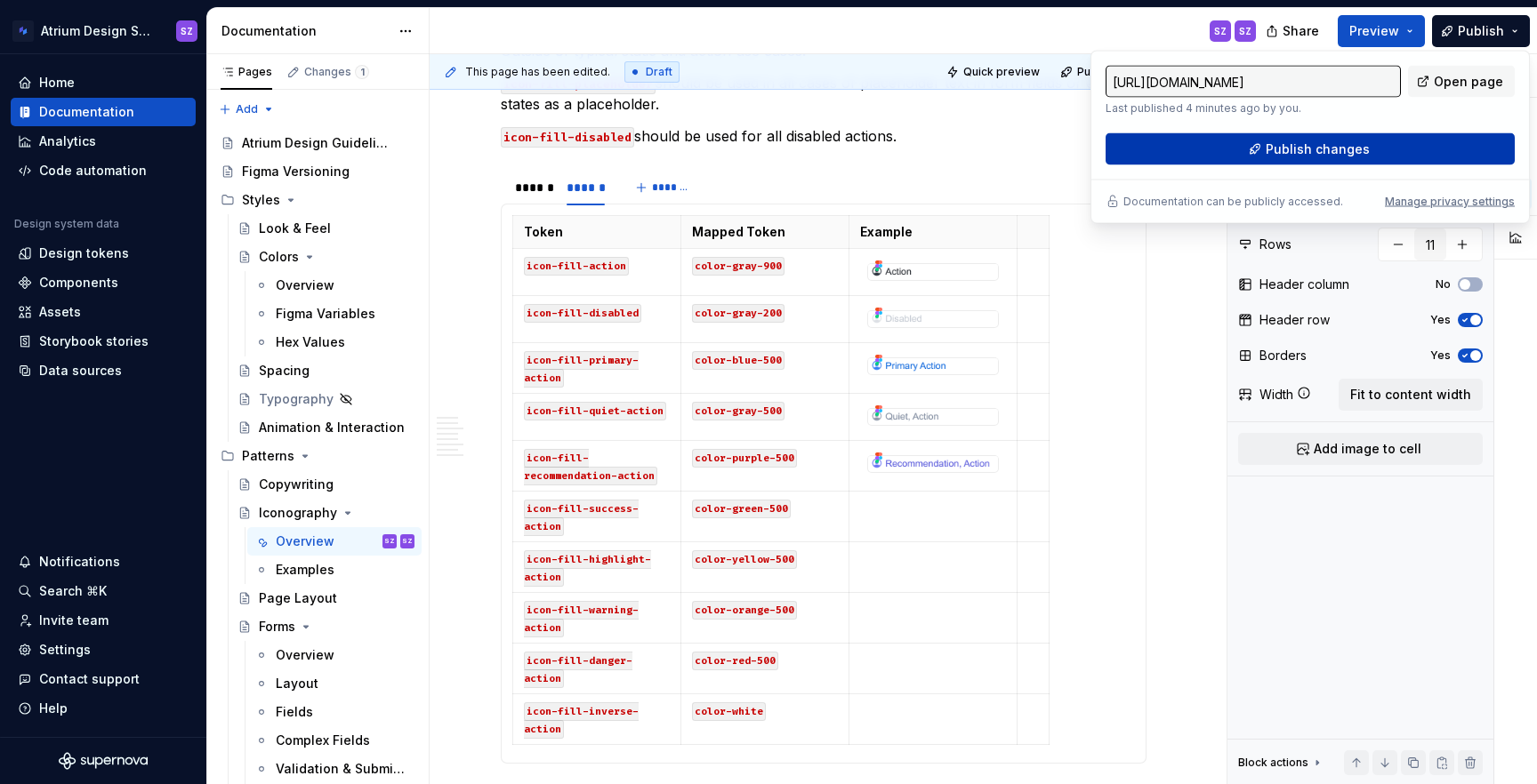
click at [1396, 142] on button "Publish changes" at bounding box center [1310, 149] width 409 height 32
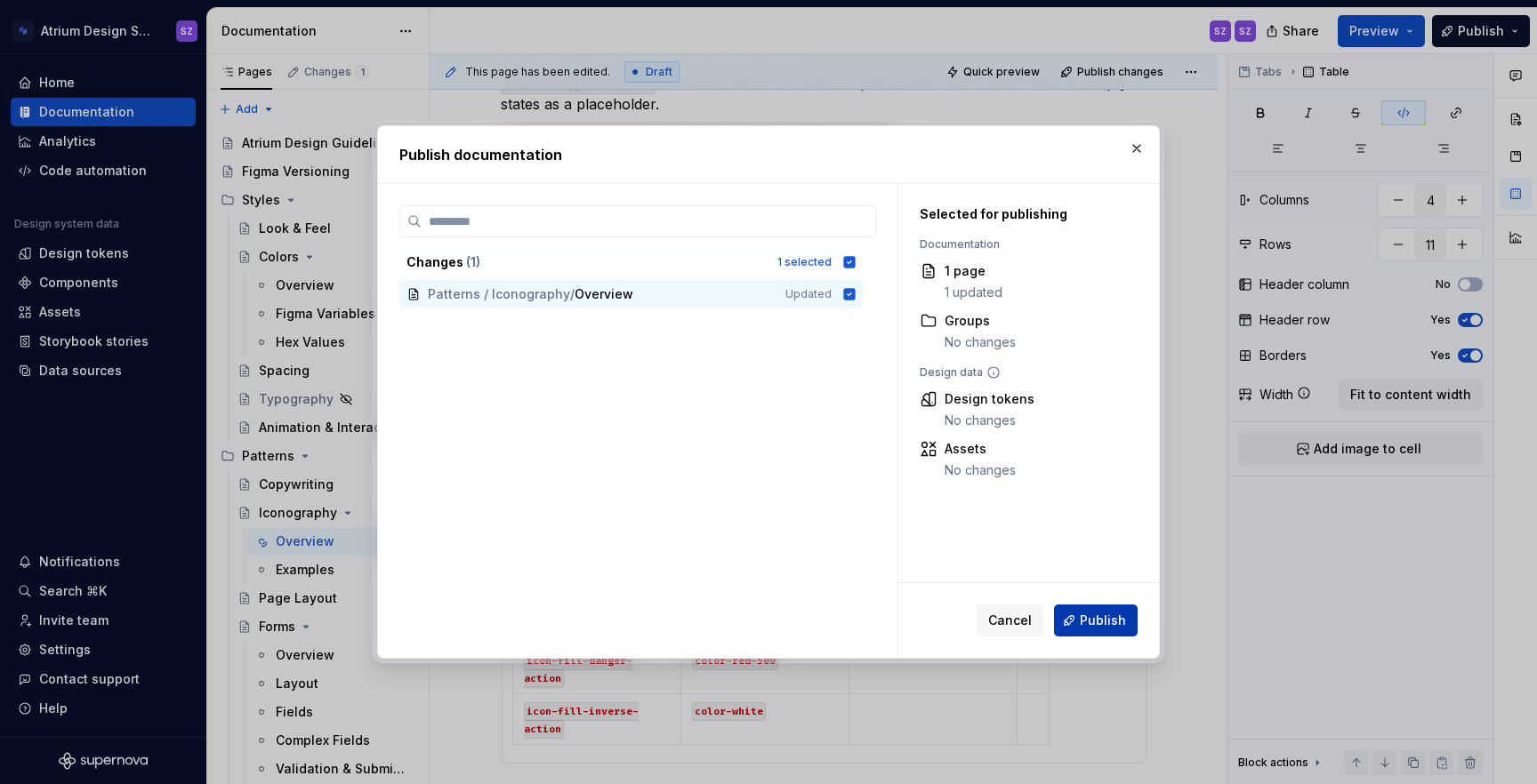
click at [1094, 629] on button "Publish" at bounding box center [1095, 620] width 83 height 32
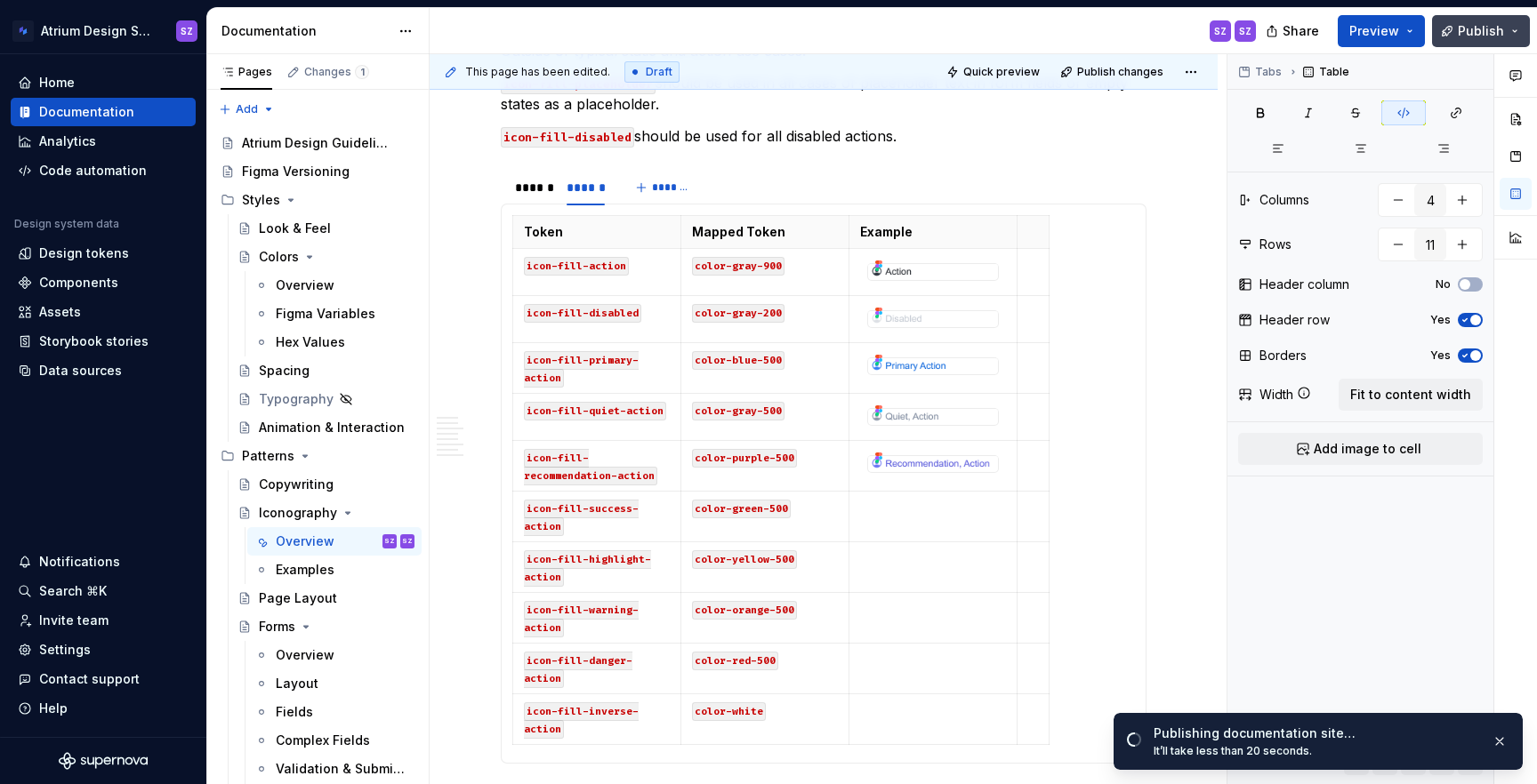
click at [1465, 35] on span "Publish" at bounding box center [1481, 31] width 46 height 17
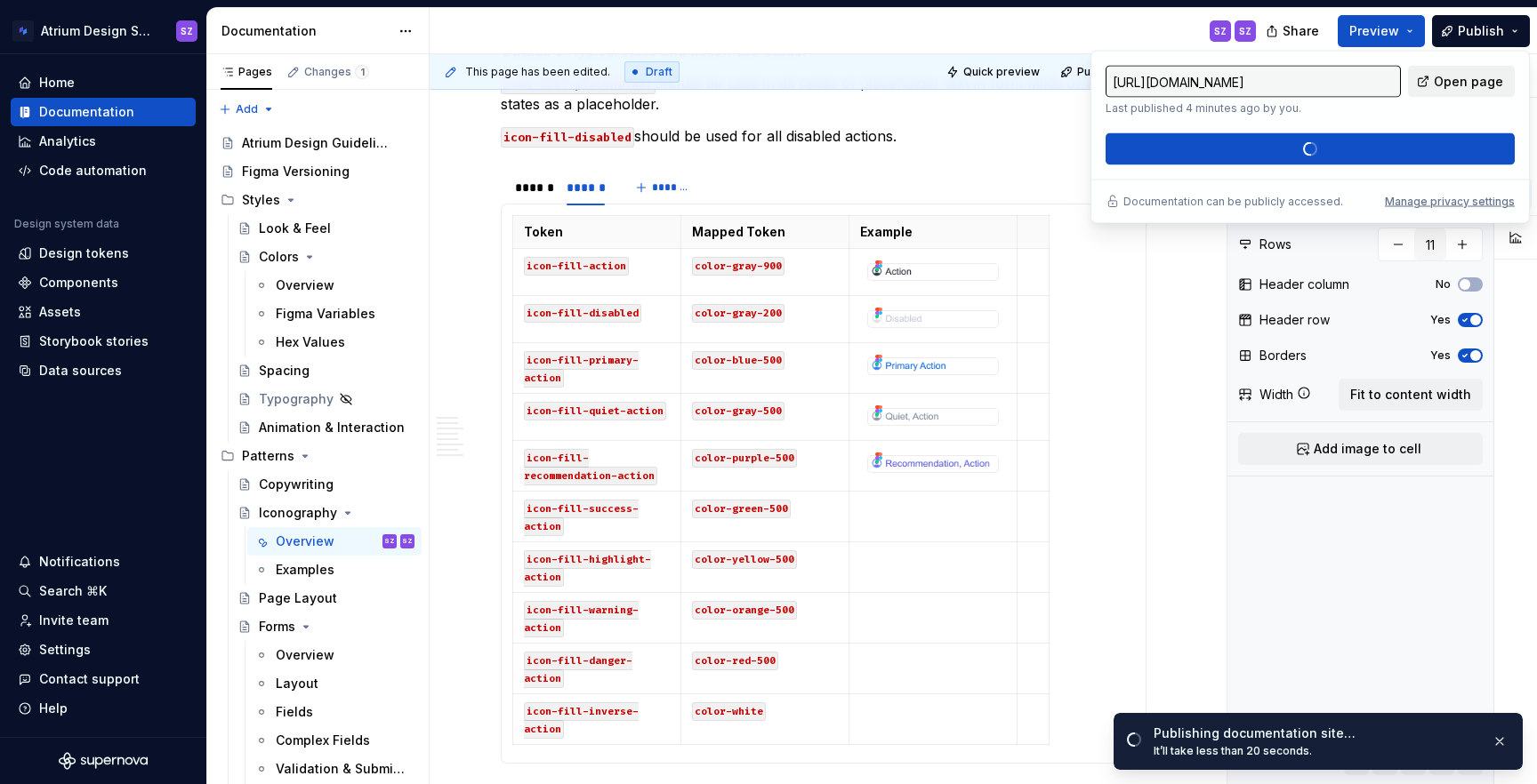
click at [1456, 85] on span "Open page" at bounding box center [1469, 81] width 70 height 17
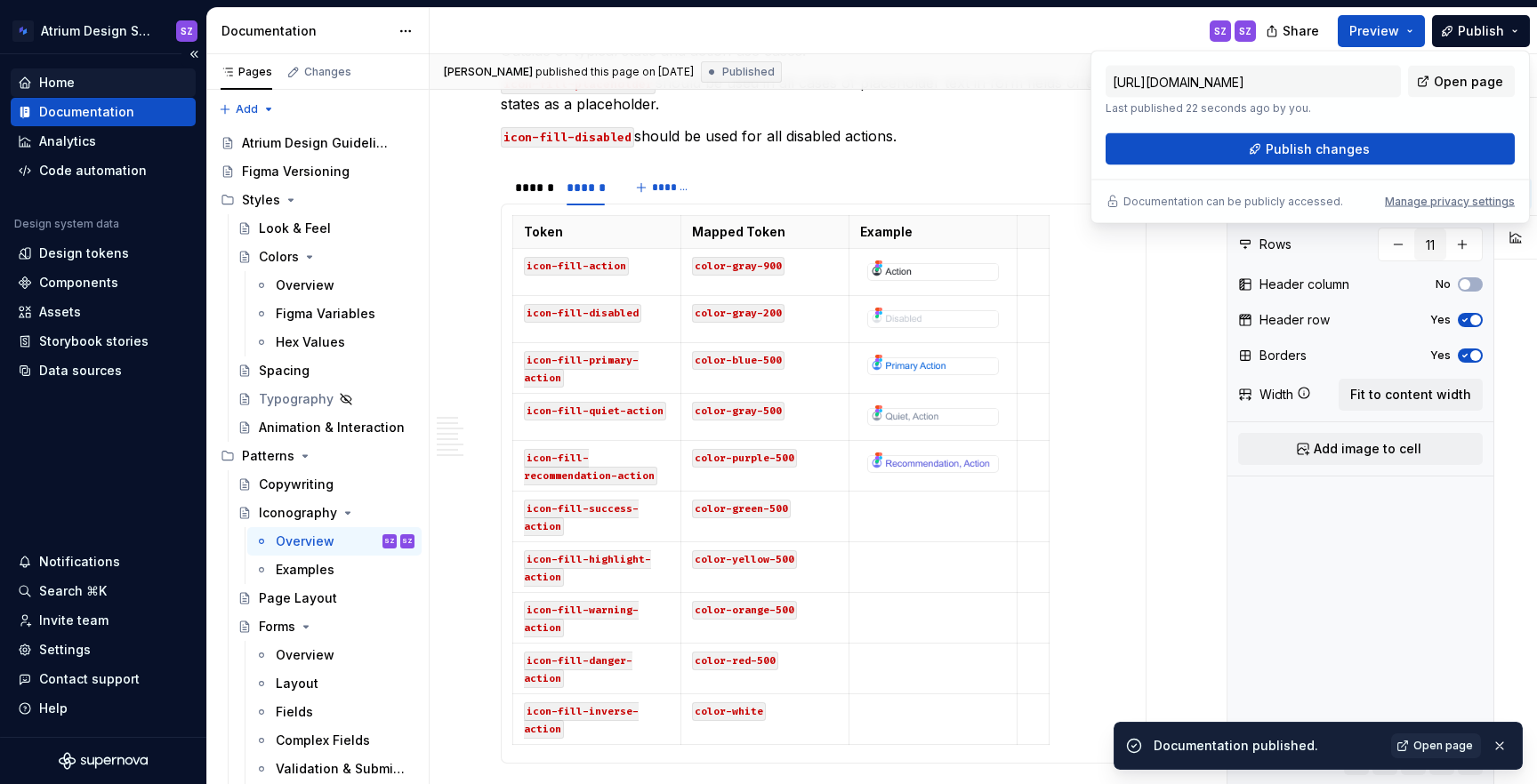
click at [55, 87] on div "Home" at bounding box center [56, 82] width 36 height 17
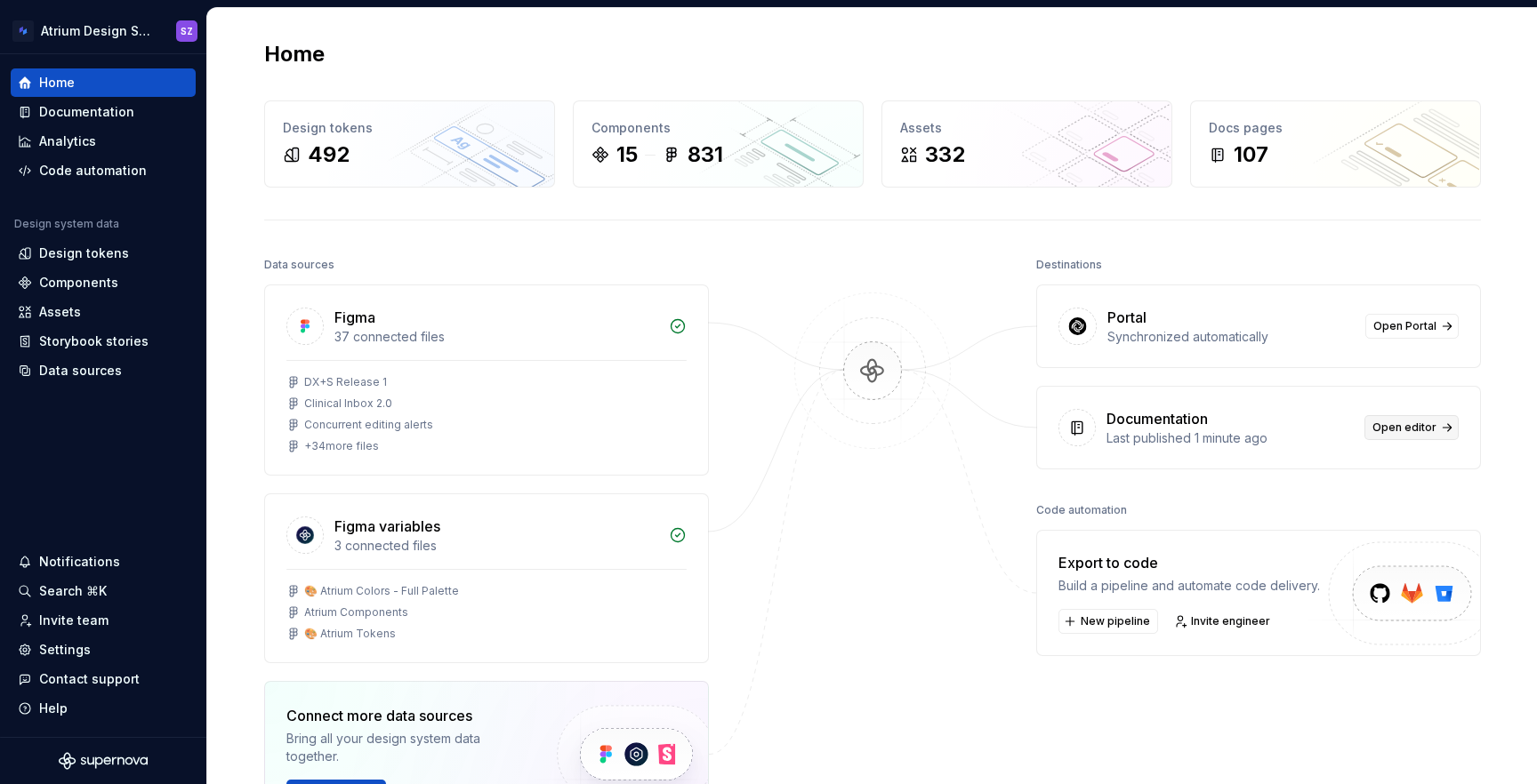
click at [1410, 424] on span "Open editor" at bounding box center [1404, 427] width 64 height 15
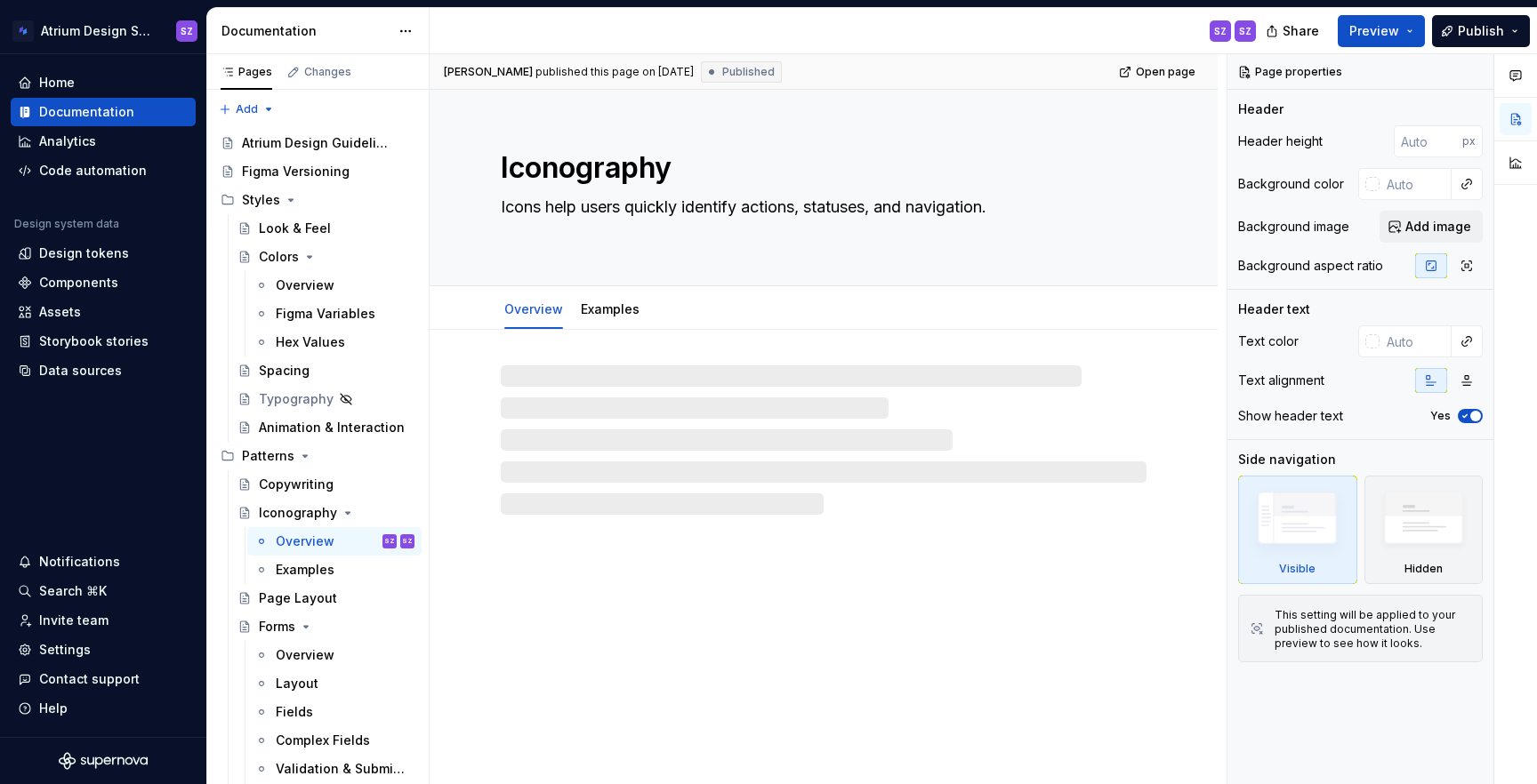
type textarea "*"
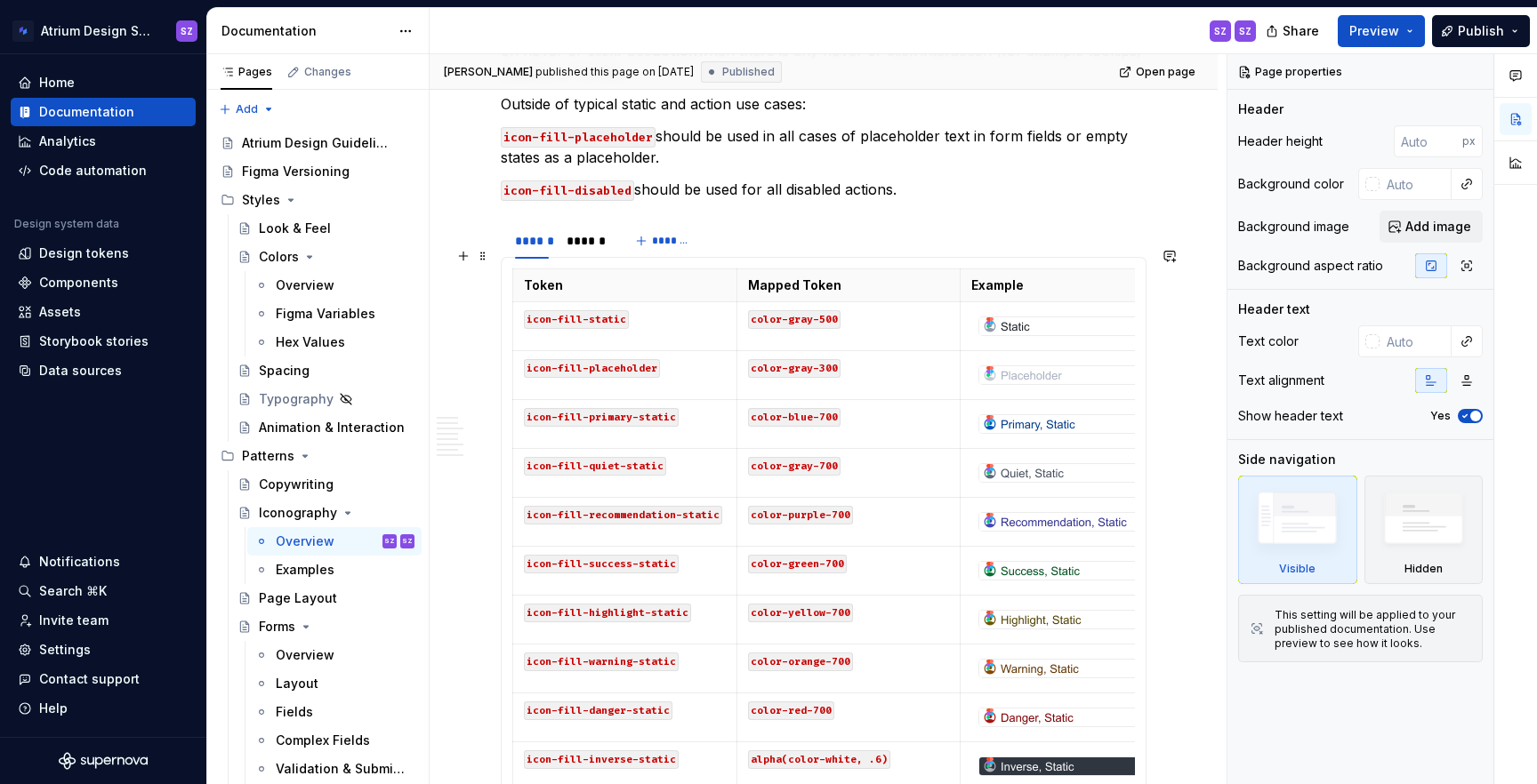
scroll to position [1480, 0]
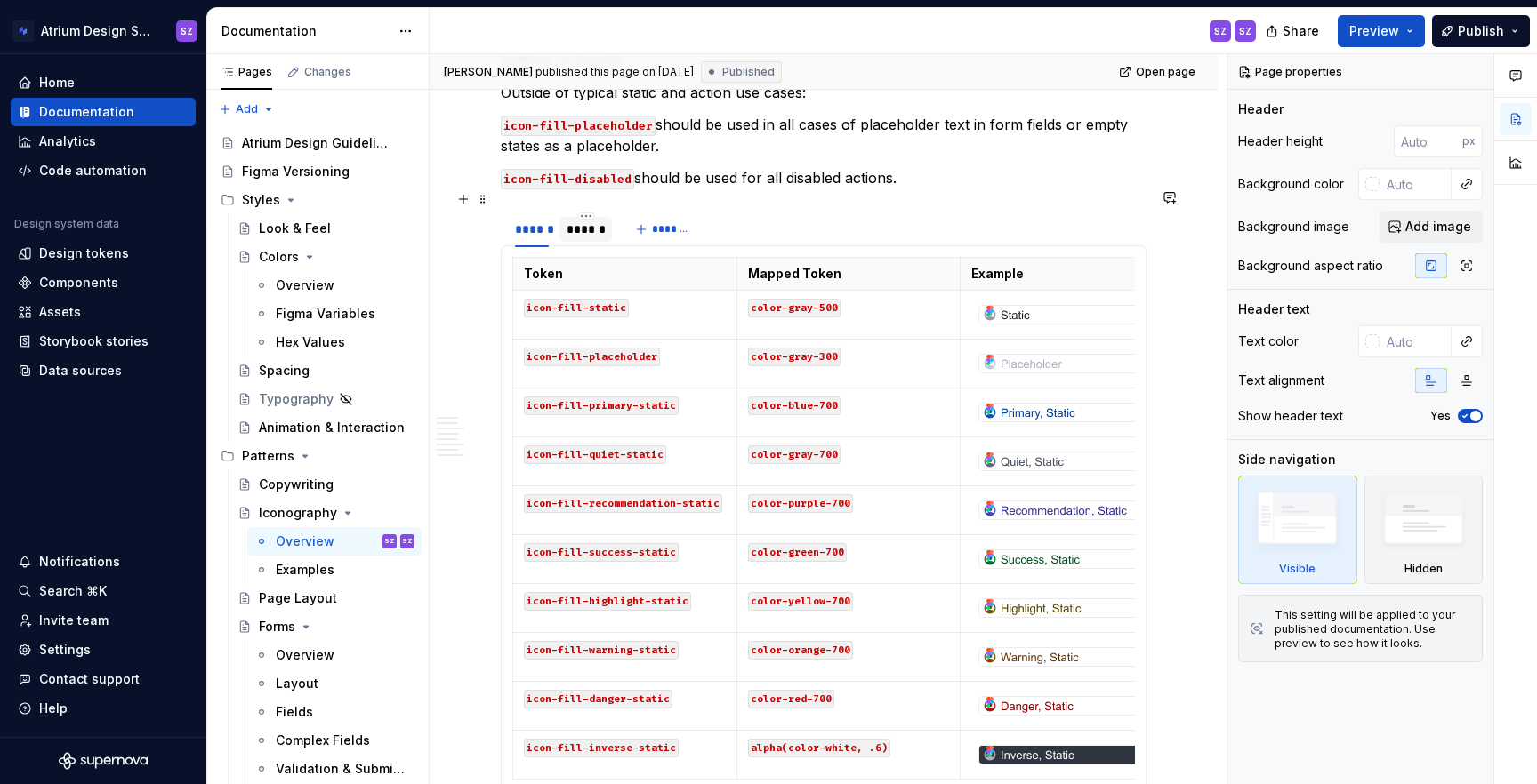
click at [588, 221] on div "******" at bounding box center [585, 229] width 38 height 17
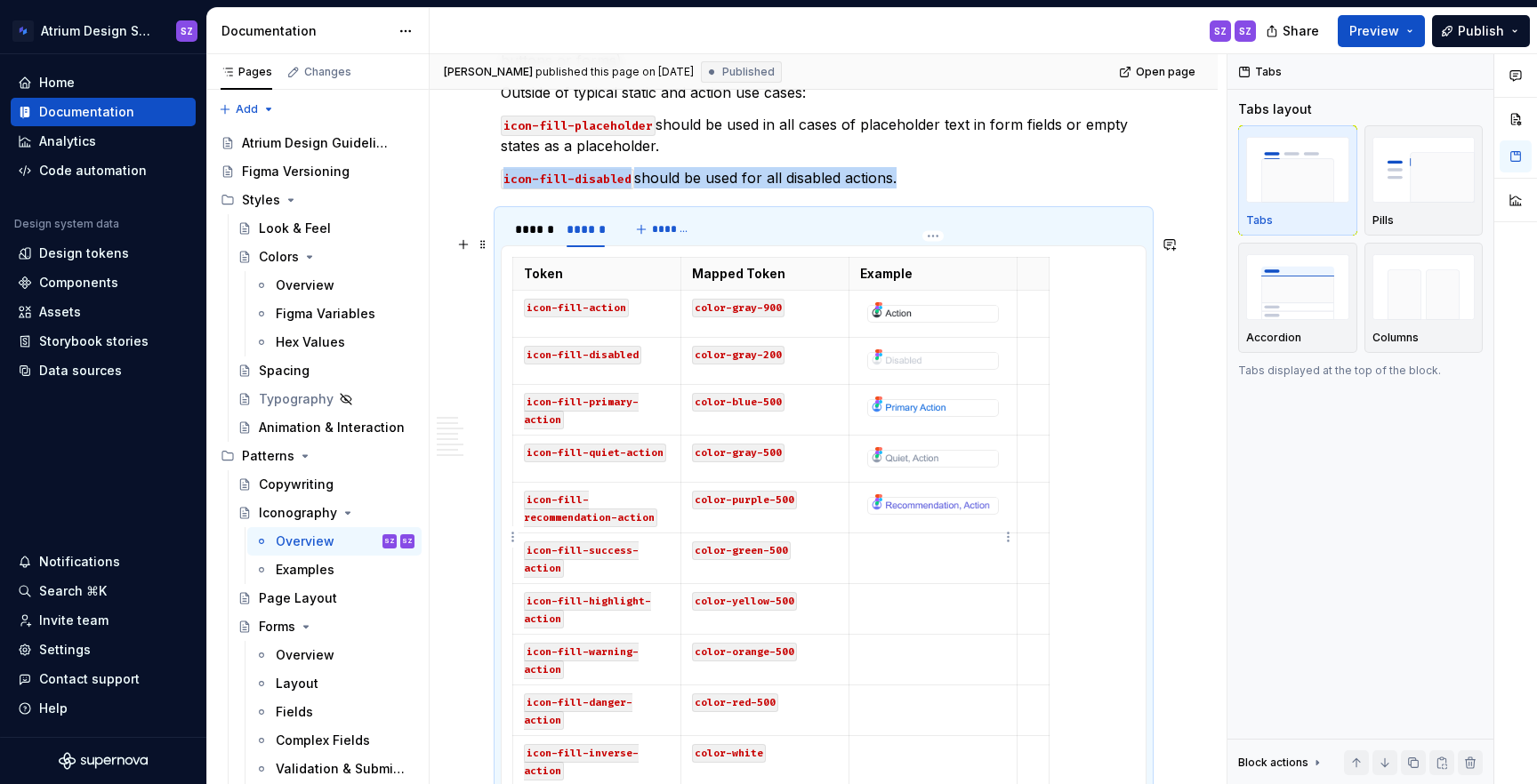
click at [921, 540] on td at bounding box center [934, 558] width 169 height 50
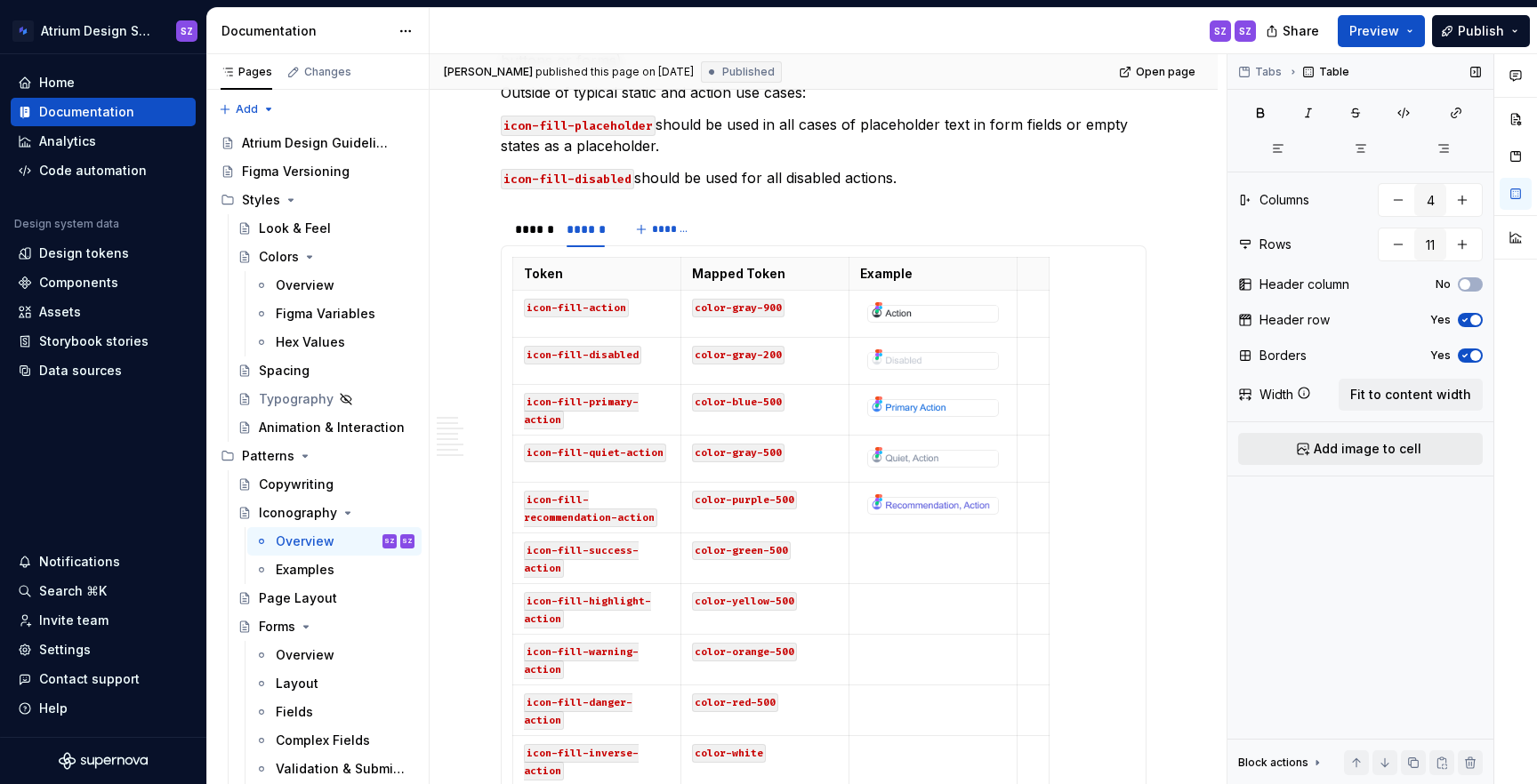
click at [1316, 457] on span "Add image to cell" at bounding box center [1368, 449] width 108 height 17
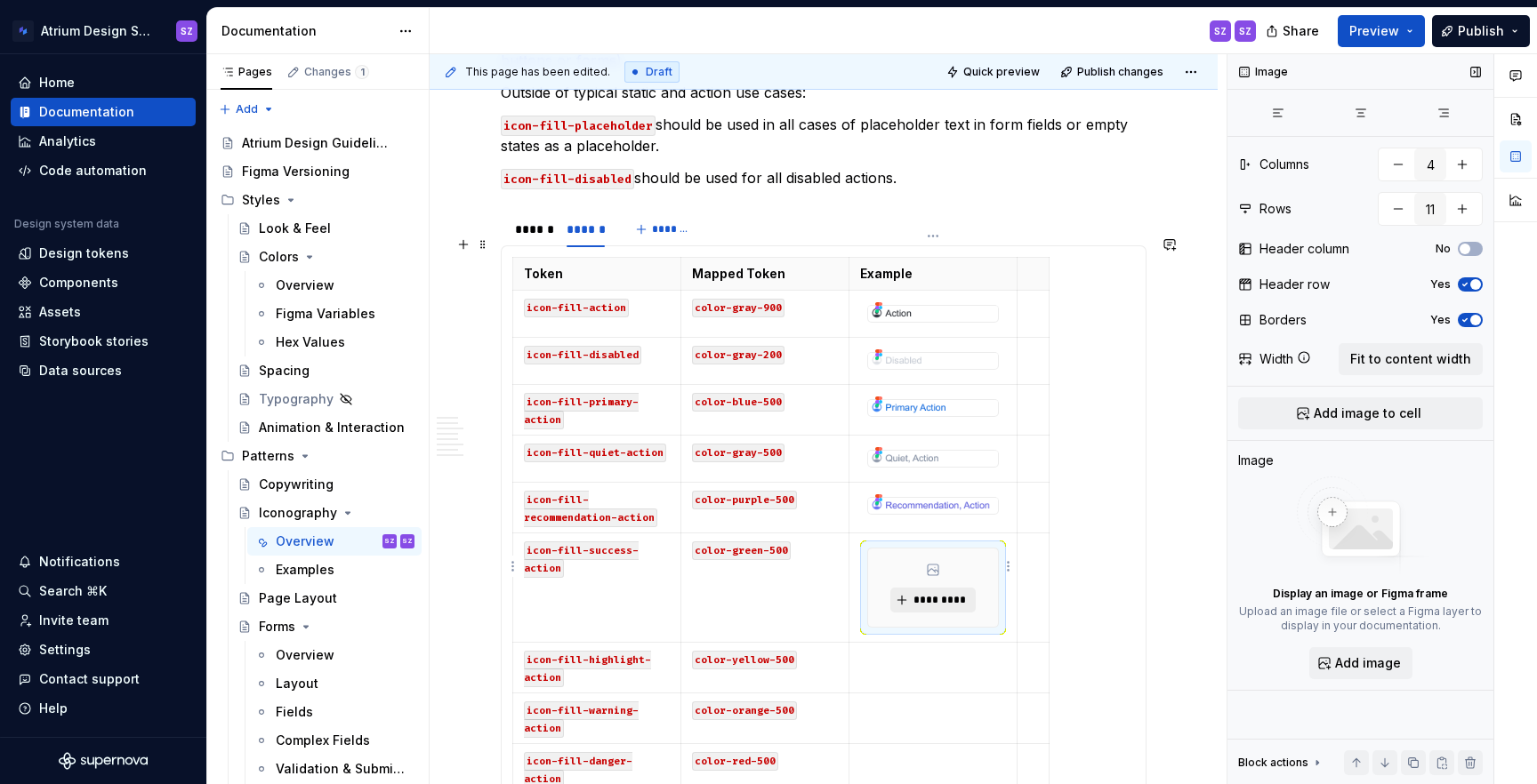
click at [922, 593] on span "*********" at bounding box center [939, 600] width 54 height 15
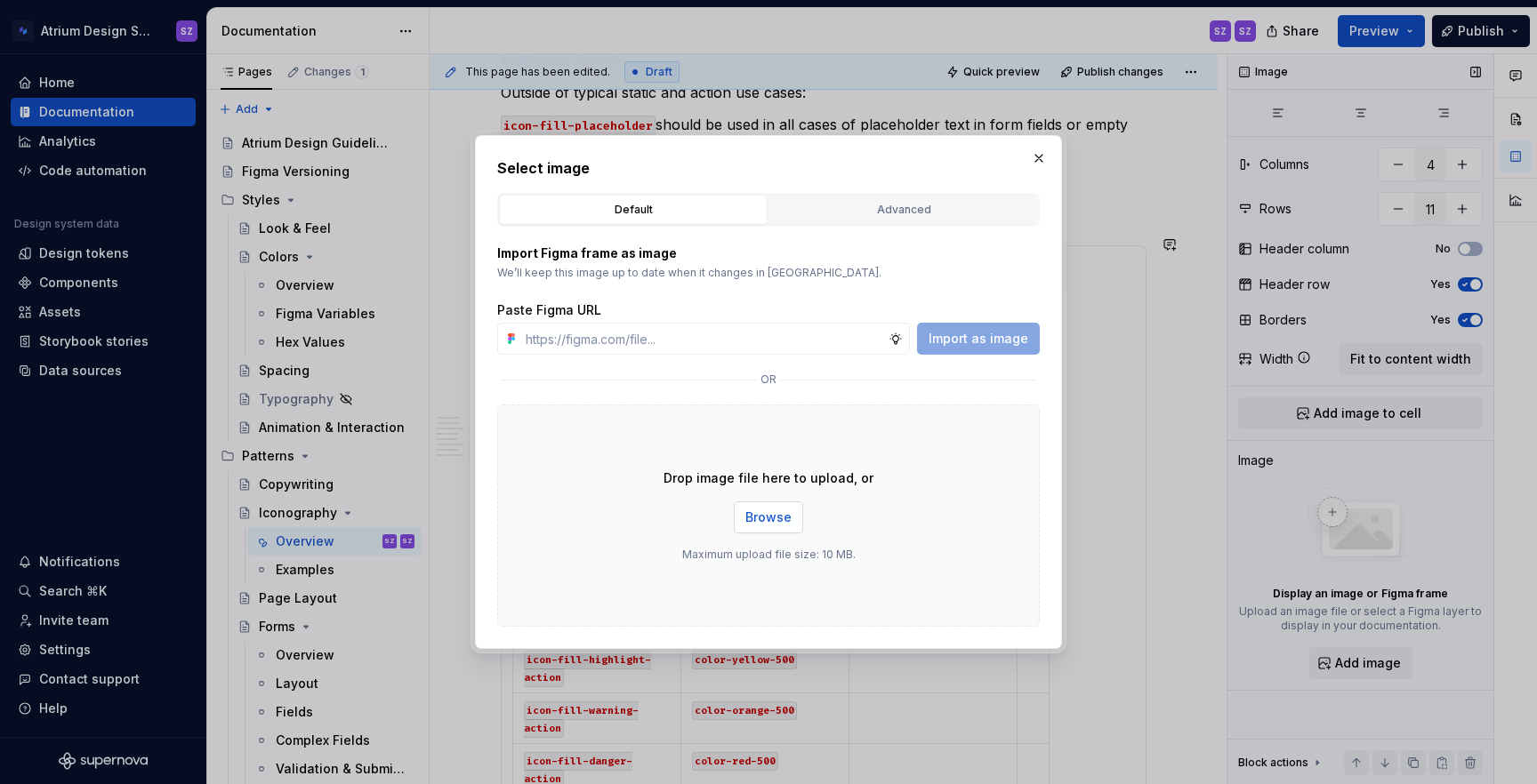
click at [755, 512] on span "Browse" at bounding box center [769, 517] width 46 height 17
click at [790, 340] on input "text" at bounding box center [703, 338] width 370 height 32
paste input "https://www.figma.com/design/nDeONtxDYLQEclsje2UXe0/%E2%9D%87%EF%B8%8F-Atrium-I…"
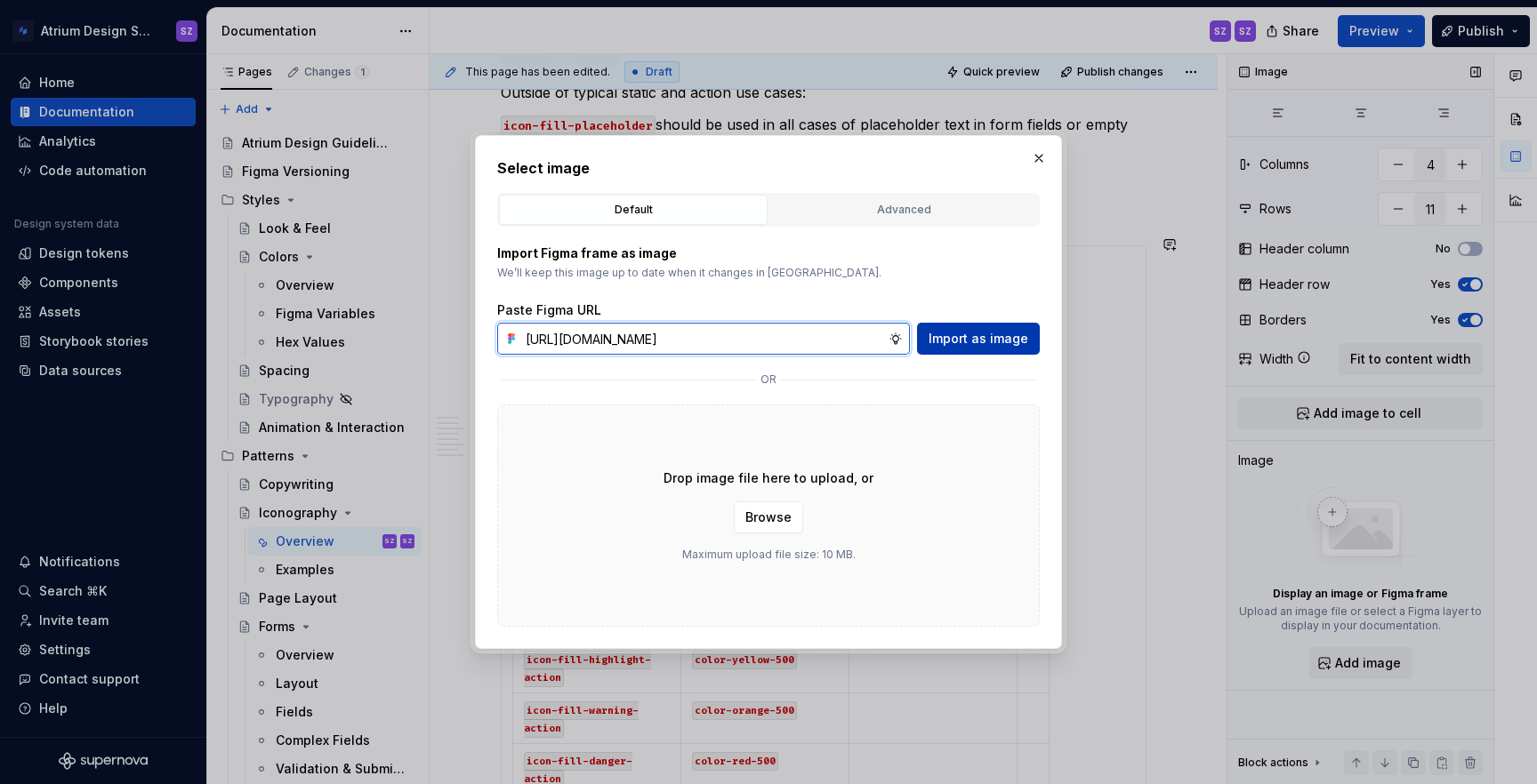
type input "https://www.figma.com/design/nDeONtxDYLQEclsje2UXe0/%E2%9D%87%EF%B8%8F-Atrium-I…"
click at [974, 340] on span "Import as image" at bounding box center [978, 339] width 100 height 17
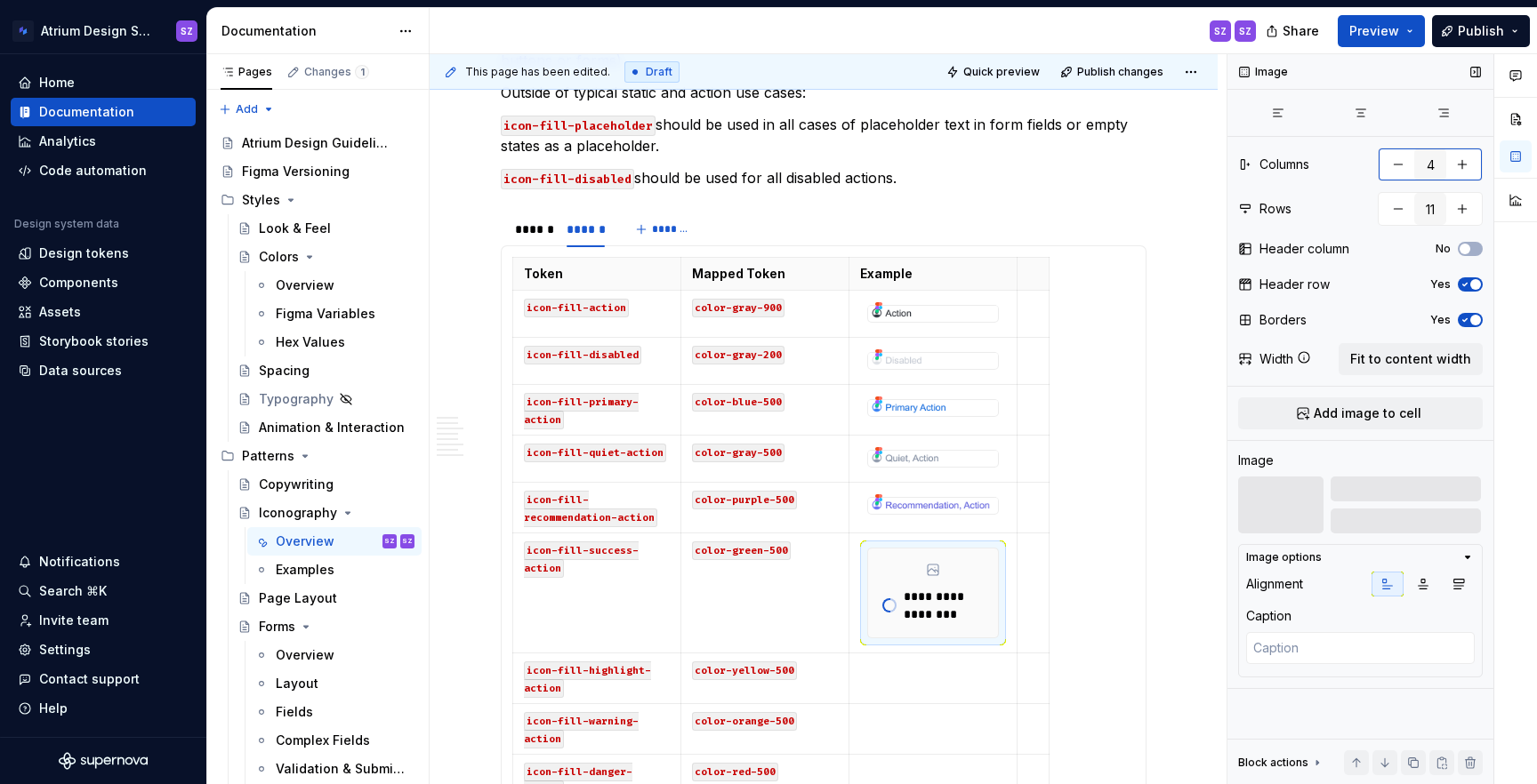
click at [1397, 167] on button "button" at bounding box center [1398, 164] width 32 height 32
type textarea "*"
type input "3"
type textarea "*"
type input "4"
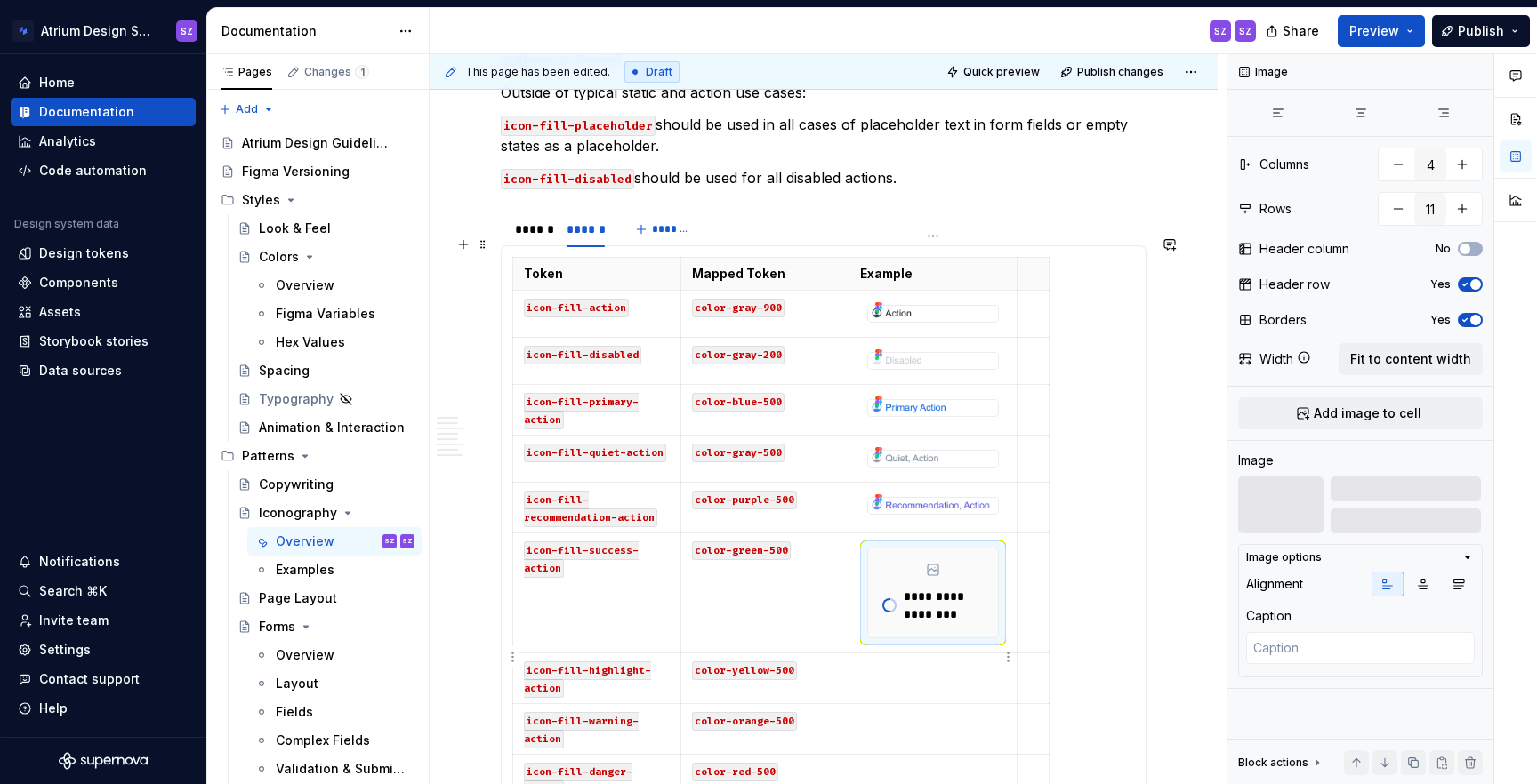
type textarea "*"
click at [969, 660] on p at bounding box center [933, 669] width 146 height 17
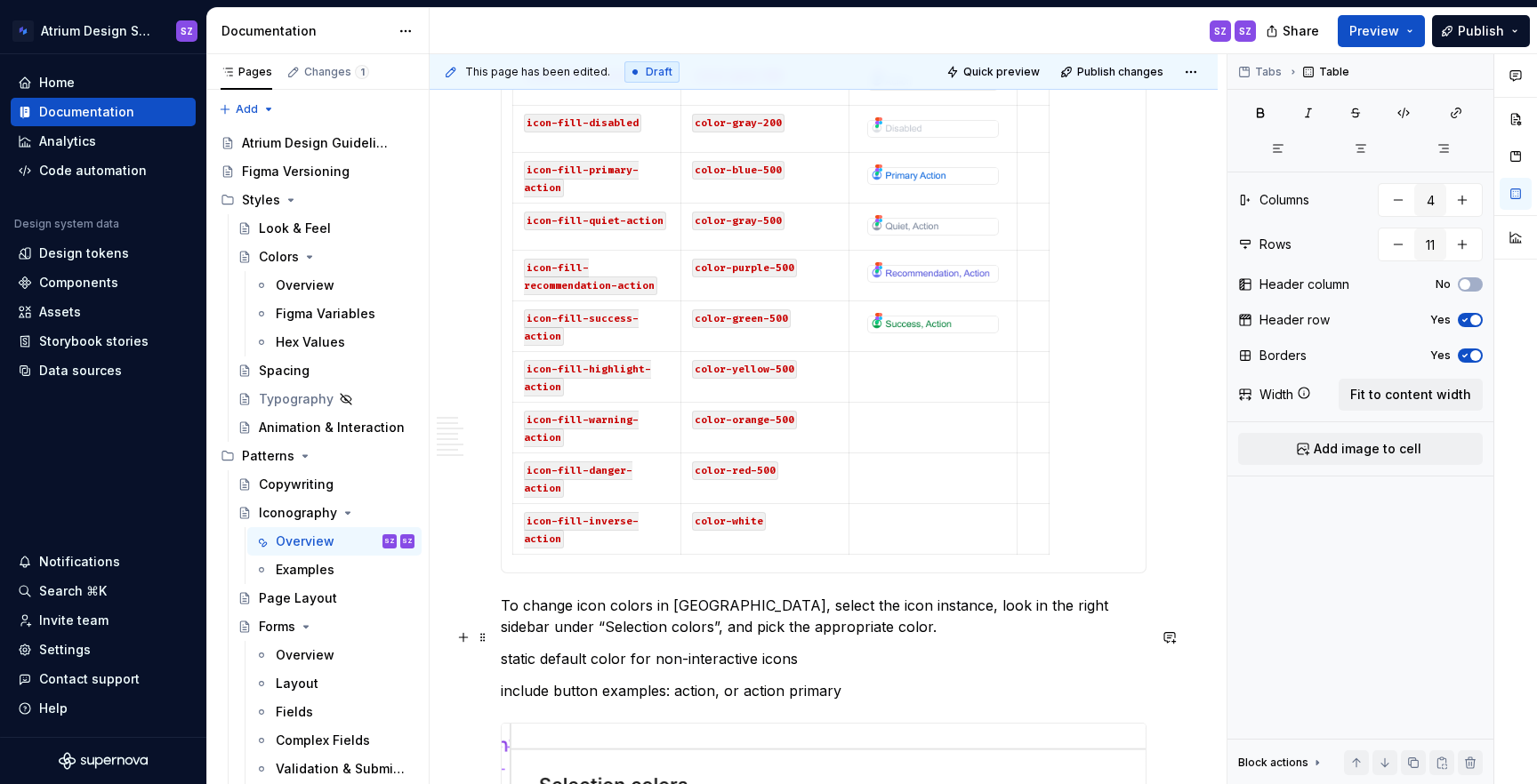
scroll to position [1714, 0]
click at [1361, 441] on span "Add image to cell" at bounding box center [1368, 449] width 108 height 17
type input "5"
click at [927, 357] on p at bounding box center [932, 366] width 146 height 17
click at [1356, 446] on span "Add image to cell" at bounding box center [1368, 449] width 108 height 17
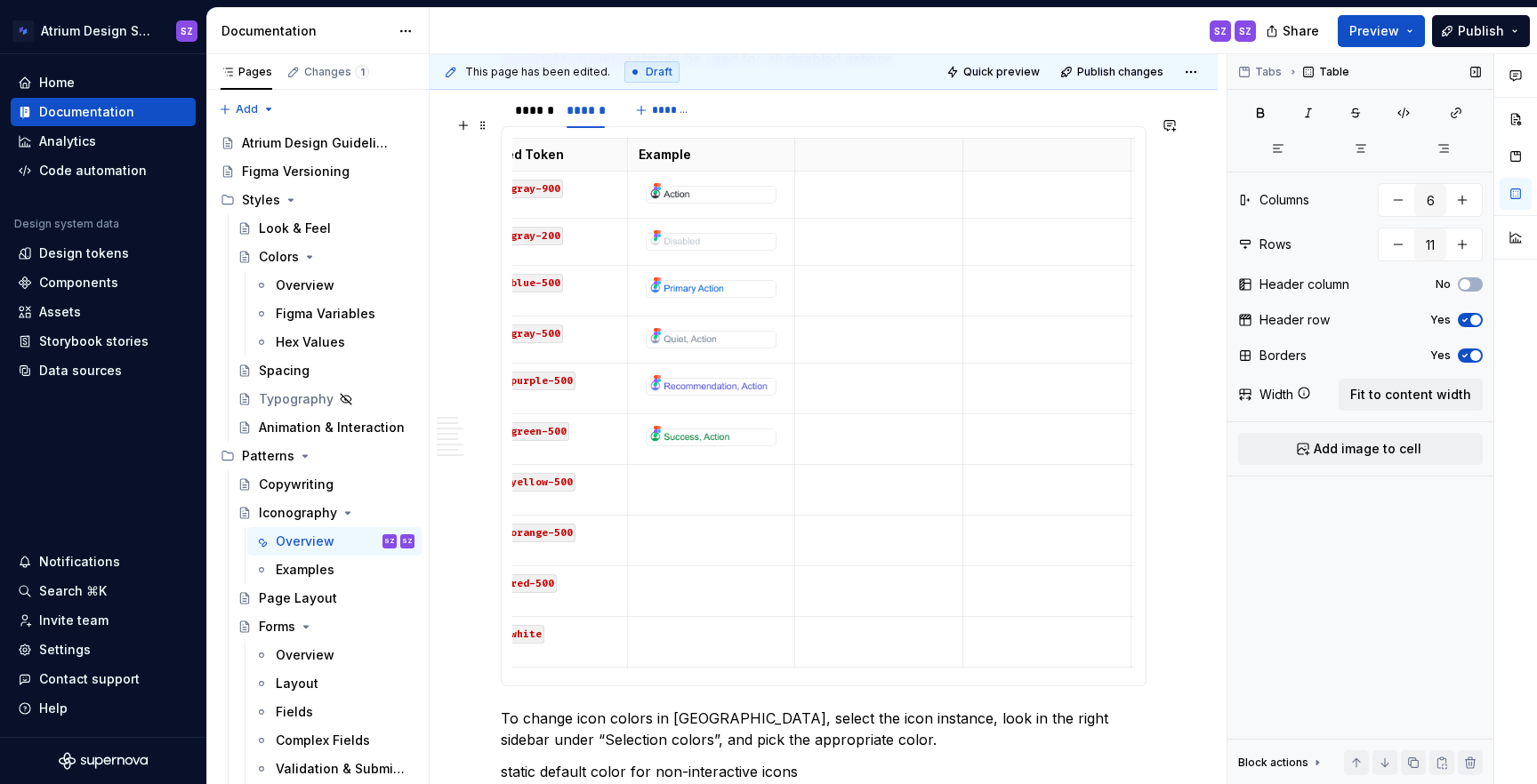
scroll to position [0, 251]
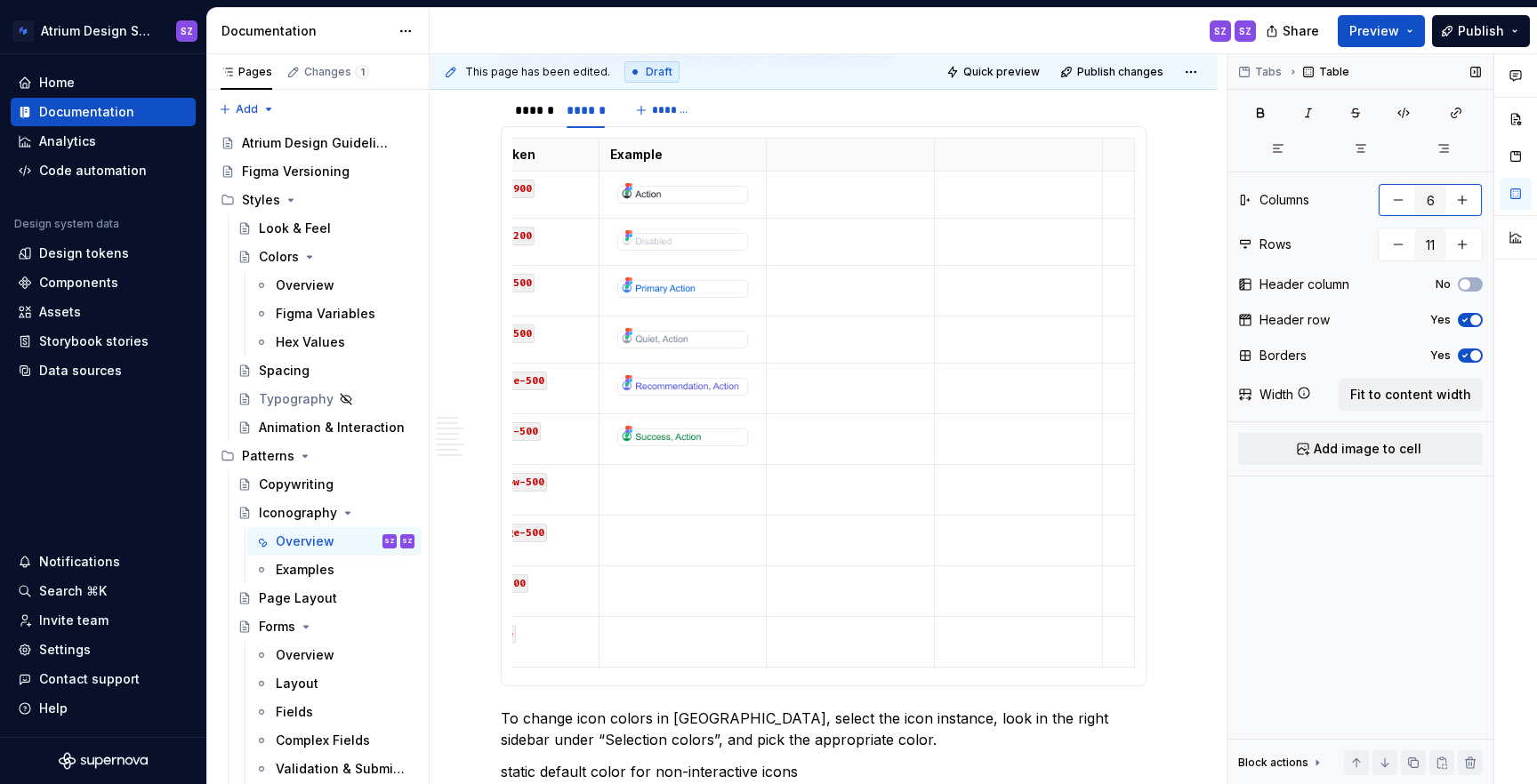
click at [1391, 201] on button "button" at bounding box center [1398, 199] width 32 height 32
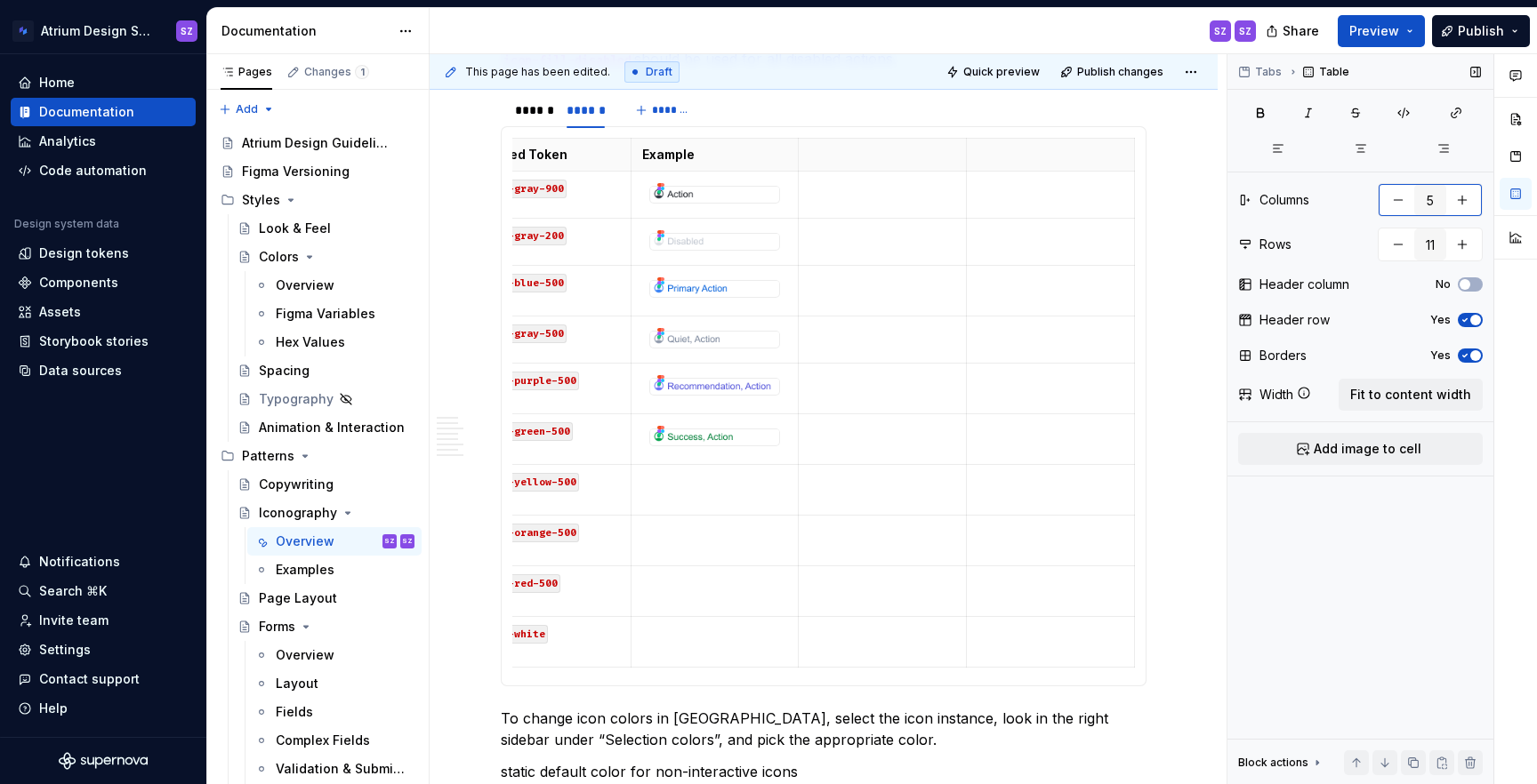
click at [1391, 201] on button "button" at bounding box center [1398, 199] width 32 height 32
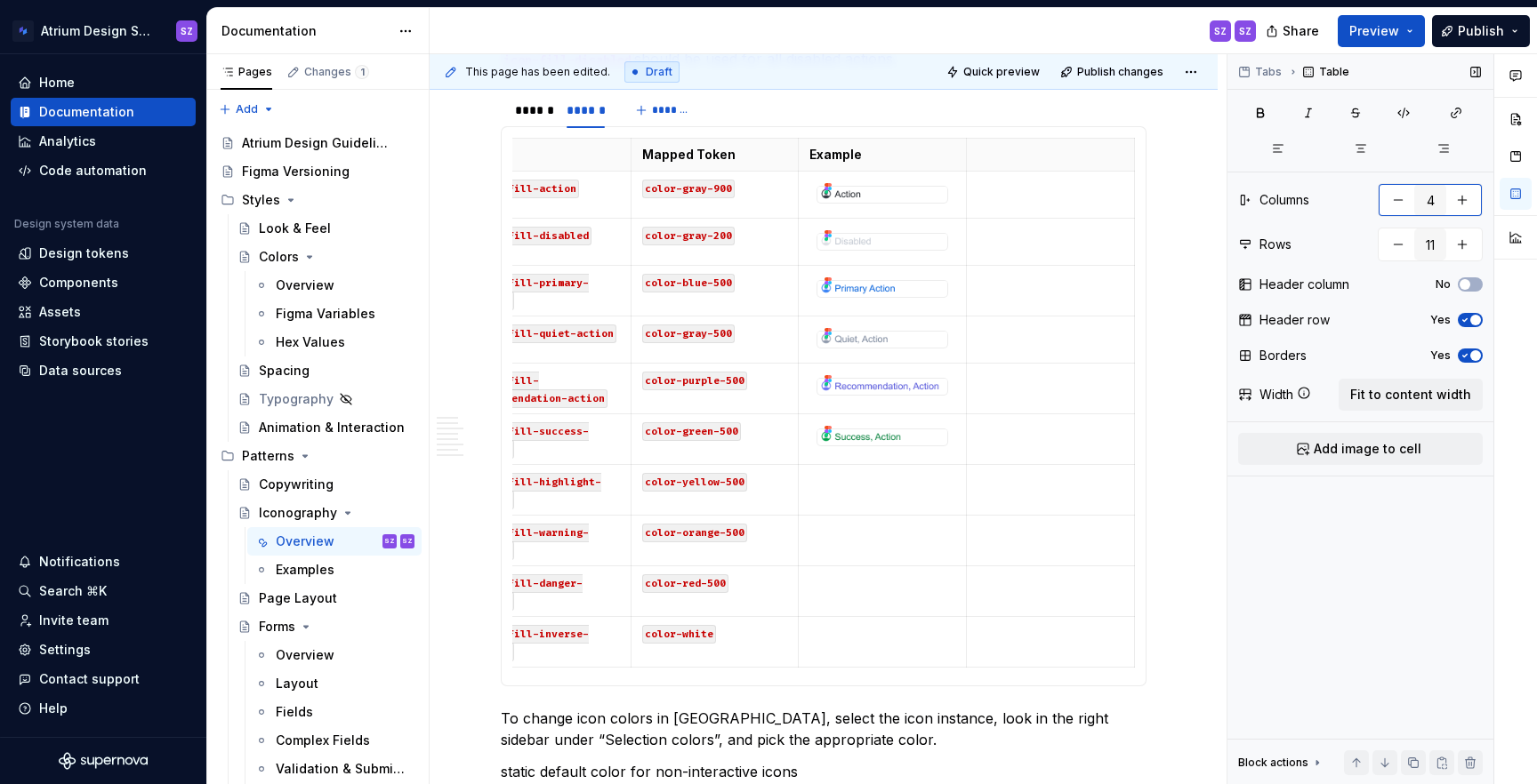
click at [1391, 201] on button "button" at bounding box center [1398, 199] width 32 height 32
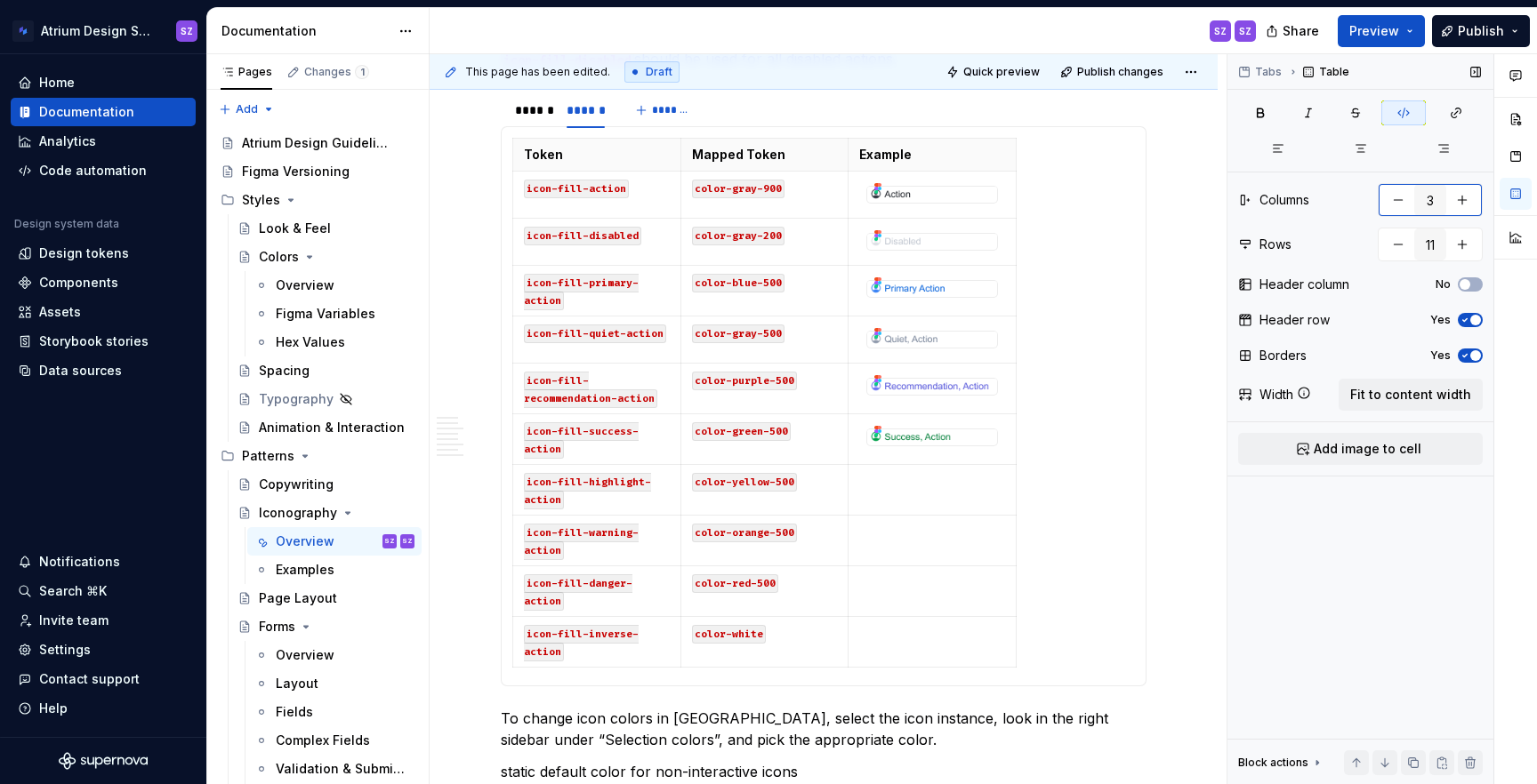
scroll to position [0, 0]
type input "4"
click at [913, 472] on p at bounding box center [933, 481] width 146 height 17
click at [1435, 383] on button "Fit to content width" at bounding box center [1410, 394] width 144 height 32
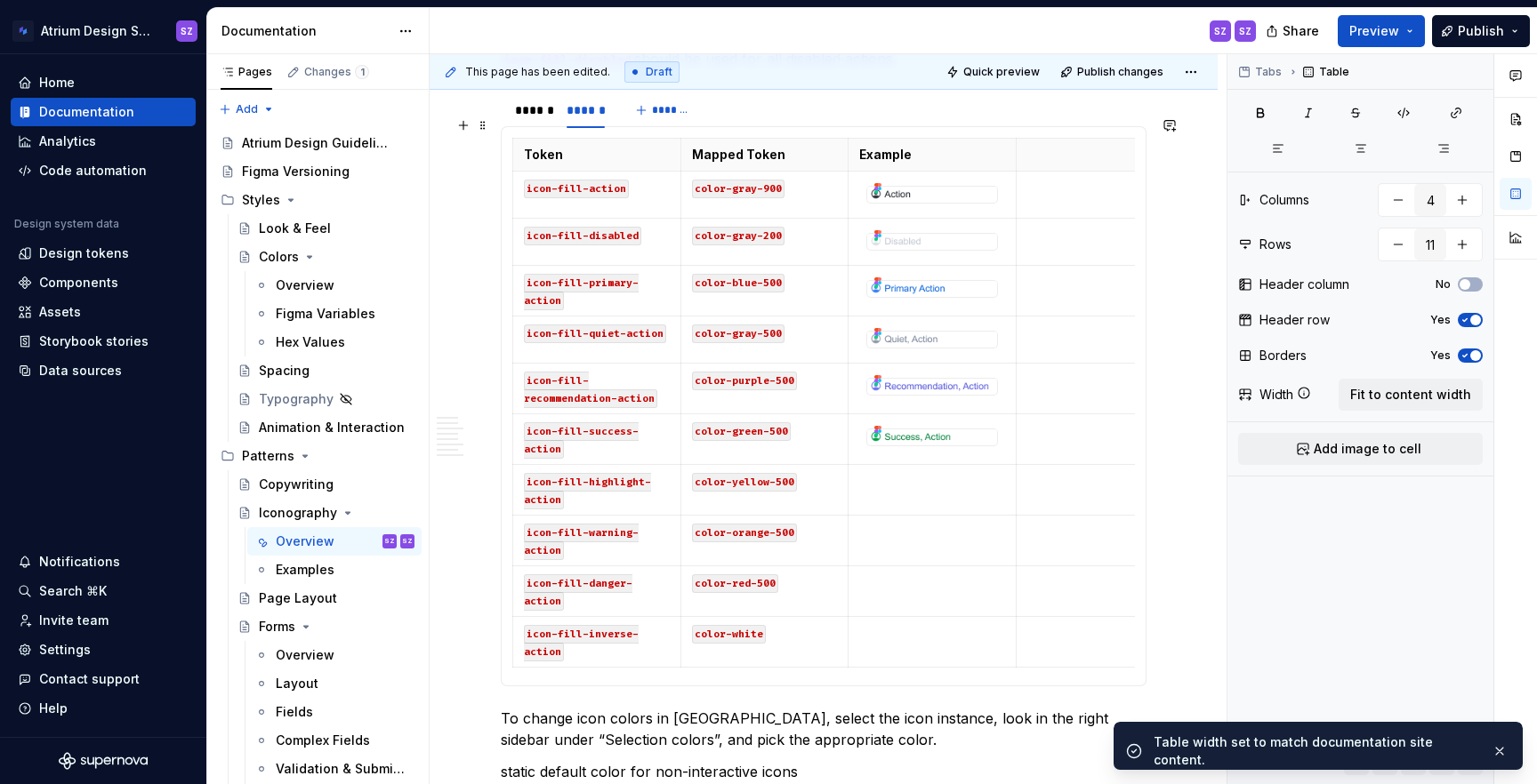
scroll to position [0, 50]
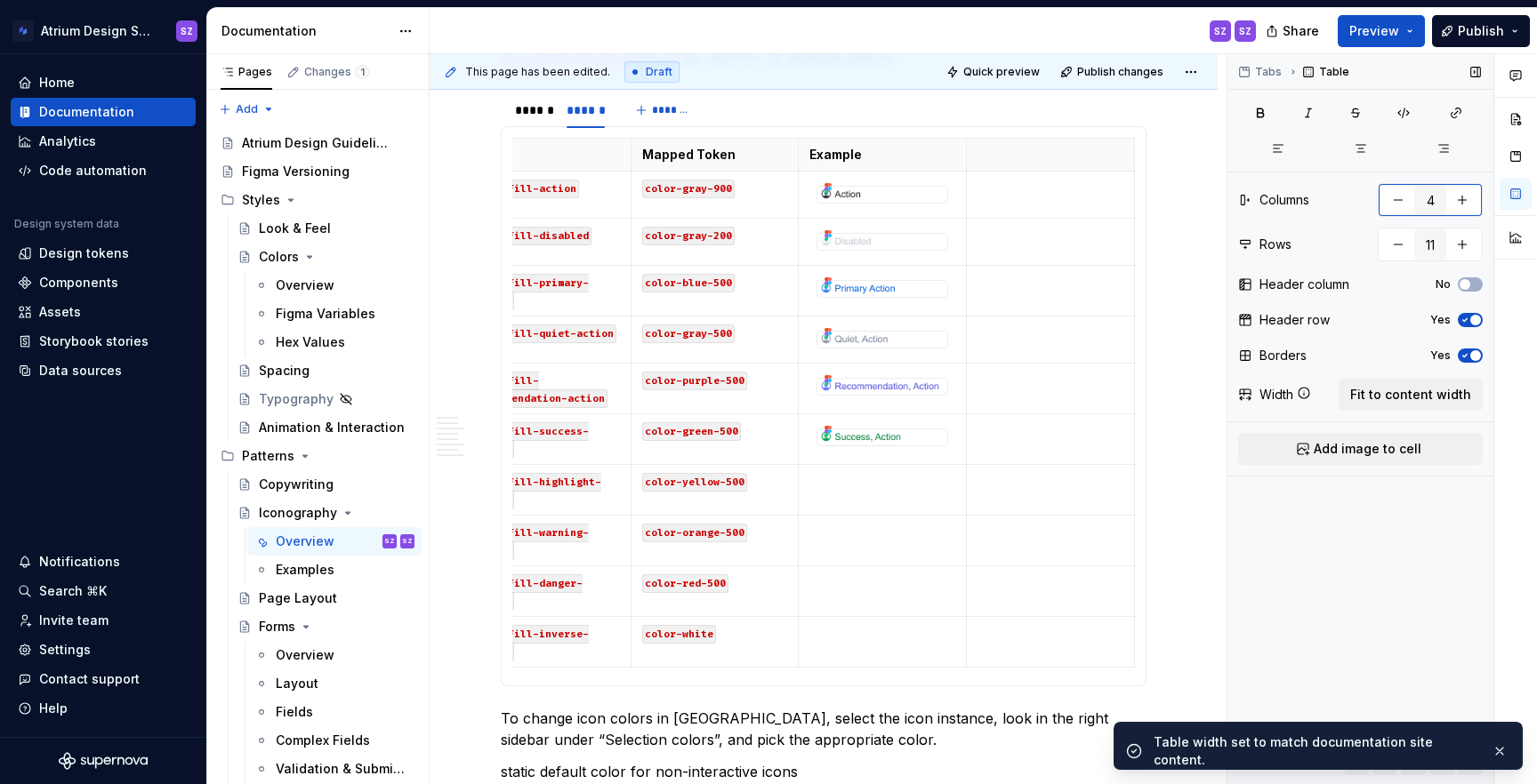
click at [1389, 210] on button "button" at bounding box center [1398, 199] width 32 height 32
type textarea "*"
type input "3"
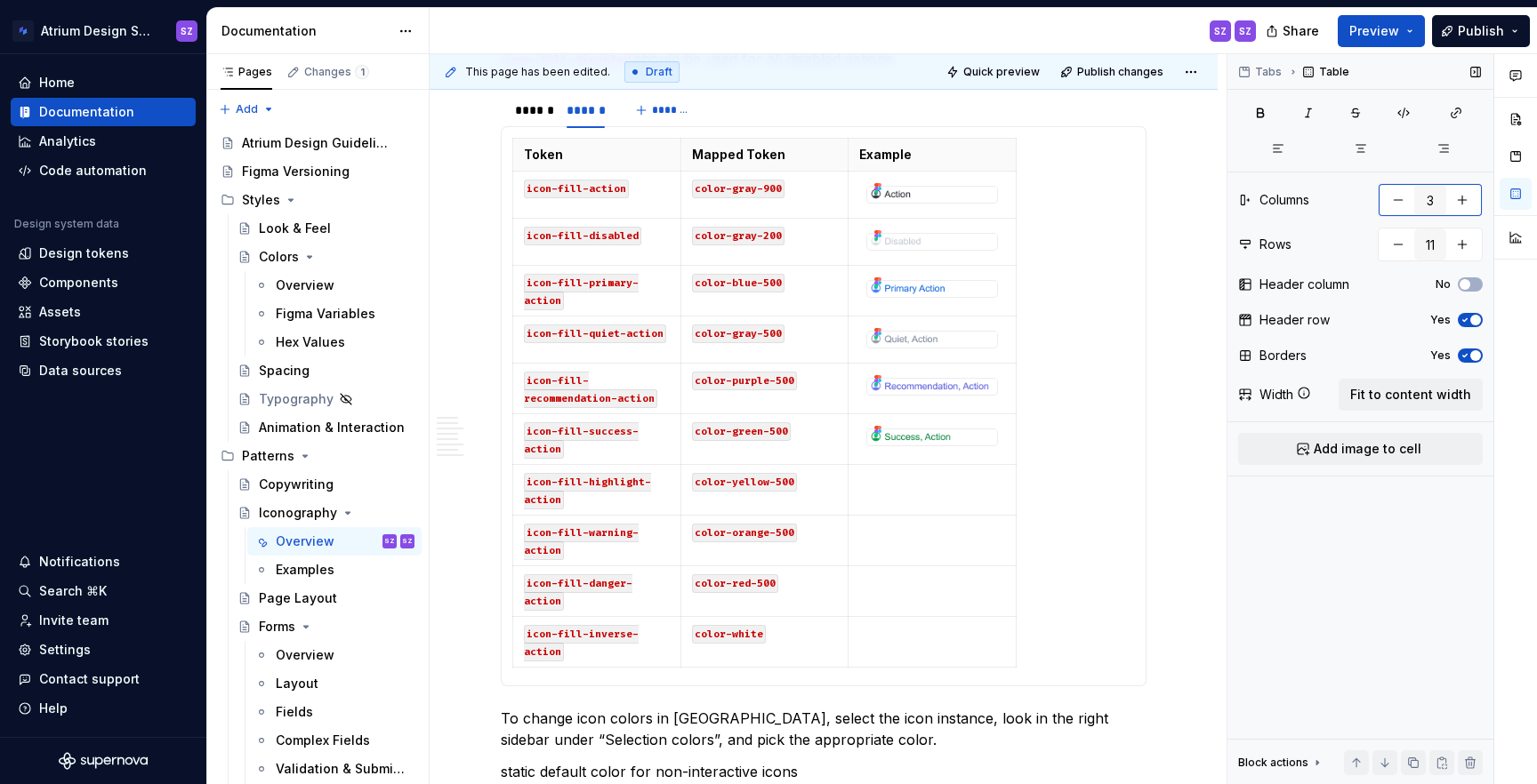
type textarea "*"
type input "4"
click at [682, 175] on td "color-gray-900" at bounding box center [766, 195] width 169 height 47
click at [673, 175] on html "Atrium Design System SZ Home Documentation Analytics Code automation Design sys…" at bounding box center [768, 392] width 1537 height 784
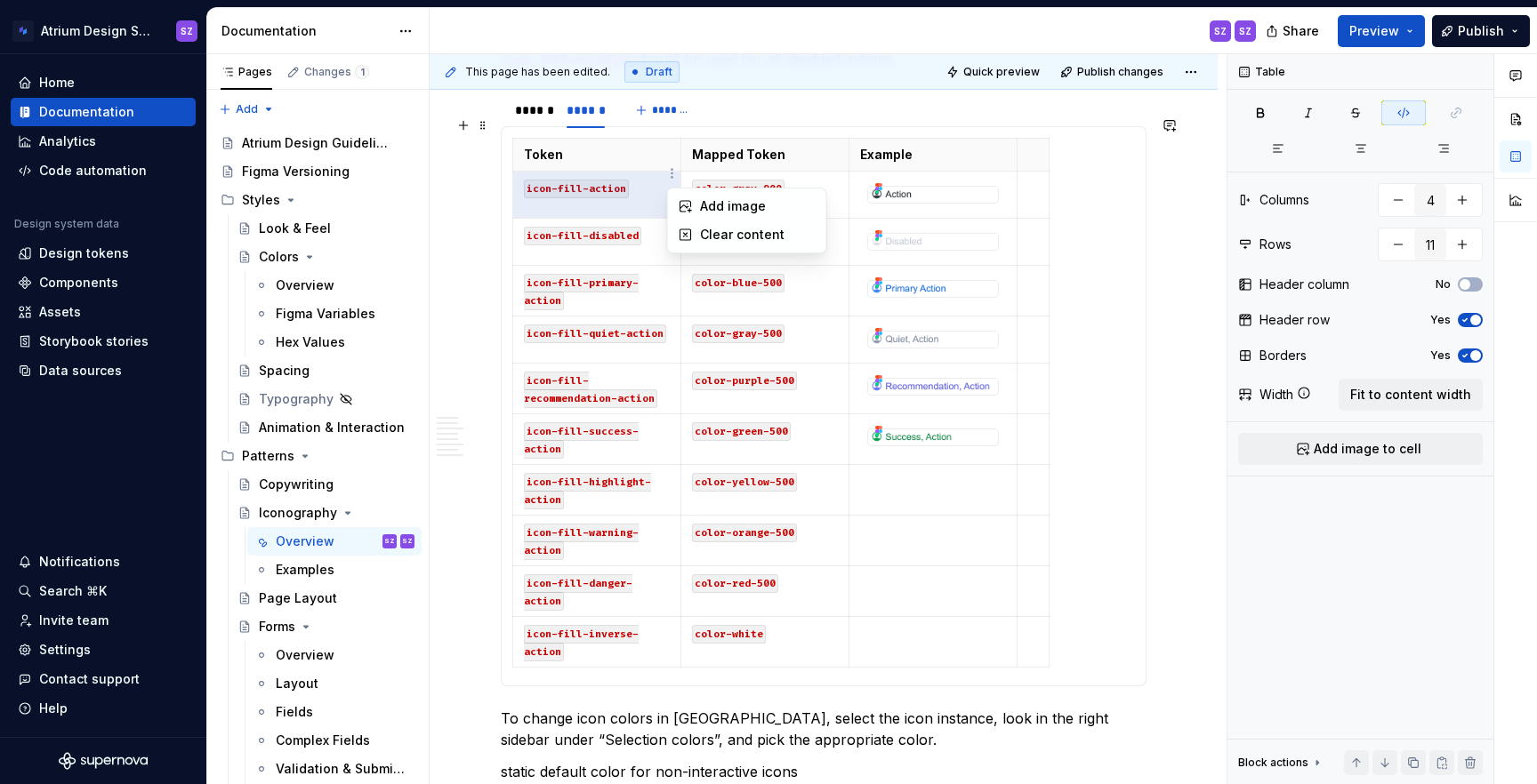
click at [655, 134] on html "Atrium Design System SZ Home Documentation Analytics Code automation Design sys…" at bounding box center [768, 392] width 1537 height 784
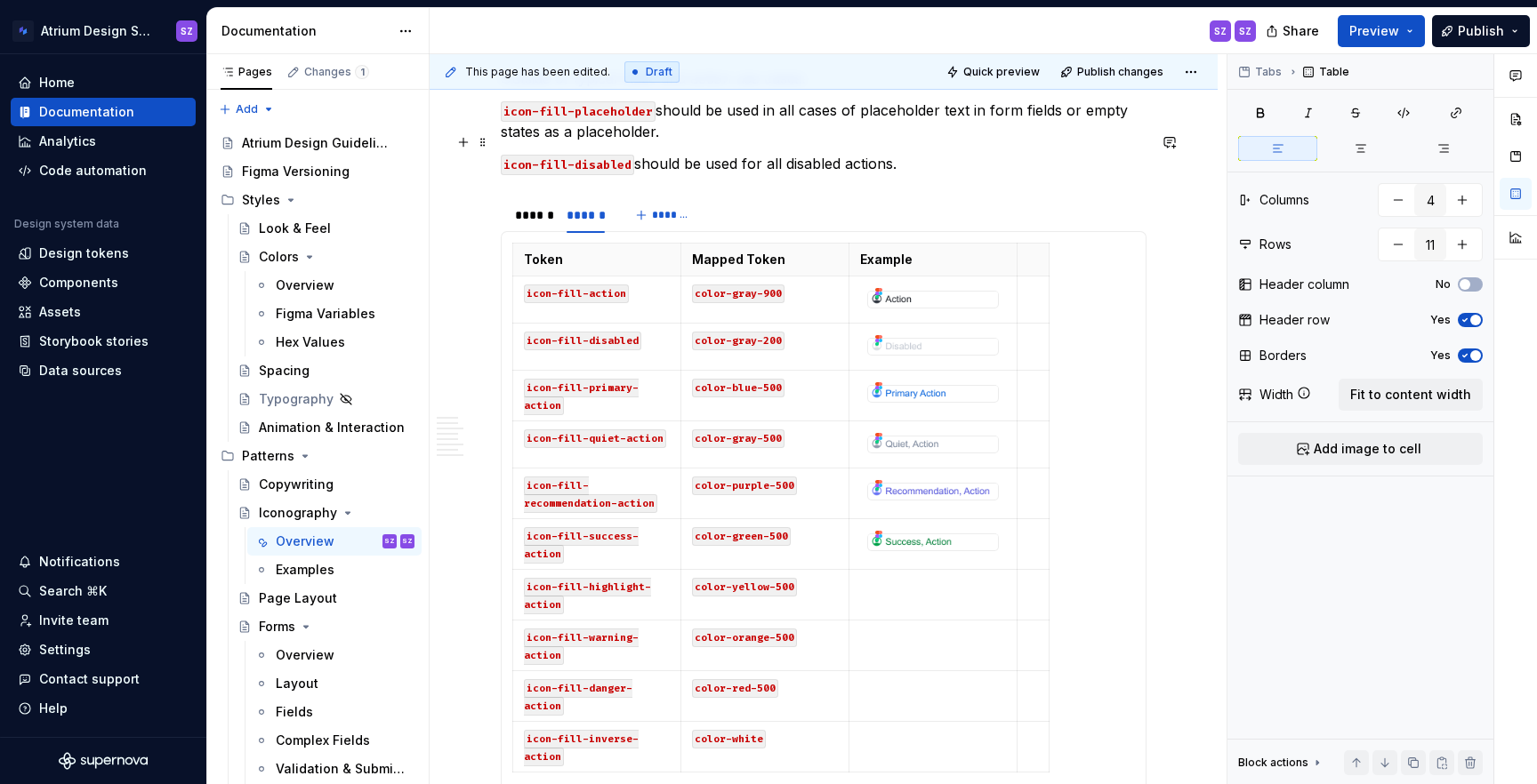
scroll to position [1438, 0]
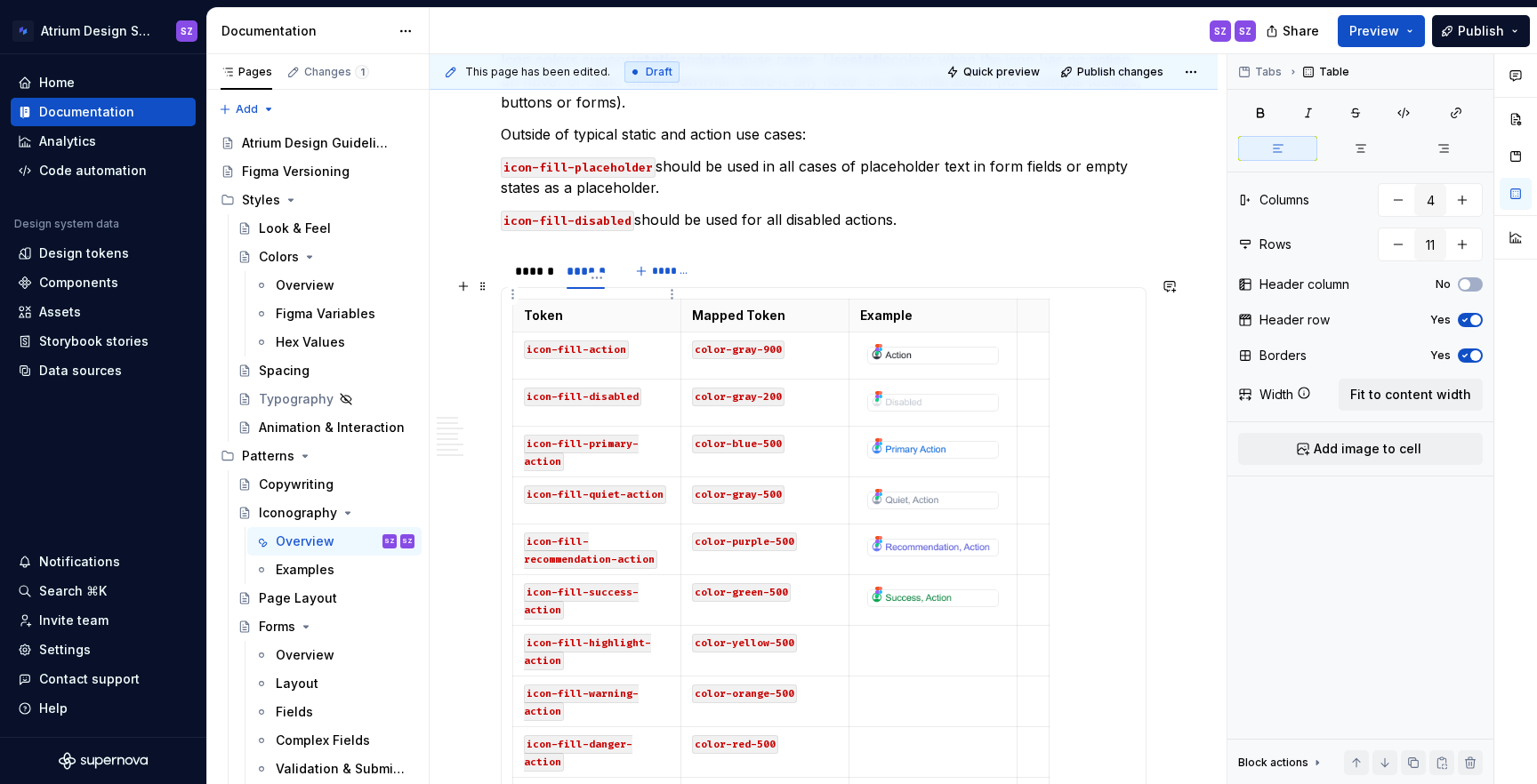
click at [533, 307] on p "Token" at bounding box center [597, 316] width 146 height 17
click at [1428, 399] on span "Fit to content width" at bounding box center [1410, 395] width 121 height 17
type textarea "*"
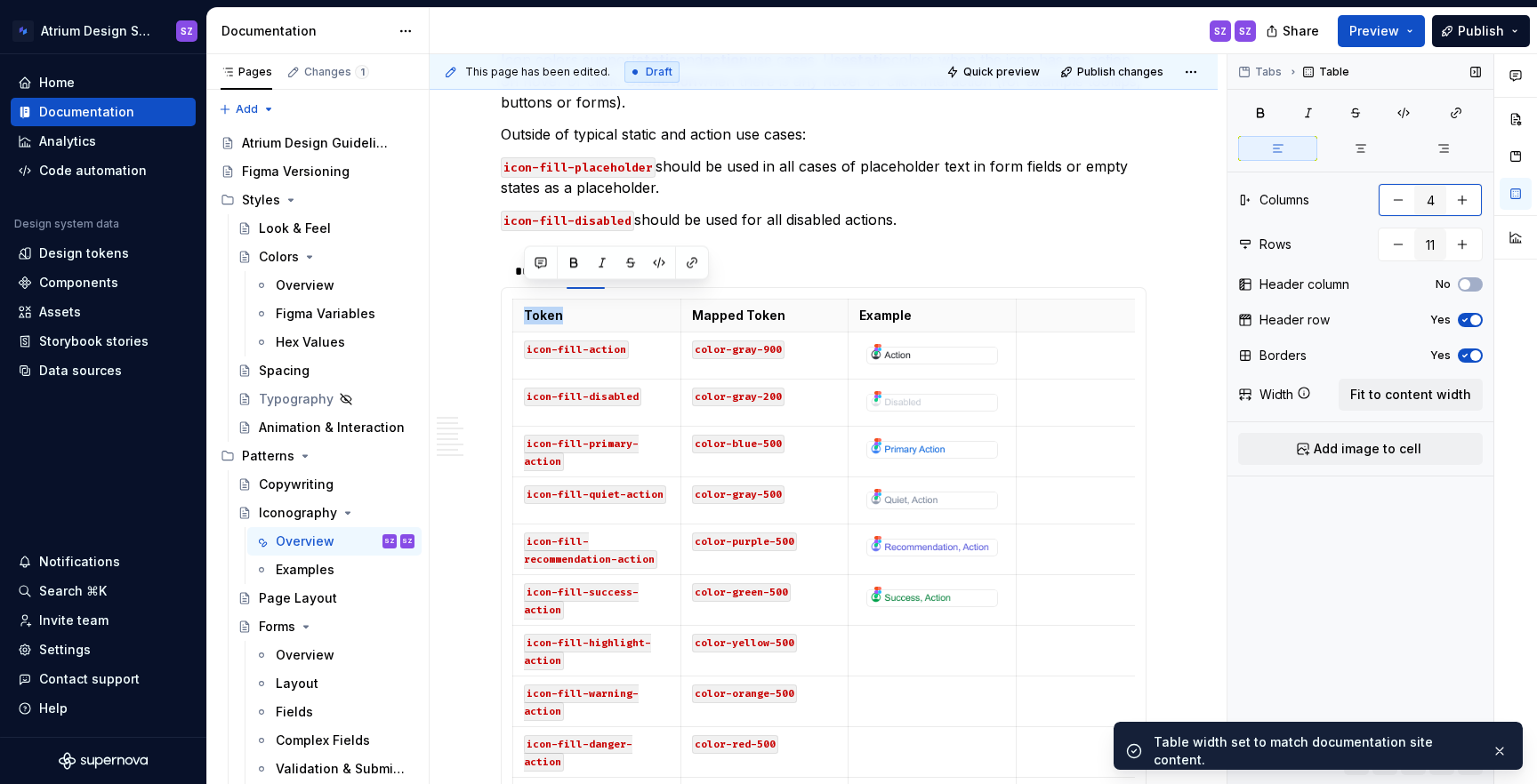
click at [1382, 208] on button "button" at bounding box center [1398, 199] width 32 height 32
type input "4"
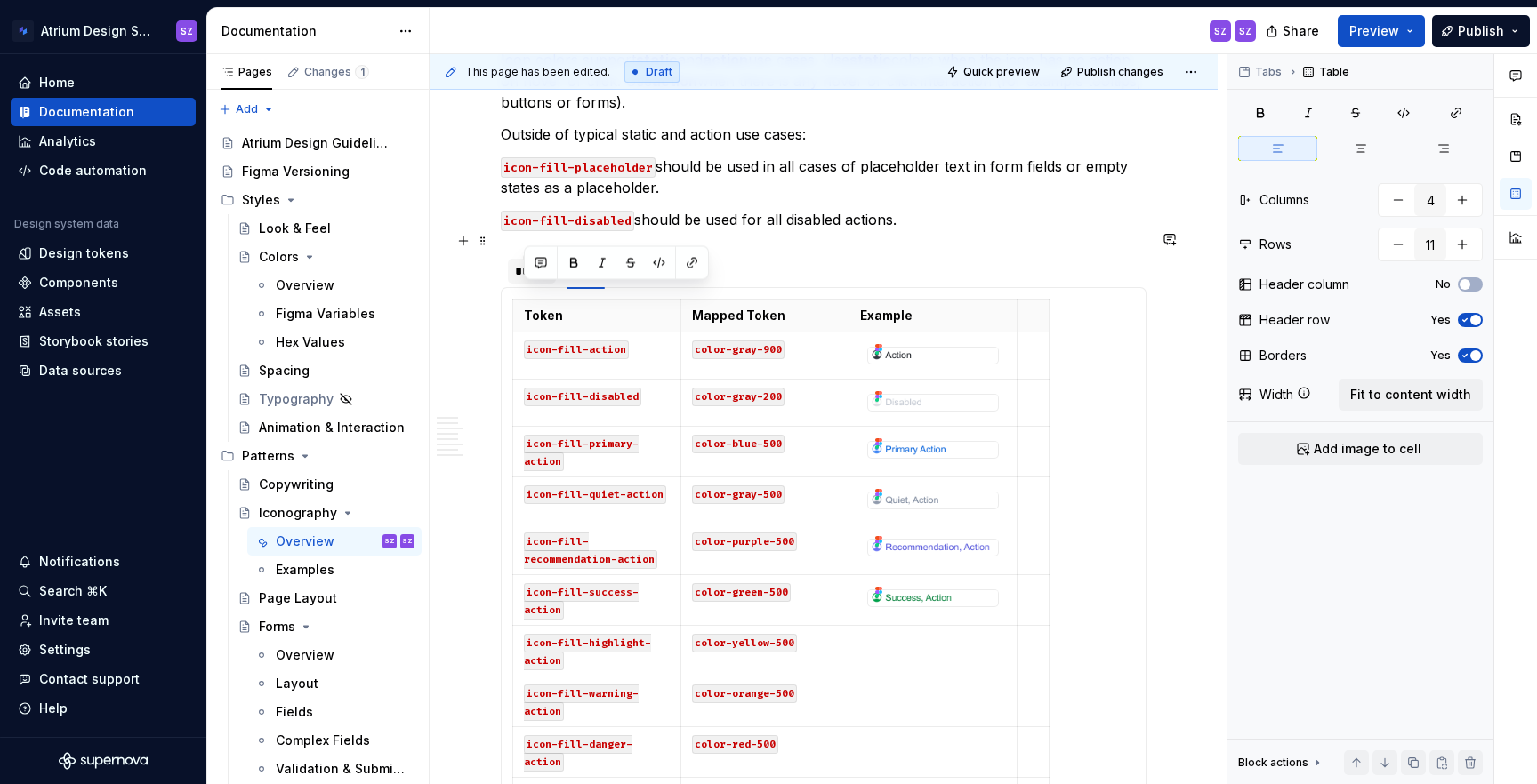
click at [518, 262] on div "******" at bounding box center [532, 271] width 34 height 17
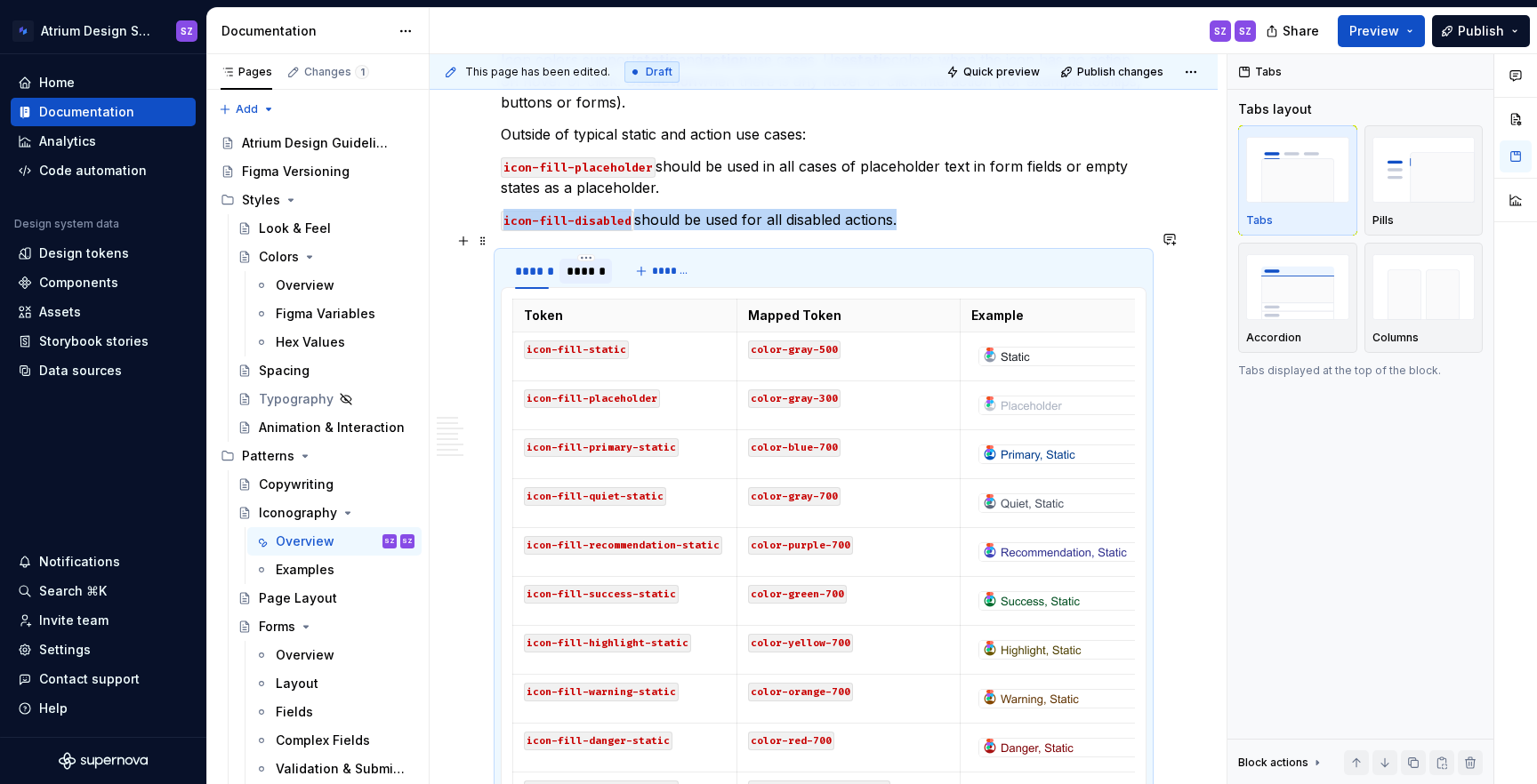
click at [583, 262] on div "******" at bounding box center [585, 271] width 38 height 17
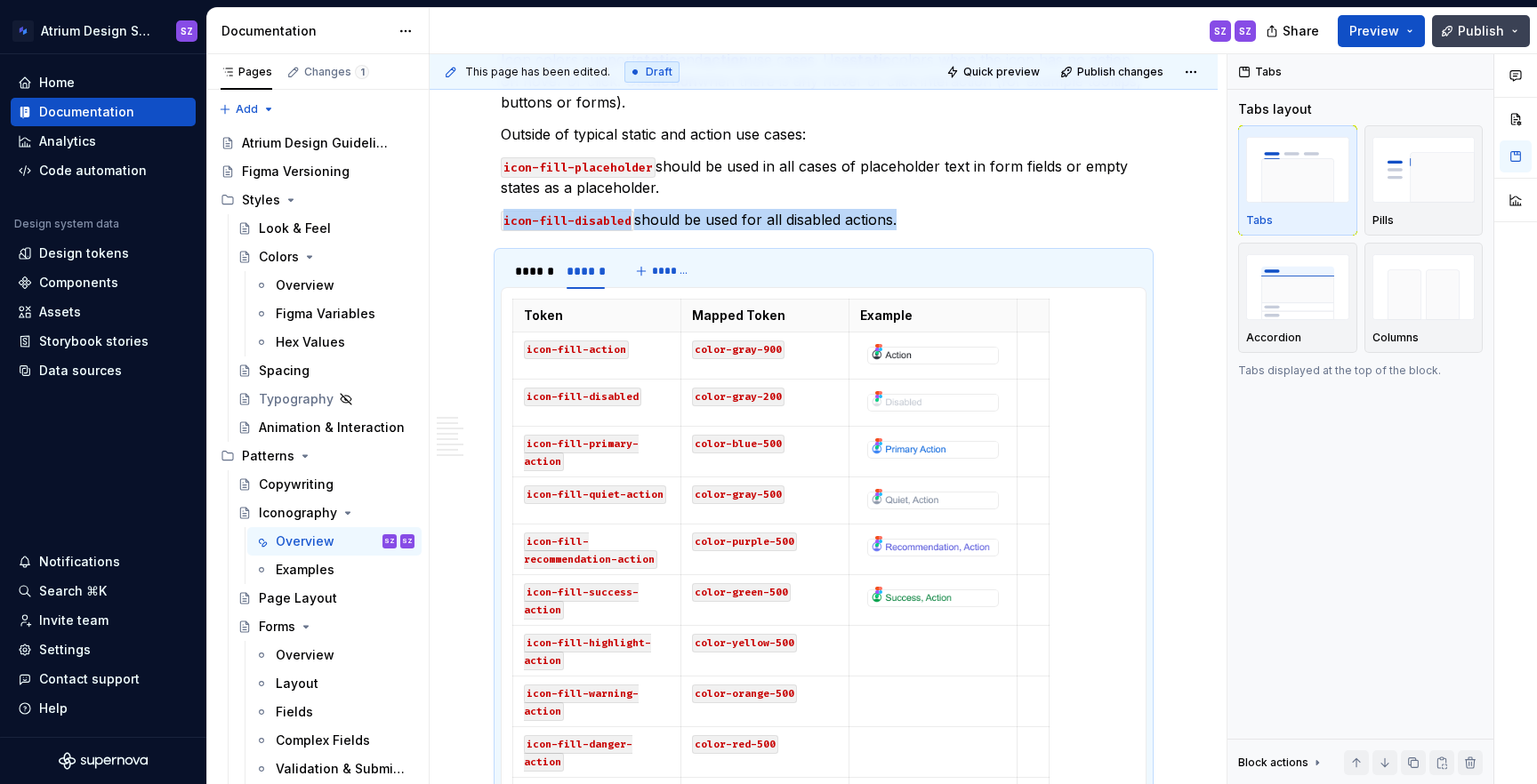
click at [1481, 41] on button "Publish" at bounding box center [1481, 31] width 98 height 32
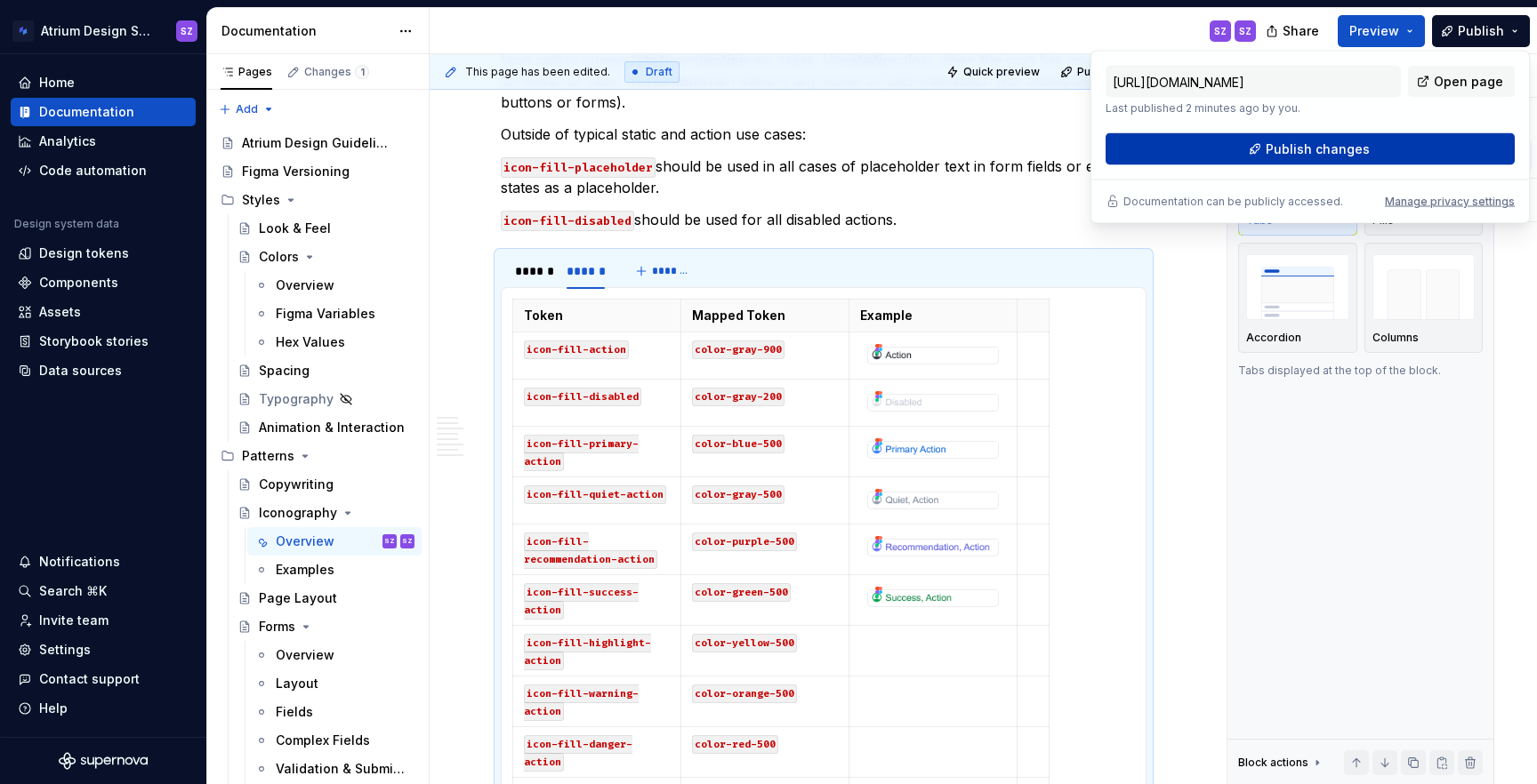
click at [1413, 152] on button "Publish changes" at bounding box center [1310, 149] width 409 height 32
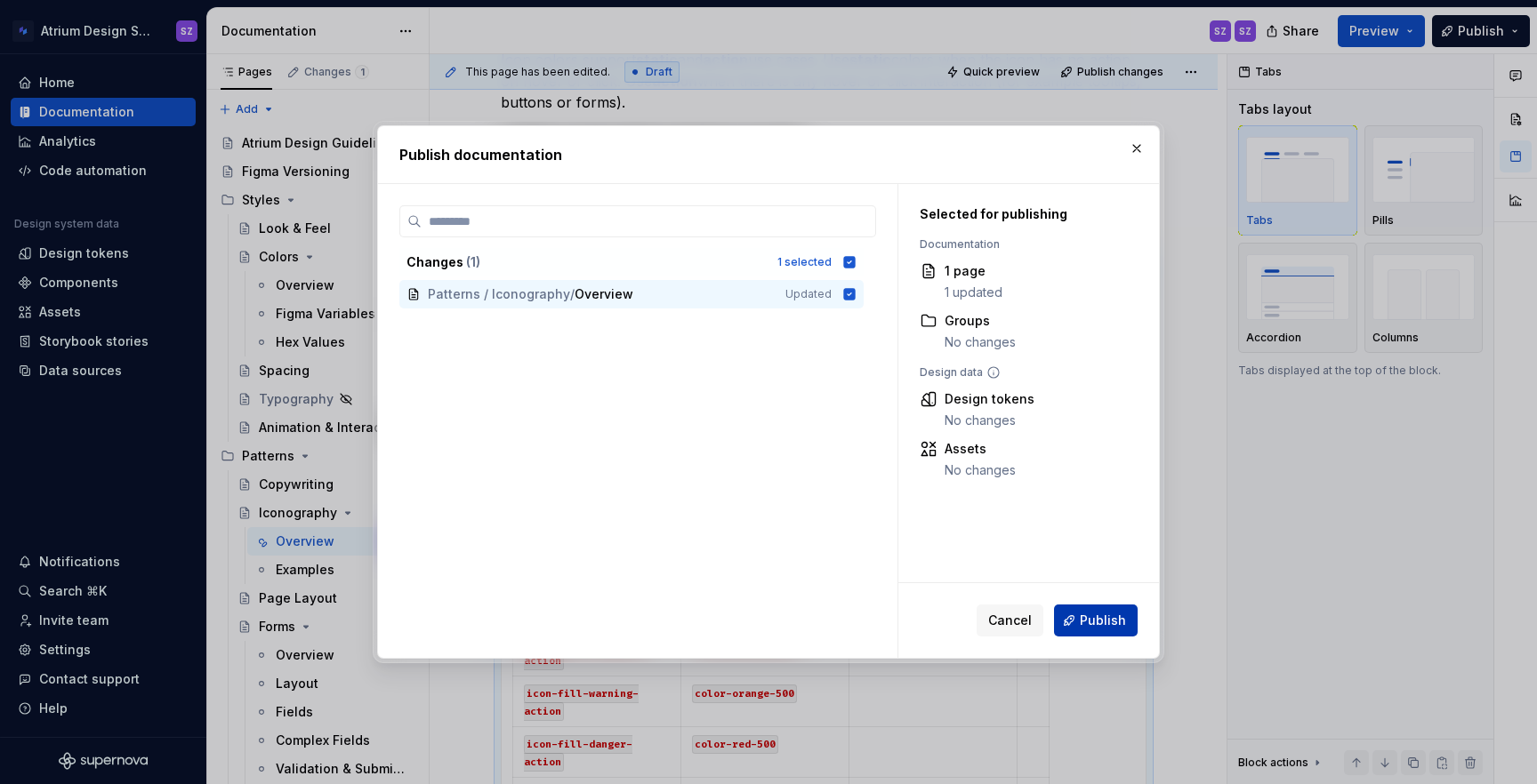
click at [1089, 626] on span "Publish" at bounding box center [1103, 620] width 46 height 17
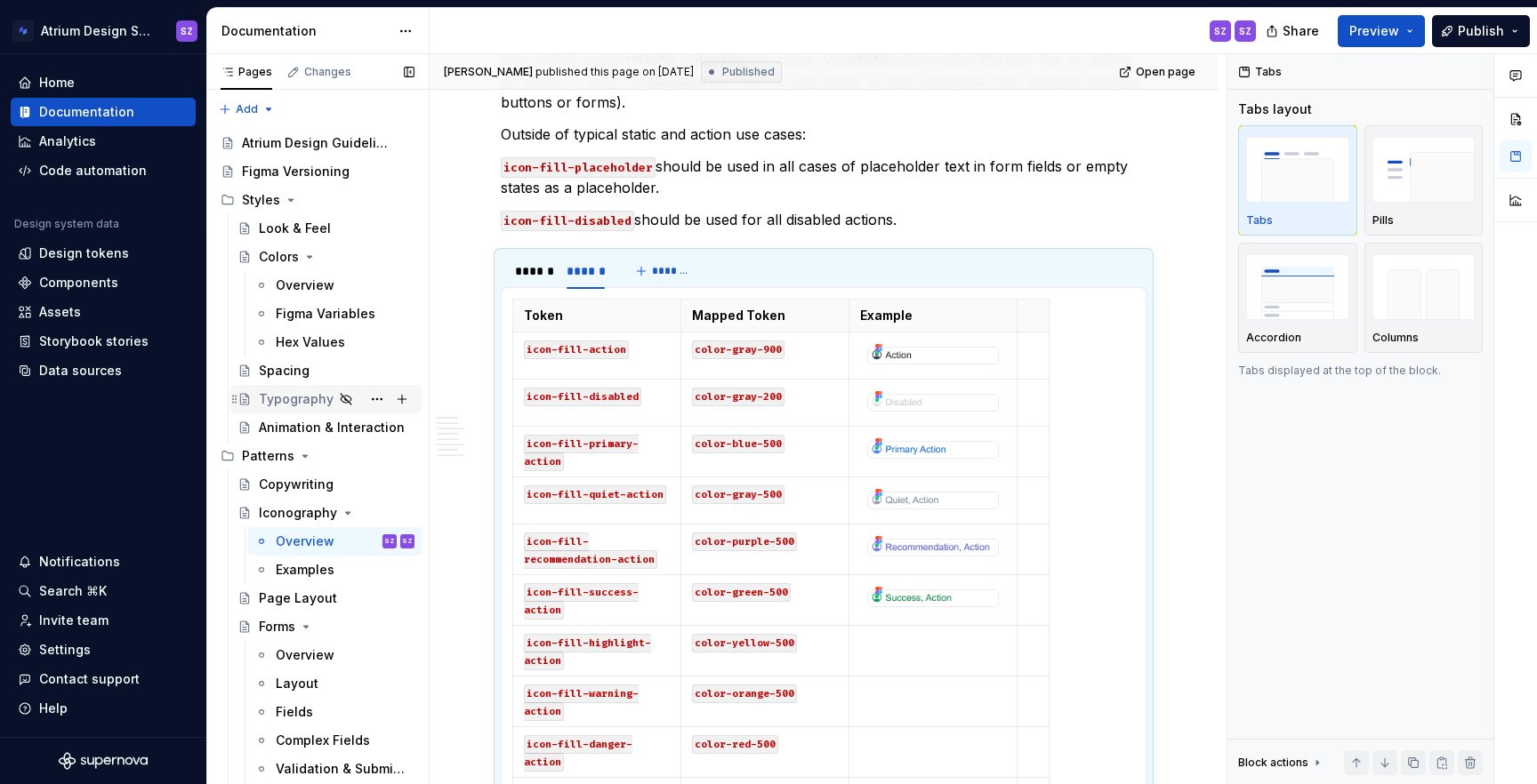
click at [268, 395] on div "Typography" at bounding box center [295, 399] width 75 height 17
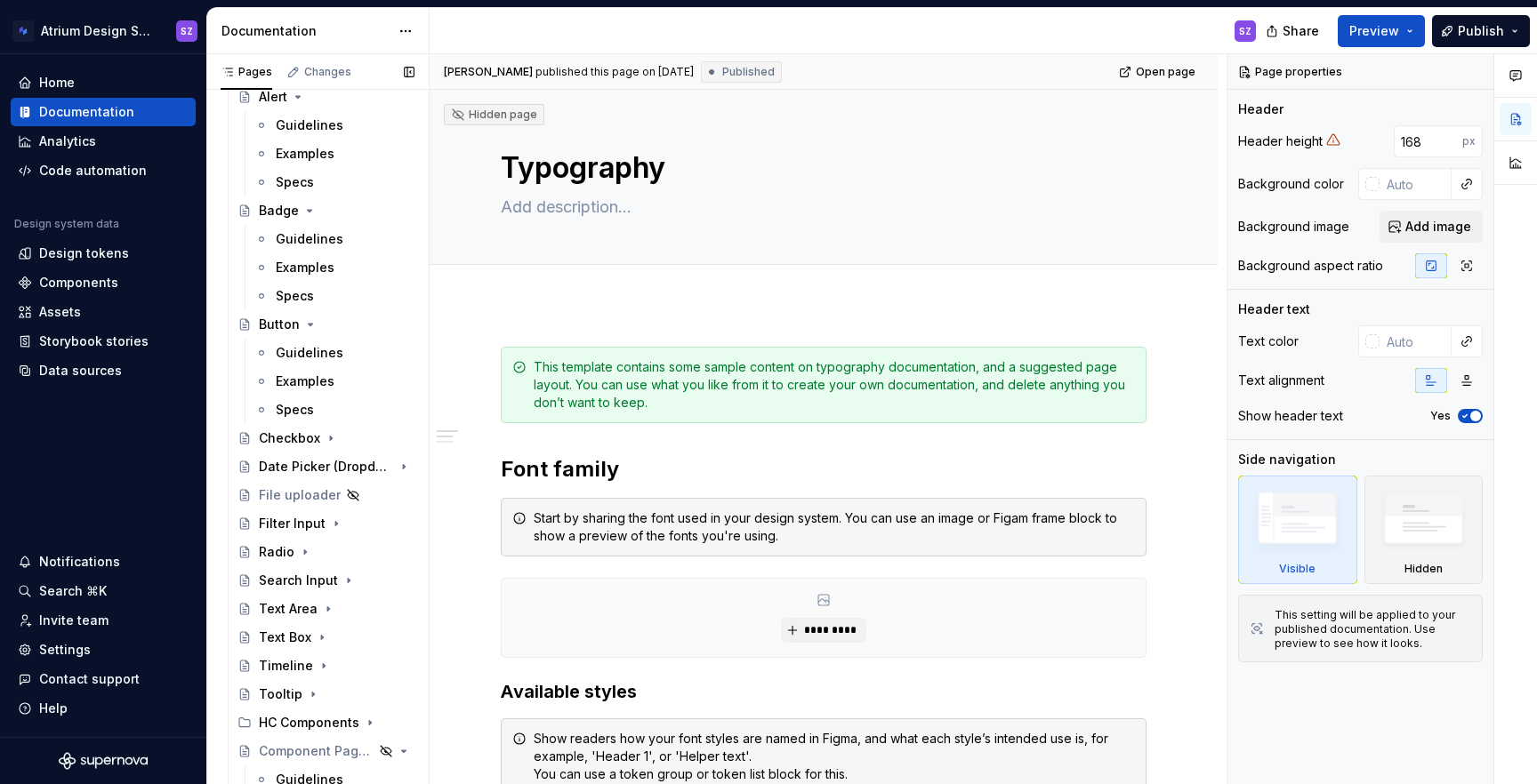
scroll to position [1121, 0]
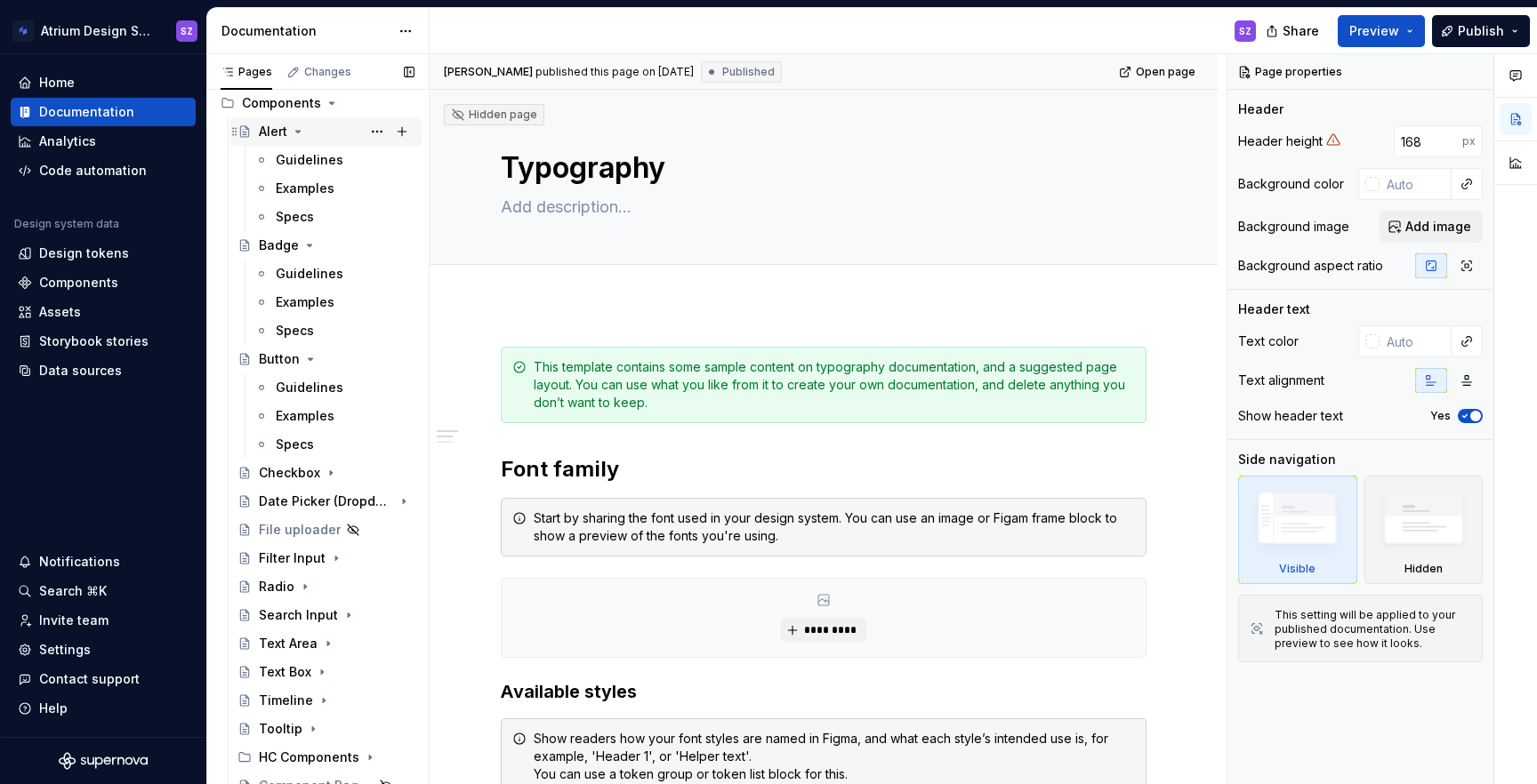
click at [268, 131] on div "Alert" at bounding box center [272, 132] width 28 height 17
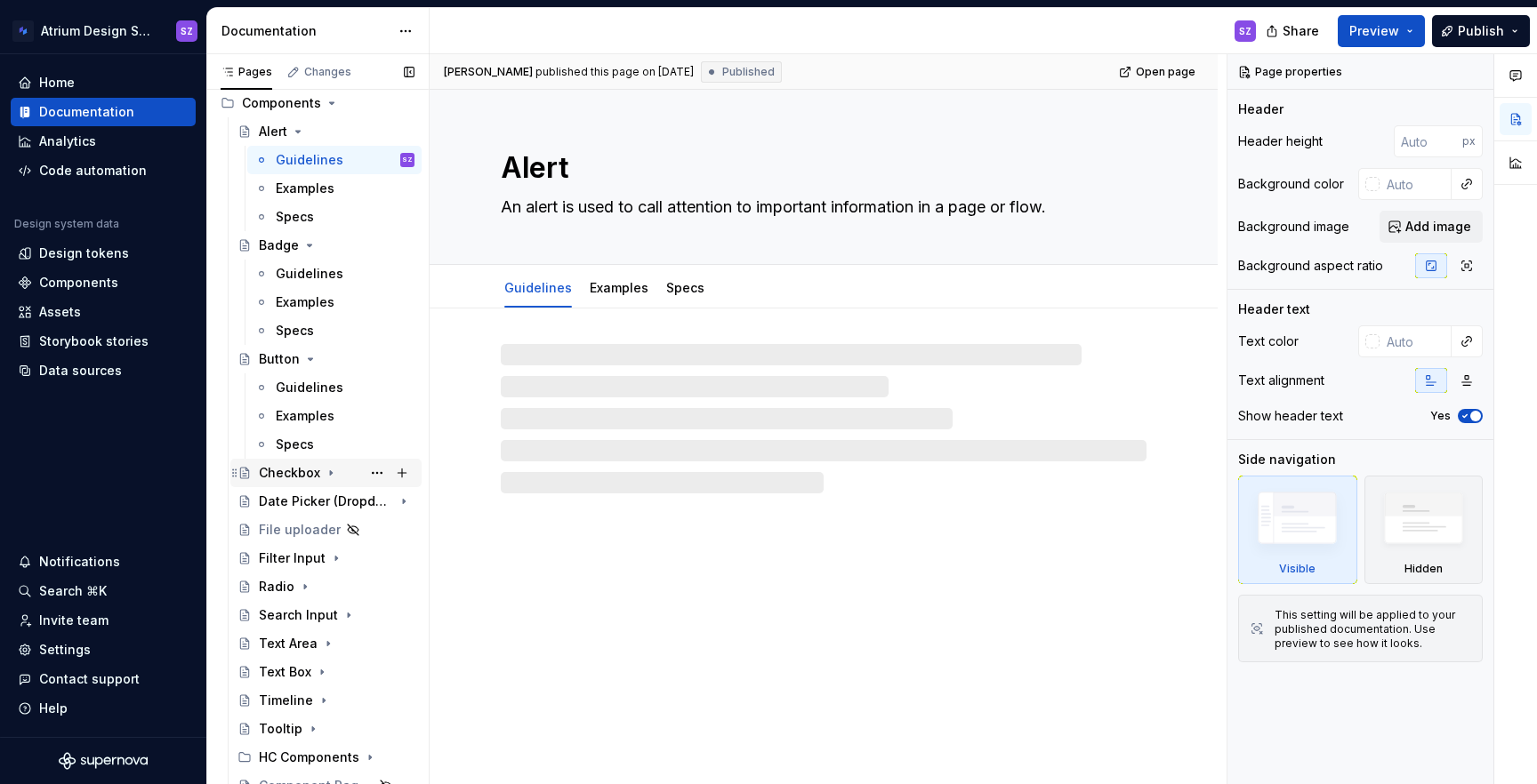
click at [285, 481] on div "Checkbox" at bounding box center [289, 472] width 61 height 17
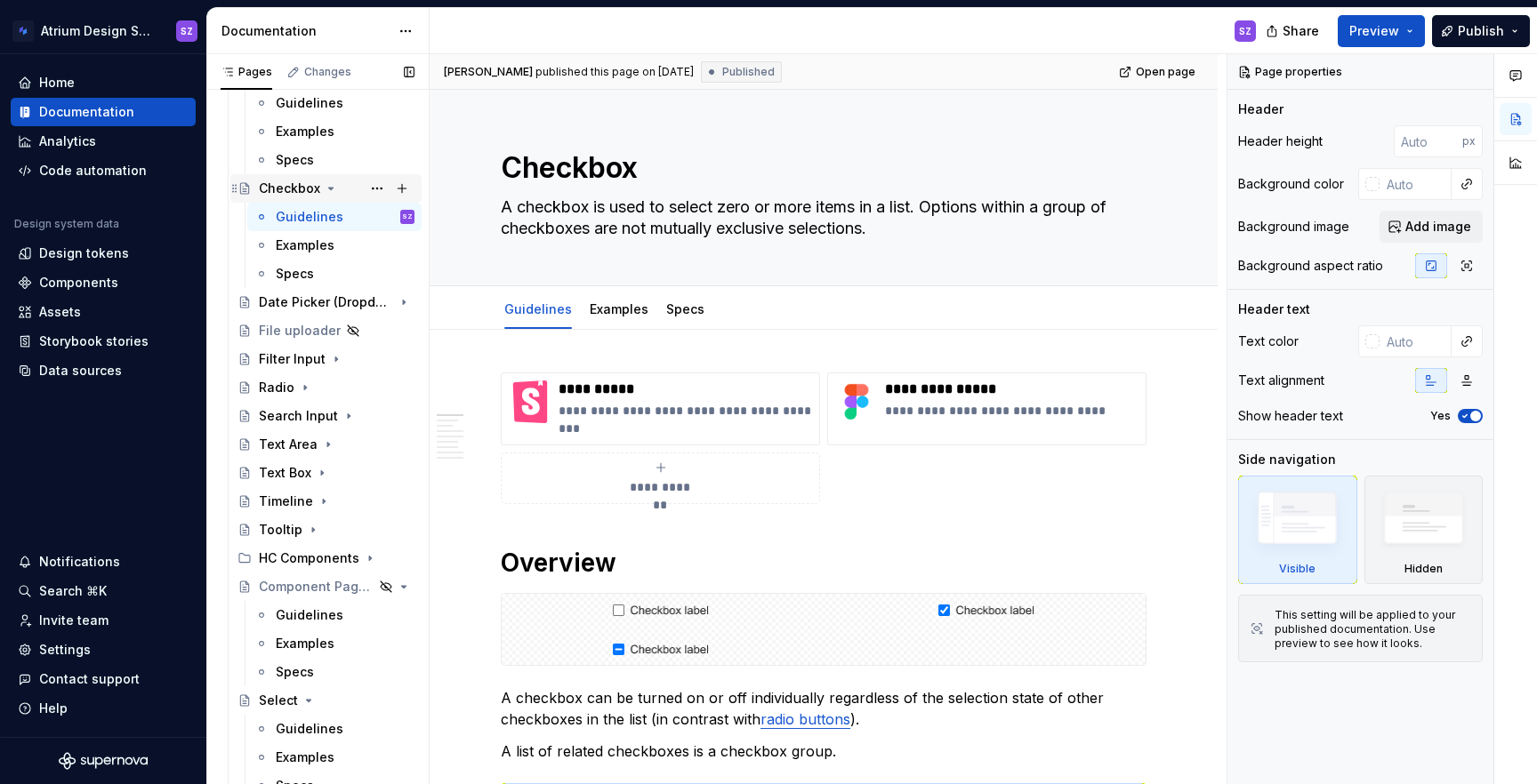
scroll to position [1423, 0]
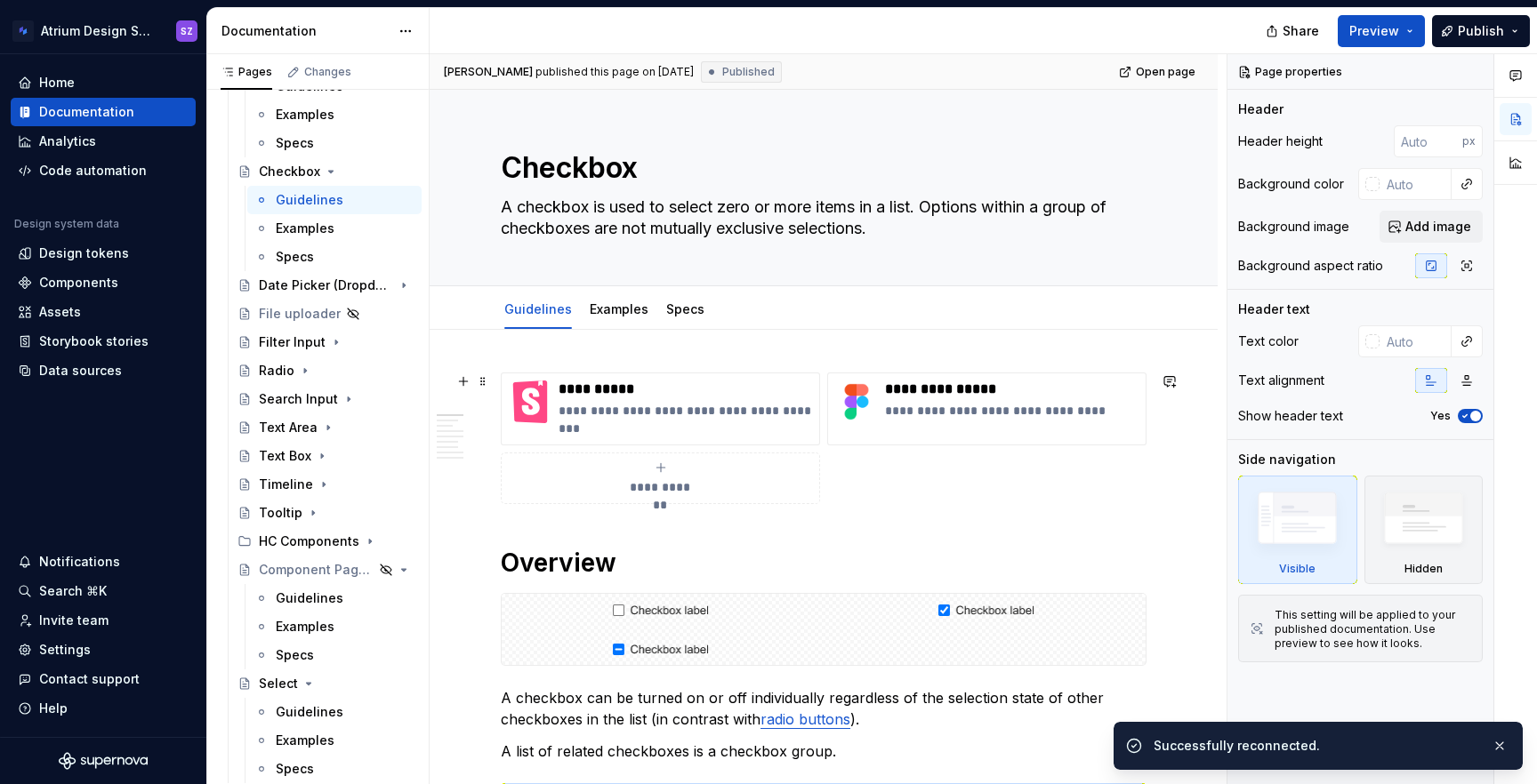
type textarea "*"
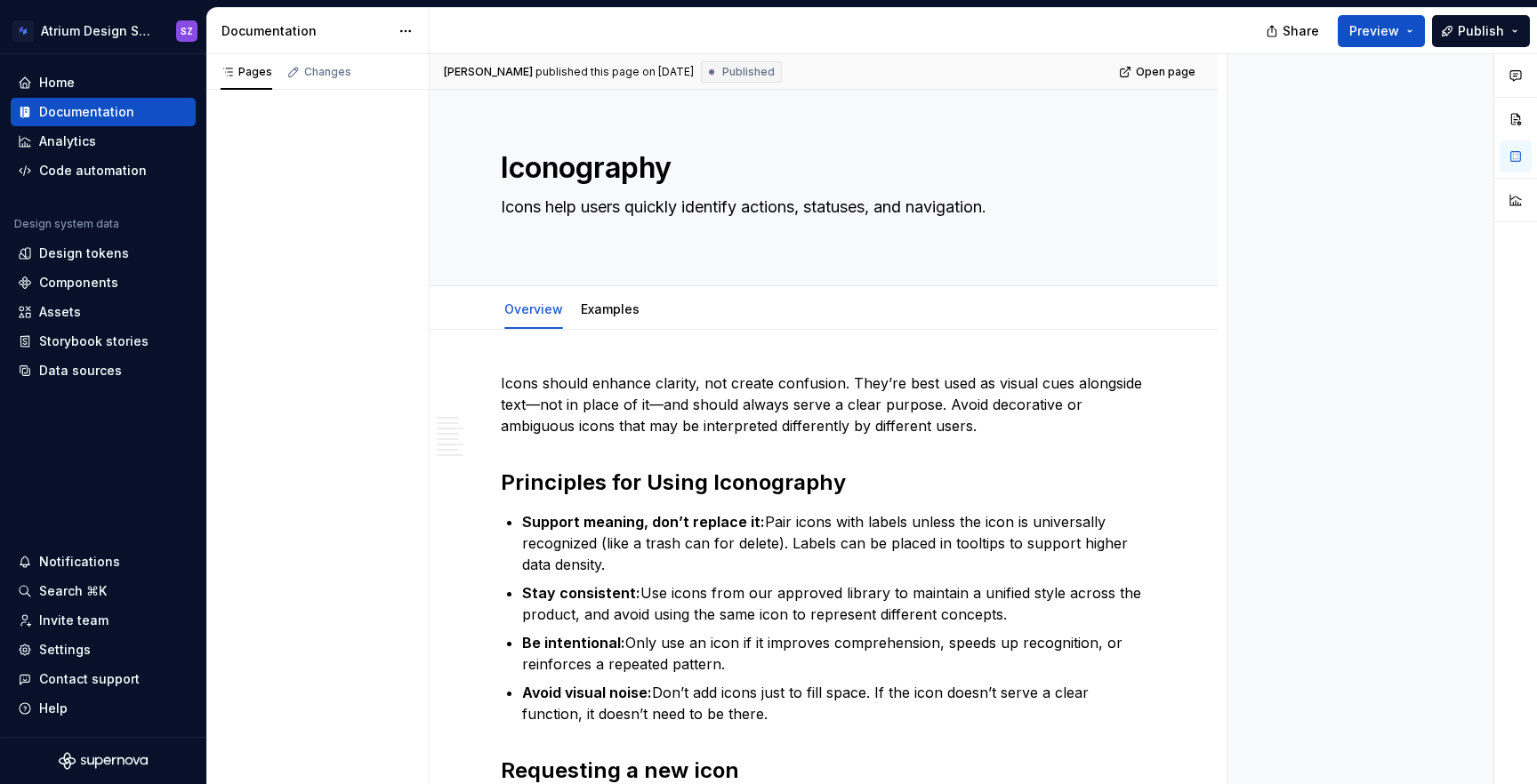
type textarea "*"
